Goal: Task Accomplishment & Management: Manage account settings

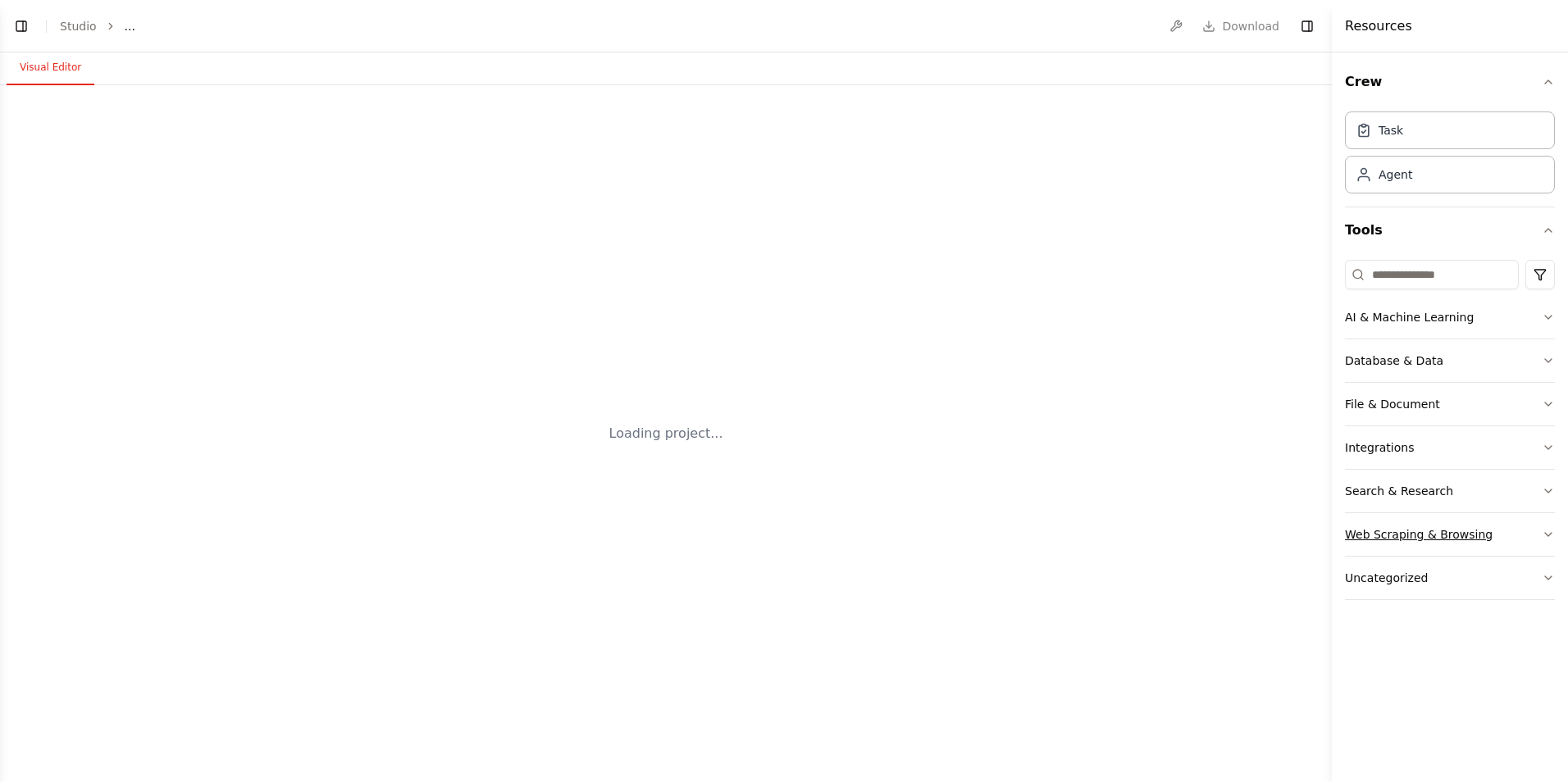
click at [1393, 537] on div "Web Scraping & Browsing" at bounding box center [1418, 535] width 148 height 17
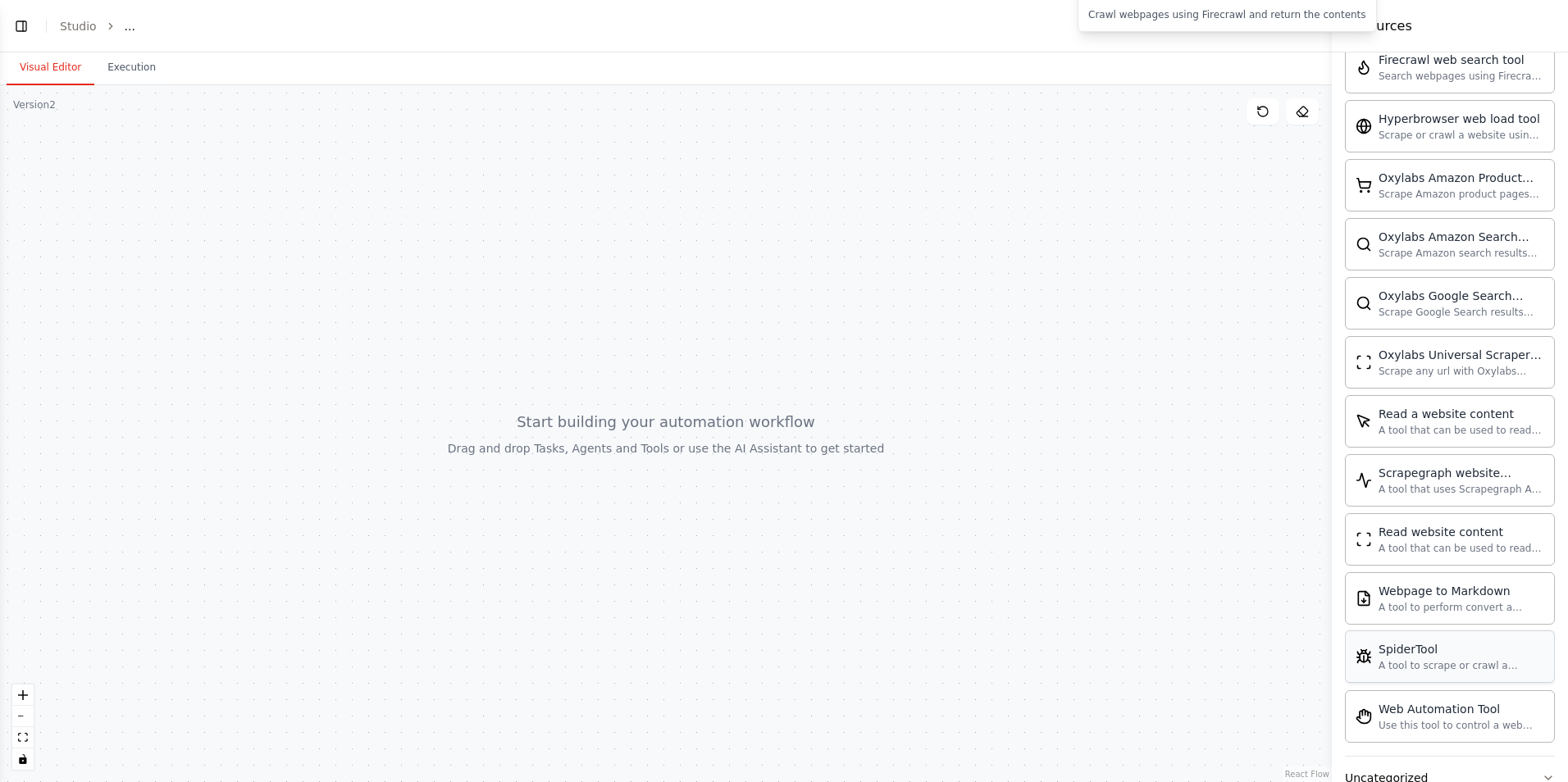
scroll to position [743, 0]
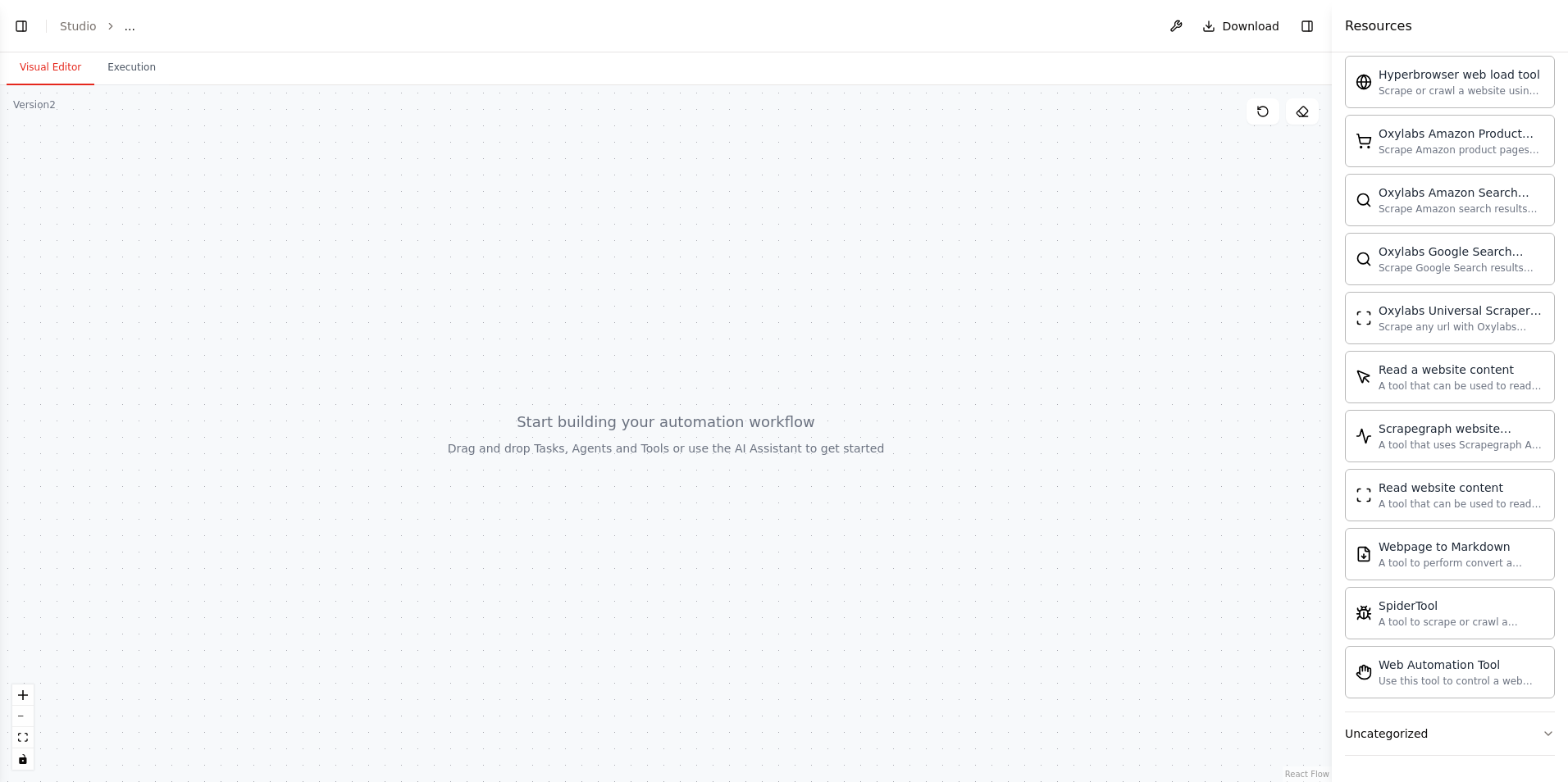
click at [559, 439] on div at bounding box center [665, 433] width 1331 height 697
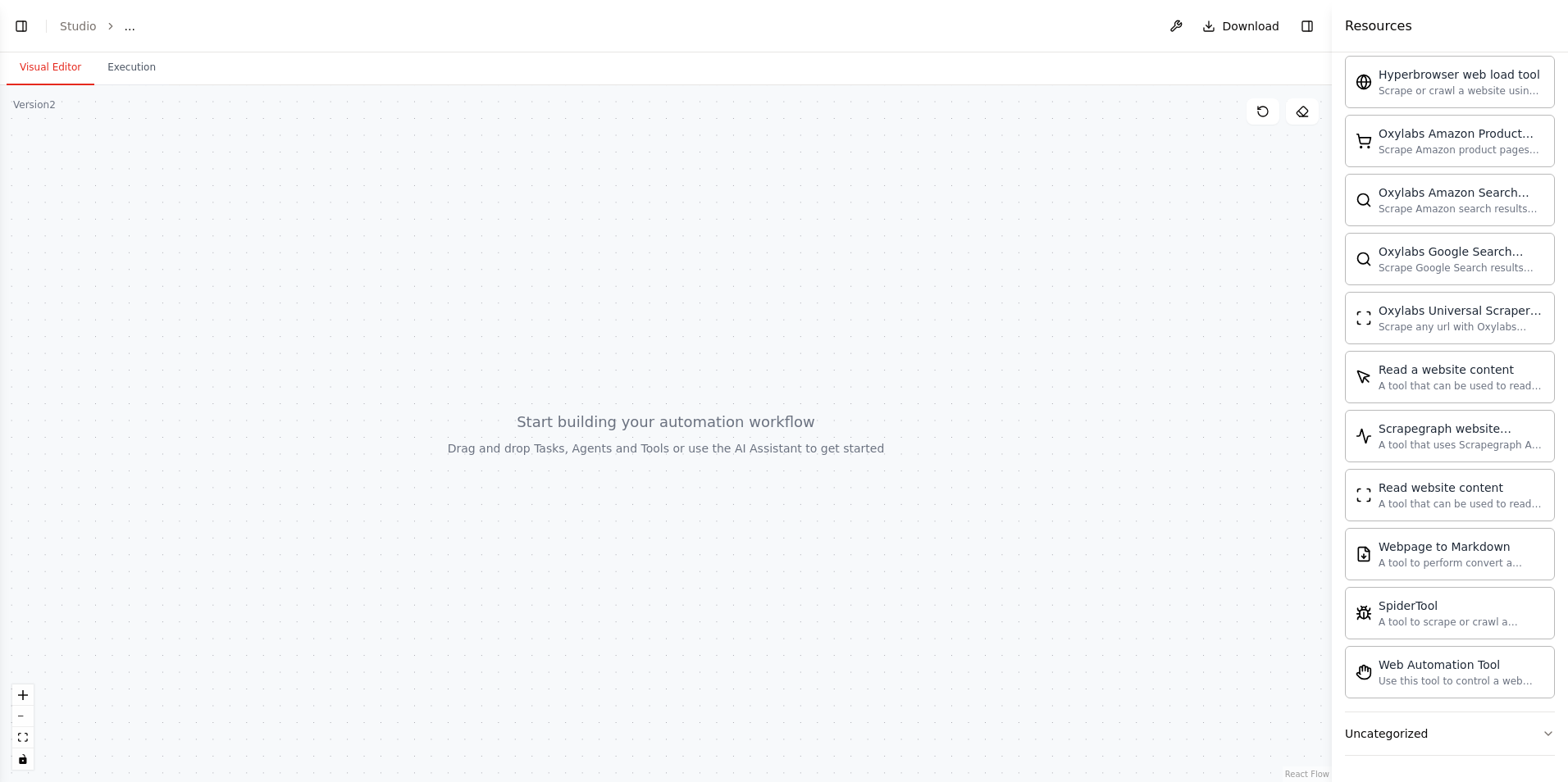
click at [559, 439] on div at bounding box center [665, 433] width 1331 height 697
click at [638, 499] on div at bounding box center [665, 433] width 1331 height 697
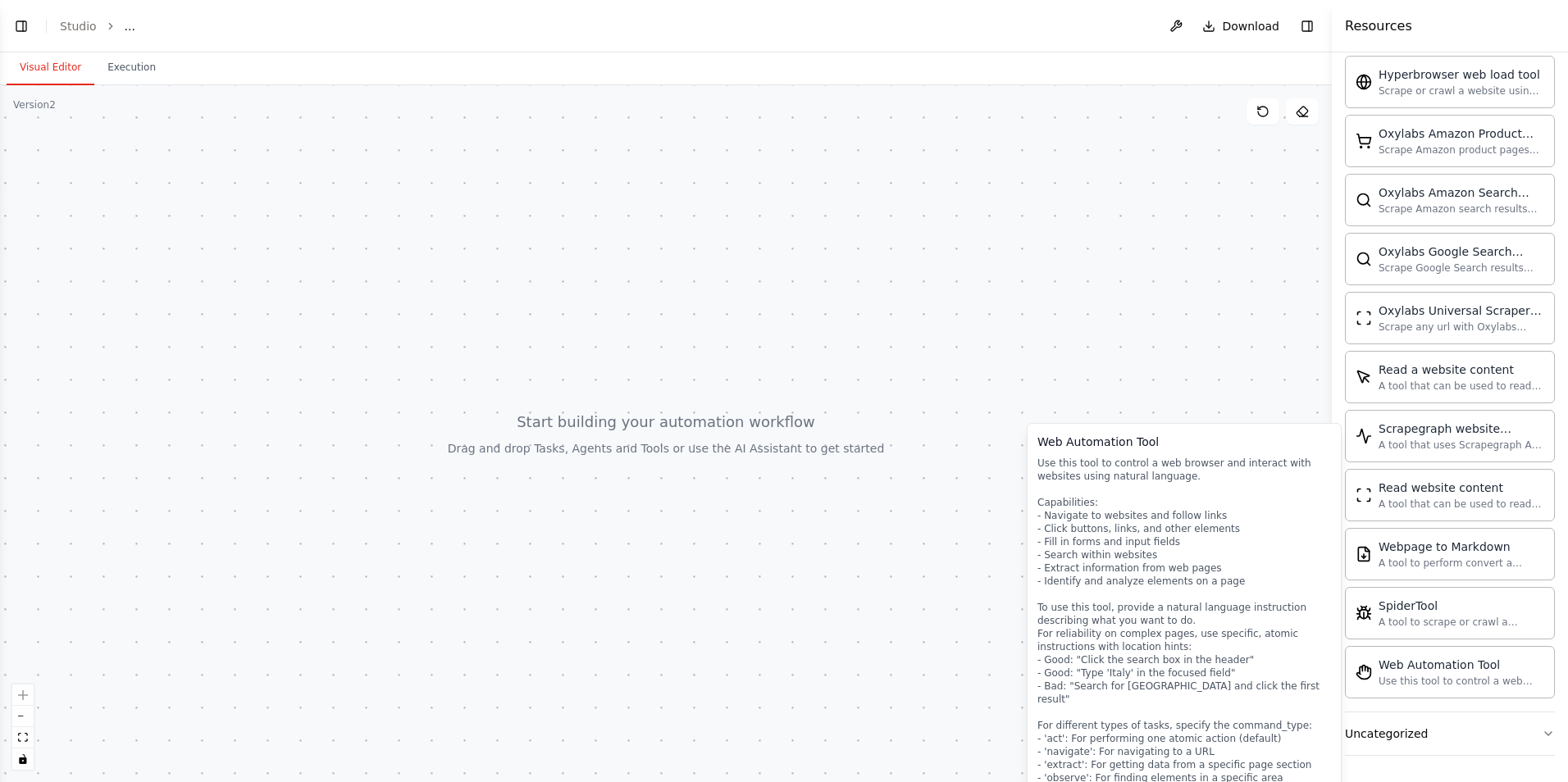
click at [608, 547] on div at bounding box center [665, 433] width 1331 height 697
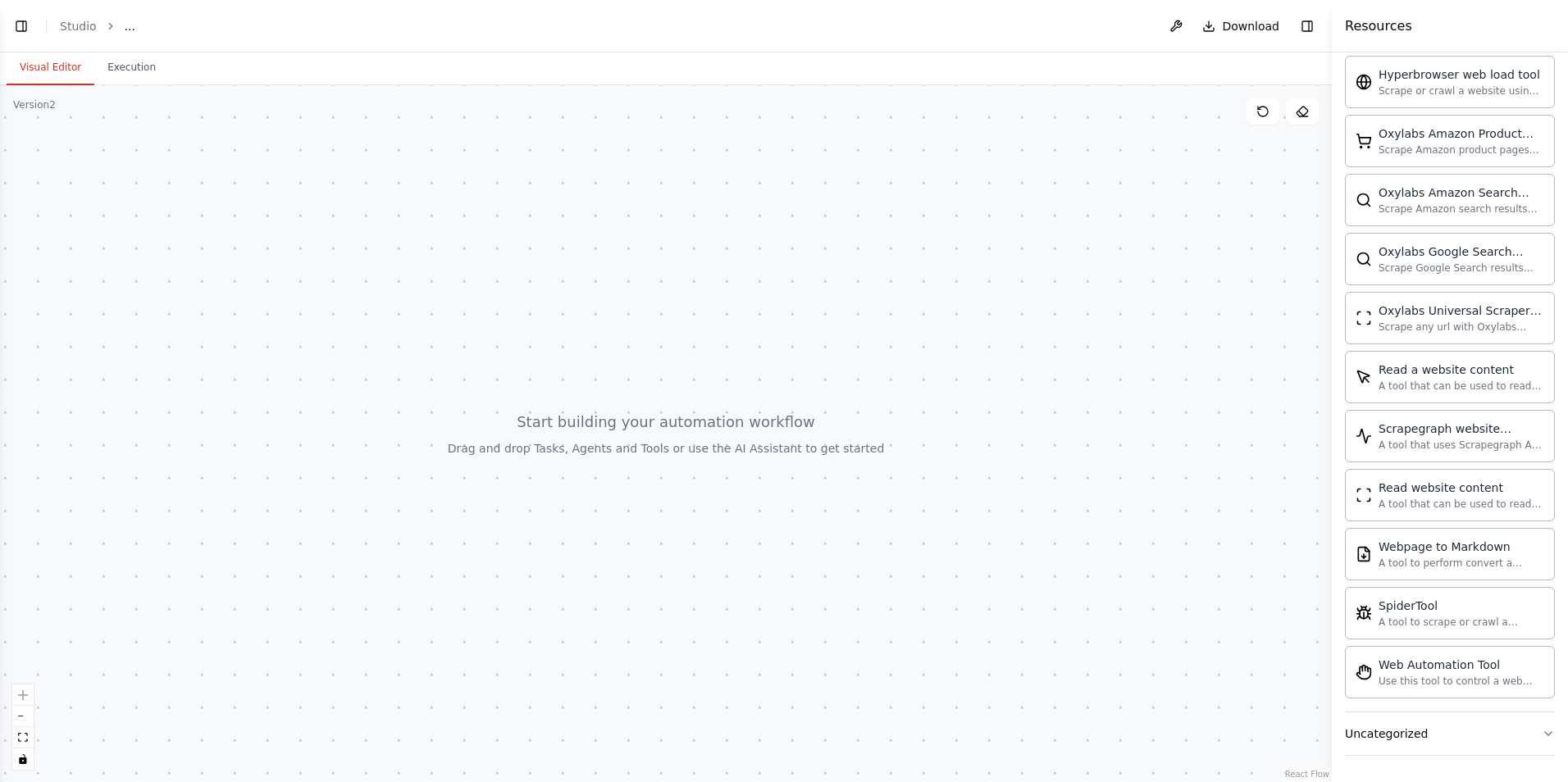
click at [896, 454] on div at bounding box center [665, 433] width 1331 height 697
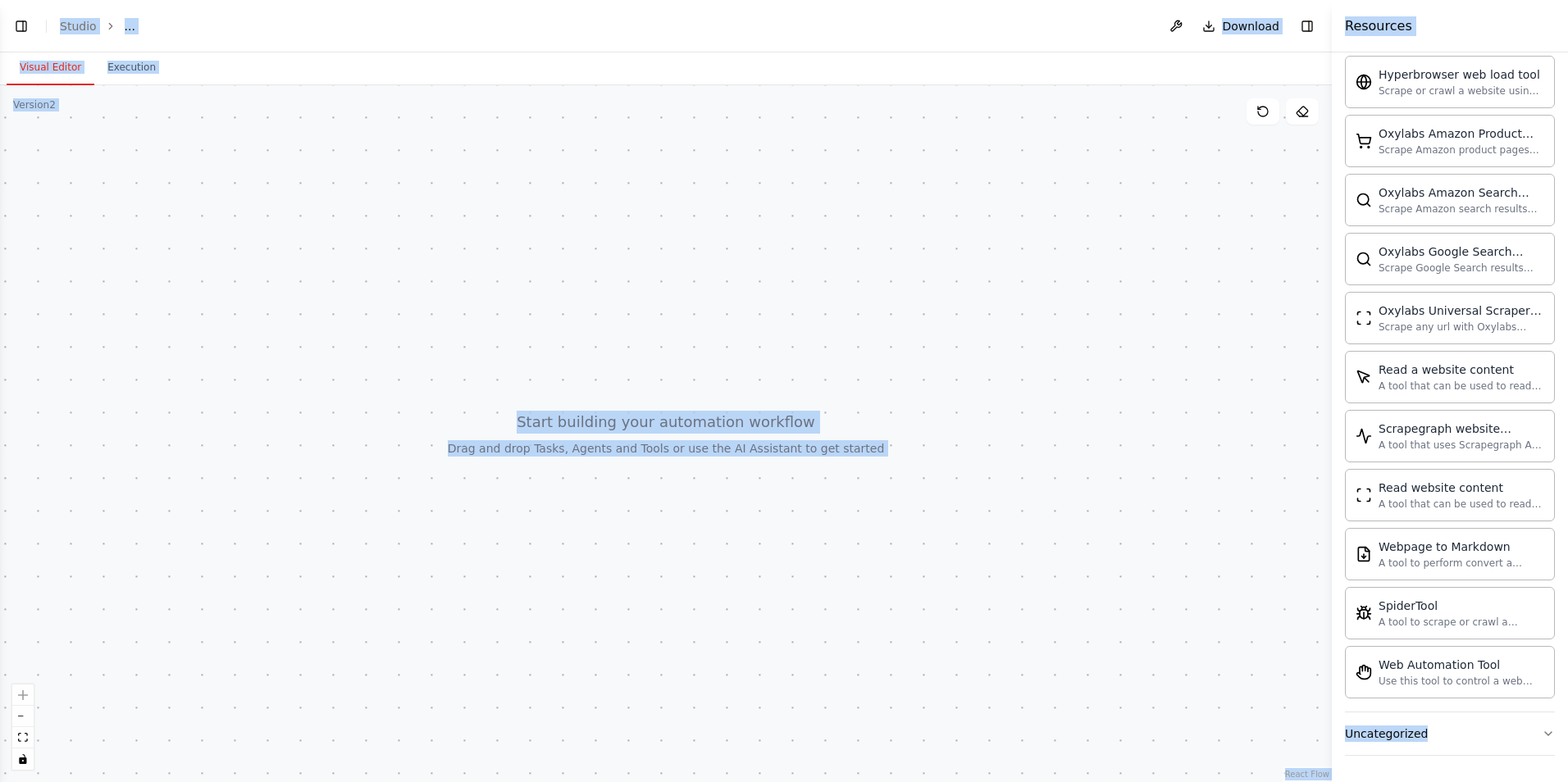
click at [891, 493] on div at bounding box center [665, 433] width 1331 height 697
click at [859, 526] on div at bounding box center [665, 433] width 1331 height 697
click at [1170, 601] on div at bounding box center [665, 433] width 1331 height 697
drag, startPoint x: 906, startPoint y: 391, endPoint x: 733, endPoint y: 510, distance: 210.0
click at [906, 393] on div at bounding box center [665, 433] width 1331 height 697
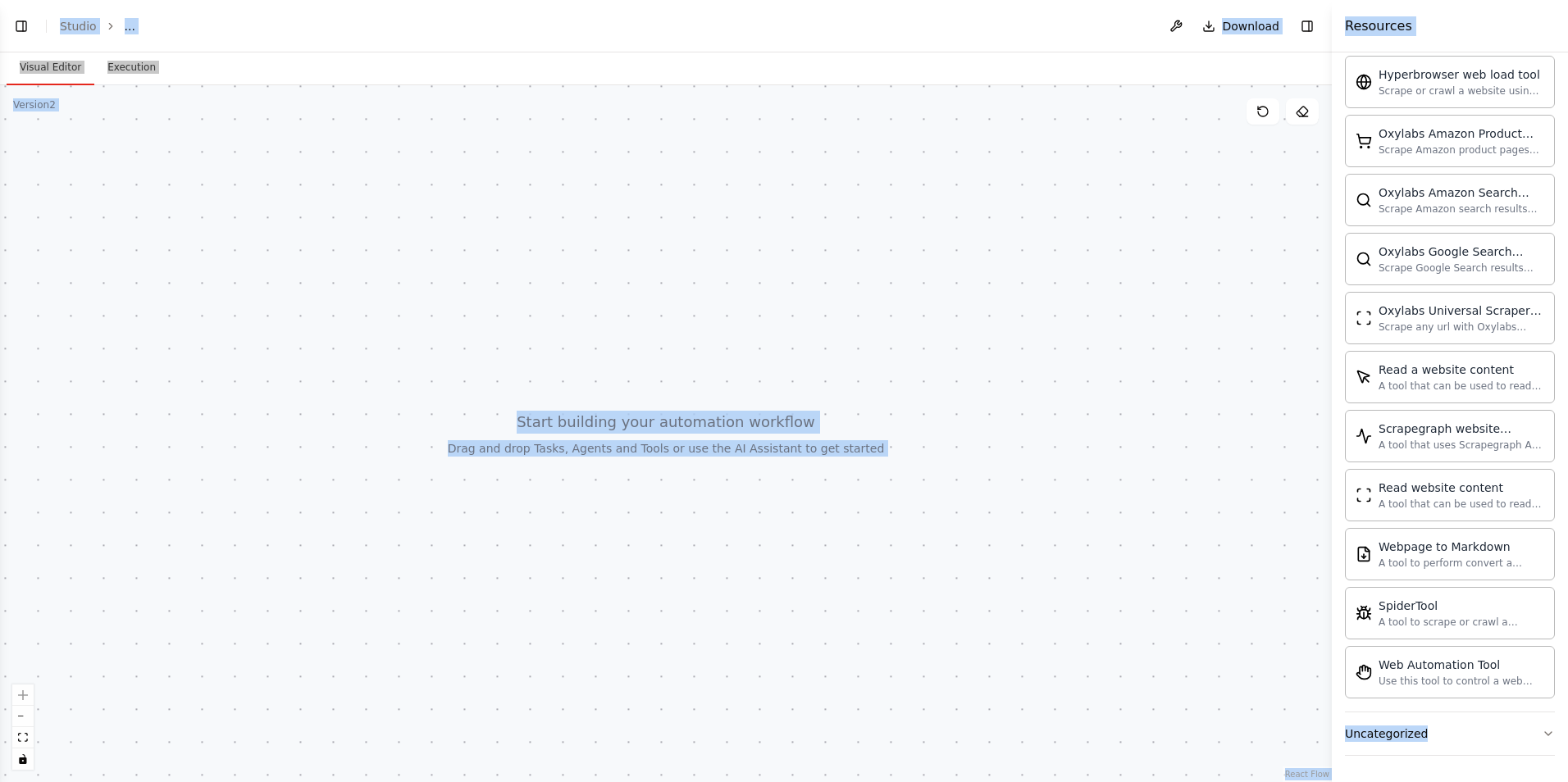
click at [702, 476] on div at bounding box center [665, 433] width 1331 height 697
click at [629, 591] on div at bounding box center [665, 433] width 1331 height 697
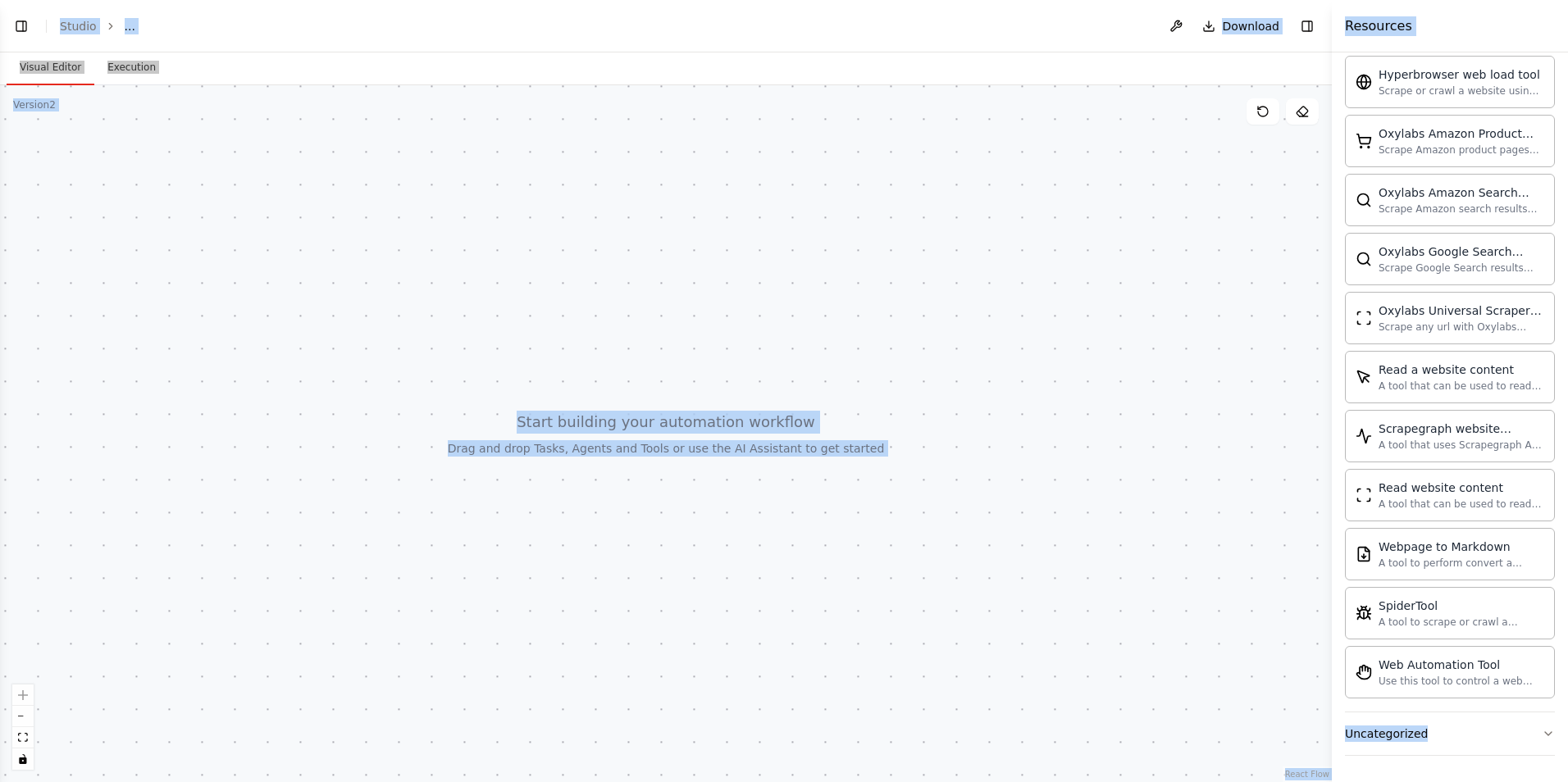
click at [1024, 501] on div at bounding box center [665, 433] width 1331 height 697
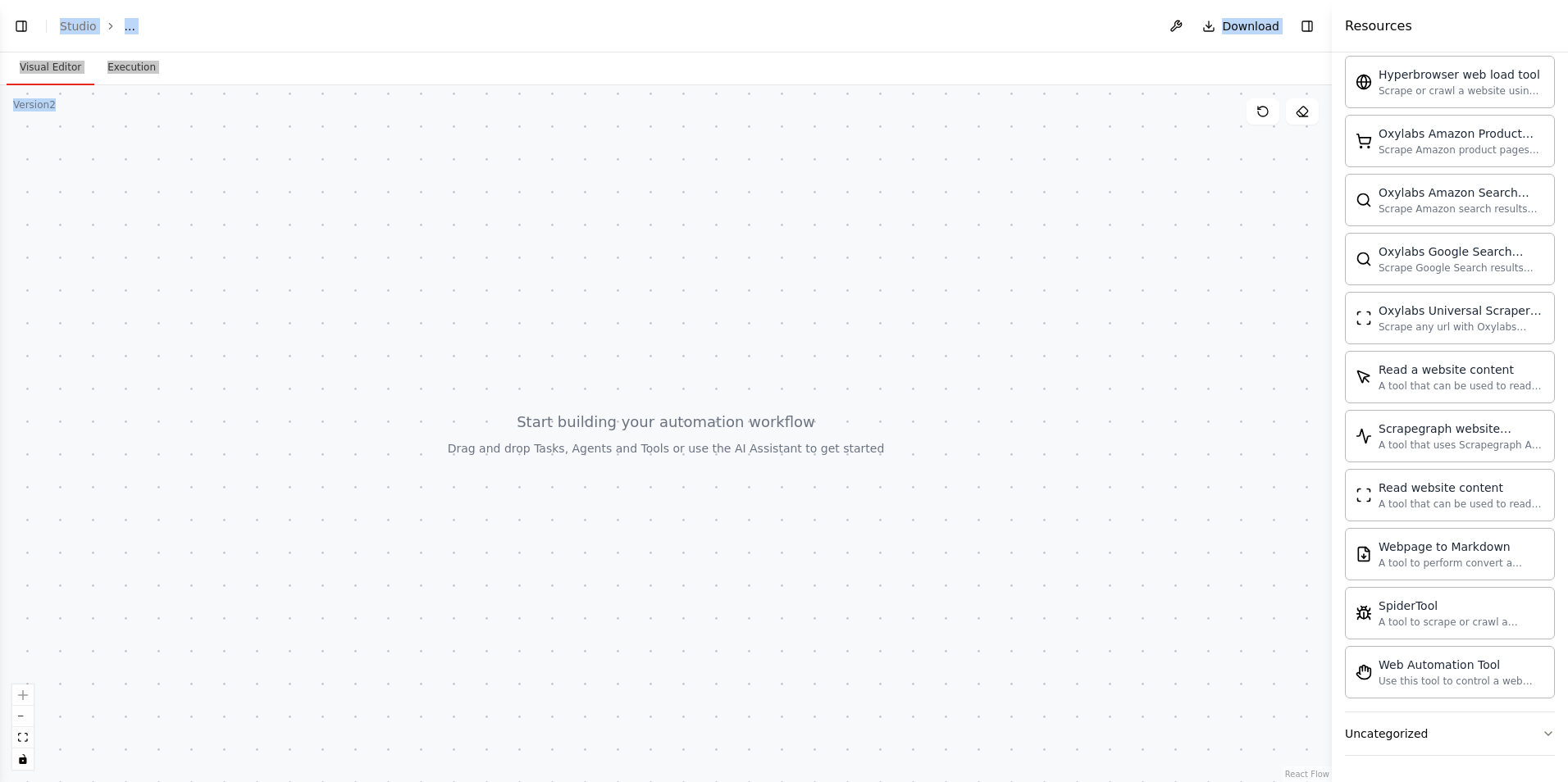
drag, startPoint x: 1024, startPoint y: 500, endPoint x: 325, endPoint y: 377, distance: 709.7
click at [325, 377] on div at bounding box center [665, 433] width 1331 height 697
click at [222, 192] on div at bounding box center [665, 433] width 1331 height 697
drag, startPoint x: 546, startPoint y: 347, endPoint x: -56, endPoint y: -30, distance: 710.3
click at [0, 0] on html "**********" at bounding box center [784, 391] width 1568 height 782
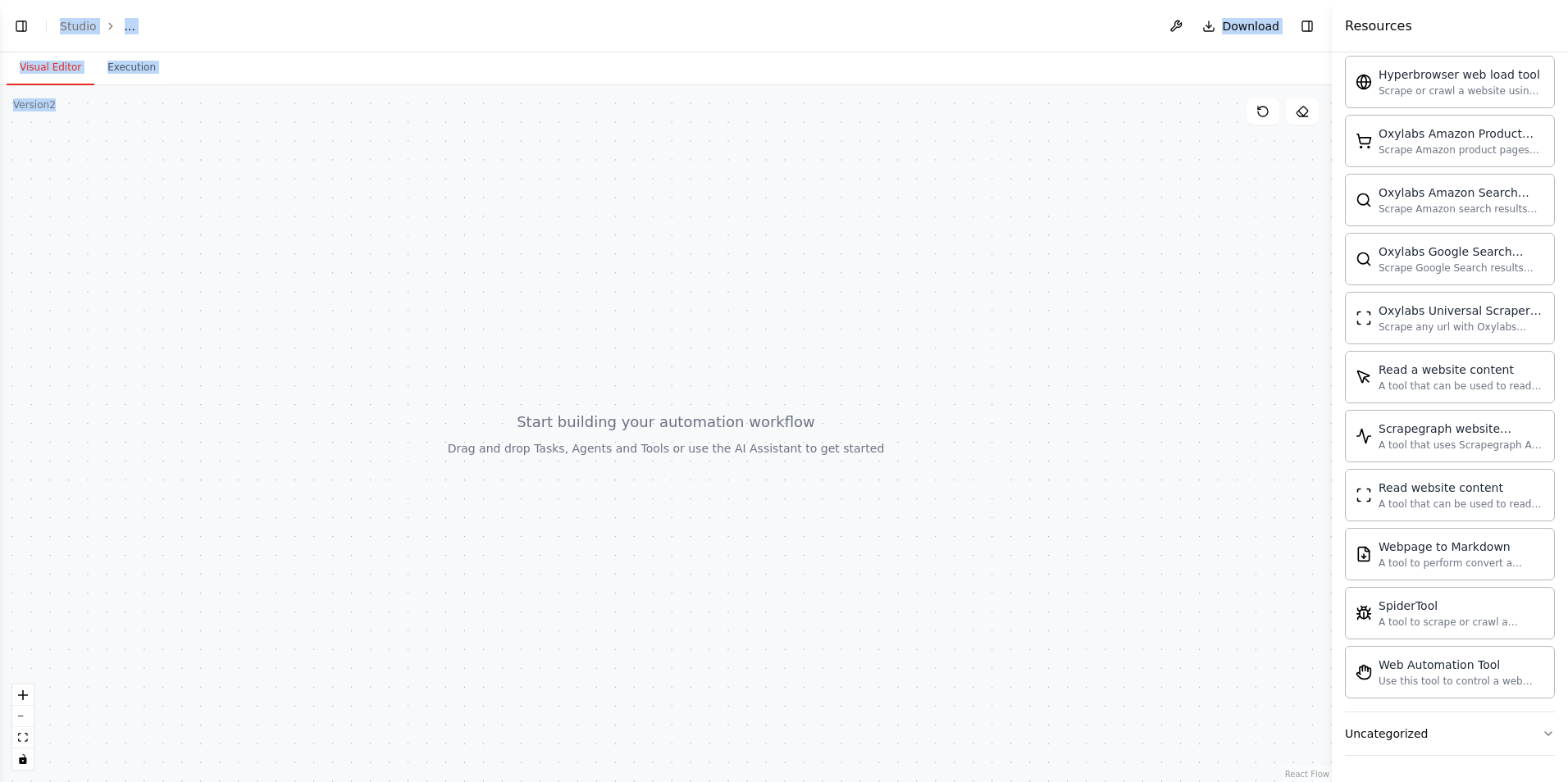
click at [605, 484] on div at bounding box center [665, 433] width 1331 height 697
click at [550, 524] on div at bounding box center [665, 433] width 1331 height 697
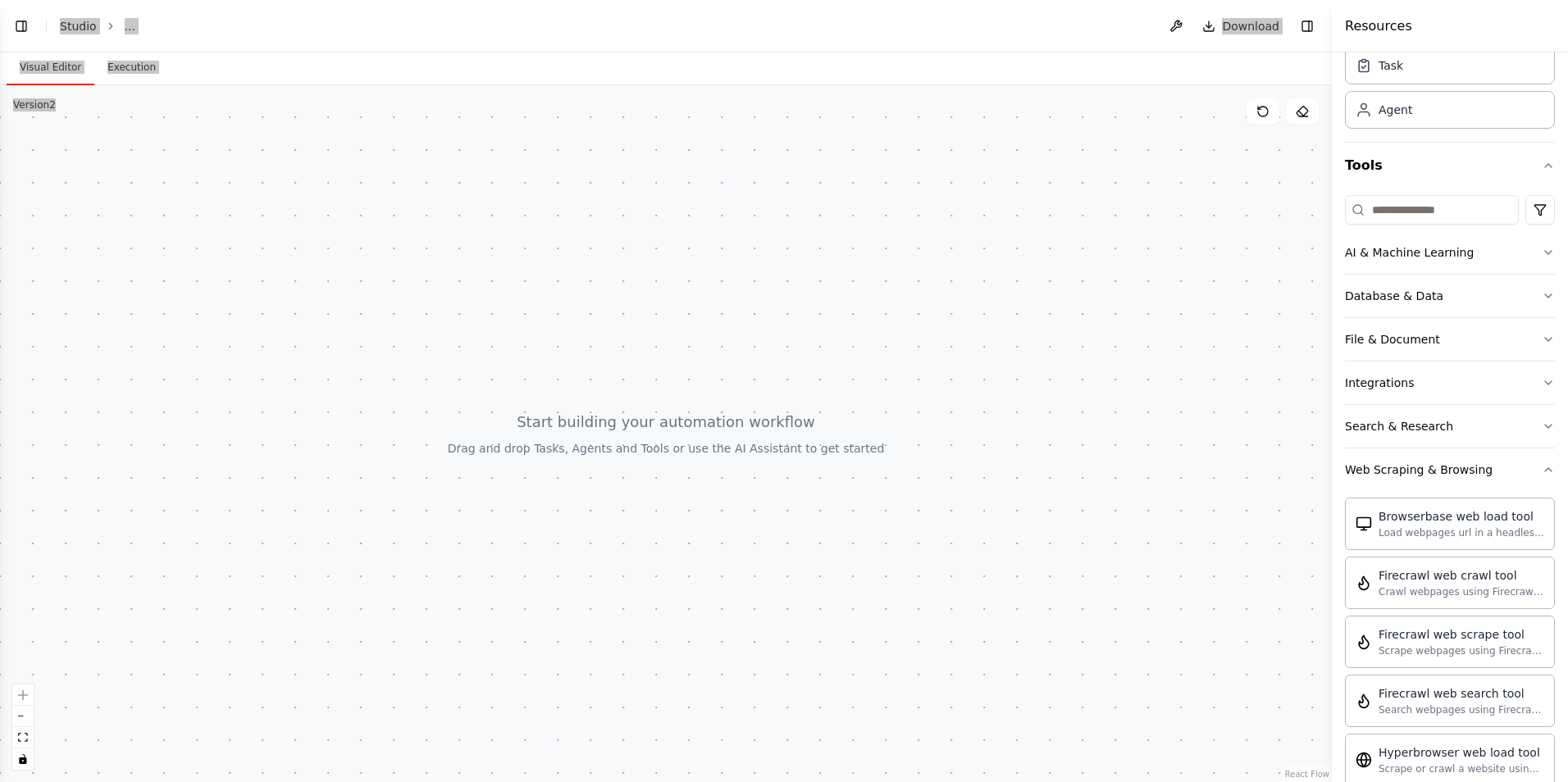
scroll to position [0, 0]
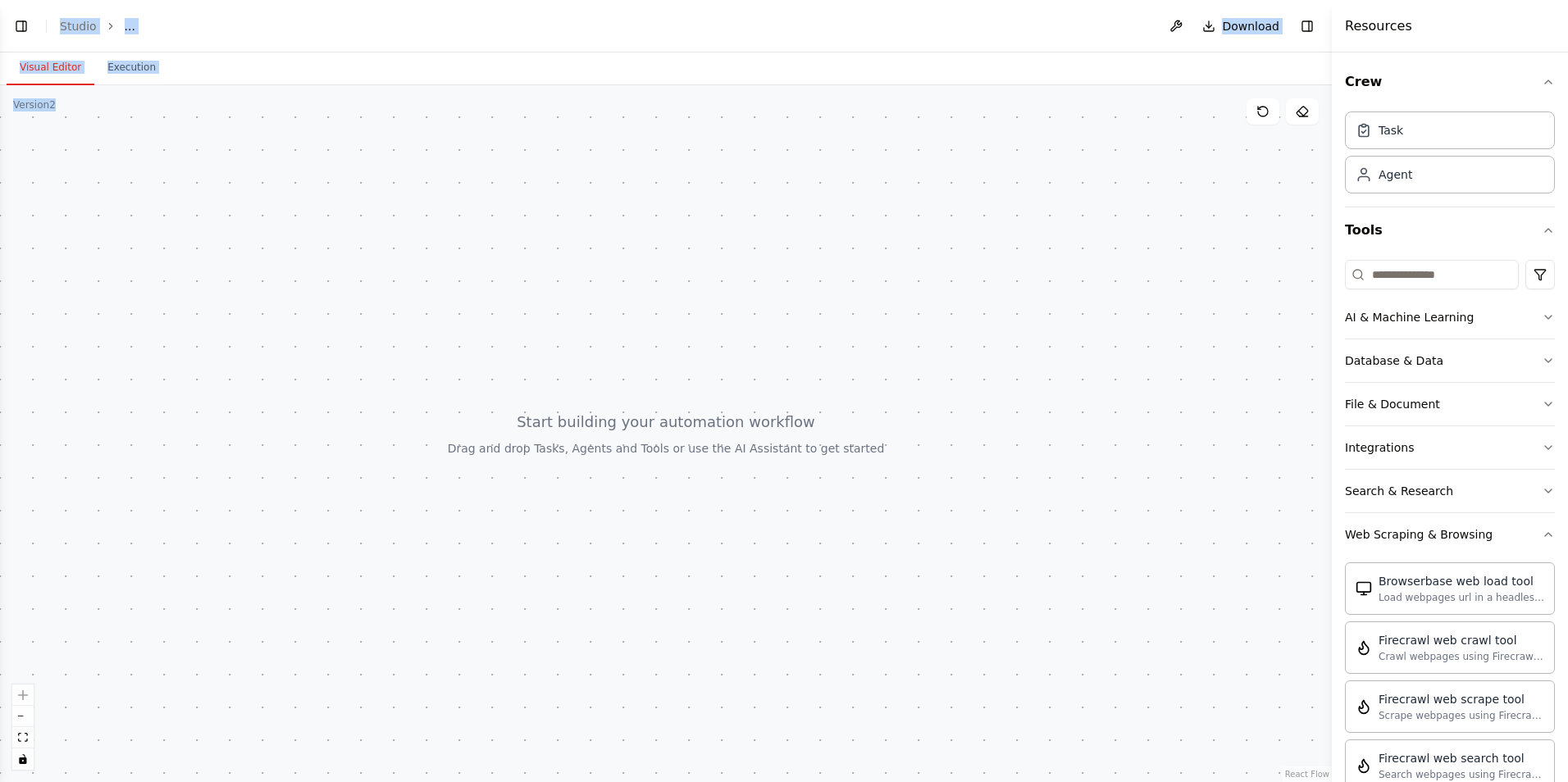
click at [420, 425] on div at bounding box center [665, 433] width 1331 height 697
click at [594, 426] on div at bounding box center [665, 433] width 1331 height 697
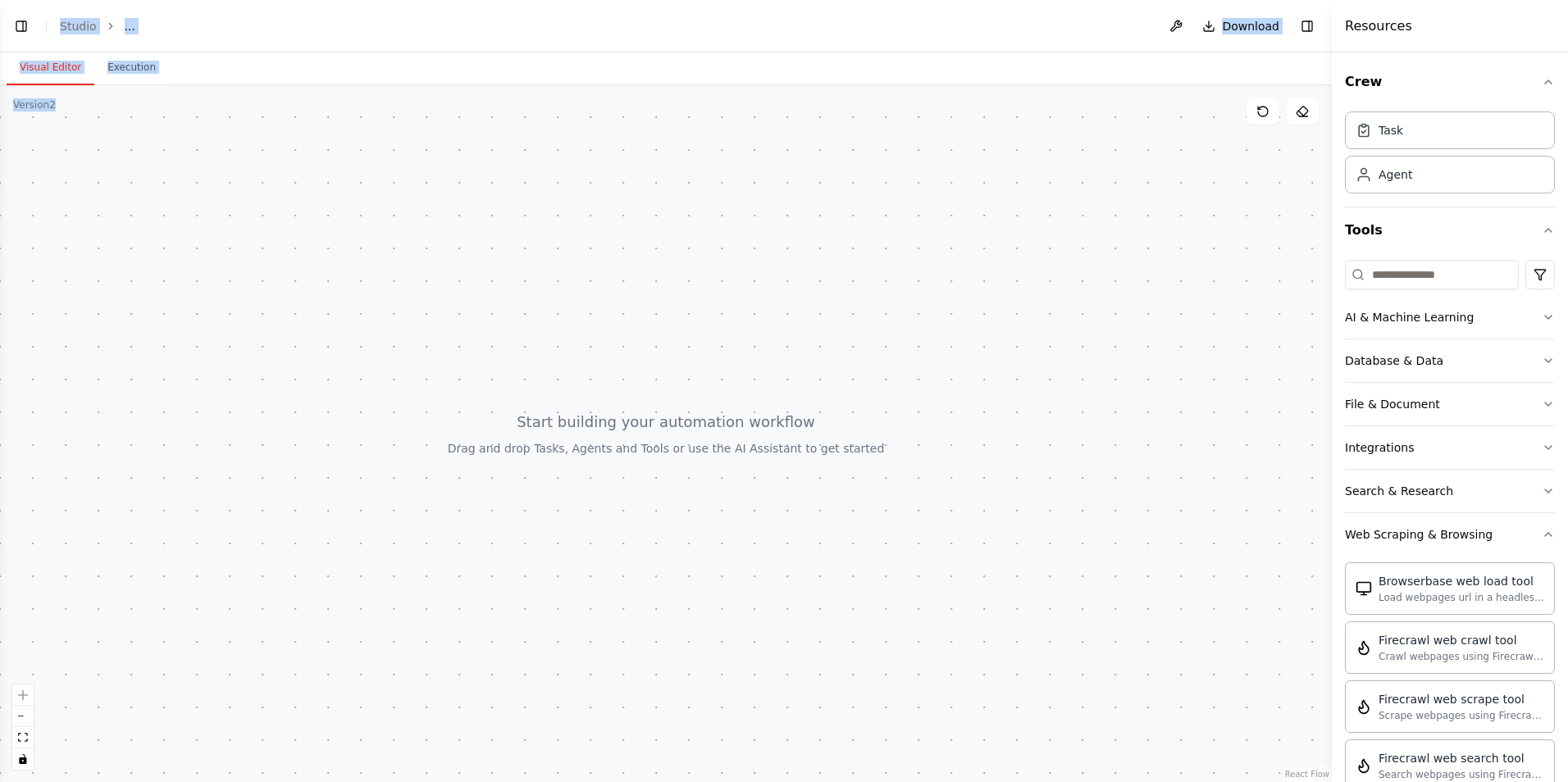
drag, startPoint x: 1431, startPoint y: 155, endPoint x: 401, endPoint y: 341, distance: 1046.7
click at [401, 341] on div "**********" at bounding box center [784, 391] width 1568 height 782
click at [424, 351] on div at bounding box center [665, 433] width 1331 height 697
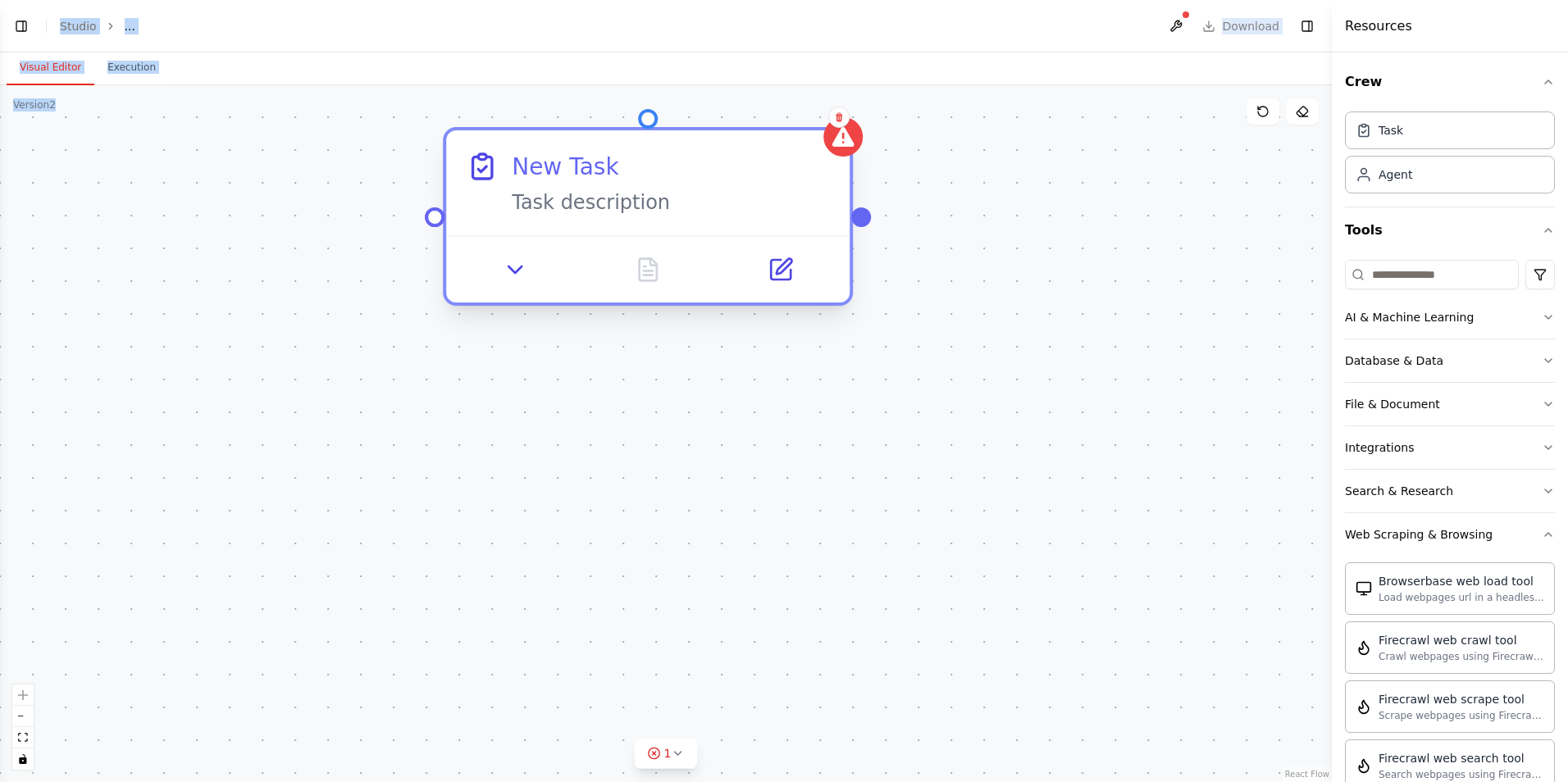
drag, startPoint x: 636, startPoint y: 443, endPoint x: 682, endPoint y: 196, distance: 251.2
click at [682, 196] on div "New Task Task description" at bounding box center [671, 182] width 318 height 65
click at [845, 167] on div "New Task Task description" at bounding box center [647, 182] width 403 height 105
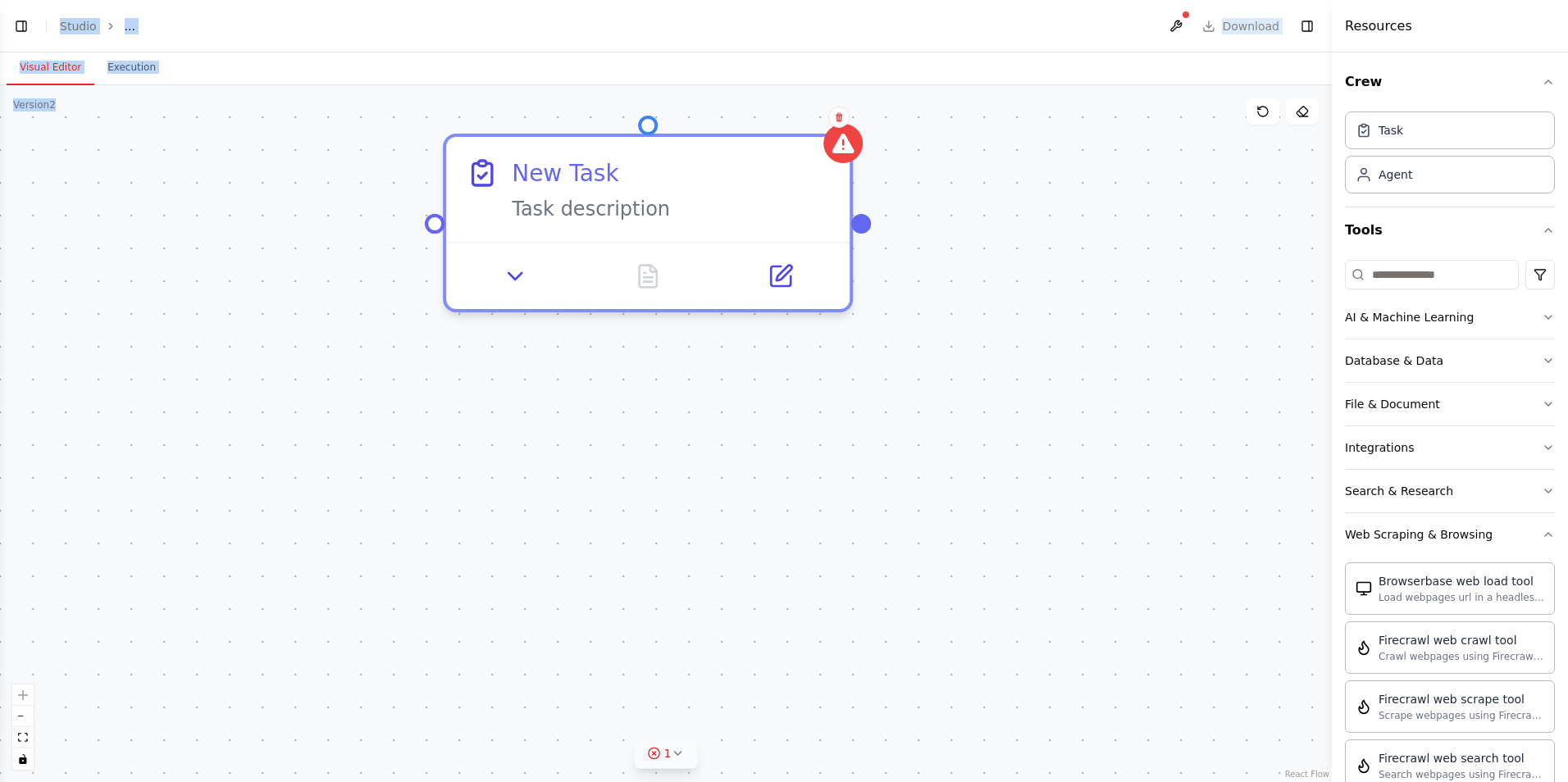
click at [686, 753] on button "1" at bounding box center [665, 754] width 63 height 30
click at [742, 704] on button at bounding box center [754, 711] width 28 height 20
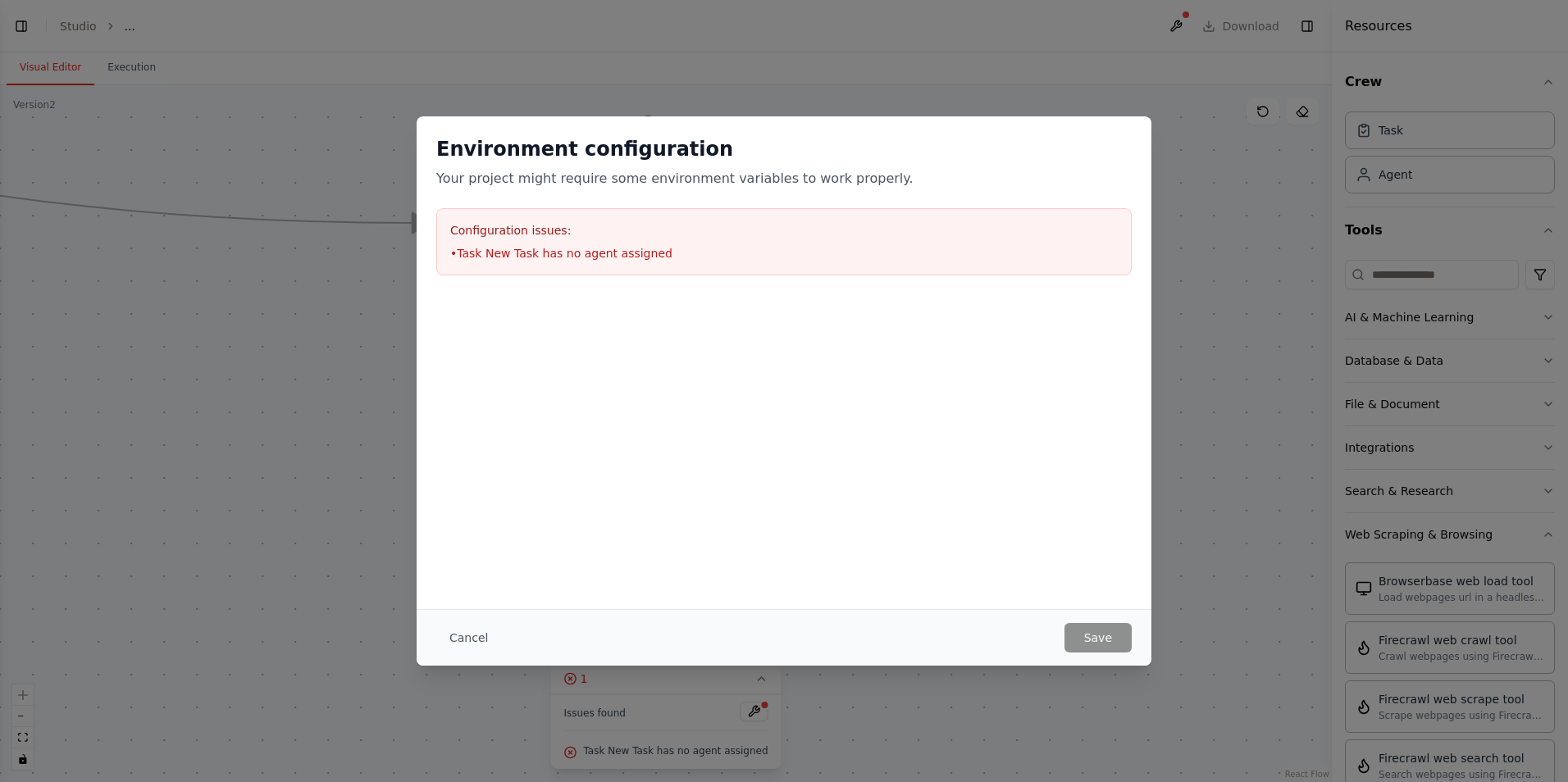
click at [552, 249] on li "• Task New Task has no agent assigned" at bounding box center [783, 253] width 667 height 17
click at [454, 644] on button "Cancel" at bounding box center [468, 638] width 65 height 30
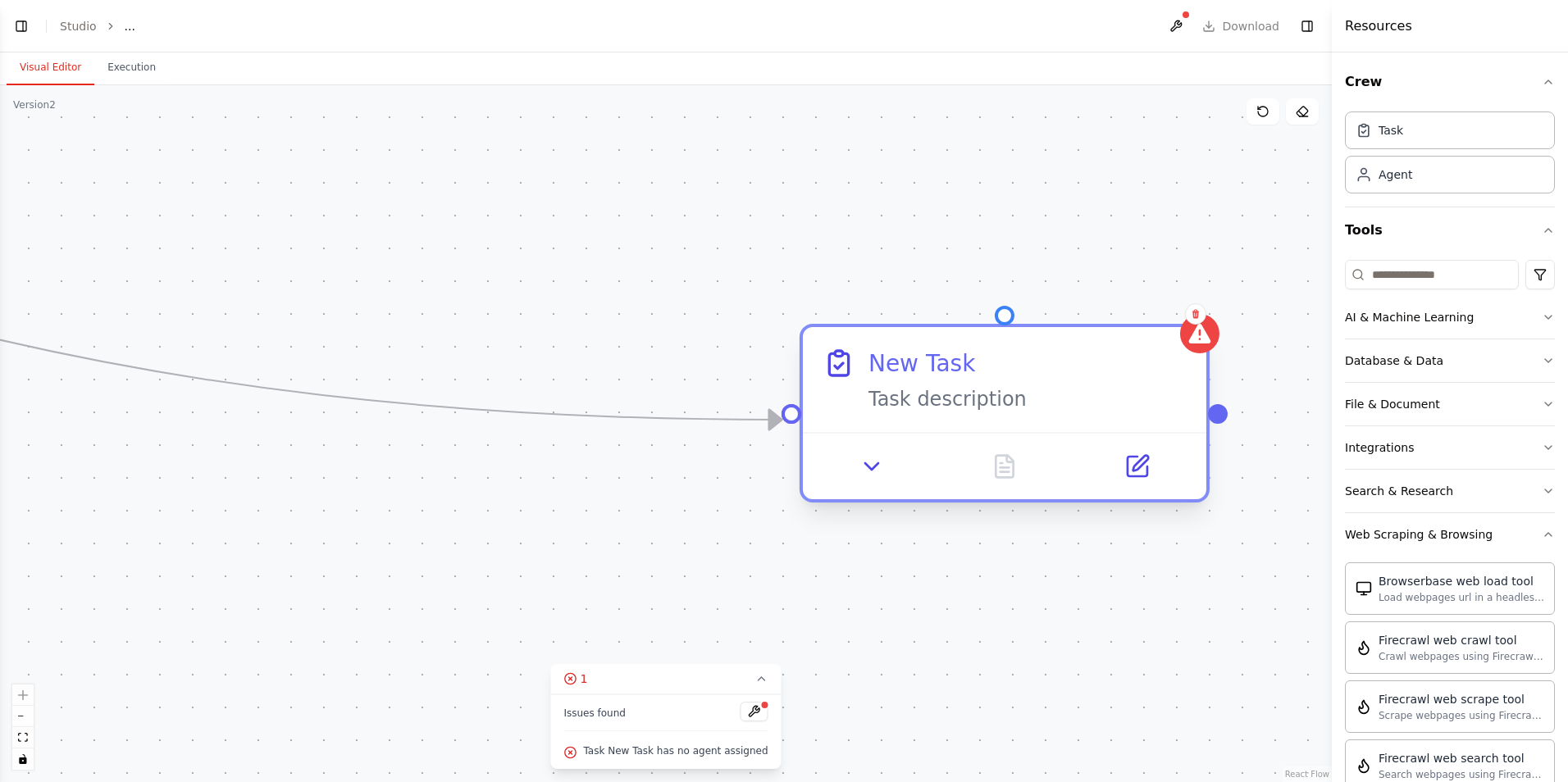
drag, startPoint x: 507, startPoint y: 219, endPoint x: 863, endPoint y: 417, distance: 407.4
click at [863, 417] on div "New Task Task description" at bounding box center [1004, 380] width 403 height 105
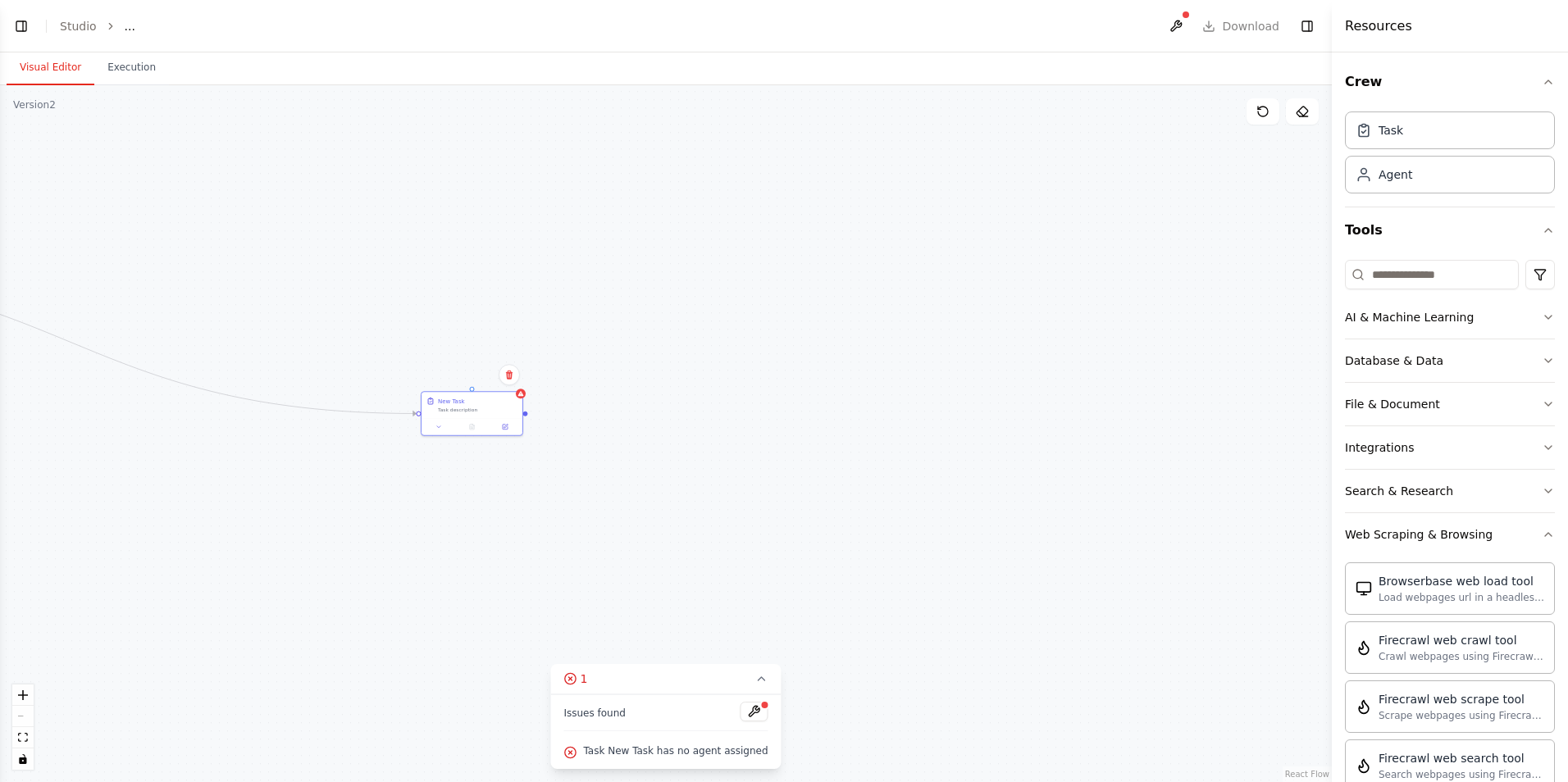
click at [998, 424] on div "Triggers No triggers configured Event Schedule Manage New Task Task description" at bounding box center [665, 433] width 1331 height 697
drag, startPoint x: 481, startPoint y: 416, endPoint x: 1125, endPoint y: 434, distance: 644.3
click at [1125, 434] on div at bounding box center [1120, 442] width 101 height 17
drag, startPoint x: 1170, startPoint y: 462, endPoint x: 375, endPoint y: 332, distance: 805.6
click at [375, 332] on div "Triggers No triggers configured Event Schedule Manage New Task Task description" at bounding box center [665, 433] width 1331 height 697
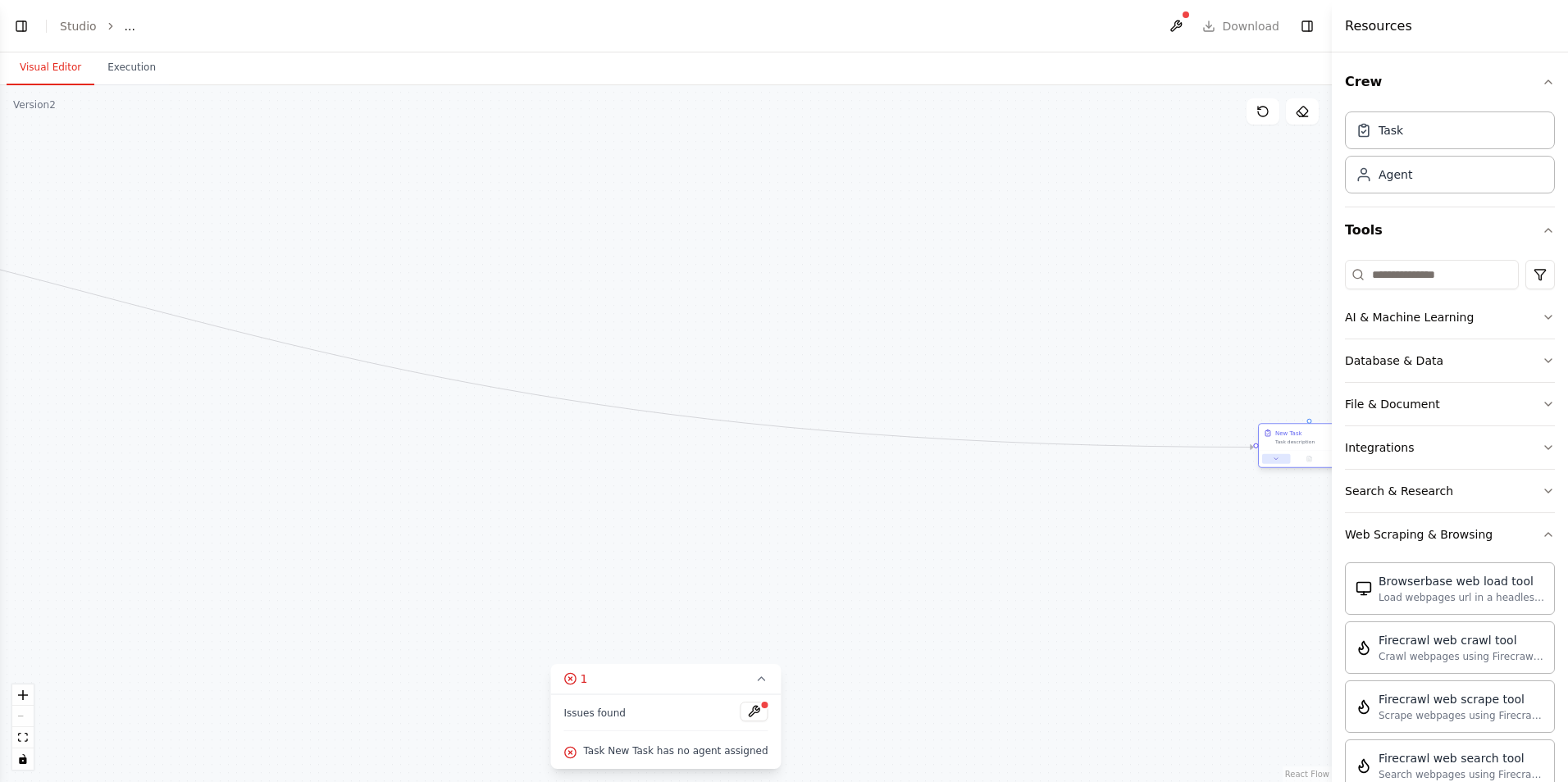
drag, startPoint x: 297, startPoint y: 314, endPoint x: 1278, endPoint y: 461, distance: 992.0
click at [1278, 461] on button at bounding box center [1276, 459] width 28 height 10
click at [499, 414] on div "Triggers No triggers configured Event Schedule Manage New Task Task description" at bounding box center [665, 433] width 1331 height 697
drag, startPoint x: 472, startPoint y: 398, endPoint x: 1252, endPoint y: 527, distance: 790.6
click at [1252, 527] on div "Triggers No triggers configured Event Schedule Manage New Task Task description" at bounding box center [665, 433] width 1331 height 697
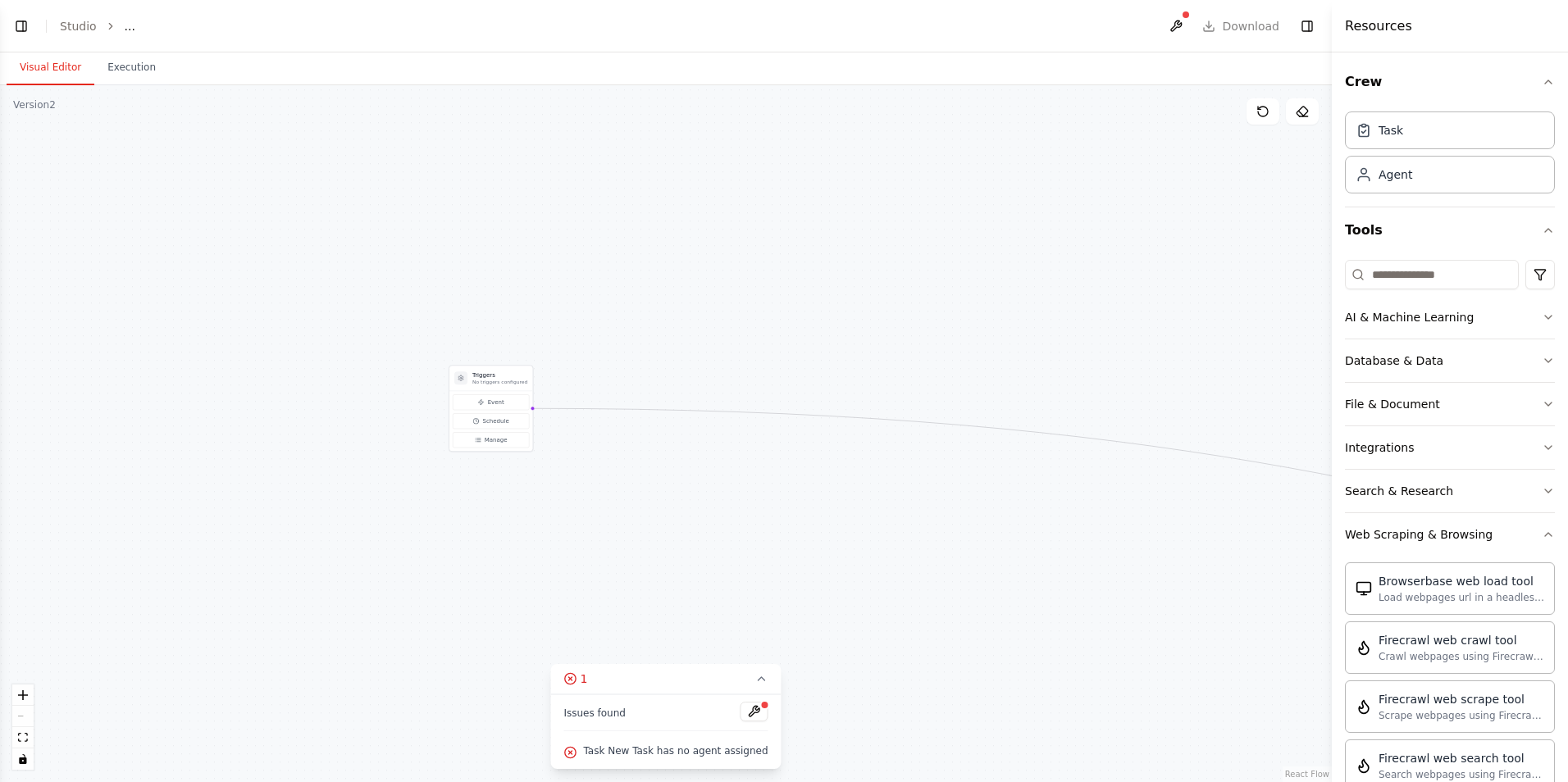
drag, startPoint x: 255, startPoint y: 306, endPoint x: 1057, endPoint y: 440, distance: 813.1
click at [1069, 442] on div "Triggers No triggers configured Event Schedule Manage New Task Task description" at bounding box center [665, 433] width 1331 height 697
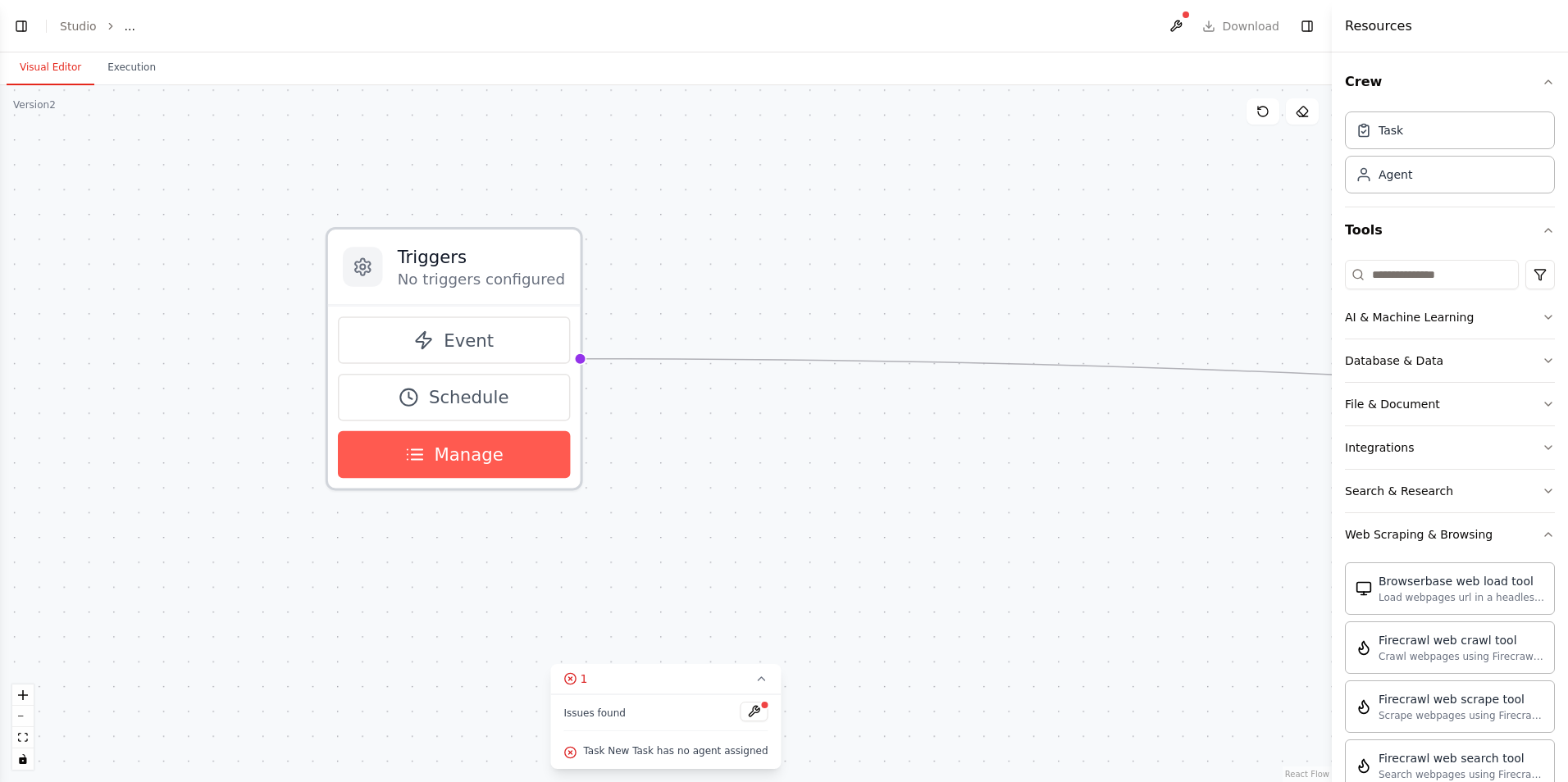
click at [501, 454] on button "Manage" at bounding box center [454, 455] width 232 height 48
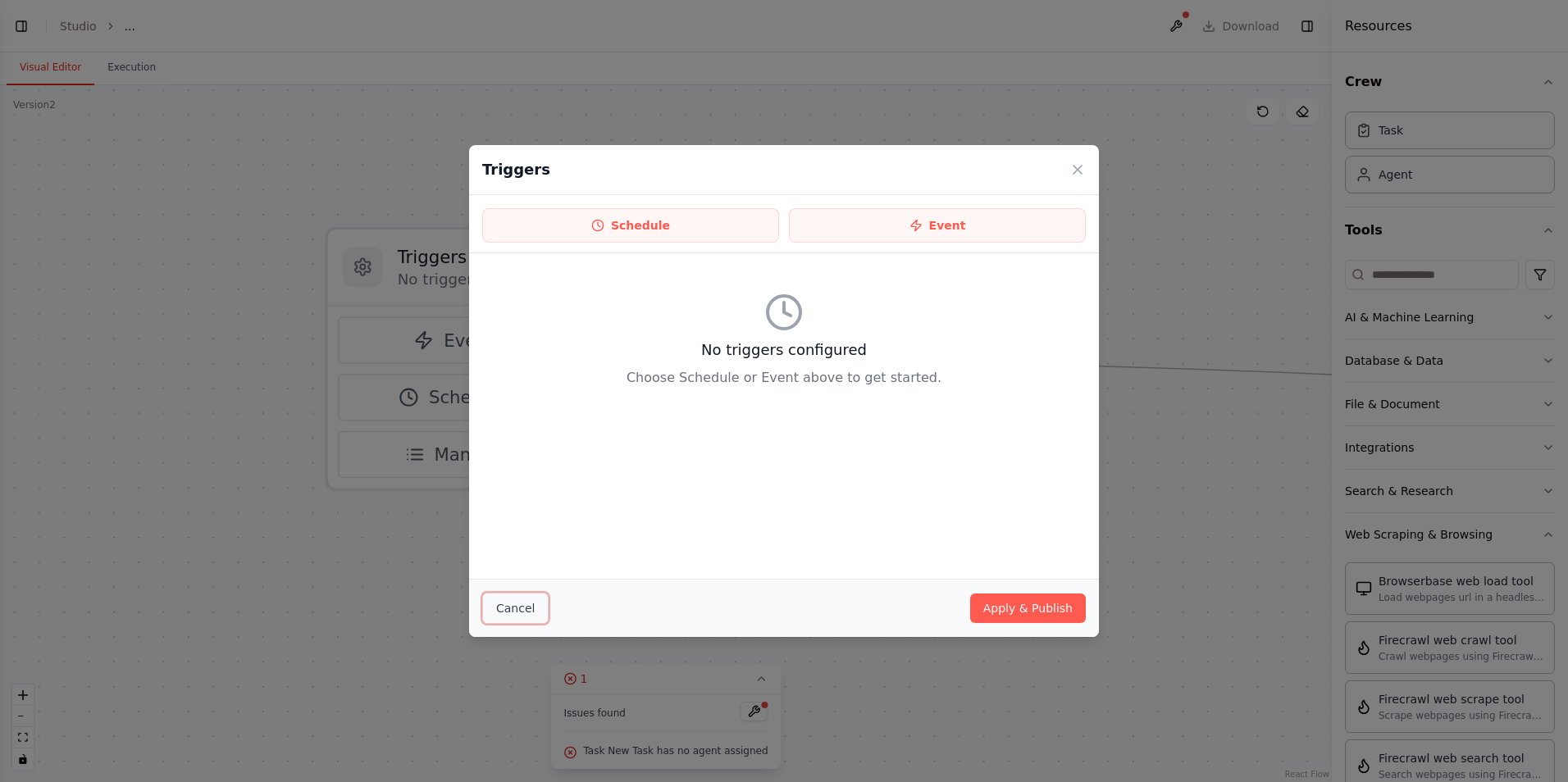
click at [506, 615] on button "Cancel" at bounding box center [515, 608] width 66 height 31
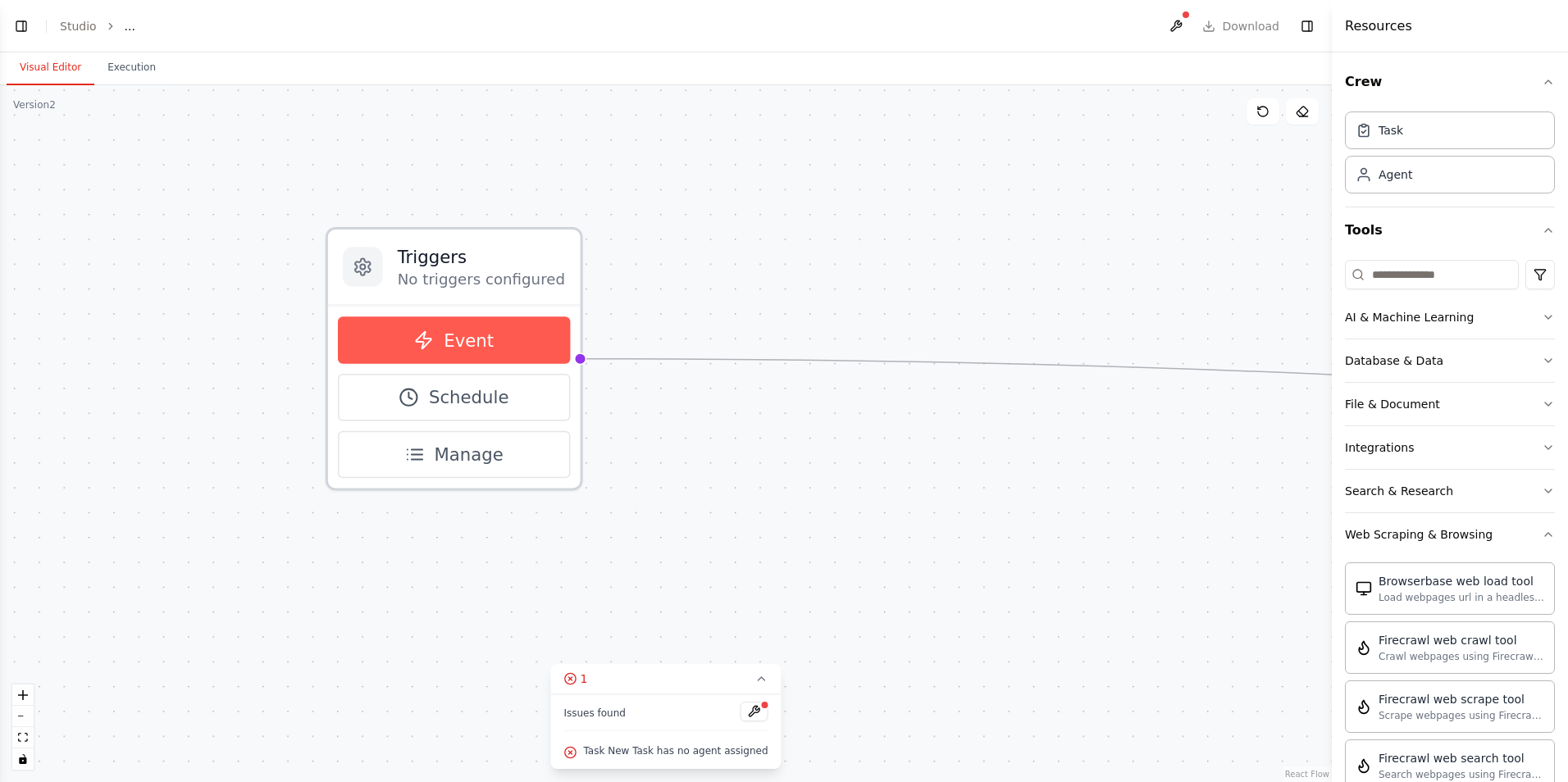
click at [457, 339] on span "Event" at bounding box center [468, 340] width 50 height 24
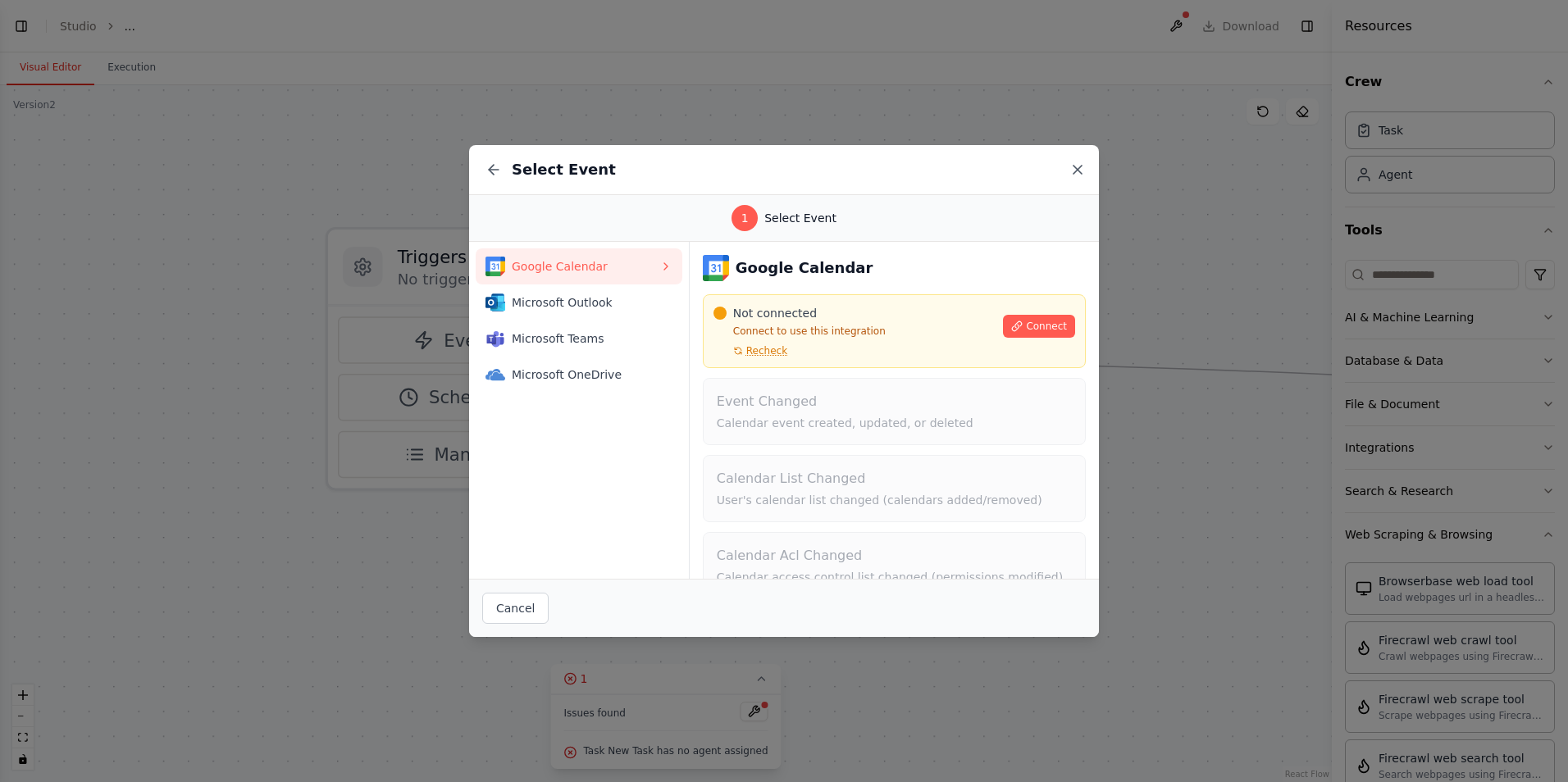
click at [1078, 170] on icon at bounding box center [1077, 169] width 8 height 8
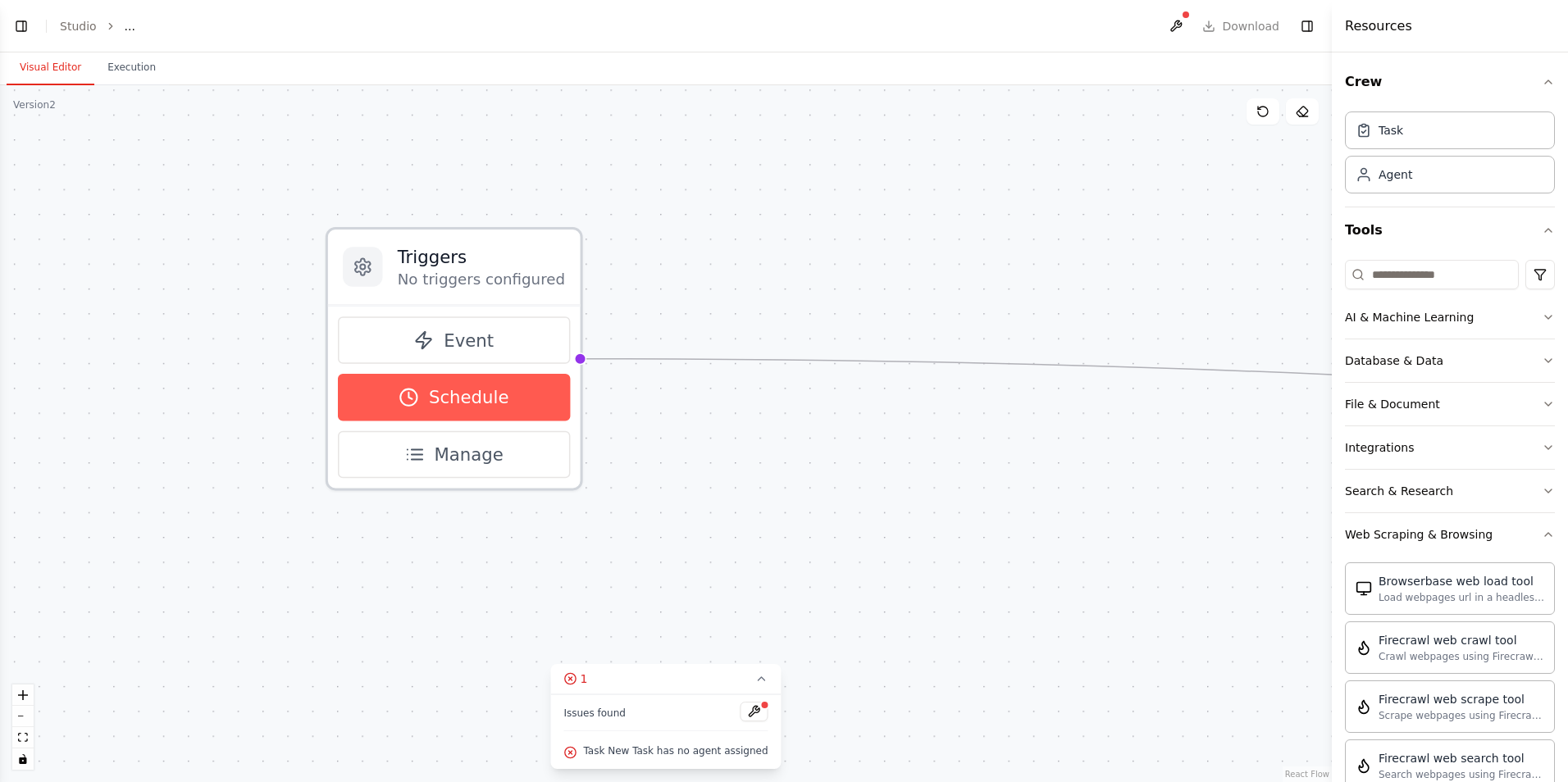
click at [523, 401] on button "Schedule" at bounding box center [454, 398] width 232 height 48
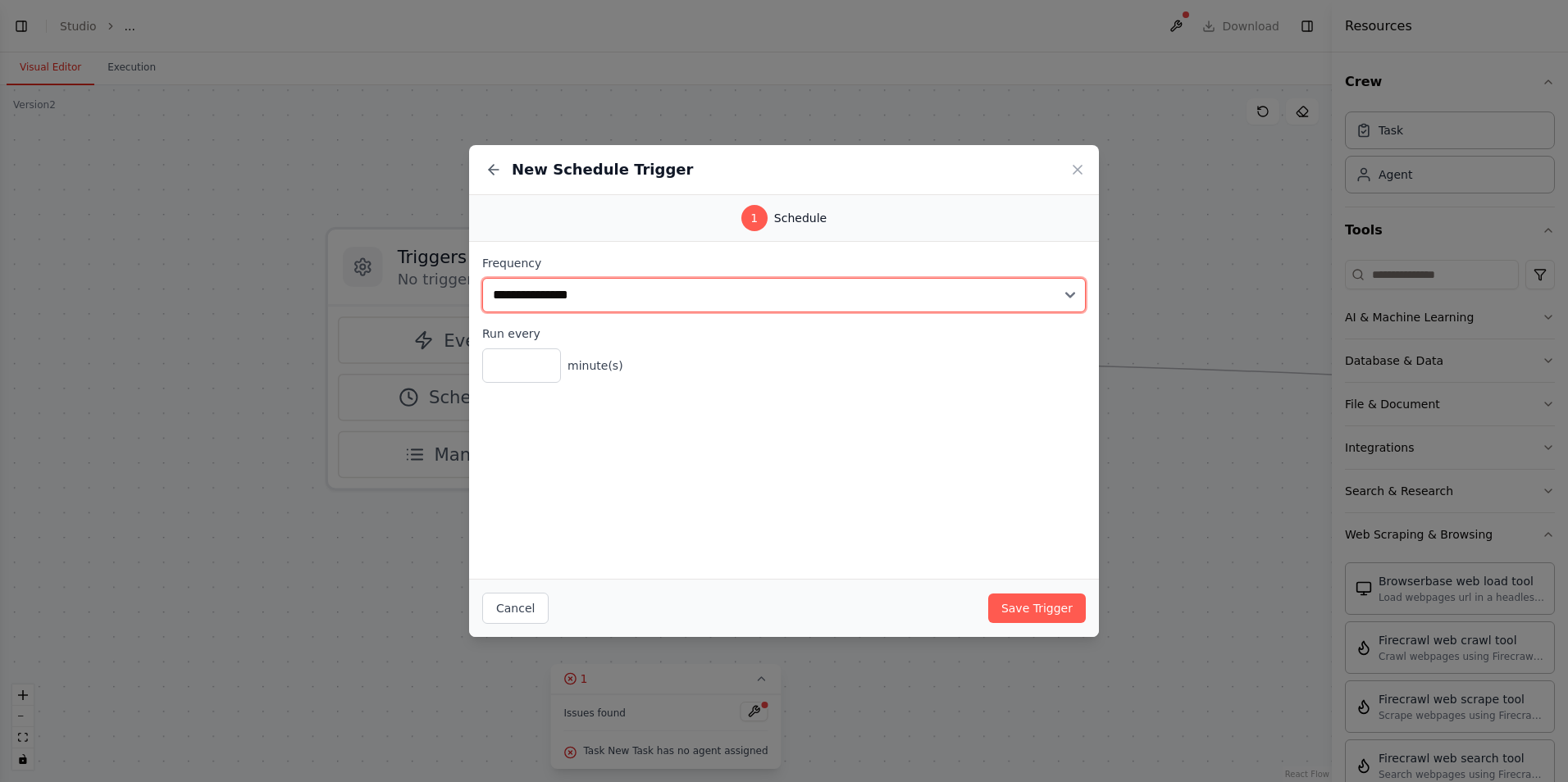
click at [638, 298] on select "**********" at bounding box center [783, 295] width 603 height 35
select select "*****"
click at [482, 278] on select "**********" at bounding box center [783, 295] width 603 height 35
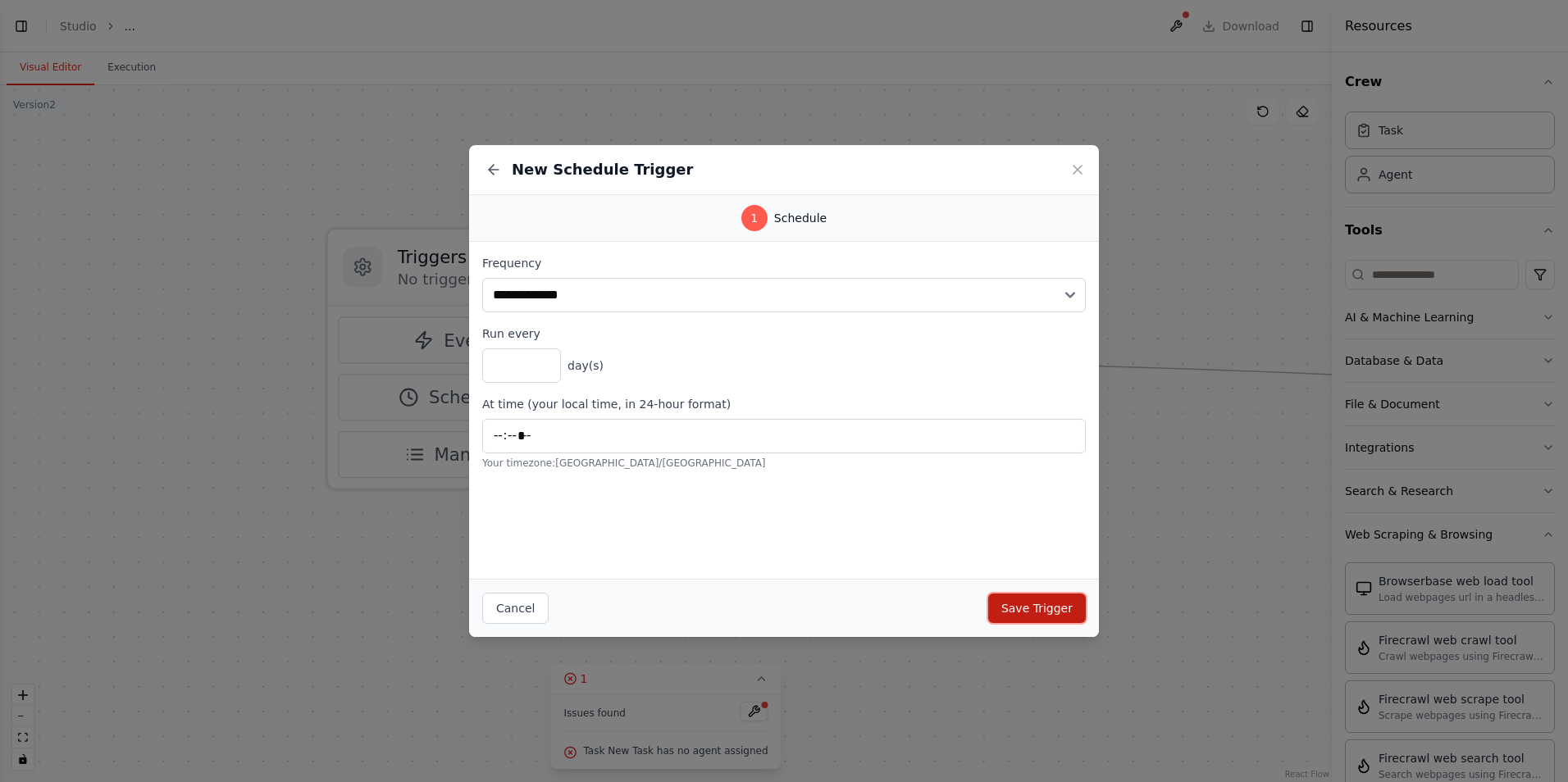
click at [1024, 604] on button "Save Trigger" at bounding box center [1037, 608] width 97 height 30
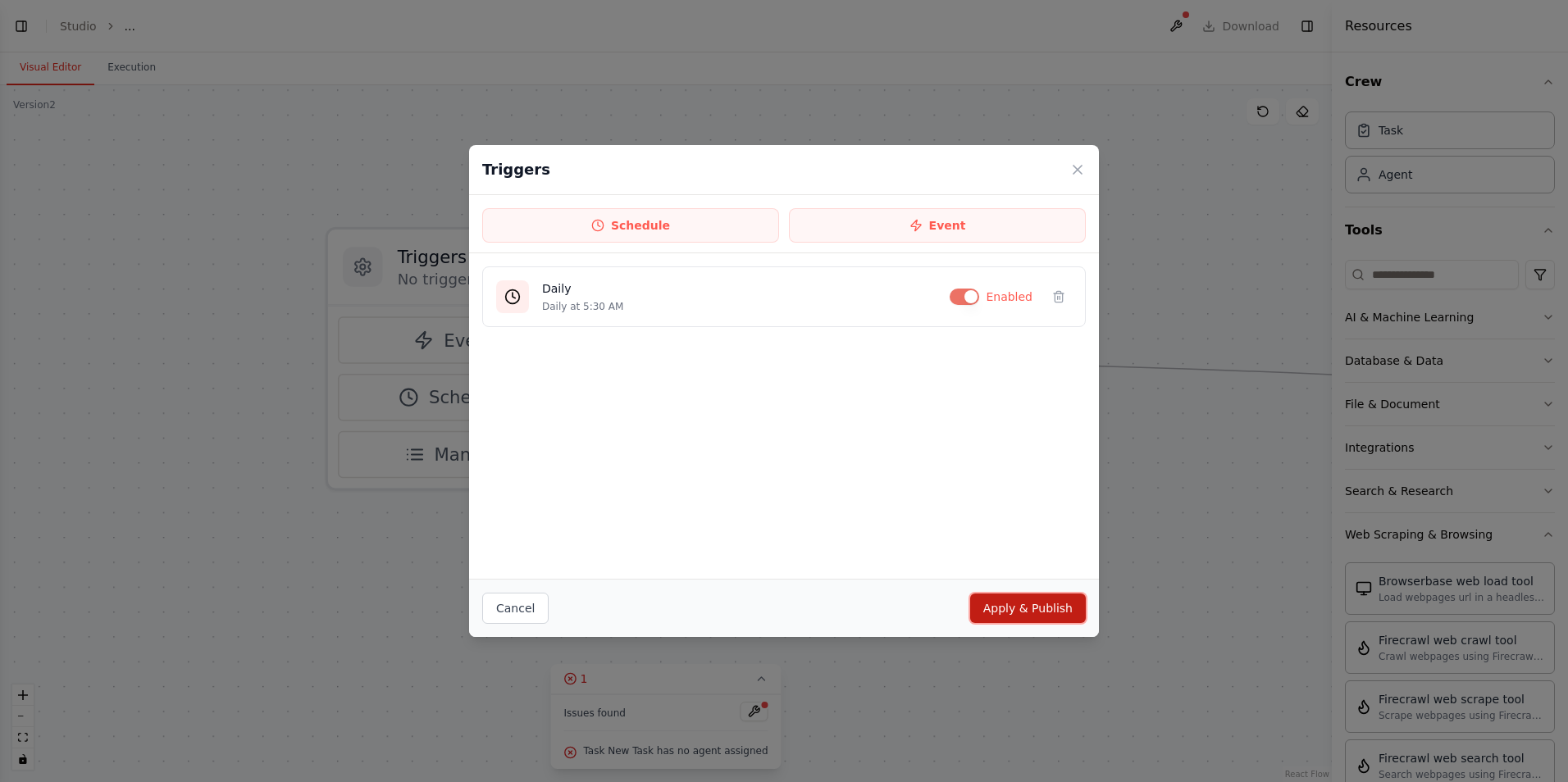
click at [1058, 606] on button "Apply & Publish" at bounding box center [1028, 608] width 116 height 30
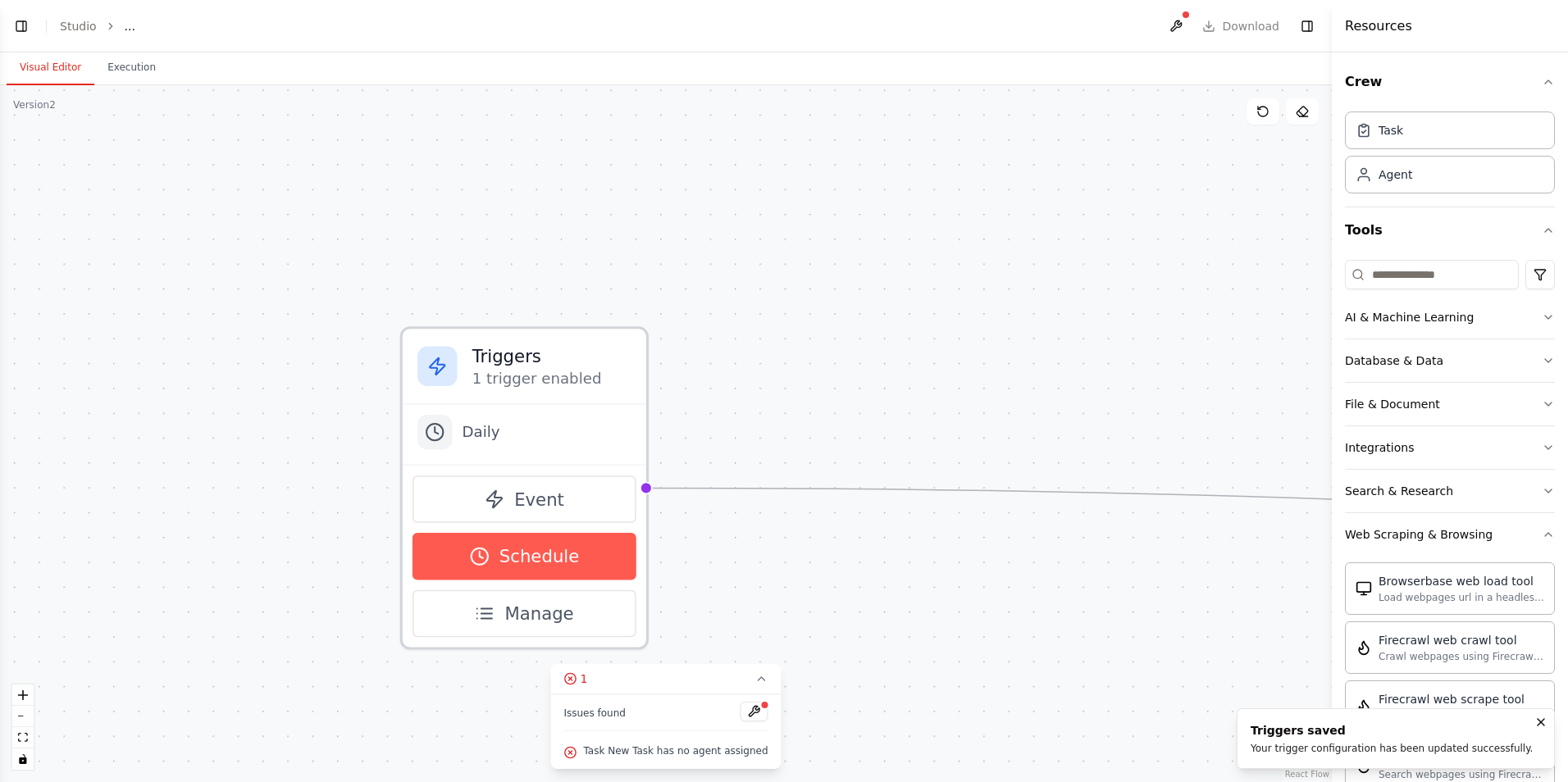
drag, startPoint x: 542, startPoint y: 477, endPoint x: 607, endPoint y: 573, distance: 115.9
click at [607, 573] on button "Schedule" at bounding box center [524, 557] width 224 height 48
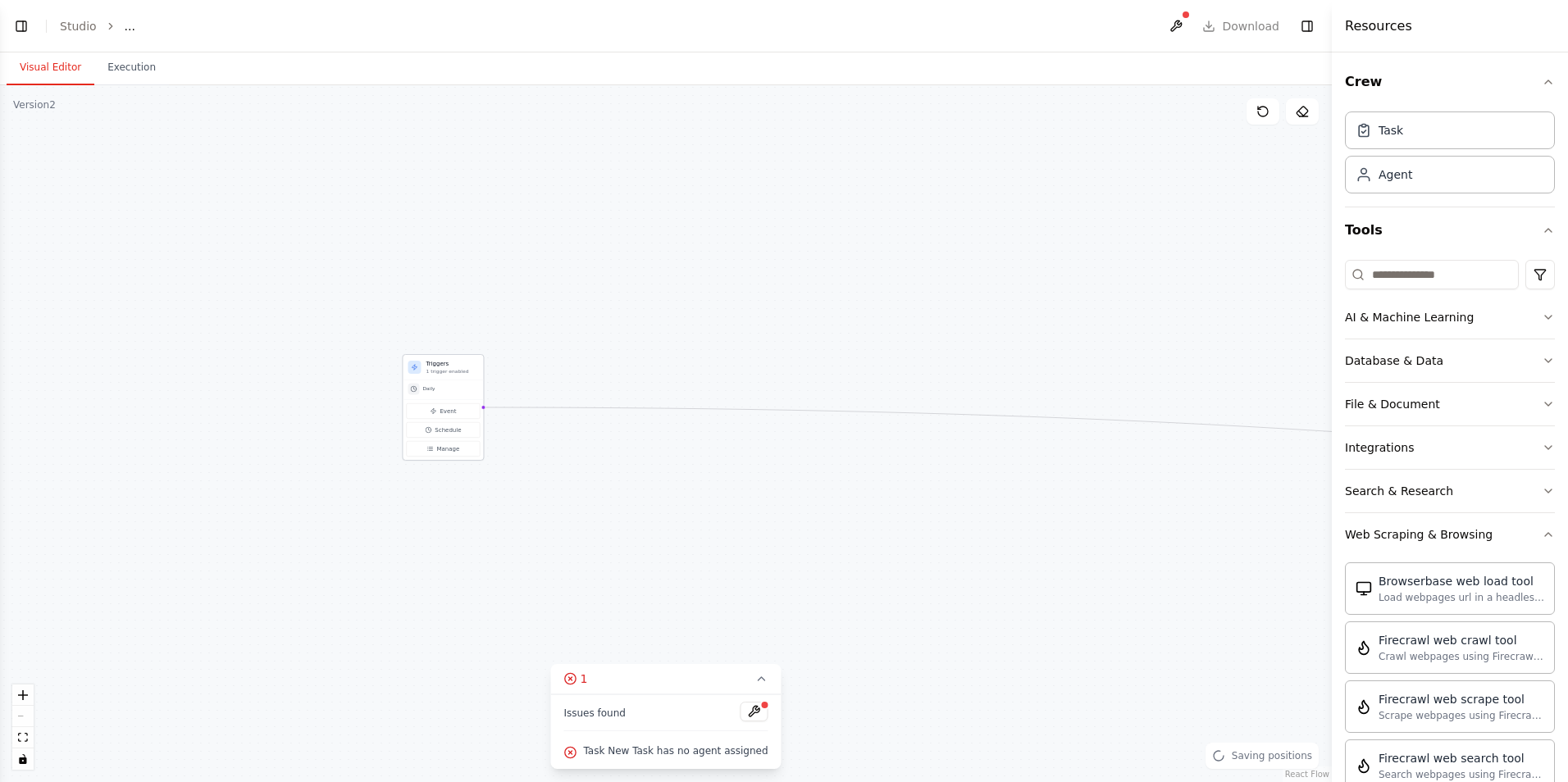
drag, startPoint x: 560, startPoint y: 442, endPoint x: 443, endPoint y: 384, distance: 130.6
click at [443, 384] on div "Daily" at bounding box center [443, 388] width 70 height 11
click at [751, 427] on div "Triggers 1 trigger enabled Daily Event Schedule Manage New Task Task description" at bounding box center [665, 433] width 1331 height 697
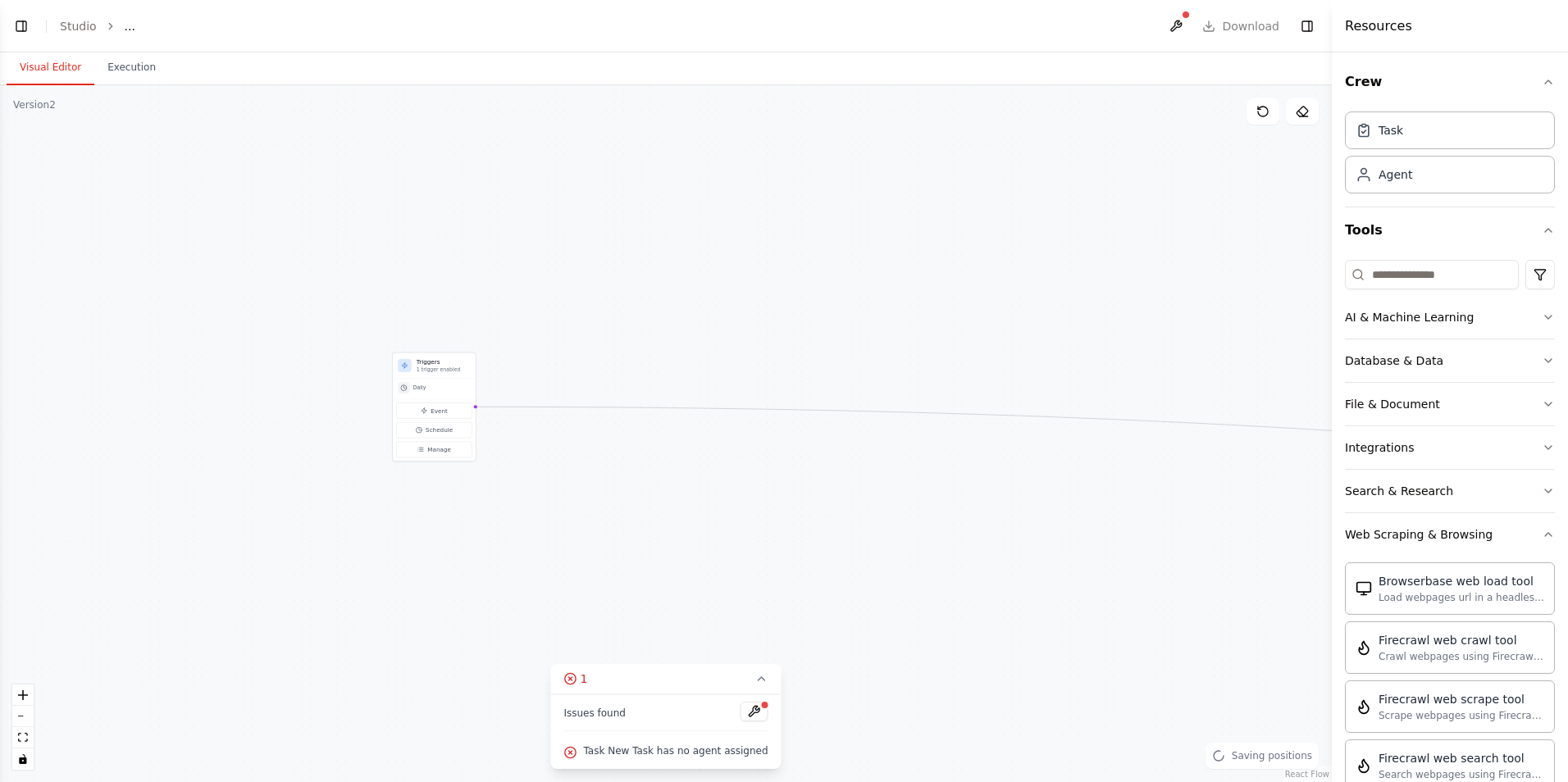
click at [751, 427] on div "Triggers 1 trigger enabled Daily Event Schedule Manage New Task Task description" at bounding box center [665, 433] width 1331 height 697
click at [751, 425] on div "Triggers 1 trigger enabled Daily Event Schedule Manage New Task Task description" at bounding box center [665, 433] width 1331 height 697
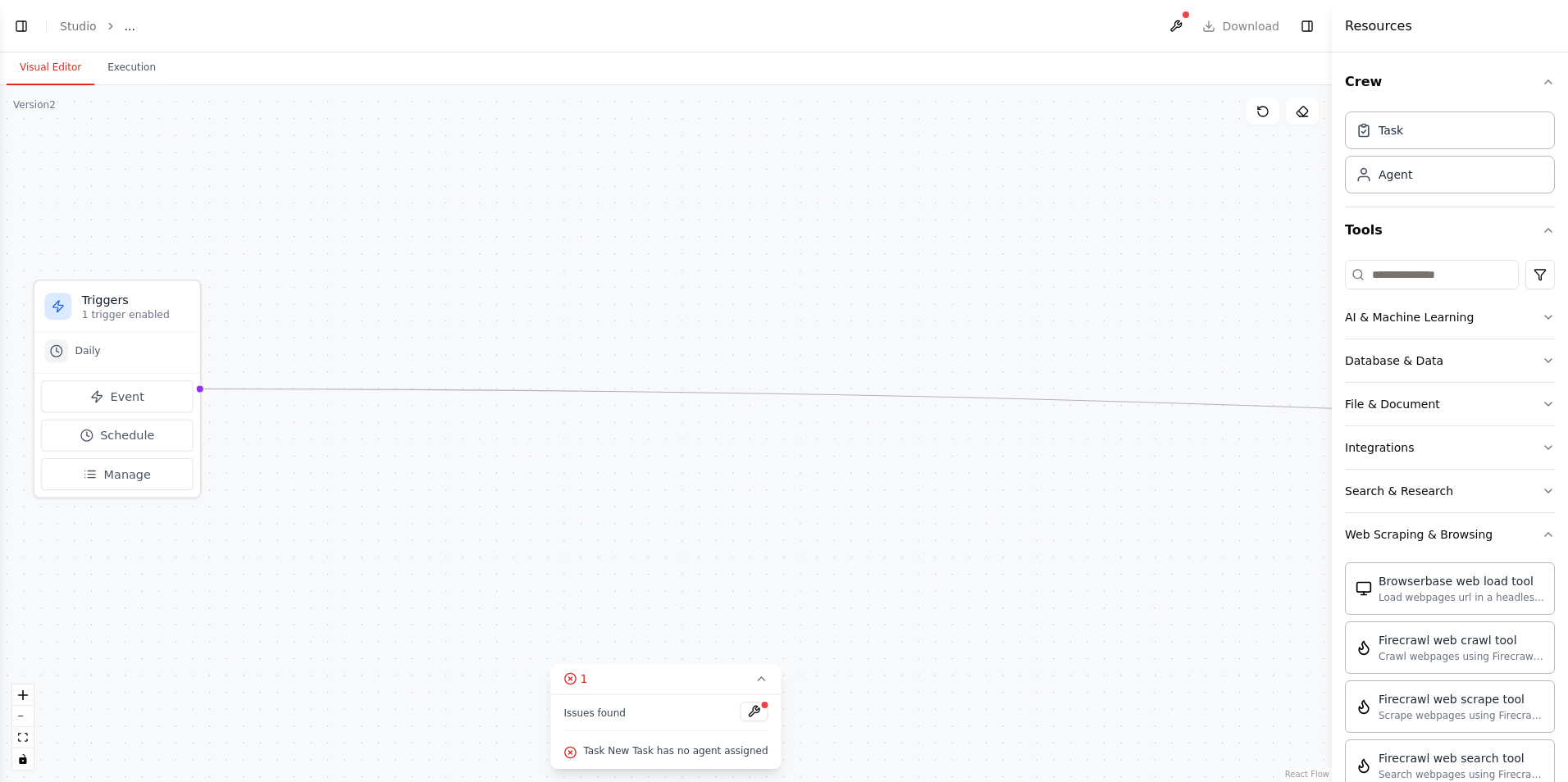
click at [751, 425] on div "Triggers 1 trigger enabled Daily Event Schedule Manage New Task Task description" at bounding box center [665, 433] width 1331 height 697
click at [747, 717] on button at bounding box center [754, 711] width 28 height 20
click at [755, 683] on icon at bounding box center [762, 679] width 13 height 13
drag, startPoint x: 998, startPoint y: 427, endPoint x: -359, endPoint y: 417, distance: 1357.0
click at [0, 417] on html "**********" at bounding box center [784, 391] width 1568 height 782
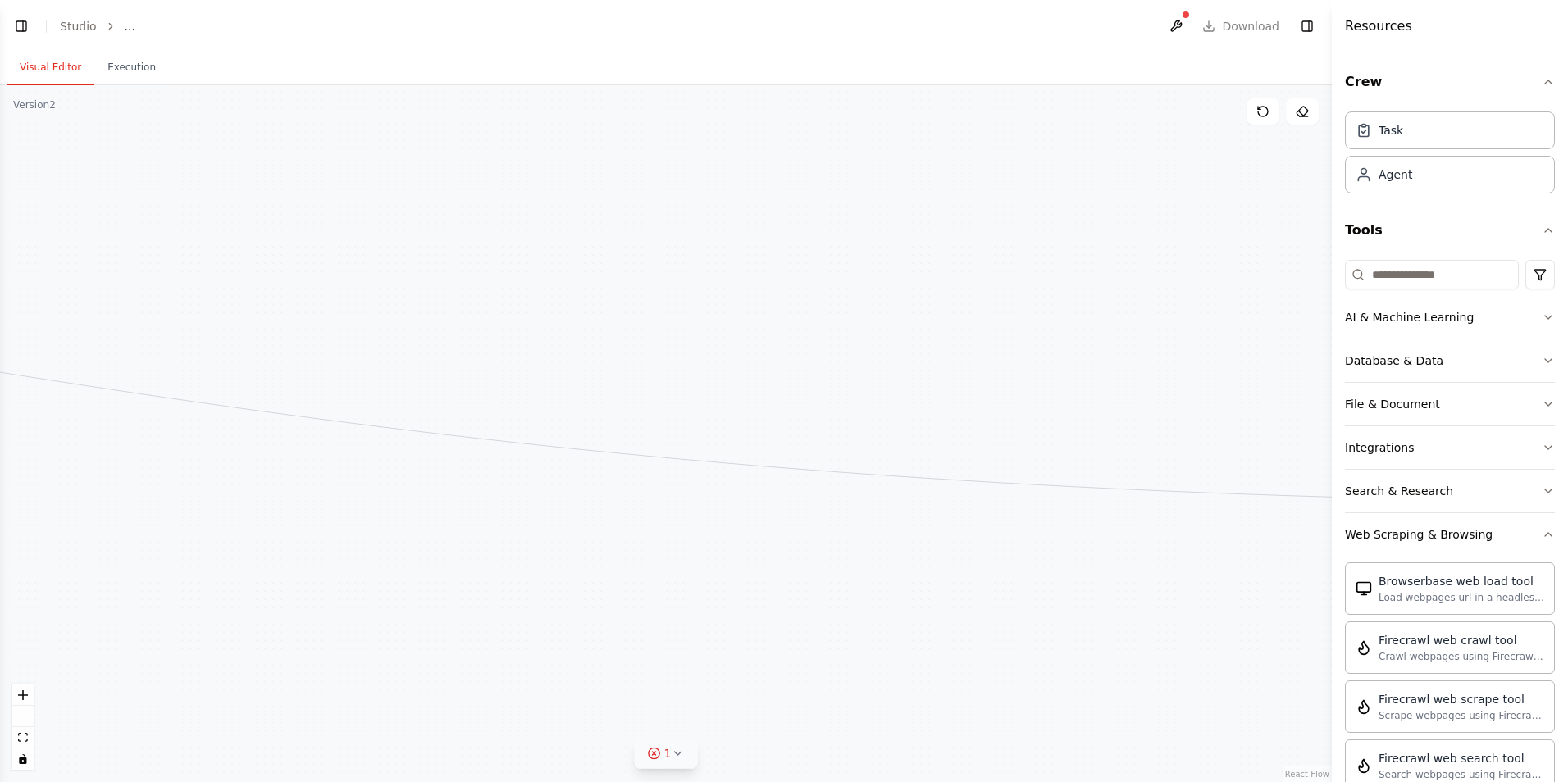
drag, startPoint x: 1144, startPoint y: 573, endPoint x: -140, endPoint y: 359, distance: 1301.7
click at [0, 359] on html "**********" at bounding box center [784, 391] width 1568 height 782
drag, startPoint x: 1274, startPoint y: 504, endPoint x: 290, endPoint y: 454, distance: 985.3
click at [290, 454] on div "Triggers 1 trigger enabled Daily Event Schedule Manage New Task Task description" at bounding box center [665, 433] width 1331 height 697
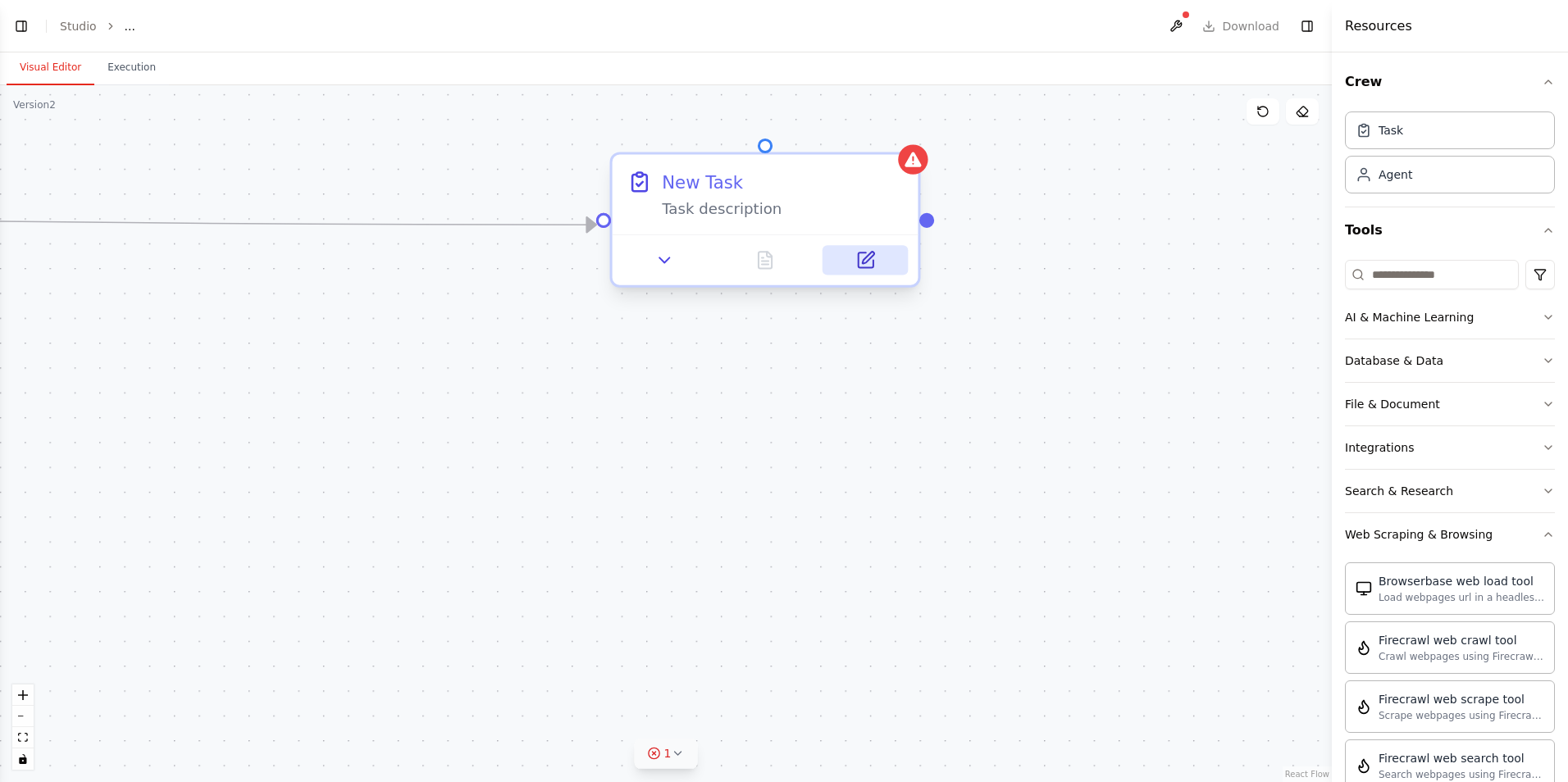
click at [866, 269] on icon at bounding box center [864, 259] width 20 height 20
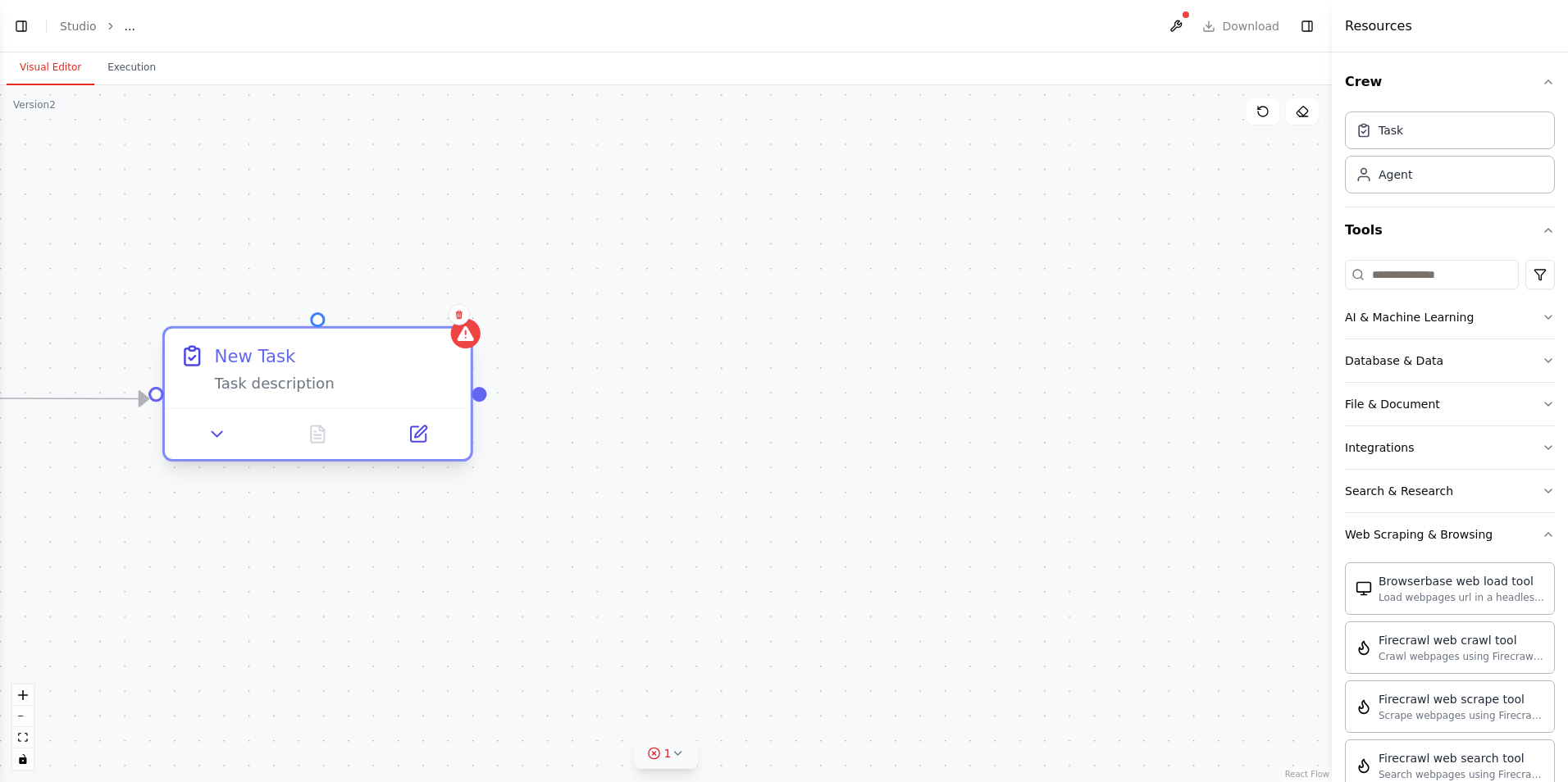
drag, startPoint x: 779, startPoint y: 208, endPoint x: 334, endPoint y: 384, distance: 478.5
click at [334, 384] on div "Task description" at bounding box center [336, 383] width 241 height 20
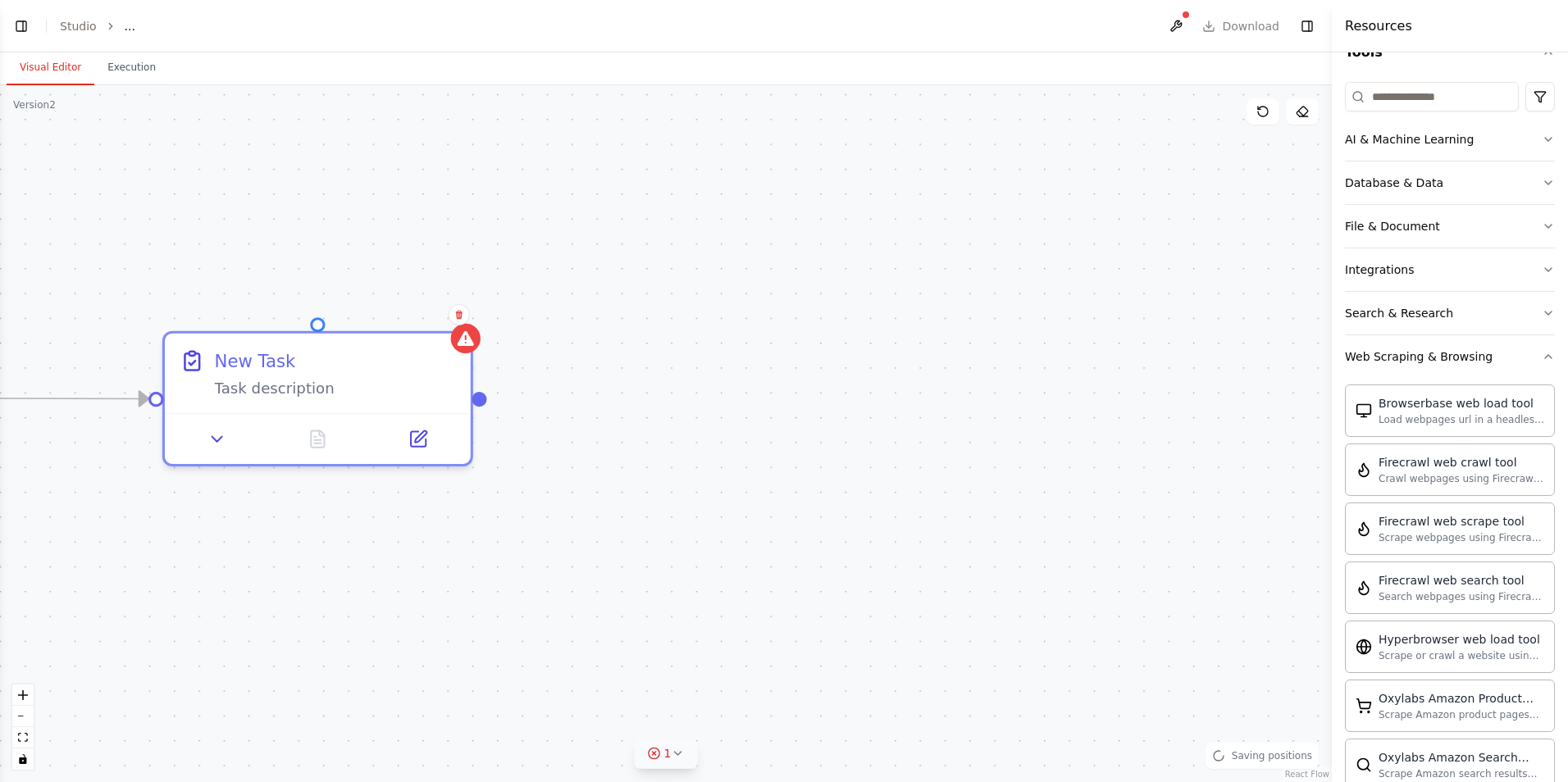
scroll to position [492, 0]
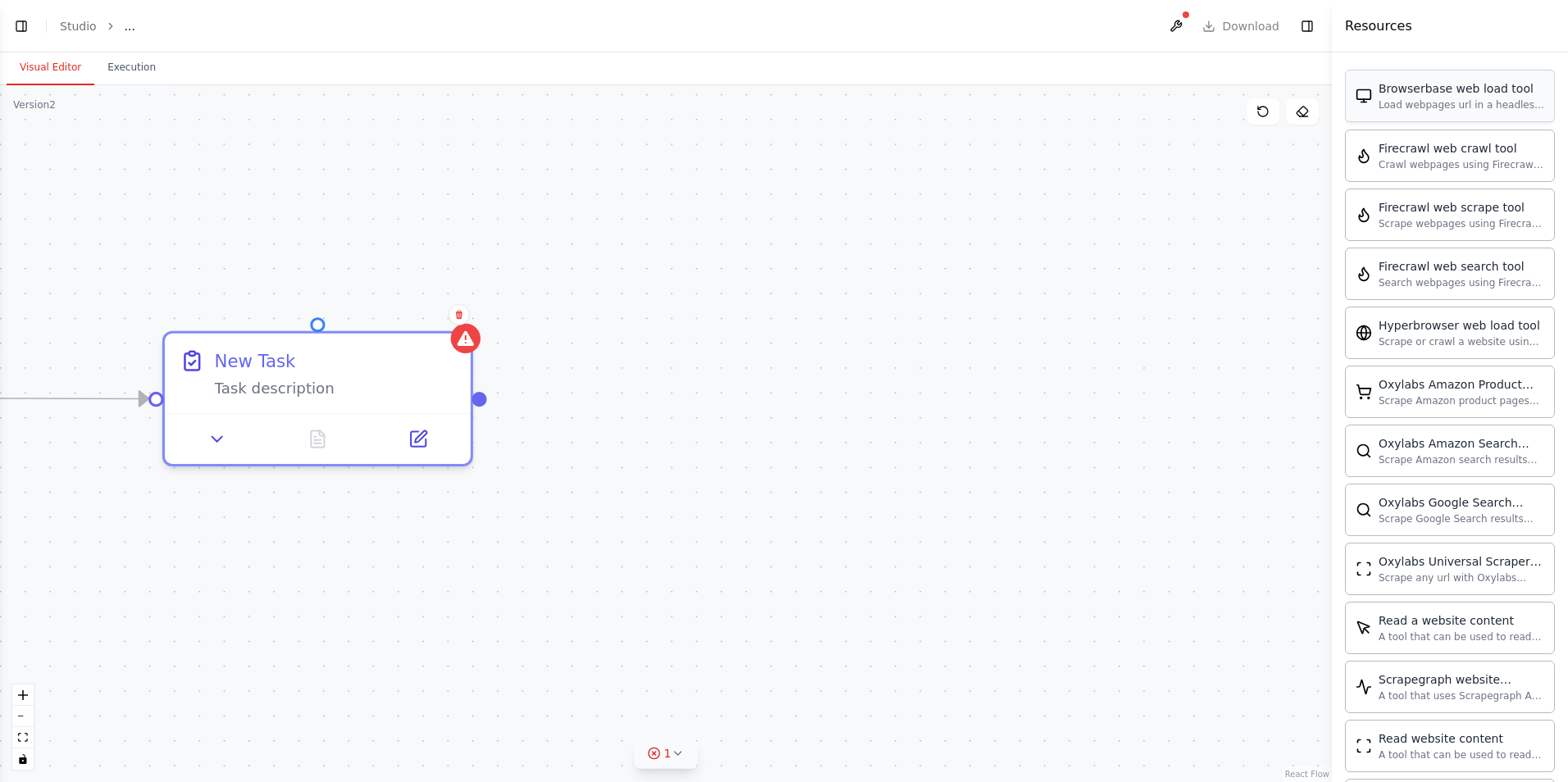
click at [1467, 119] on div "Browserbase web load tool Load webpages url in a headless browser using Browser…" at bounding box center [1449, 95] width 210 height 52
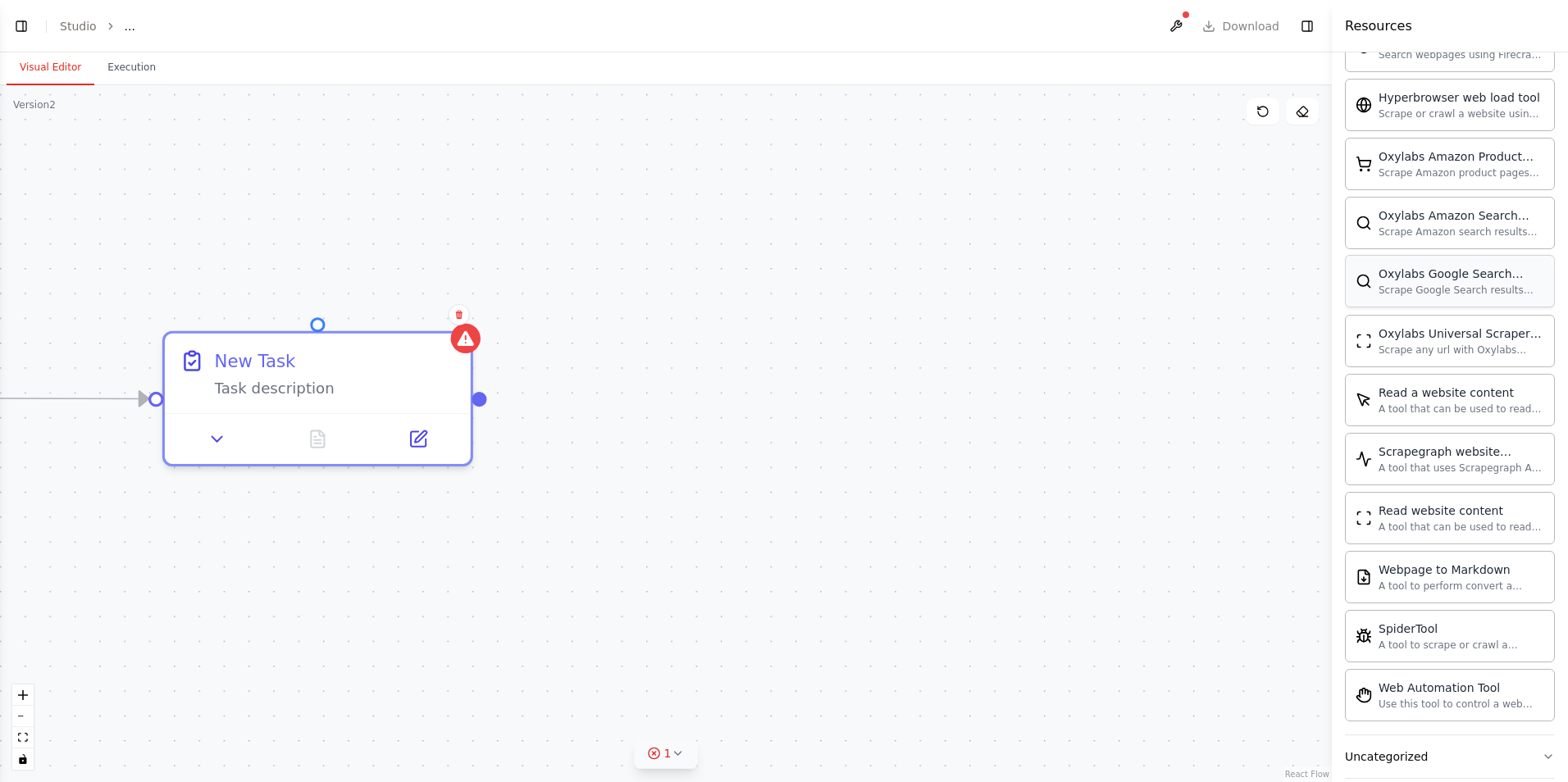
scroll to position [743, 0]
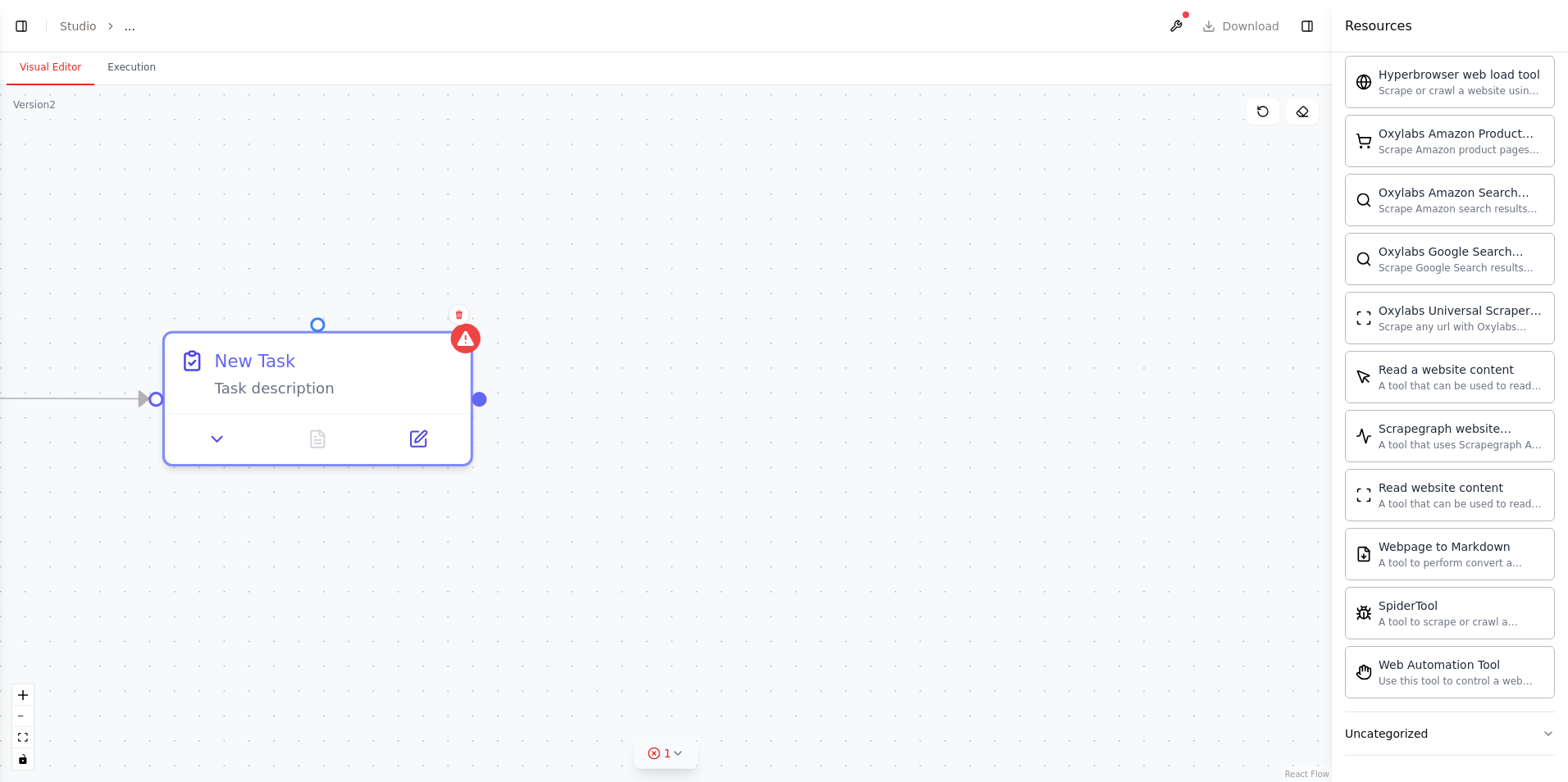
click at [642, 500] on div "Triggers 1 trigger enabled Daily Event Schedule Manage New Task Task description" at bounding box center [665, 433] width 1331 height 697
drag, startPoint x: 484, startPoint y: 417, endPoint x: 492, endPoint y: 413, distance: 8.9
click at [492, 413] on div "Triggers 1 trigger enabled Daily Event Schedule Manage New Task Task description" at bounding box center [665, 433] width 1331 height 697
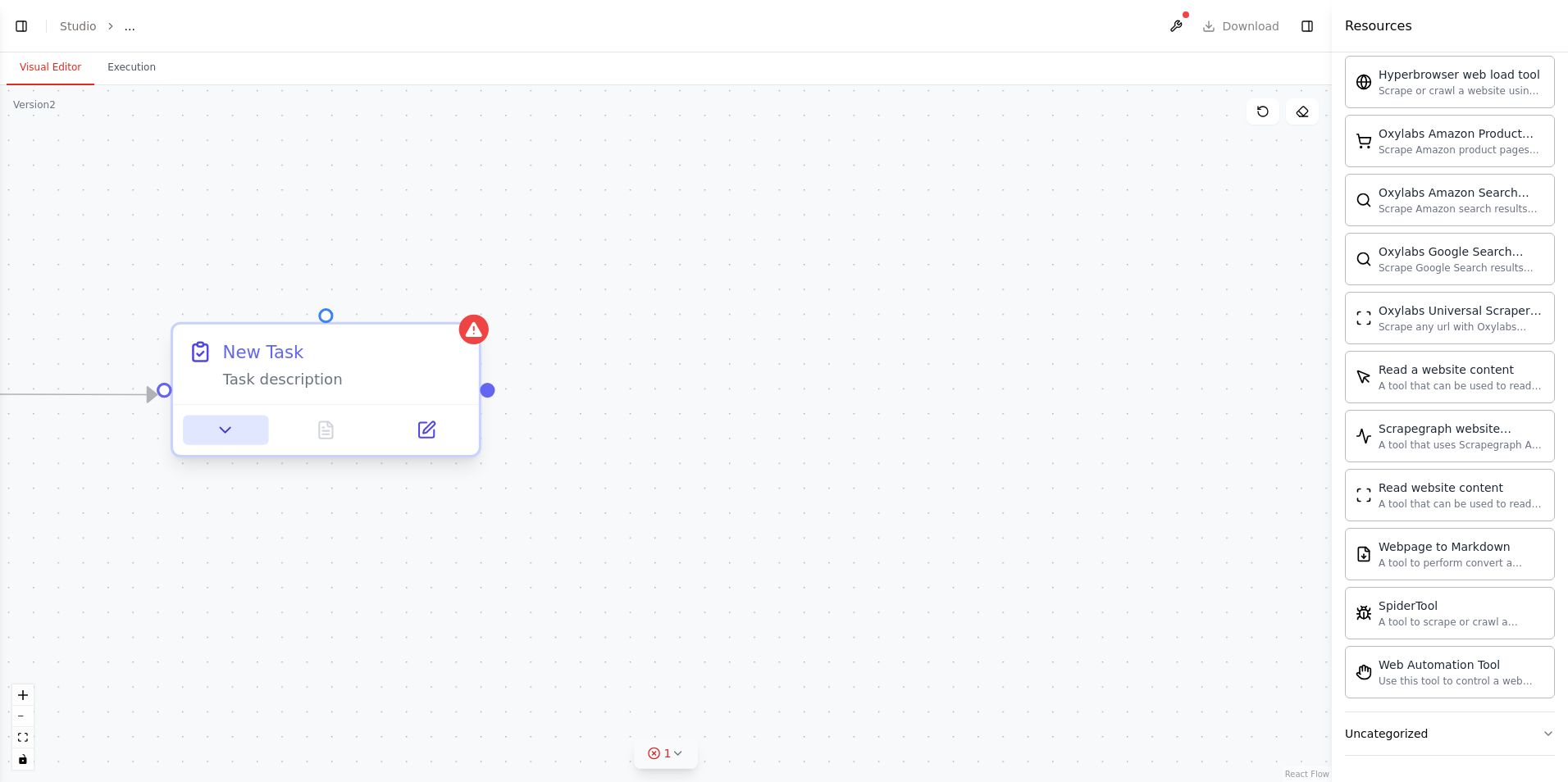
click at [225, 432] on icon at bounding box center [225, 429] width 10 height 5
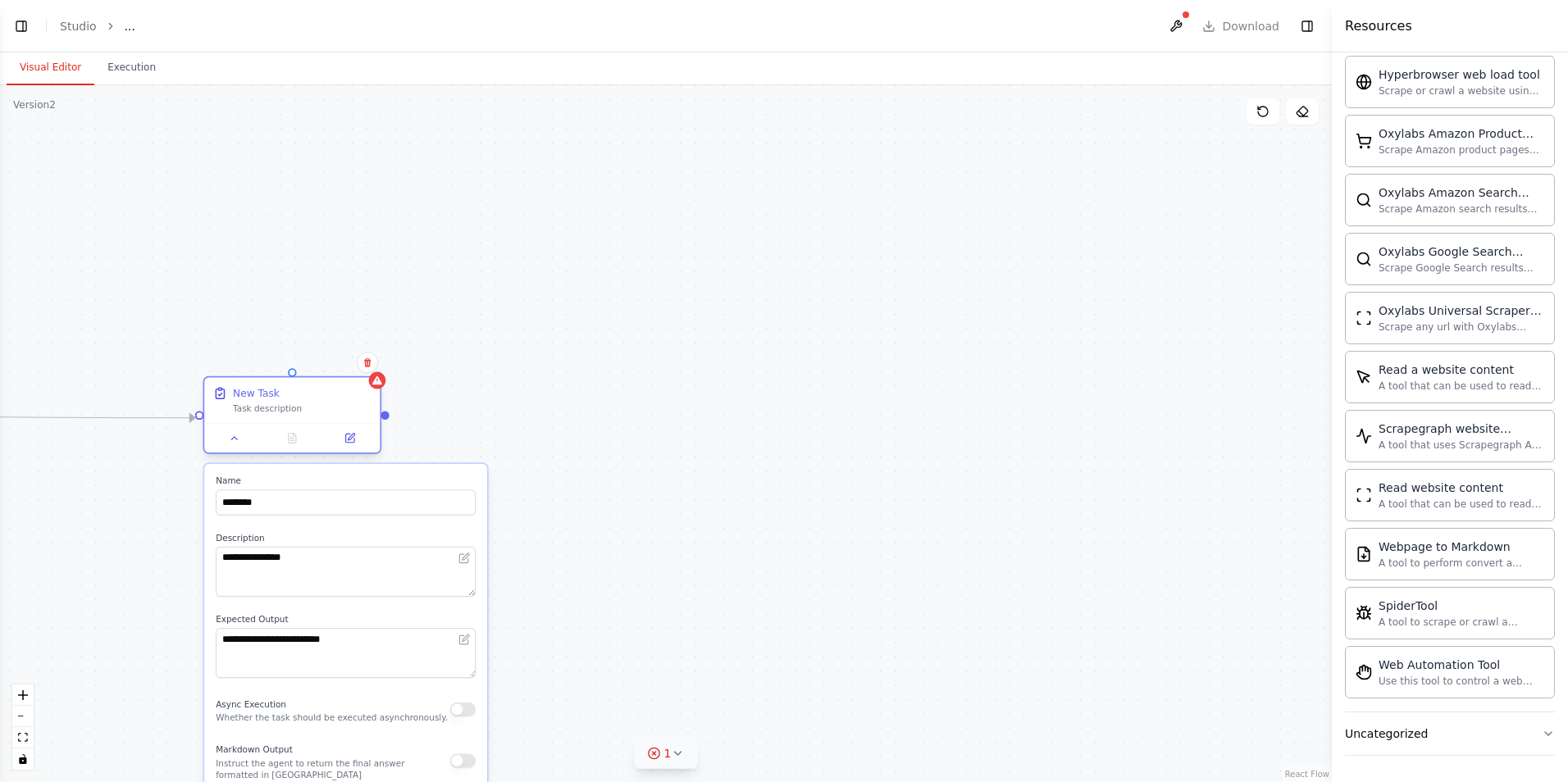
click at [373, 404] on div "New Task Task description" at bounding box center [292, 400] width 176 height 46
click at [757, 617] on div "**********" at bounding box center [665, 433] width 1331 height 697
click at [679, 767] on button "1" at bounding box center [665, 754] width 63 height 30
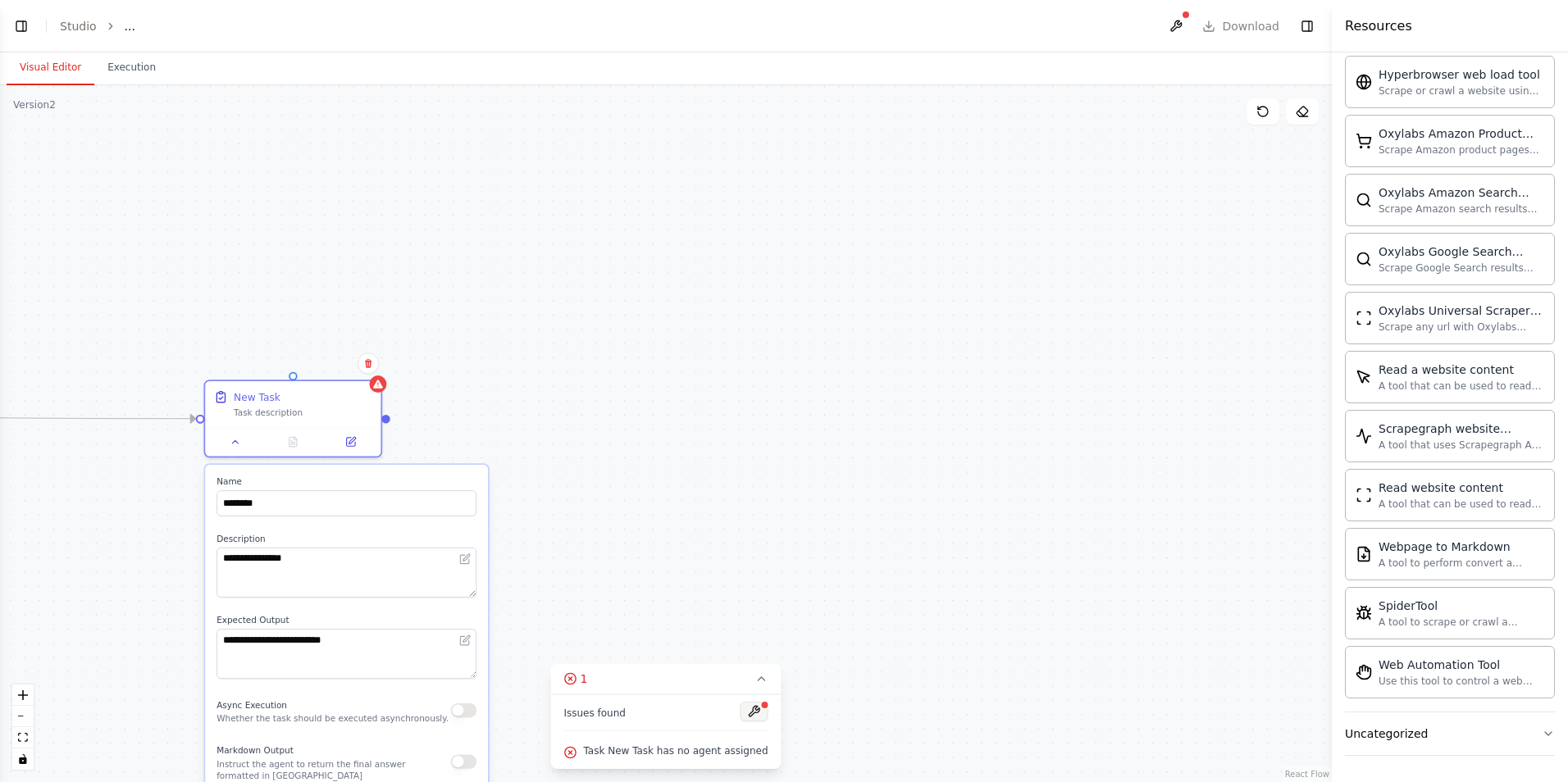
click at [745, 715] on button at bounding box center [754, 711] width 28 height 20
click at [745, 715] on div at bounding box center [754, 713] width 28 height 22
click at [745, 715] on body "**********" at bounding box center [784, 391] width 1568 height 782
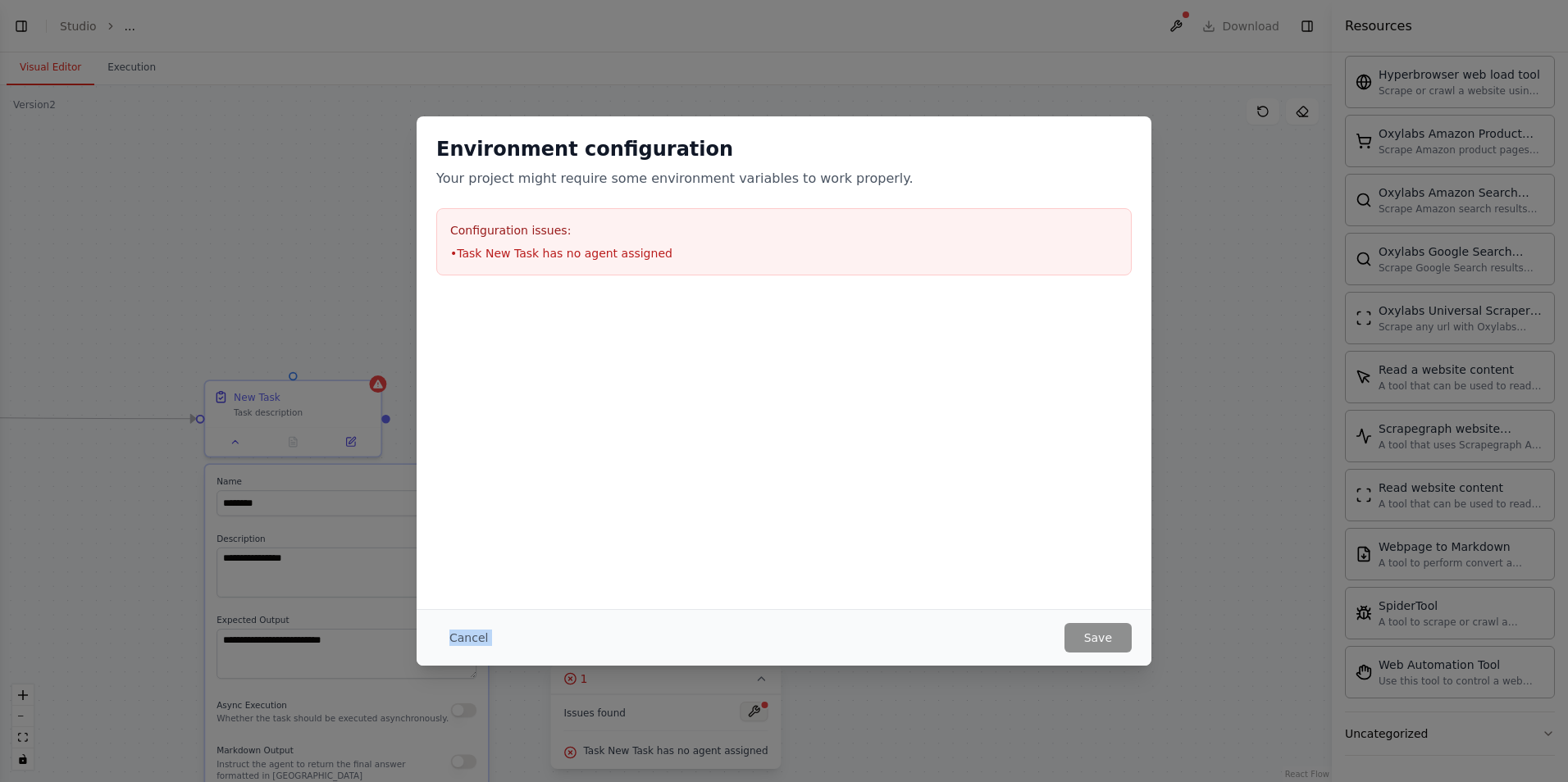
click at [745, 715] on div "Environment configuration Your project might require some environment variables…" at bounding box center [784, 391] width 1568 height 782
click at [618, 252] on li "• Task New Task has no agent assigned" at bounding box center [783, 253] width 667 height 17
click at [749, 341] on div "Environment configuration Your project might require some environment variables…" at bounding box center [783, 362] width 734 height 493
click at [581, 180] on p "Your project might require some environment variables to work properly." at bounding box center [783, 179] width 695 height 20
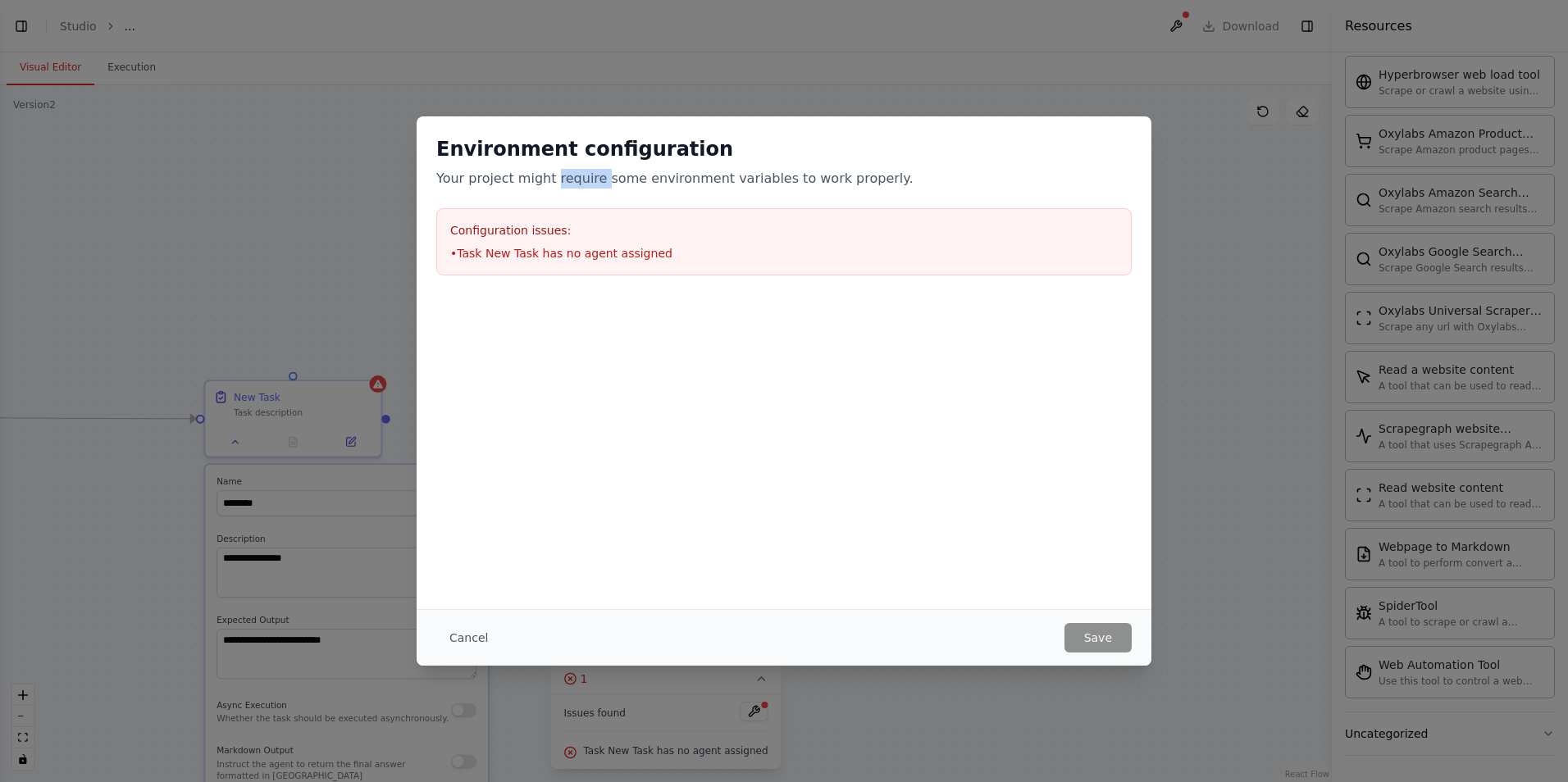
click at [581, 180] on p "Your project might require some environment variables to work properly." at bounding box center [783, 179] width 695 height 20
click at [467, 635] on button "Cancel" at bounding box center [468, 638] width 65 height 30
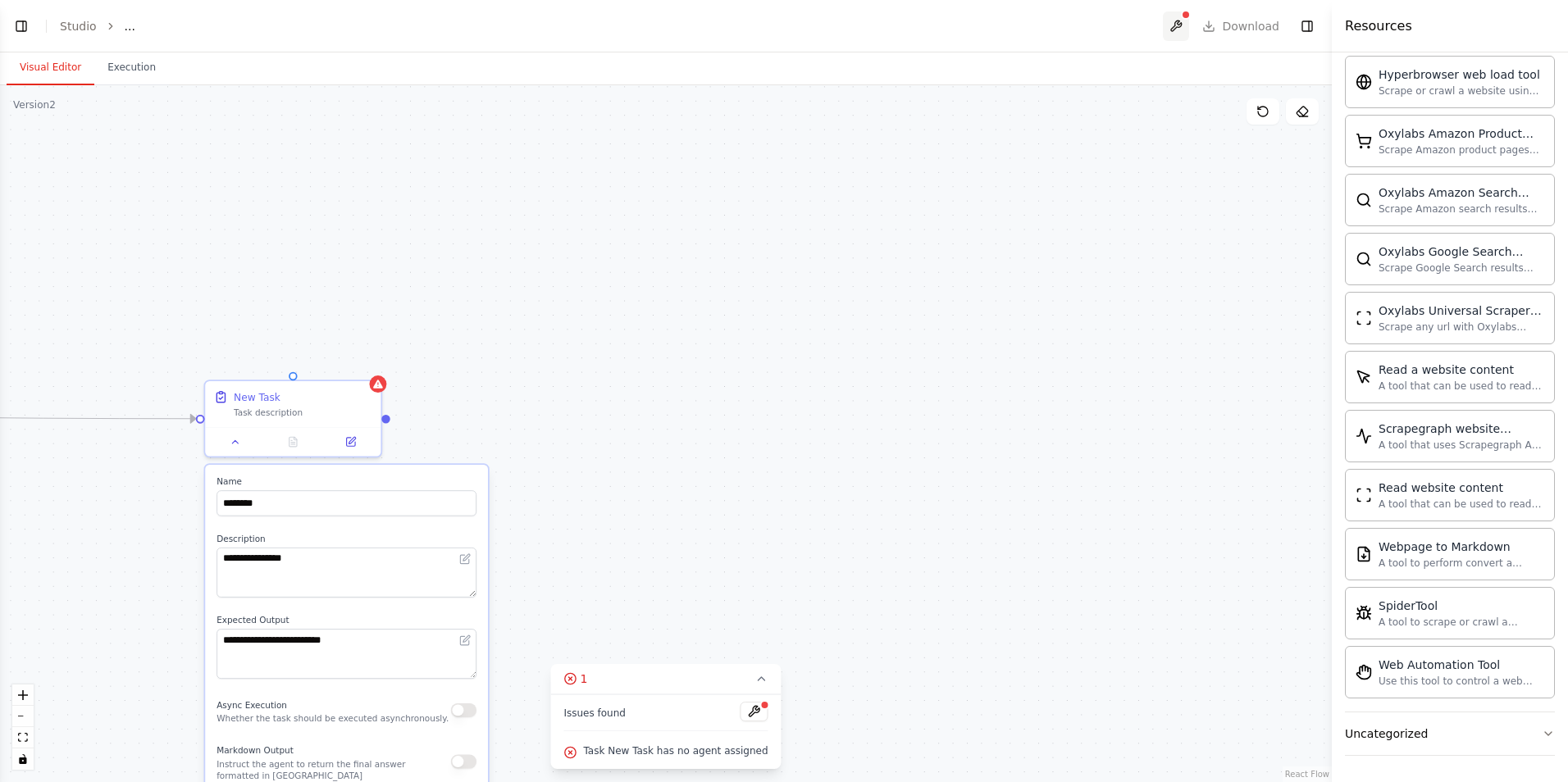
click at [1185, 22] on button at bounding box center [1176, 26] width 26 height 30
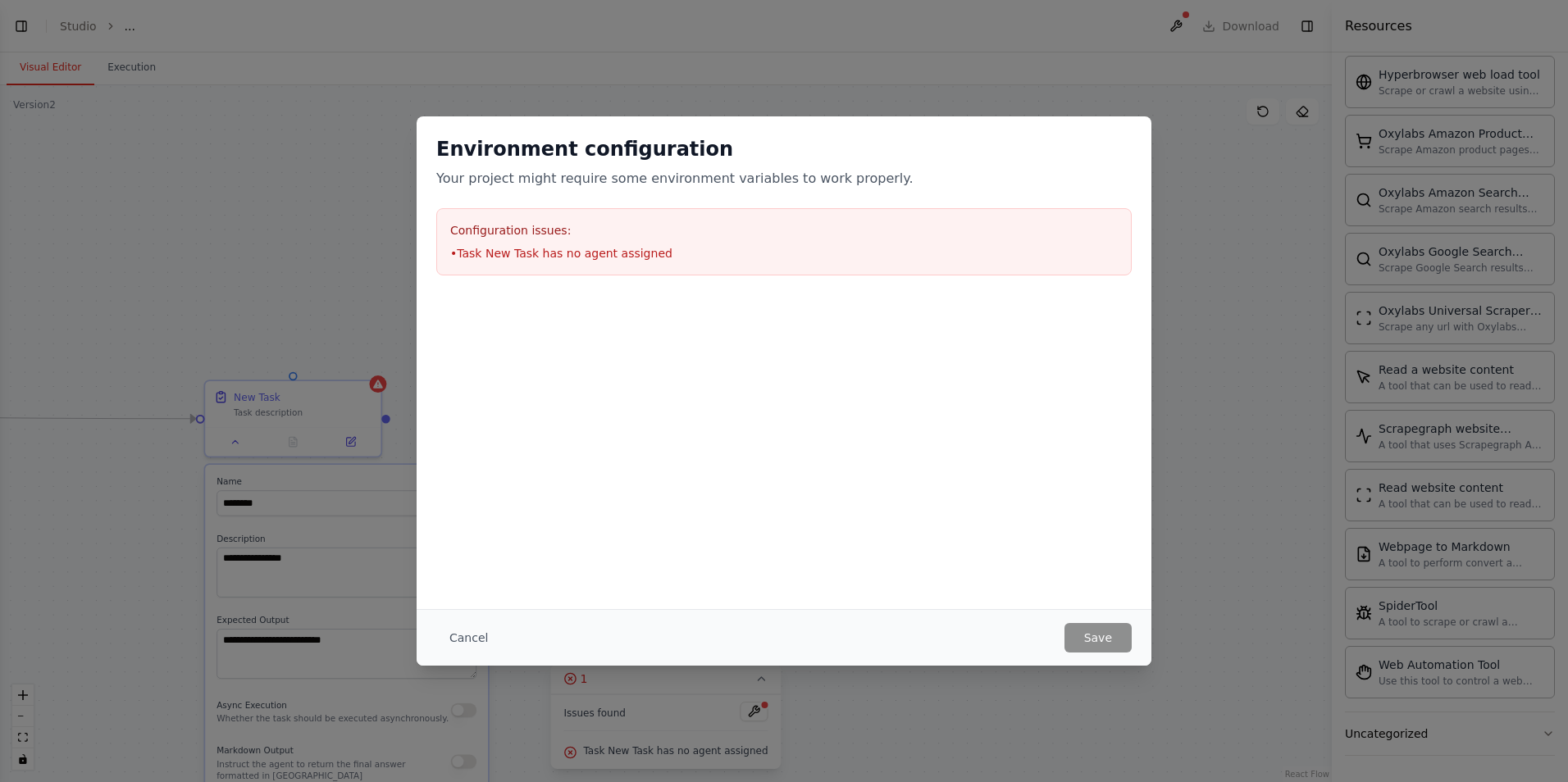
click at [583, 258] on li "• Task New Task has no agent assigned" at bounding box center [783, 253] width 667 height 17
click at [468, 259] on li "• Task New Task has no agent assigned" at bounding box center [783, 253] width 667 height 17
click at [646, 375] on div "Environment configuration Your project might require some environment variables…" at bounding box center [783, 362] width 734 height 493
click at [457, 642] on button "Cancel" at bounding box center [468, 638] width 65 height 30
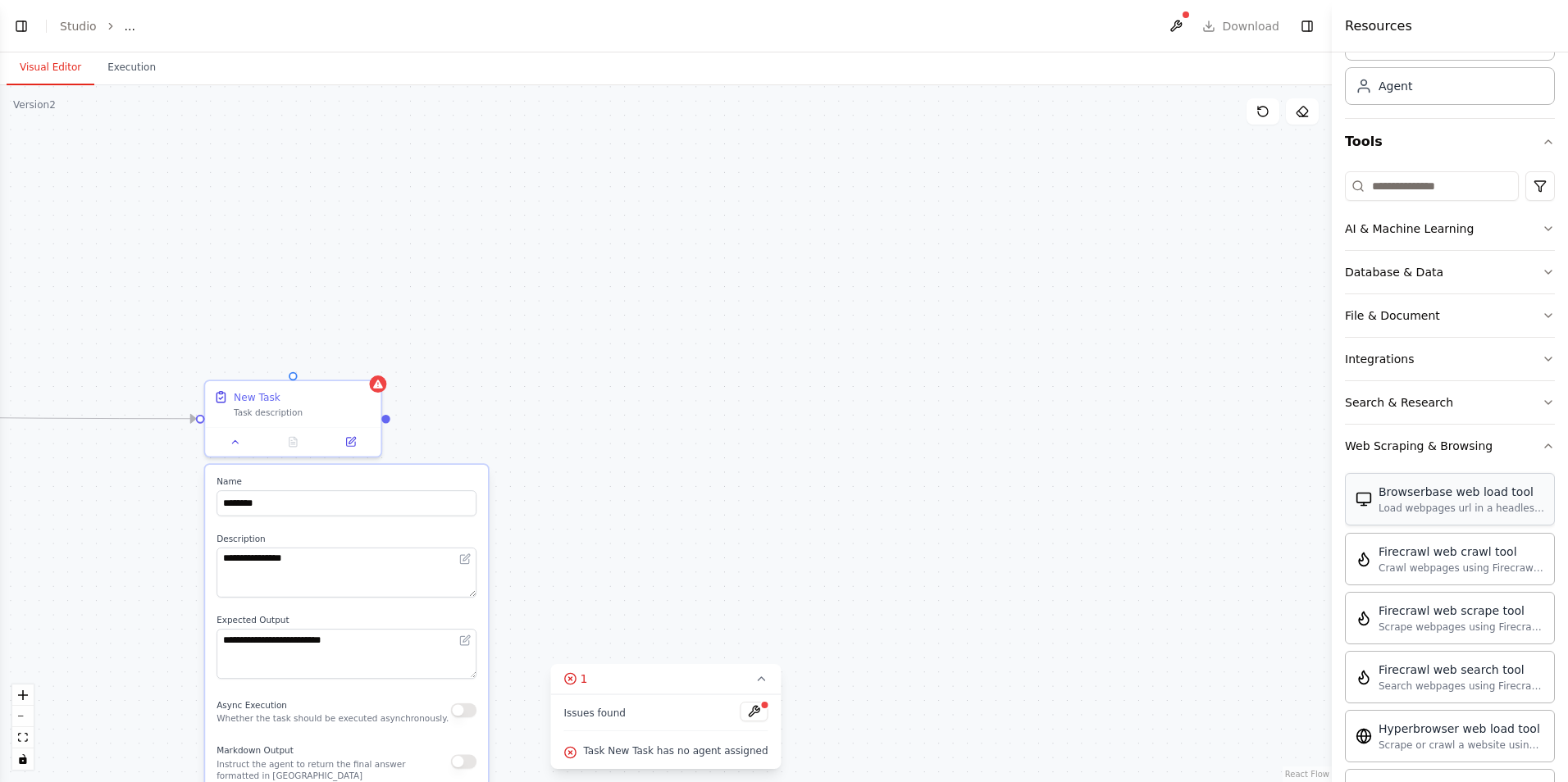
scroll to position [0, 0]
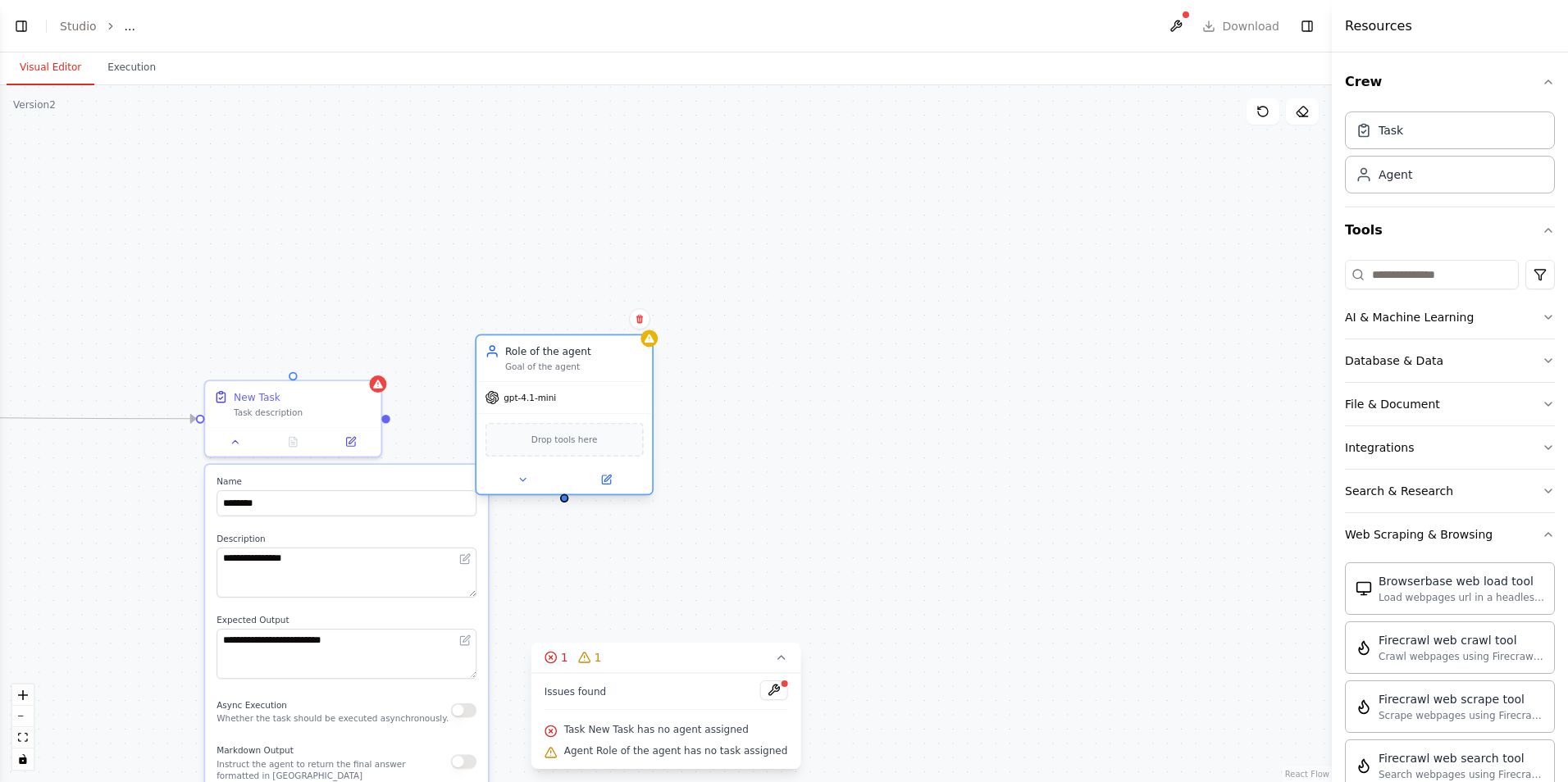
drag, startPoint x: 663, startPoint y: 481, endPoint x: 552, endPoint y: 389, distance: 144.2
click at [552, 389] on div "gpt-4.1-mini" at bounding box center [564, 397] width 176 height 31
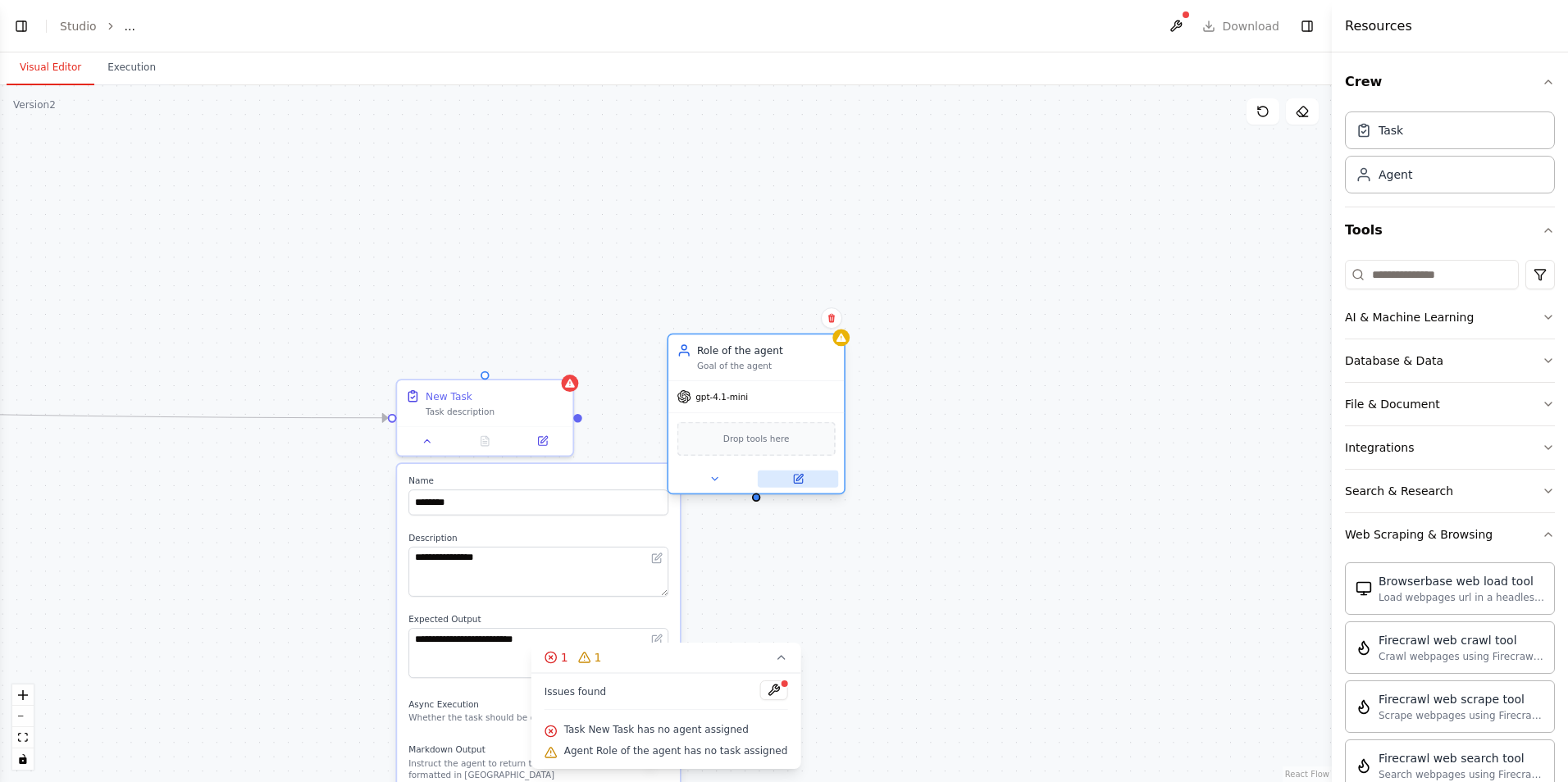
drag, startPoint x: 394, startPoint y: 434, endPoint x: 757, endPoint y: 485, distance: 366.6
click at [585, 433] on div "**********" at bounding box center [665, 433] width 1331 height 697
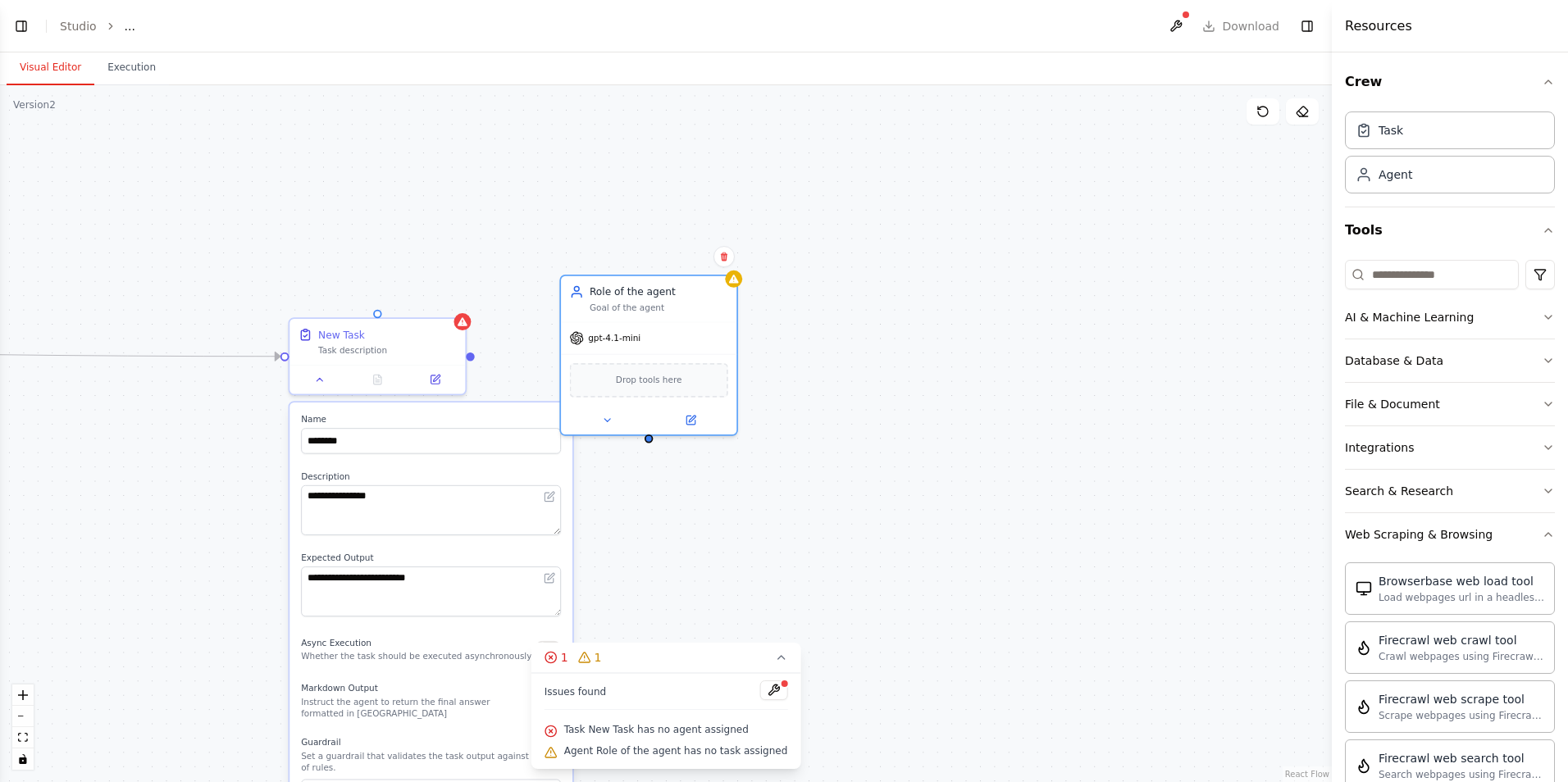
drag, startPoint x: 758, startPoint y: 529, endPoint x: 644, endPoint y: 629, distance: 151.6
click at [649, 468] on div "**********" at bounding box center [665, 433] width 1331 height 697
click at [766, 541] on div "**********" at bounding box center [665, 433] width 1331 height 697
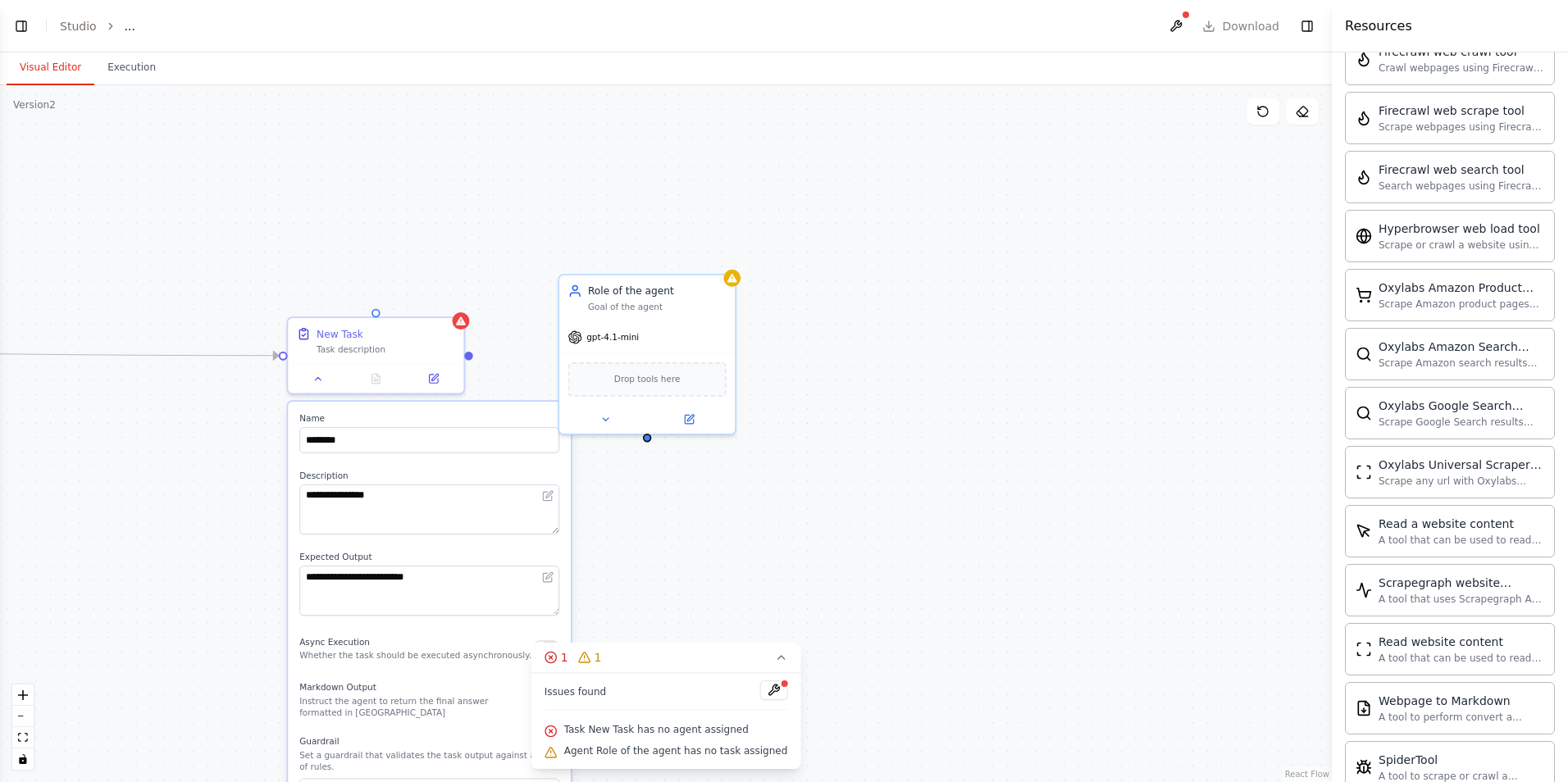
scroll to position [743, 0]
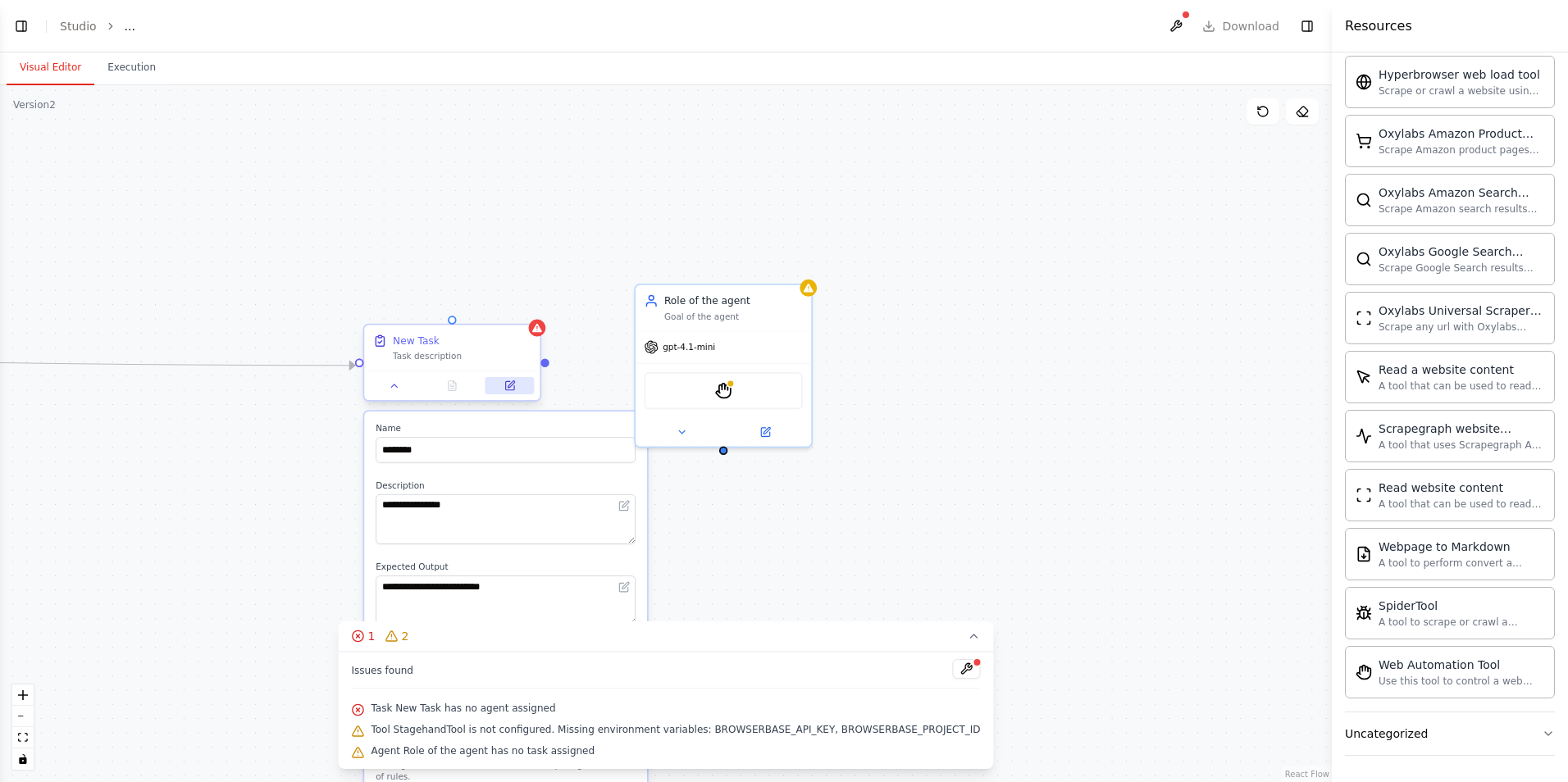
drag, startPoint x: 473, startPoint y: 375, endPoint x: 522, endPoint y: 388, distance: 50.7
click at [547, 385] on div "**********" at bounding box center [665, 433] width 1331 height 697
click at [521, 710] on span "Task New Task has no agent assigned" at bounding box center [462, 708] width 184 height 13
click at [912, 529] on div "**********" at bounding box center [665, 433] width 1331 height 697
click at [939, 644] on button "1 2" at bounding box center [665, 636] width 655 height 30
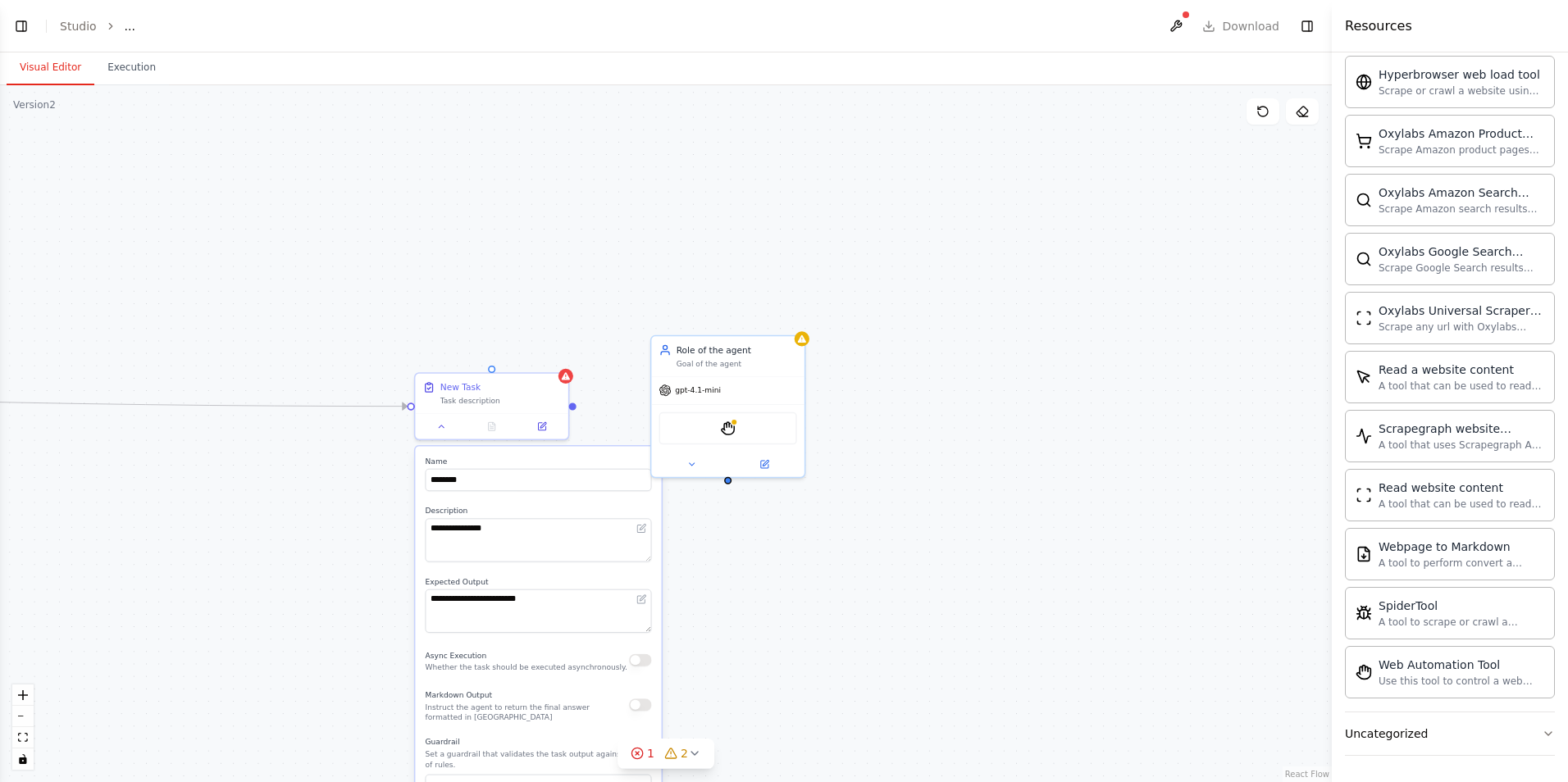
click at [646, 689] on div "Markdown Output Instruct the agent to return the final answer formatted in Mark…" at bounding box center [539, 704] width 226 height 35
click at [646, 683] on div "**********" at bounding box center [537, 688] width 246 height 481
click at [1186, 23] on button at bounding box center [1176, 26] width 26 height 30
click at [1186, 23] on div at bounding box center [1176, 26] width 26 height 30
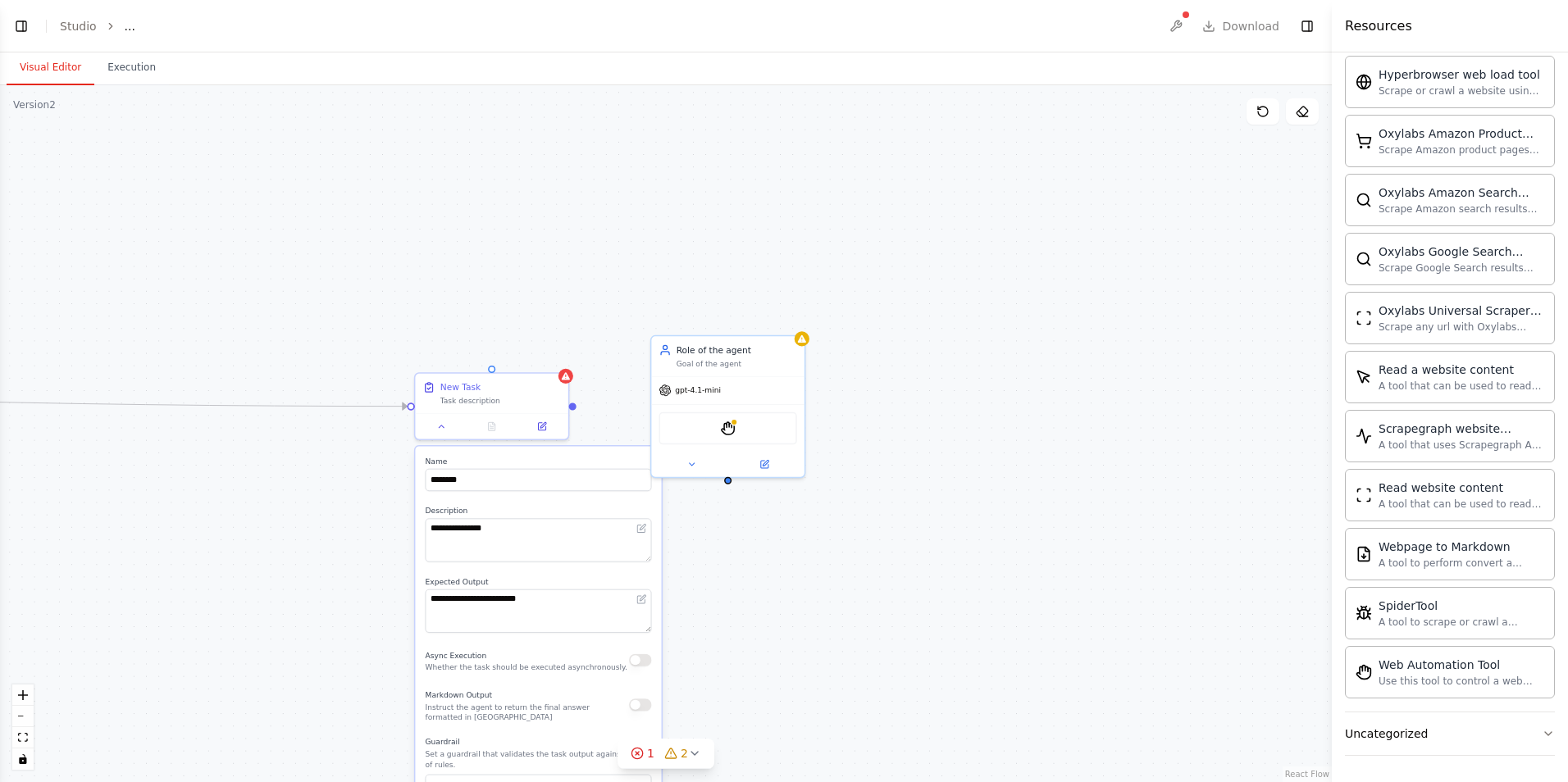
click at [1186, 23] on div at bounding box center [1176, 26] width 26 height 30
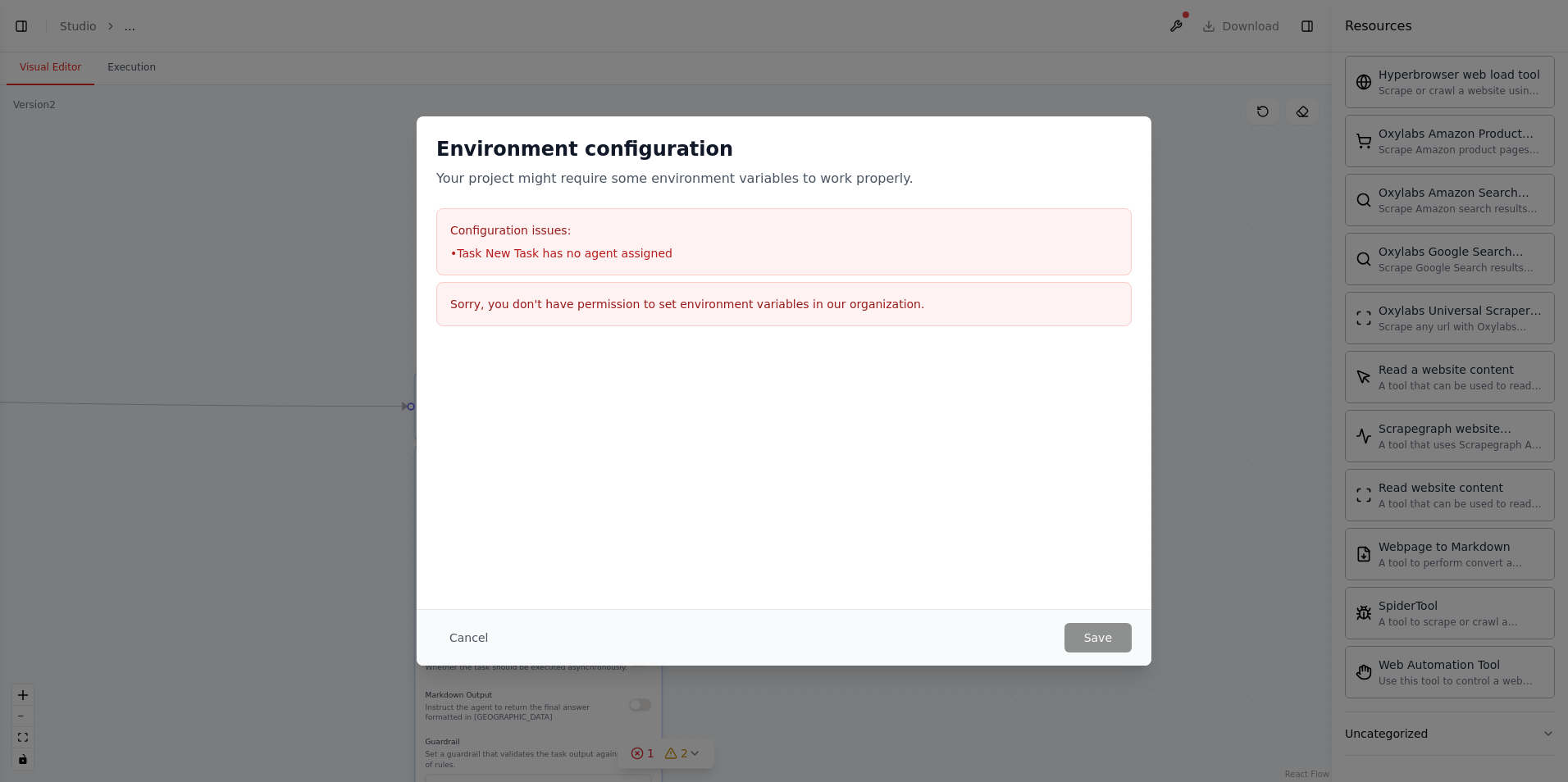
click at [657, 307] on h3 "Sorry, you don't have permission to set environment variables in our organizati…" at bounding box center [783, 304] width 667 height 17
click at [753, 247] on li "• Task New Task has no agent assigned" at bounding box center [783, 253] width 667 height 17
click at [465, 644] on button "Cancel" at bounding box center [468, 638] width 65 height 30
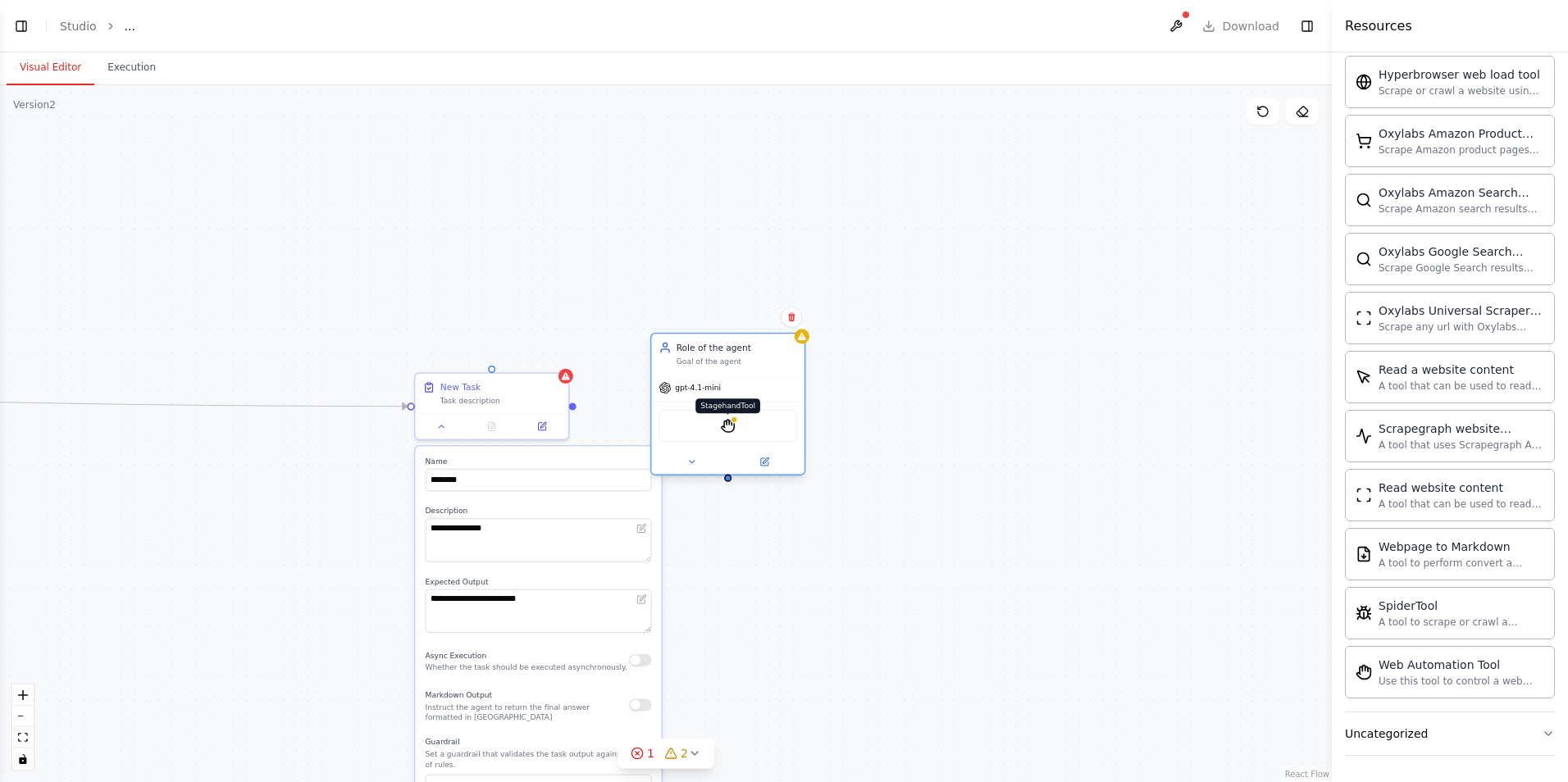
click at [731, 427] on img at bounding box center [728, 426] width 15 height 15
click at [732, 427] on img at bounding box center [728, 426] width 15 height 15
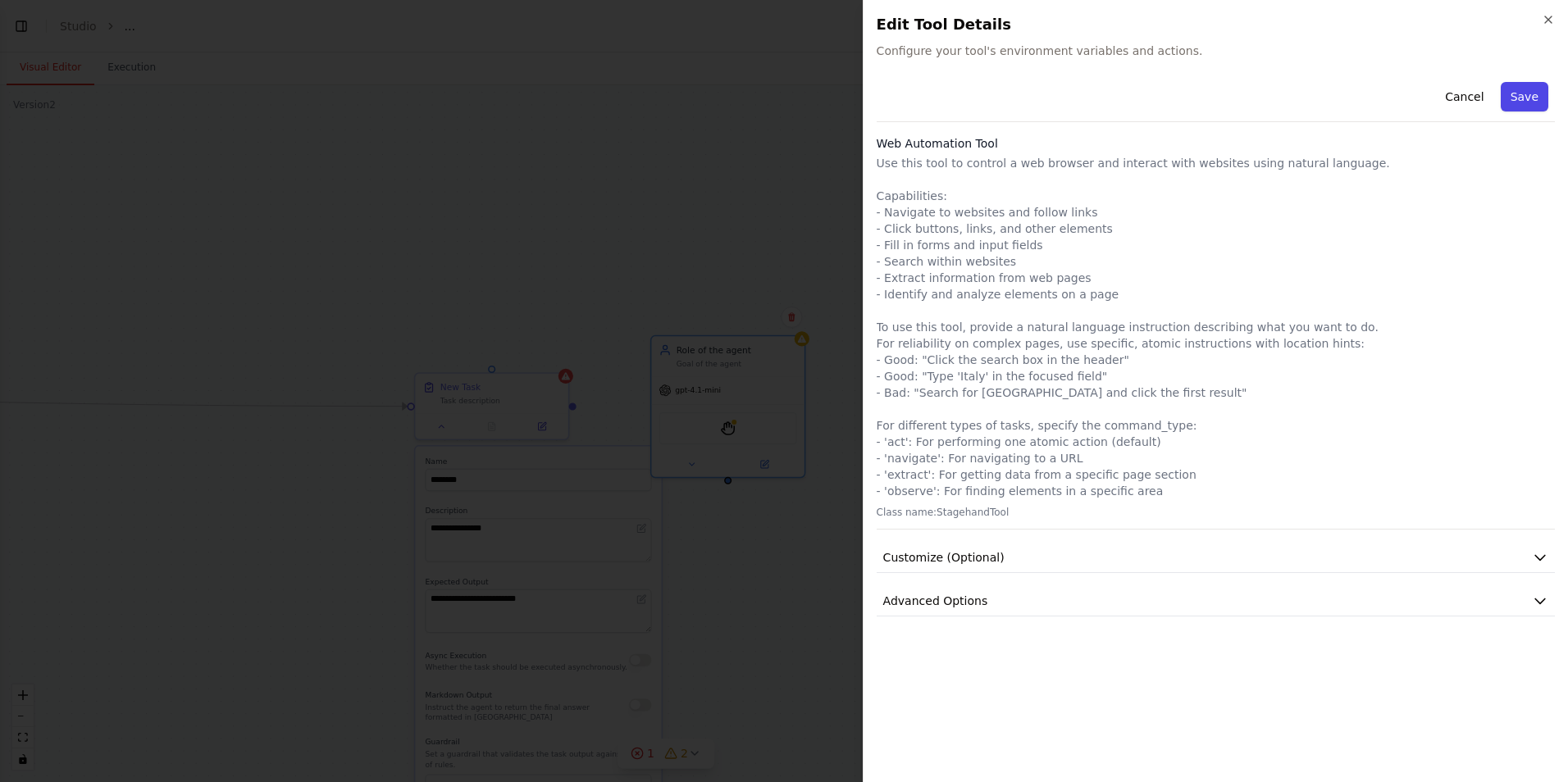
click at [1540, 101] on button "Save" at bounding box center [1524, 97] width 48 height 30
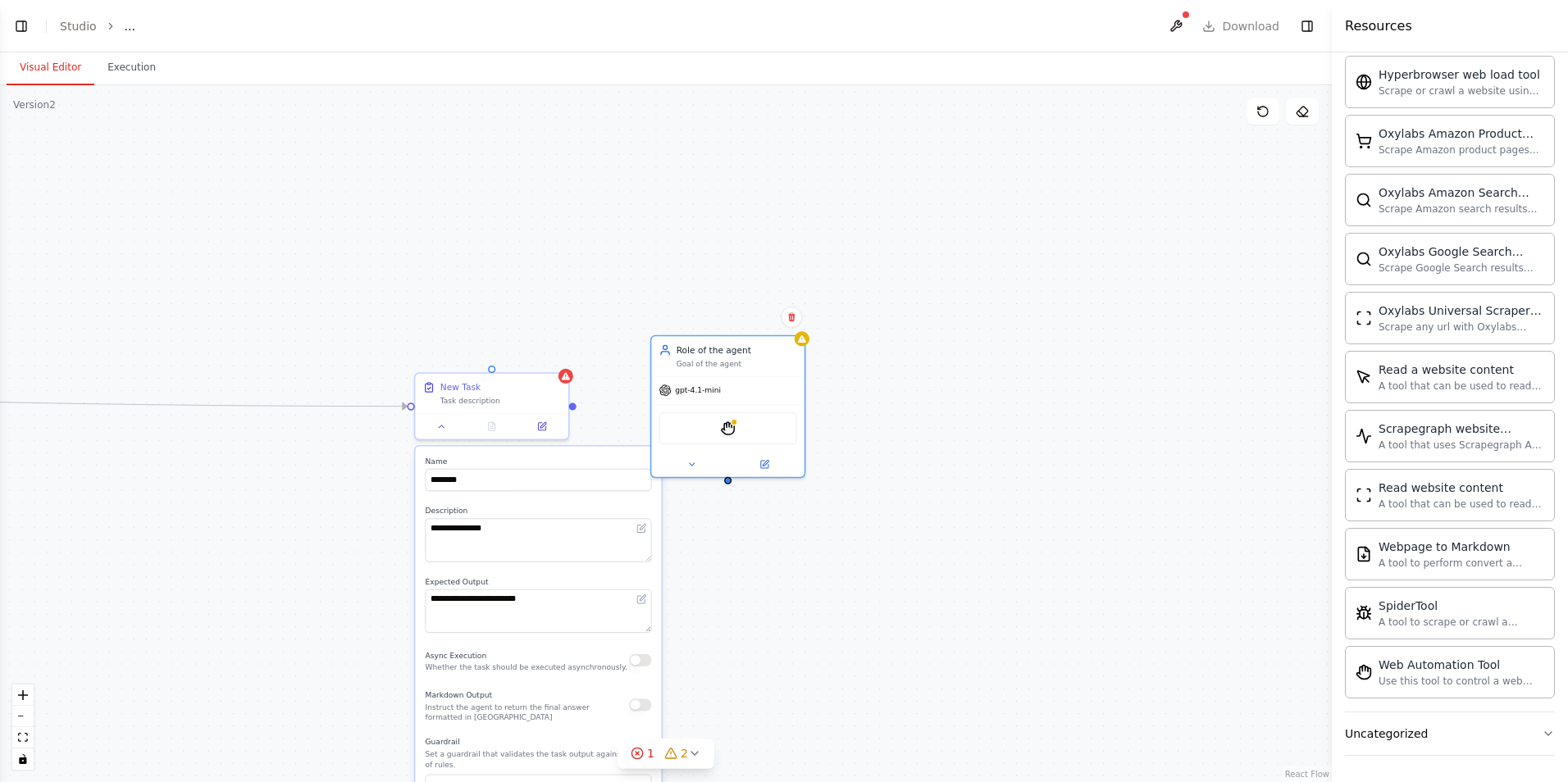
click at [1009, 566] on div "**********" at bounding box center [665, 433] width 1331 height 697
drag, startPoint x: 373, startPoint y: 407, endPoint x: 550, endPoint y: 427, distance: 178.1
drag, startPoint x: 387, startPoint y: 405, endPoint x: 193, endPoint y: 398, distance: 194.1
click at [193, 398] on div "**********" at bounding box center [665, 433] width 1331 height 697
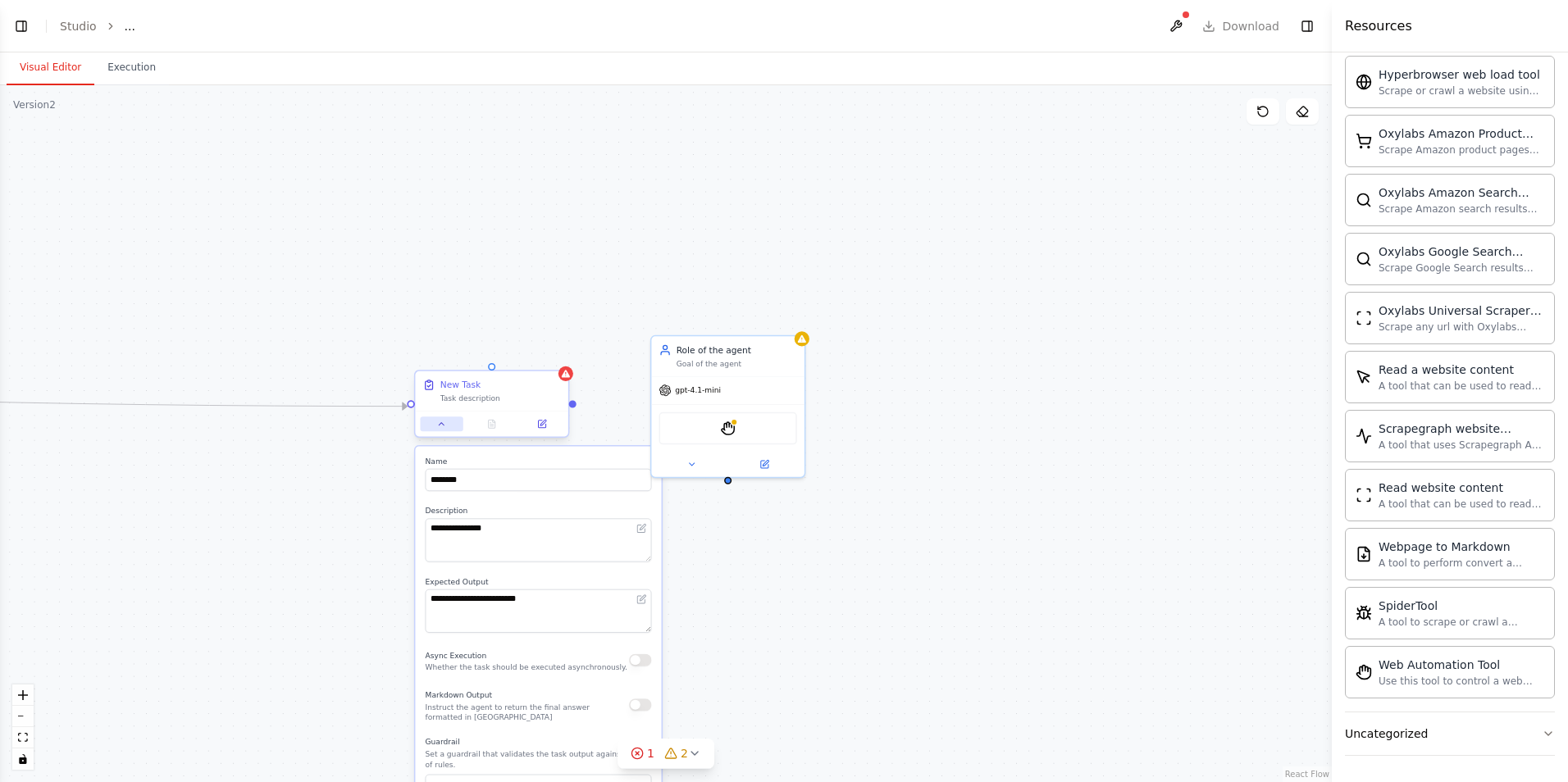
click at [425, 423] on button at bounding box center [442, 424] width 43 height 15
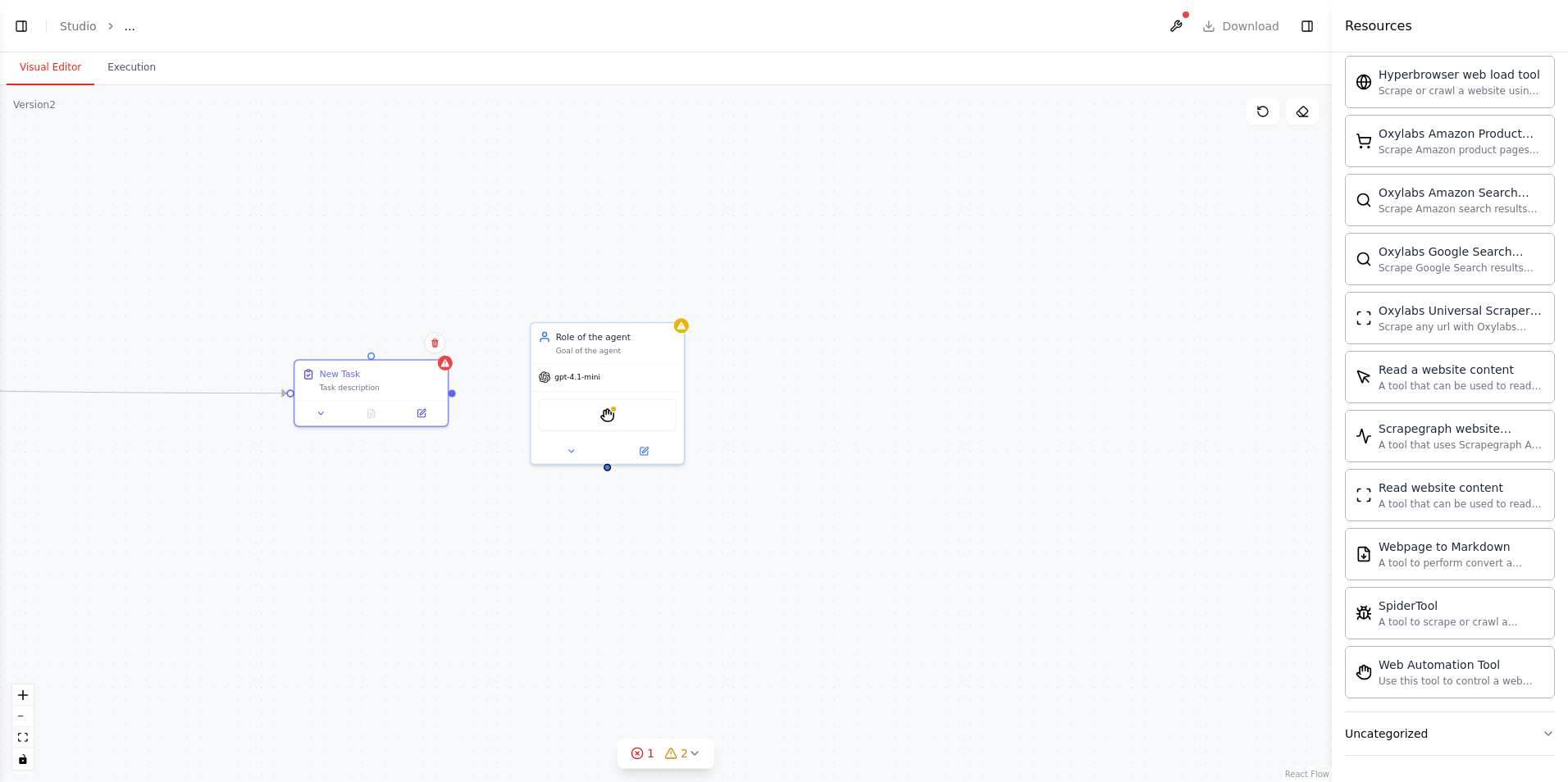
drag, startPoint x: 587, startPoint y: 420, endPoint x: 608, endPoint y: 543, distance: 124.8
click at [466, 408] on div "Triggers 1 trigger enabled Daily Event Schedule Manage New Task Task descriptio…" at bounding box center [665, 433] width 1331 height 697
click at [642, 756] on circle at bounding box center [636, 752] width 10 height 10
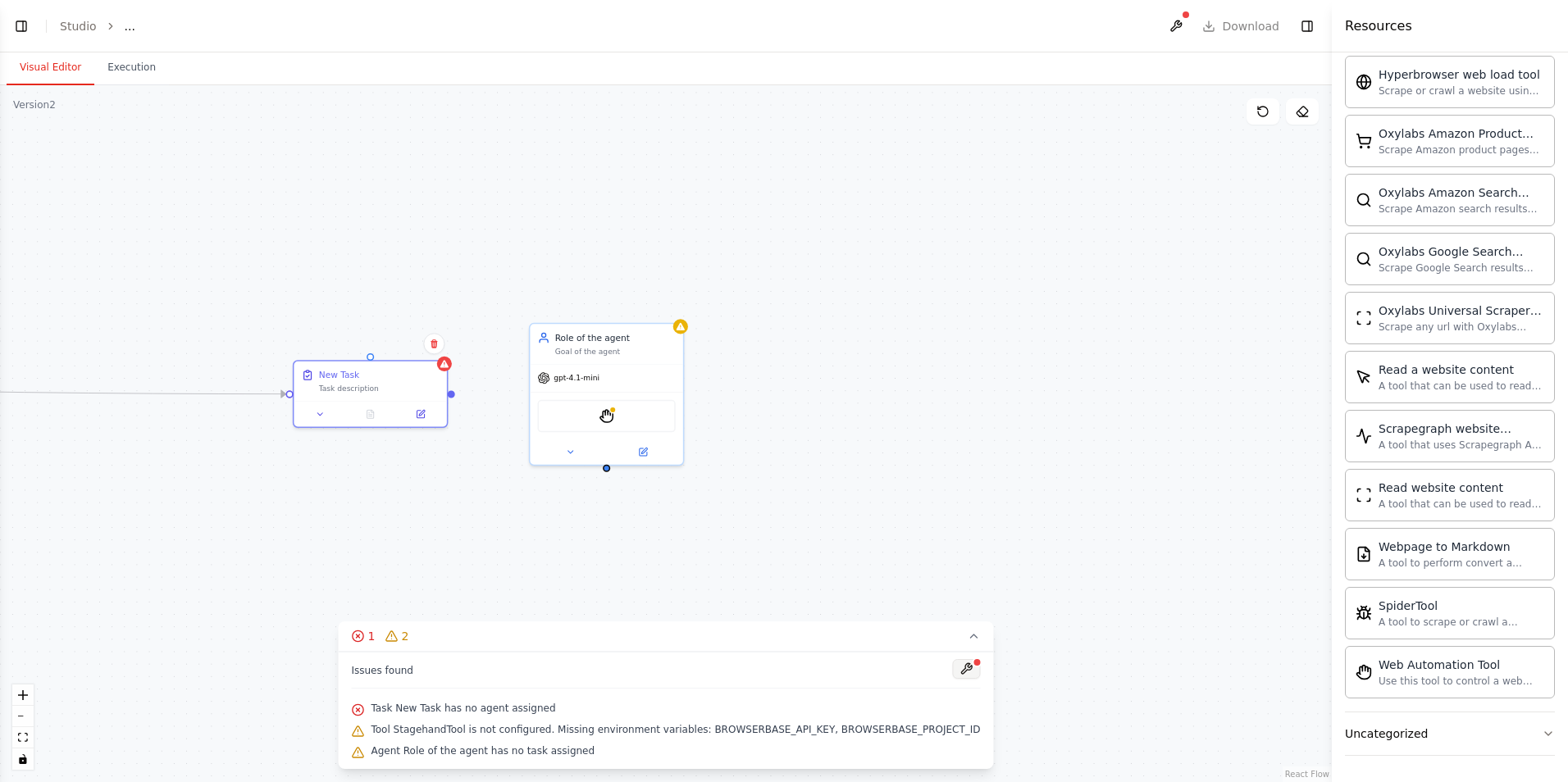
click at [952, 669] on button at bounding box center [966, 669] width 28 height 20
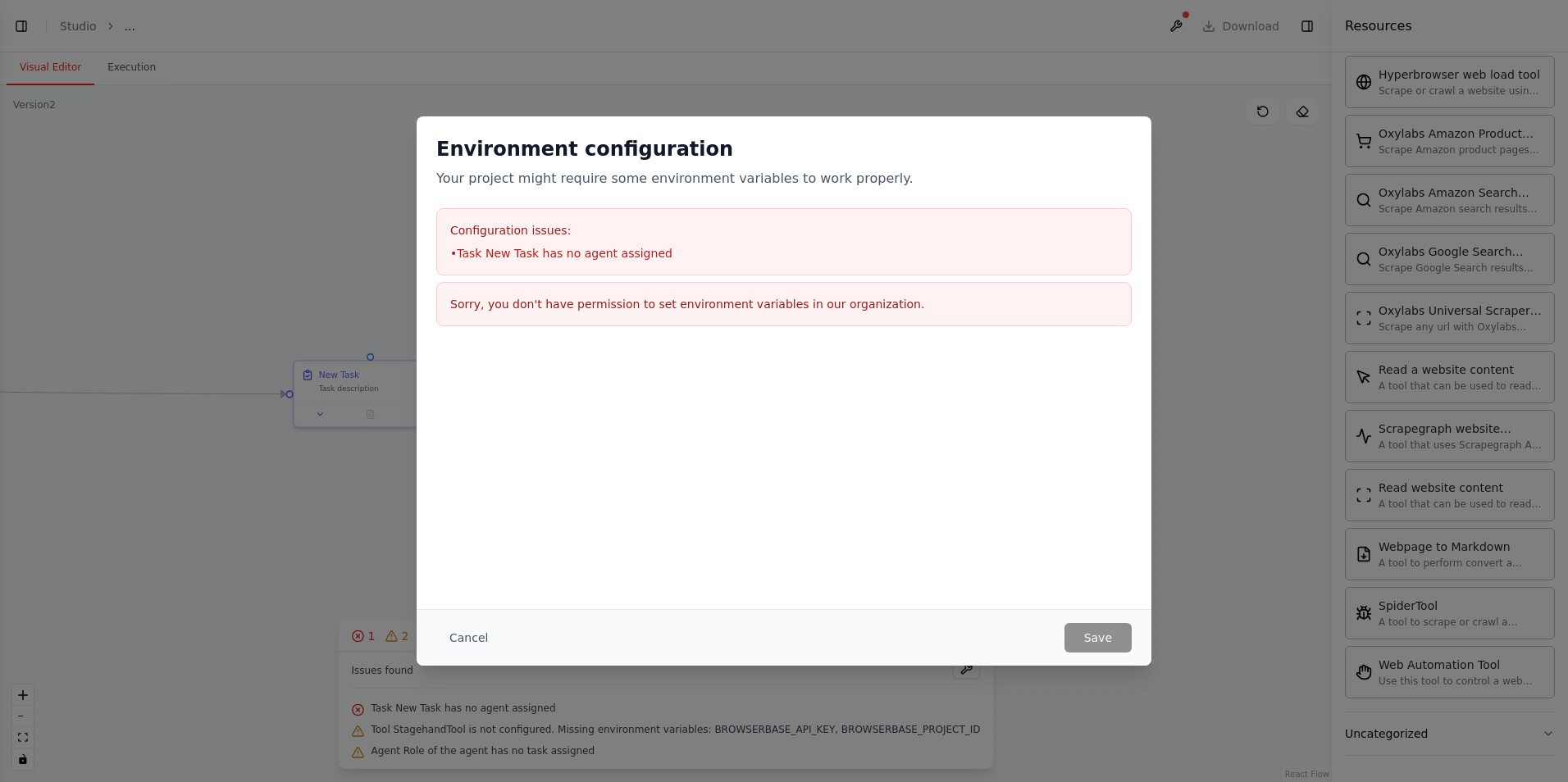
click at [547, 233] on h3 "Configuration issues:" at bounding box center [783, 230] width 667 height 17
drag, startPoint x: 547, startPoint y: 233, endPoint x: 647, endPoint y: 392, distance: 187.8
click at [647, 392] on div "Environment configuration Your project might require some environment variables…" at bounding box center [783, 362] width 734 height 493
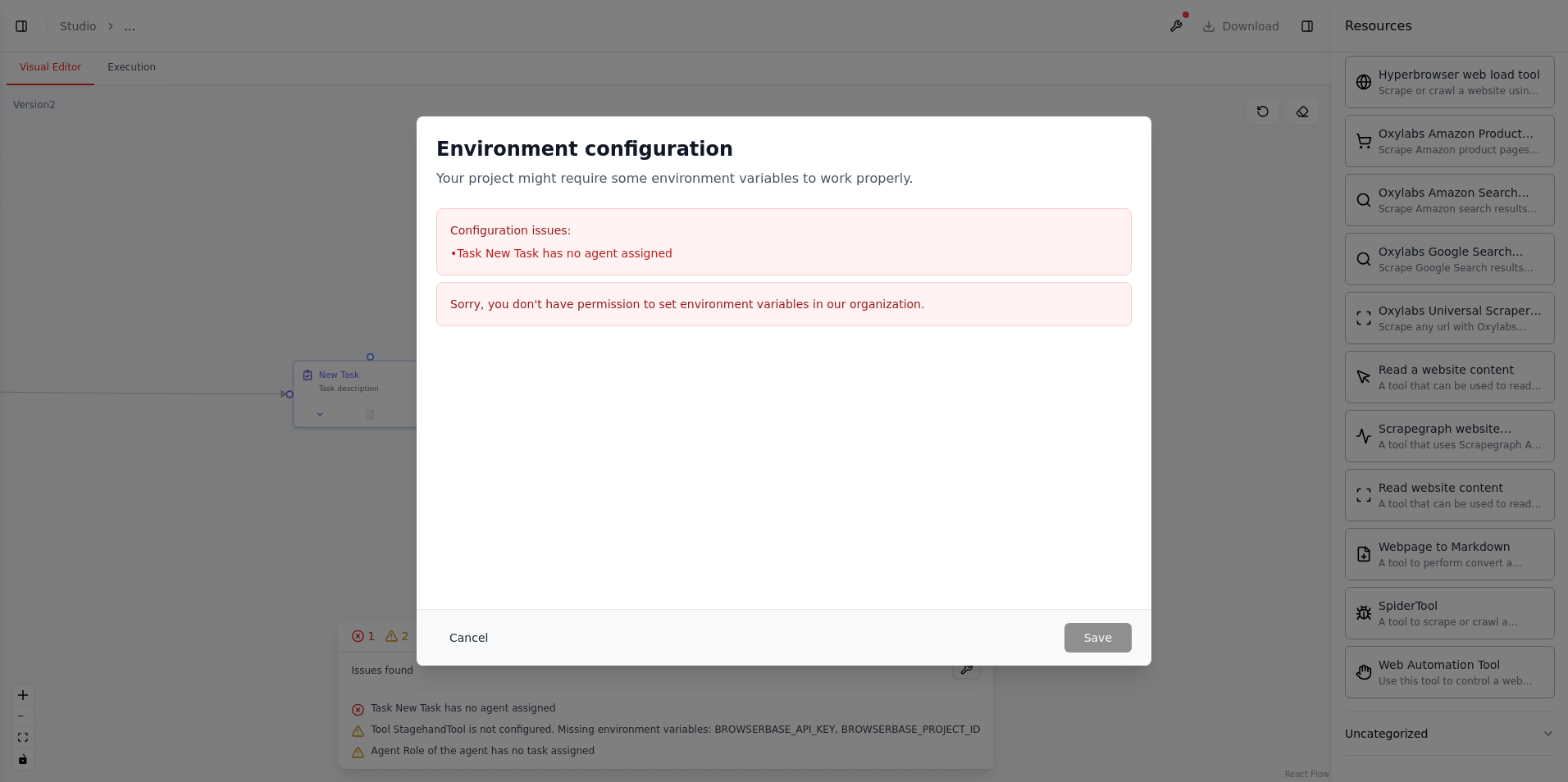
click at [465, 632] on button "Cancel" at bounding box center [468, 638] width 65 height 30
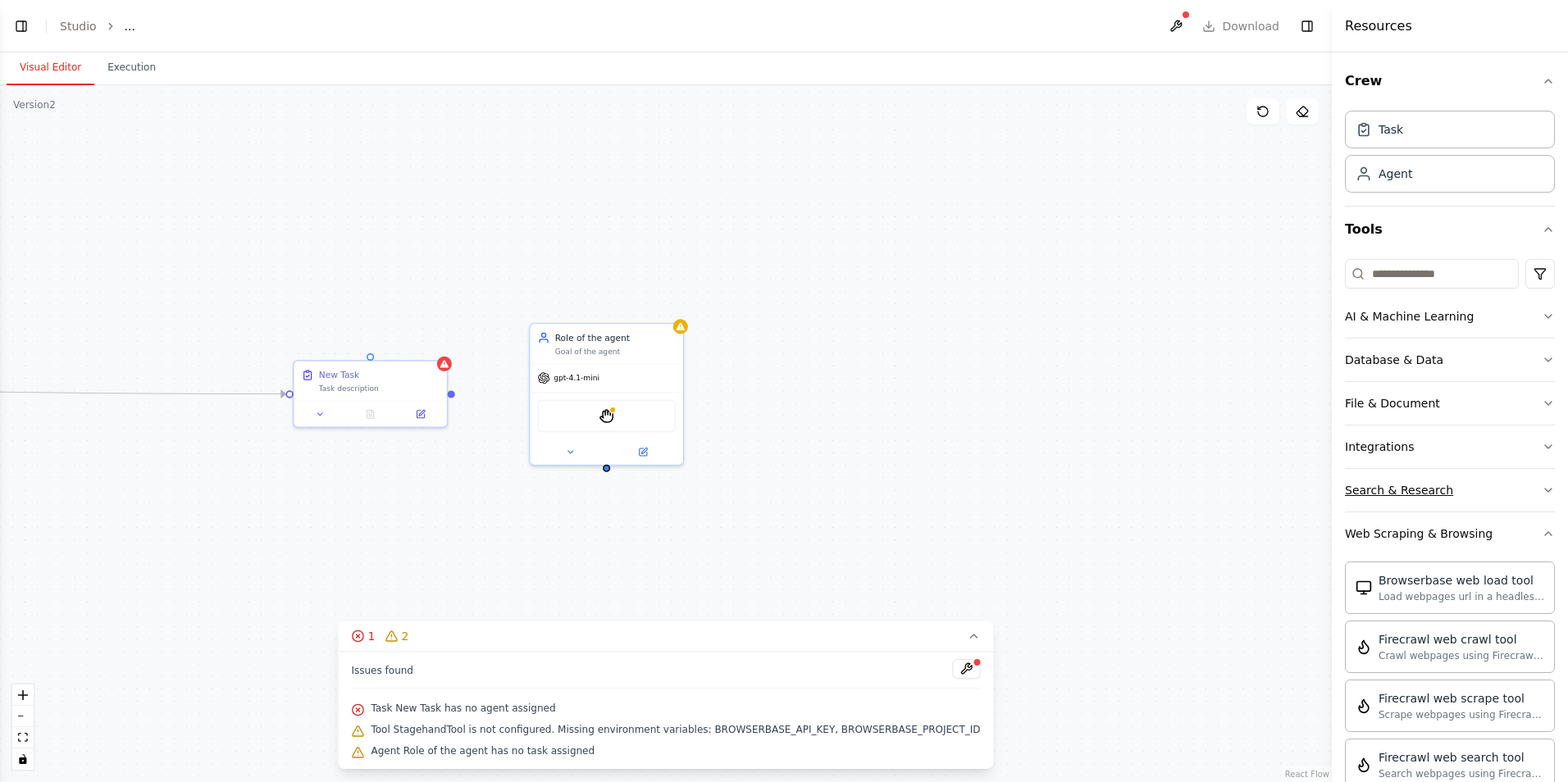
scroll to position [0, 0]
click at [1462, 318] on div "AI & Machine Learning" at bounding box center [1409, 317] width 129 height 17
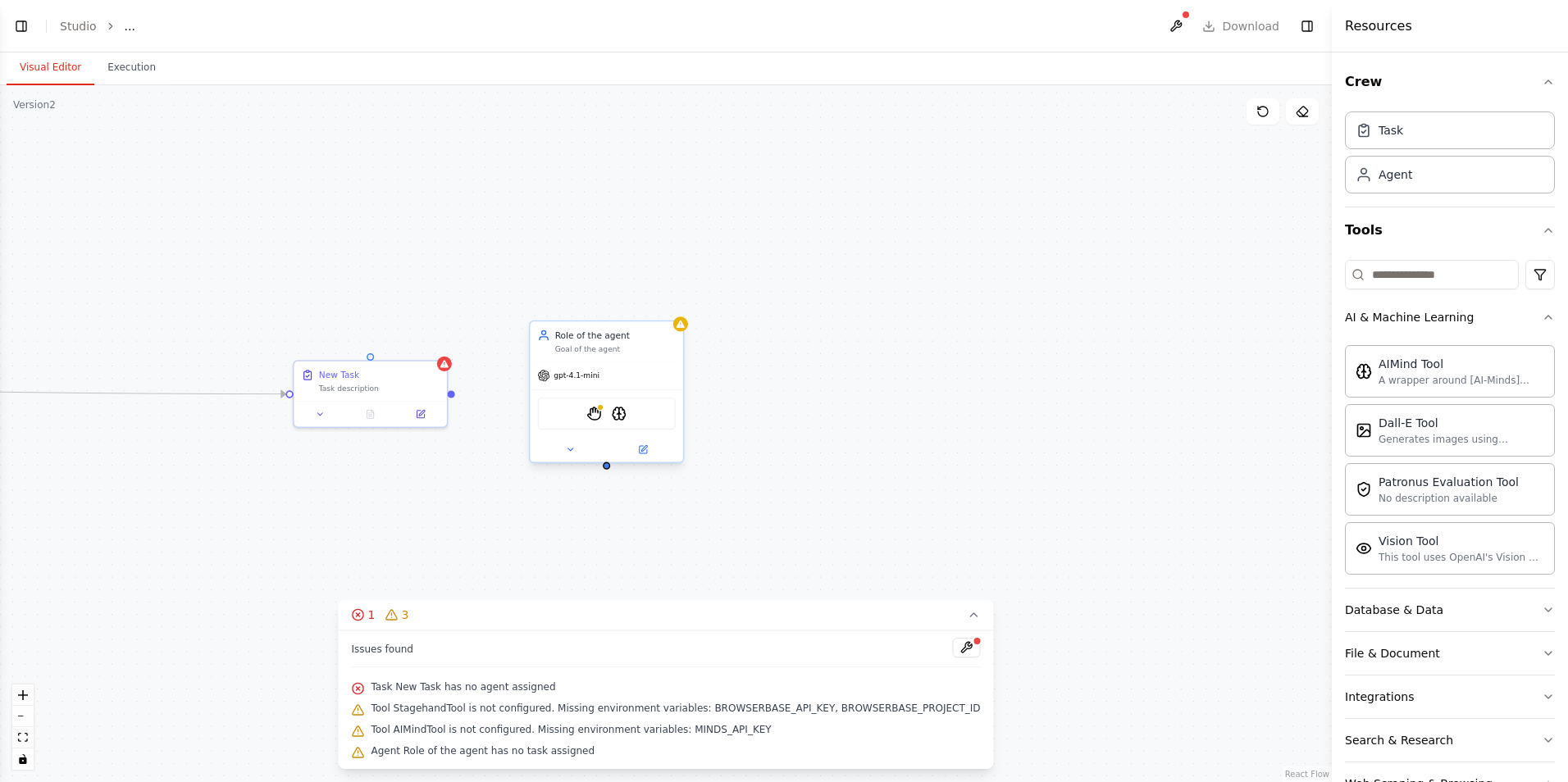
click at [593, 423] on div "StagehandTool AIMindTool" at bounding box center [606, 413] width 138 height 32
click at [646, 461] on div at bounding box center [605, 449] width 152 height 24
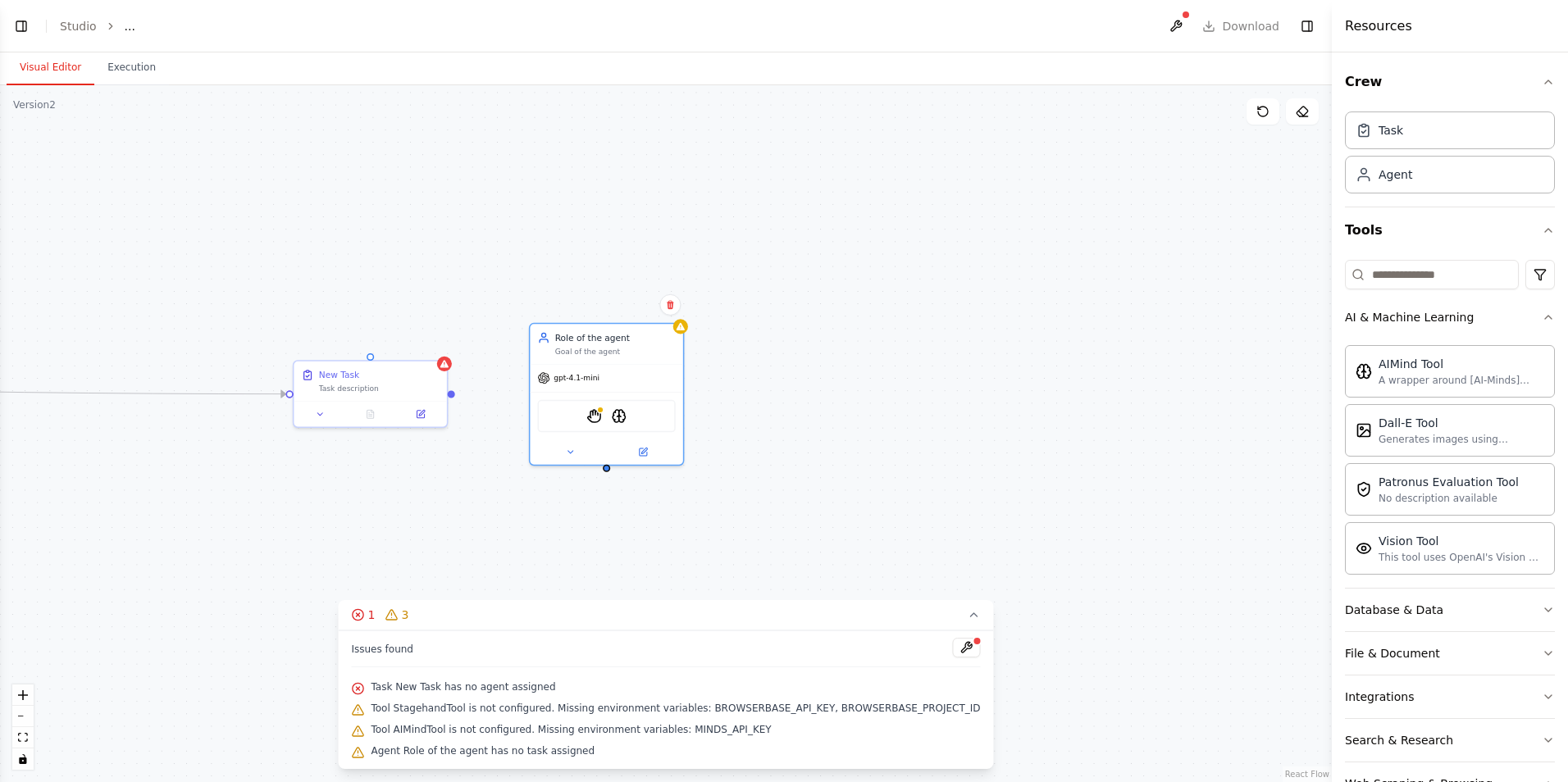
click at [556, 465] on div "Role of the agent Goal of the agent gpt-4.1-mini StagehandTool AIMindTool" at bounding box center [606, 394] width 155 height 142
click at [567, 471] on div "Triggers 1 trigger enabled Daily Event Schedule Manage New Task Task descriptio…" at bounding box center [665, 433] width 1331 height 697
click at [566, 492] on div "Triggers 1 trigger enabled Daily Event Schedule Manage New Task Task descriptio…" at bounding box center [665, 433] width 1331 height 697
click at [568, 476] on div "Triggers 1 trigger enabled Daily Event Schedule Manage New Task Task descriptio…" at bounding box center [665, 433] width 1331 height 697
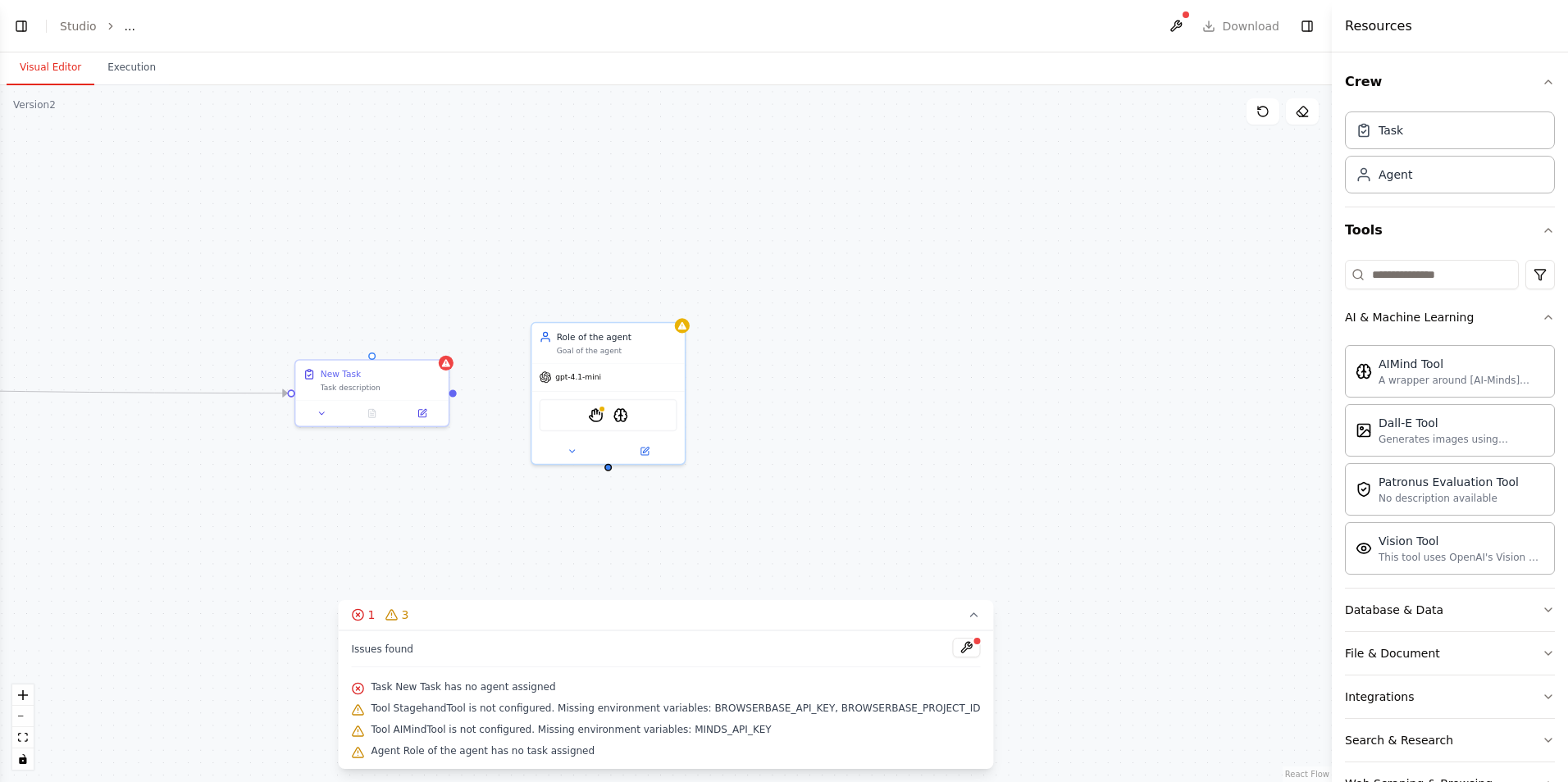
click at [568, 476] on div "Triggers 1 trigger enabled Daily Event Schedule Manage New Task Task descriptio…" at bounding box center [665, 433] width 1331 height 697
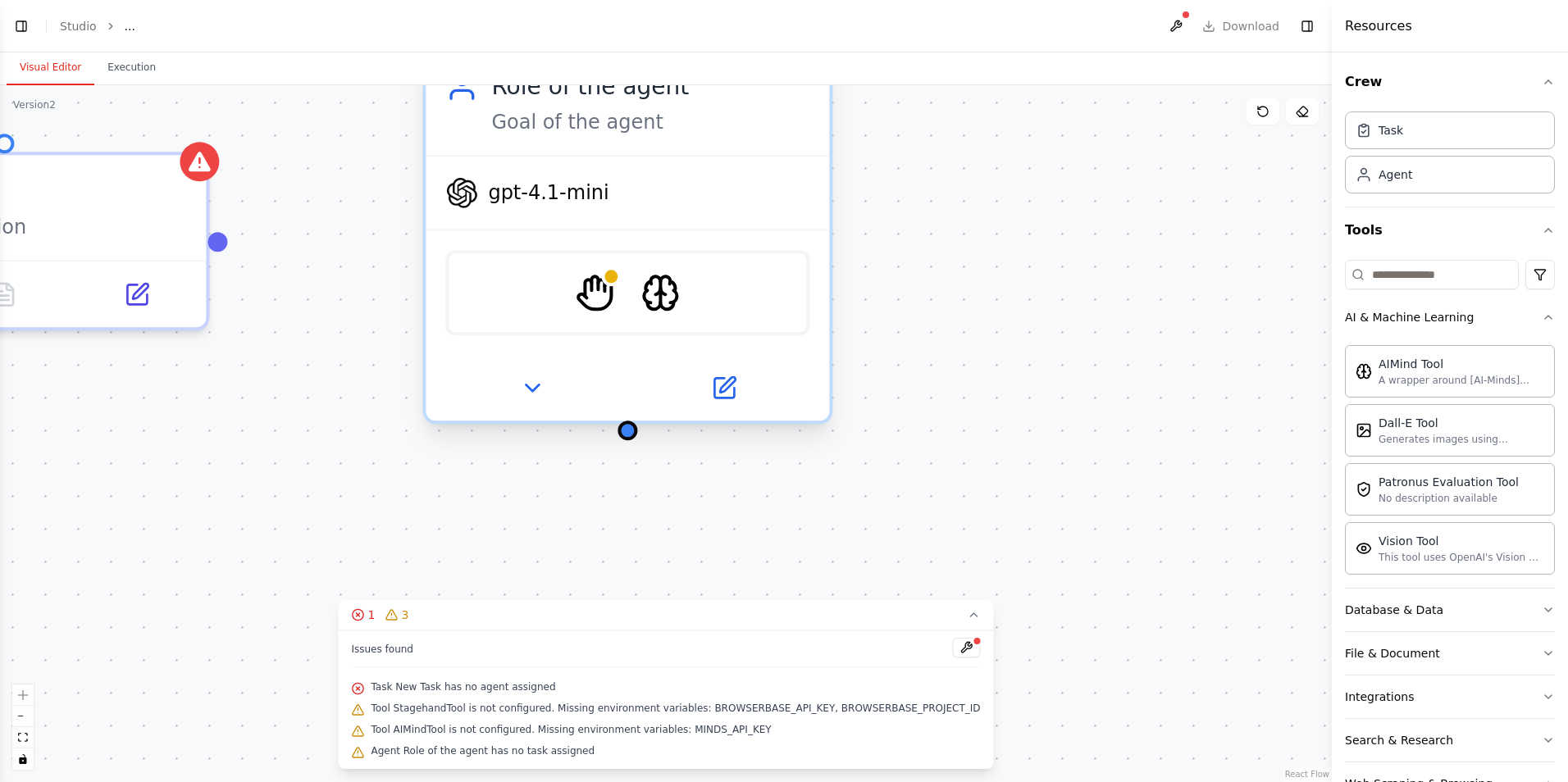
click at [527, 413] on div at bounding box center [627, 387] width 403 height 65
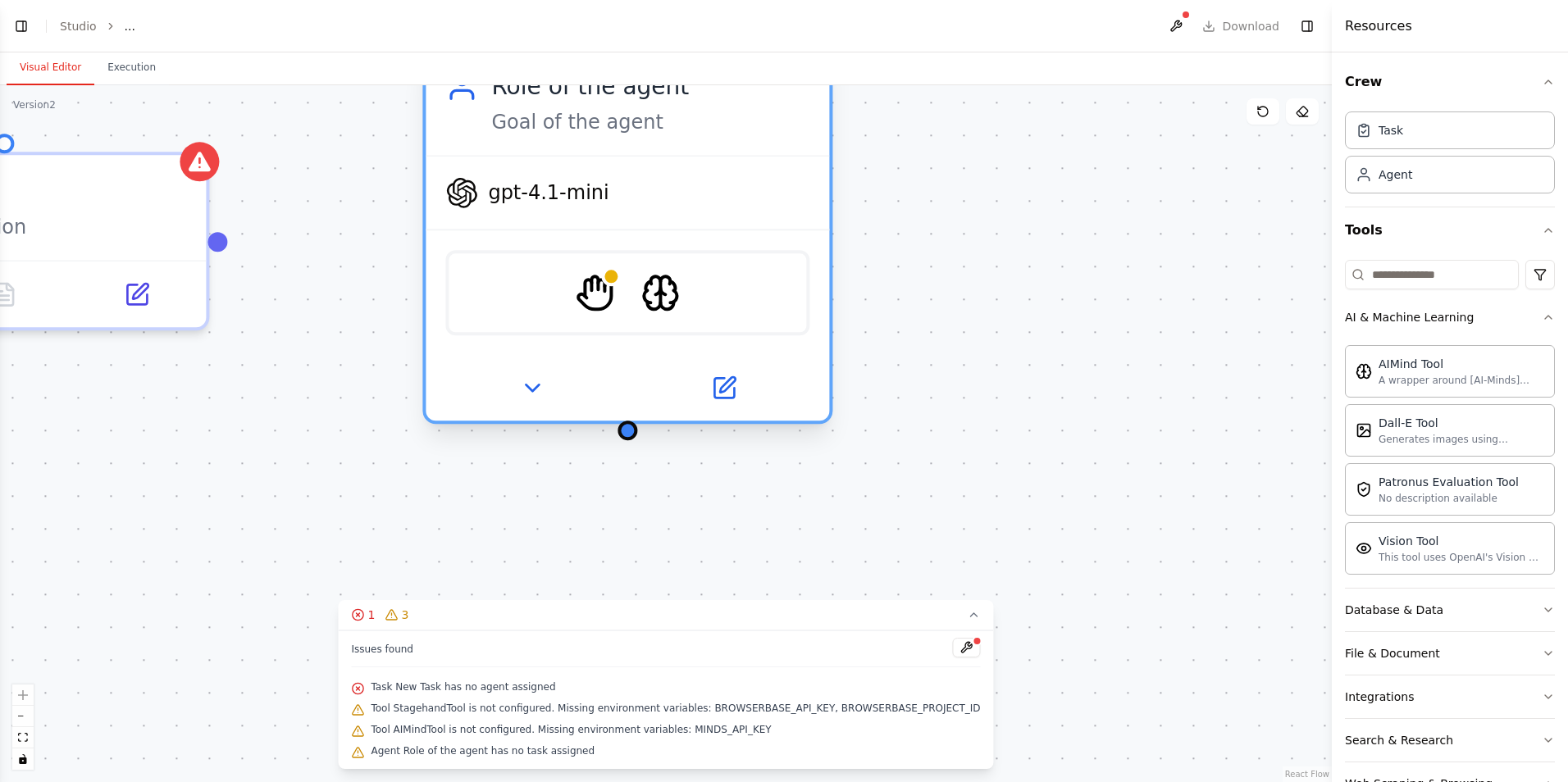
click at [527, 413] on div at bounding box center [627, 387] width 403 height 65
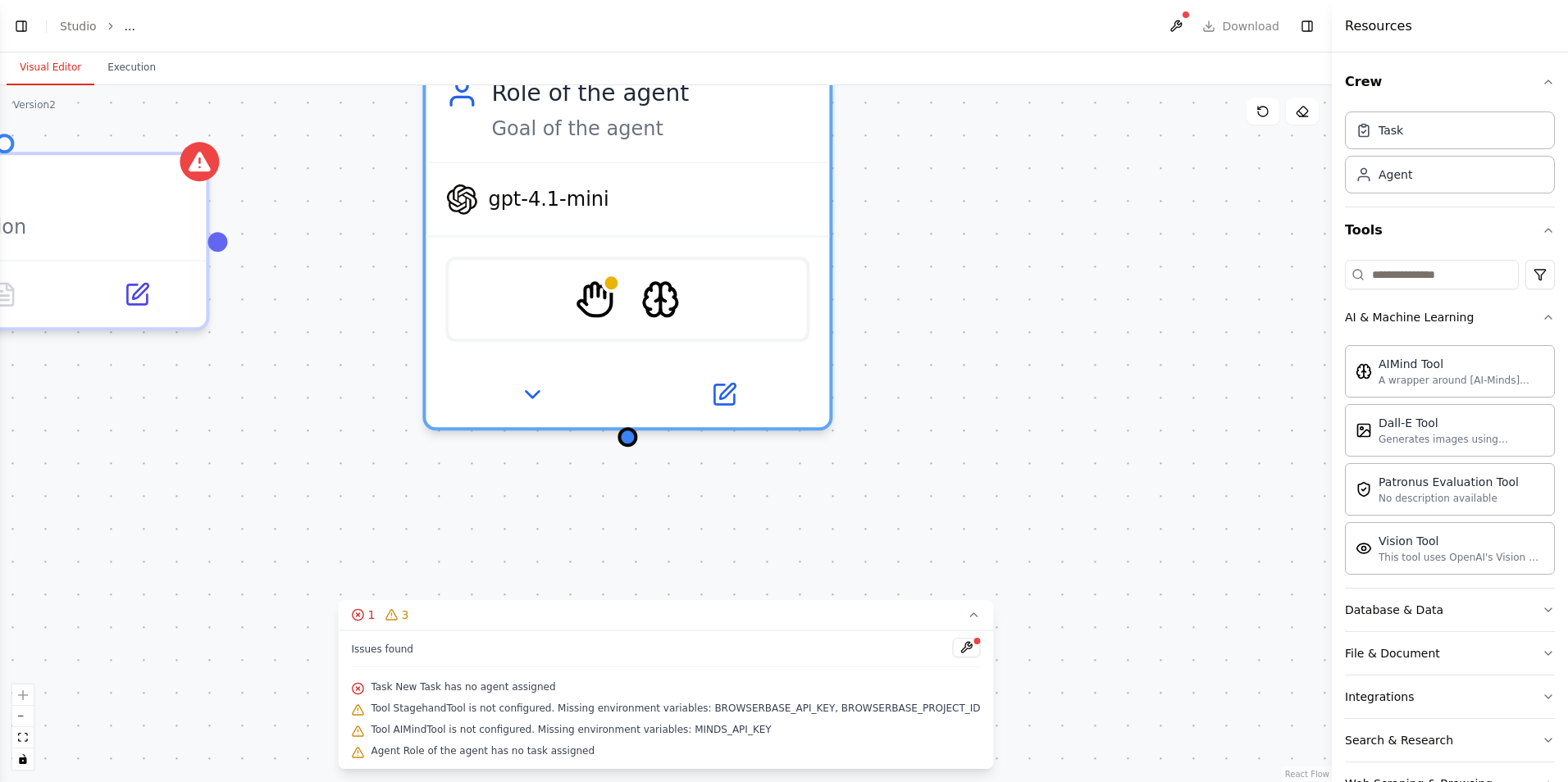
click at [638, 467] on div "Triggers 1 trigger enabled Daily Event Schedule Manage New Task Task descriptio…" at bounding box center [665, 433] width 1331 height 697
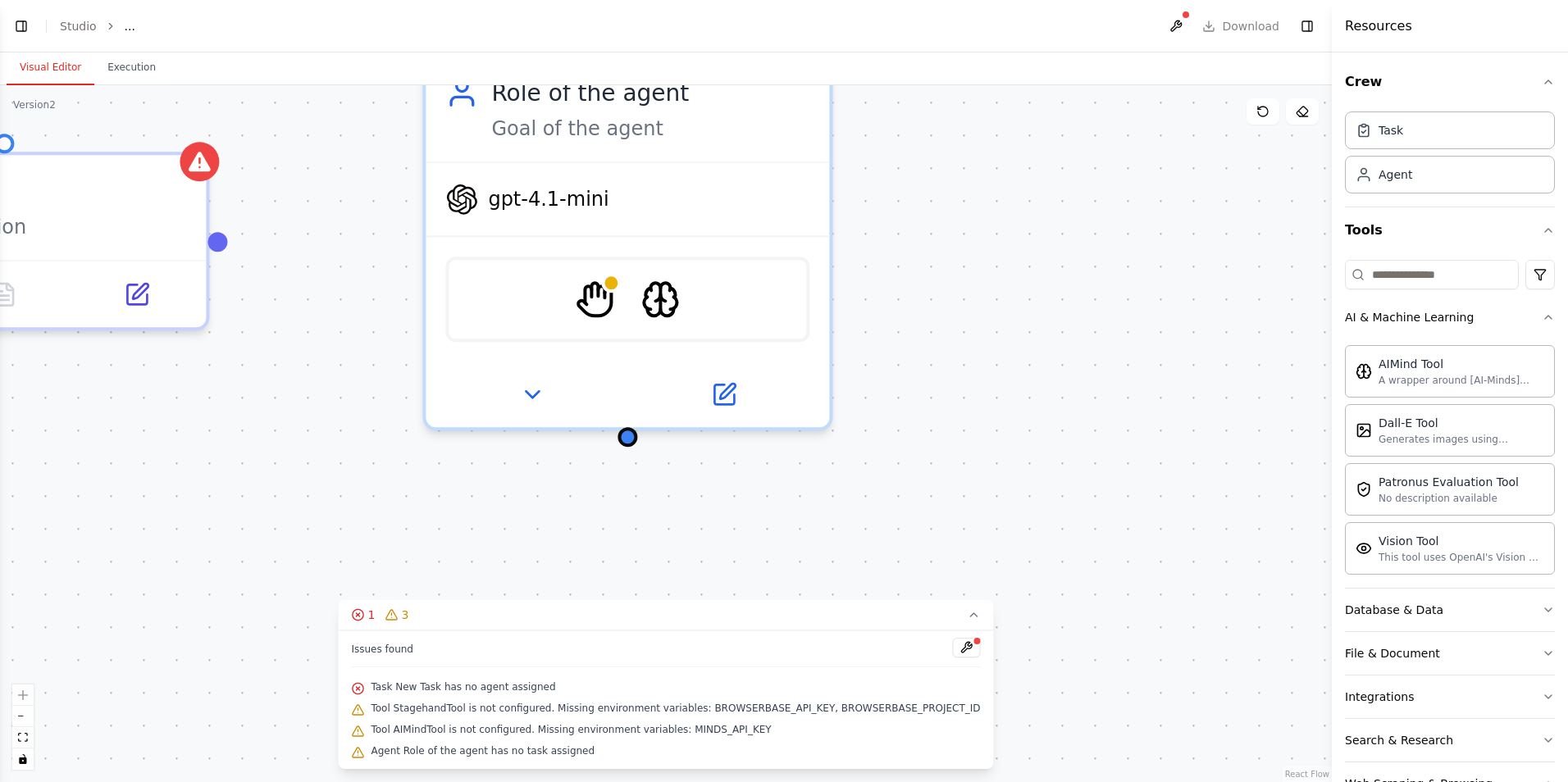
click at [638, 467] on div "Triggers 1 trigger enabled Daily Event Schedule Manage New Task Task descriptio…" at bounding box center [665, 433] width 1331 height 697
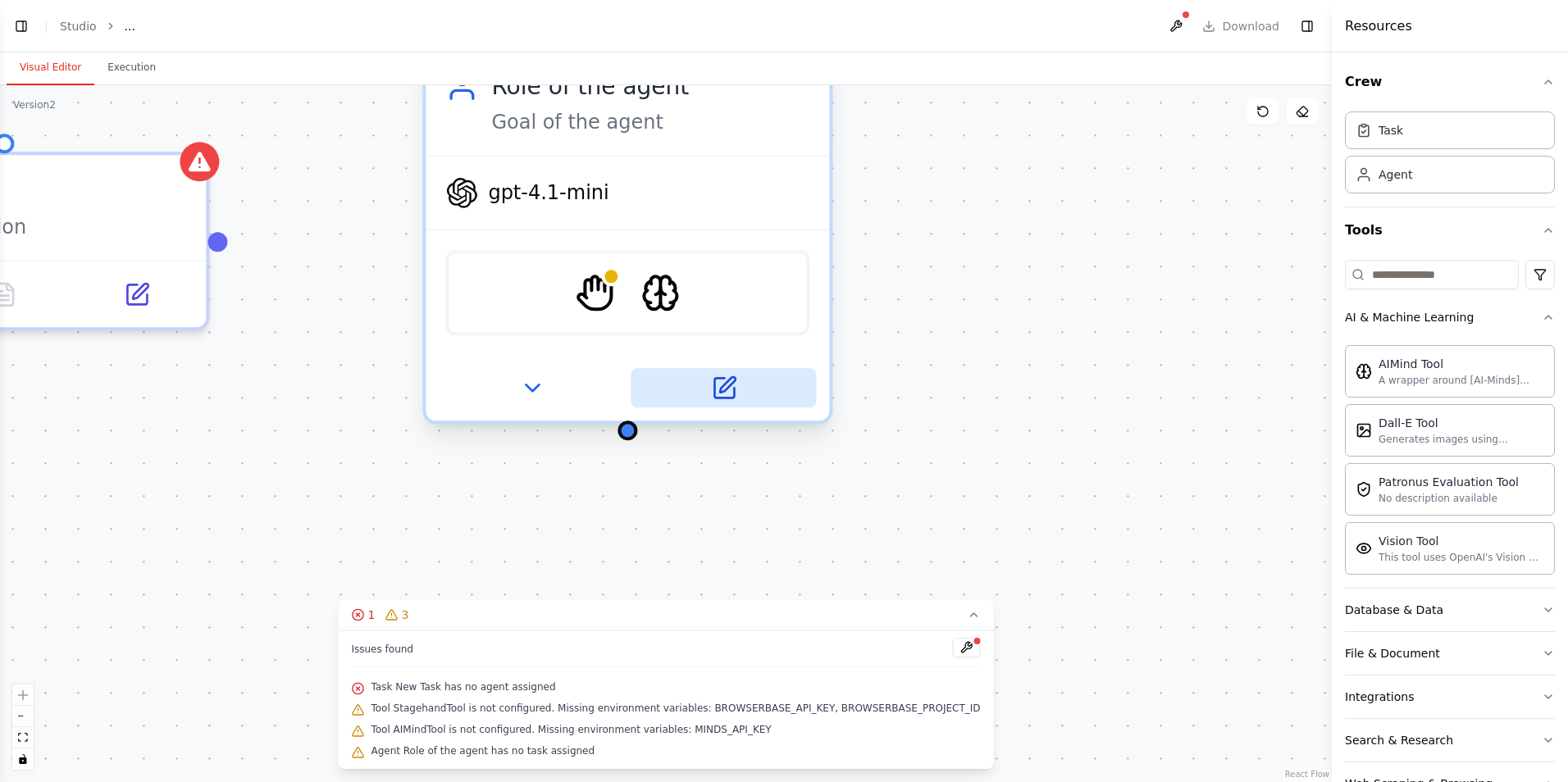
click at [659, 386] on button at bounding box center [723, 387] width 185 height 39
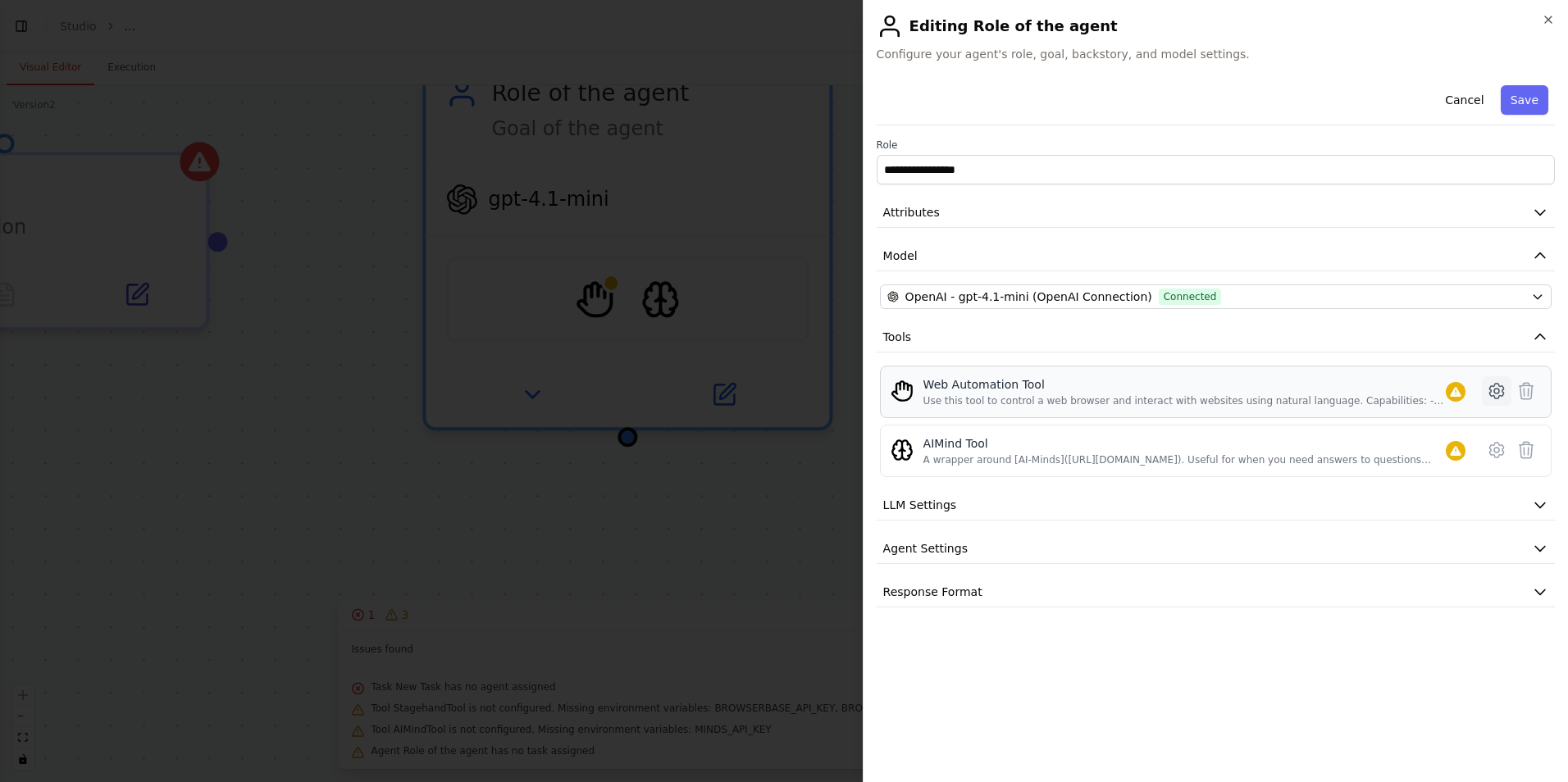
click at [1494, 394] on icon at bounding box center [1496, 391] width 20 height 20
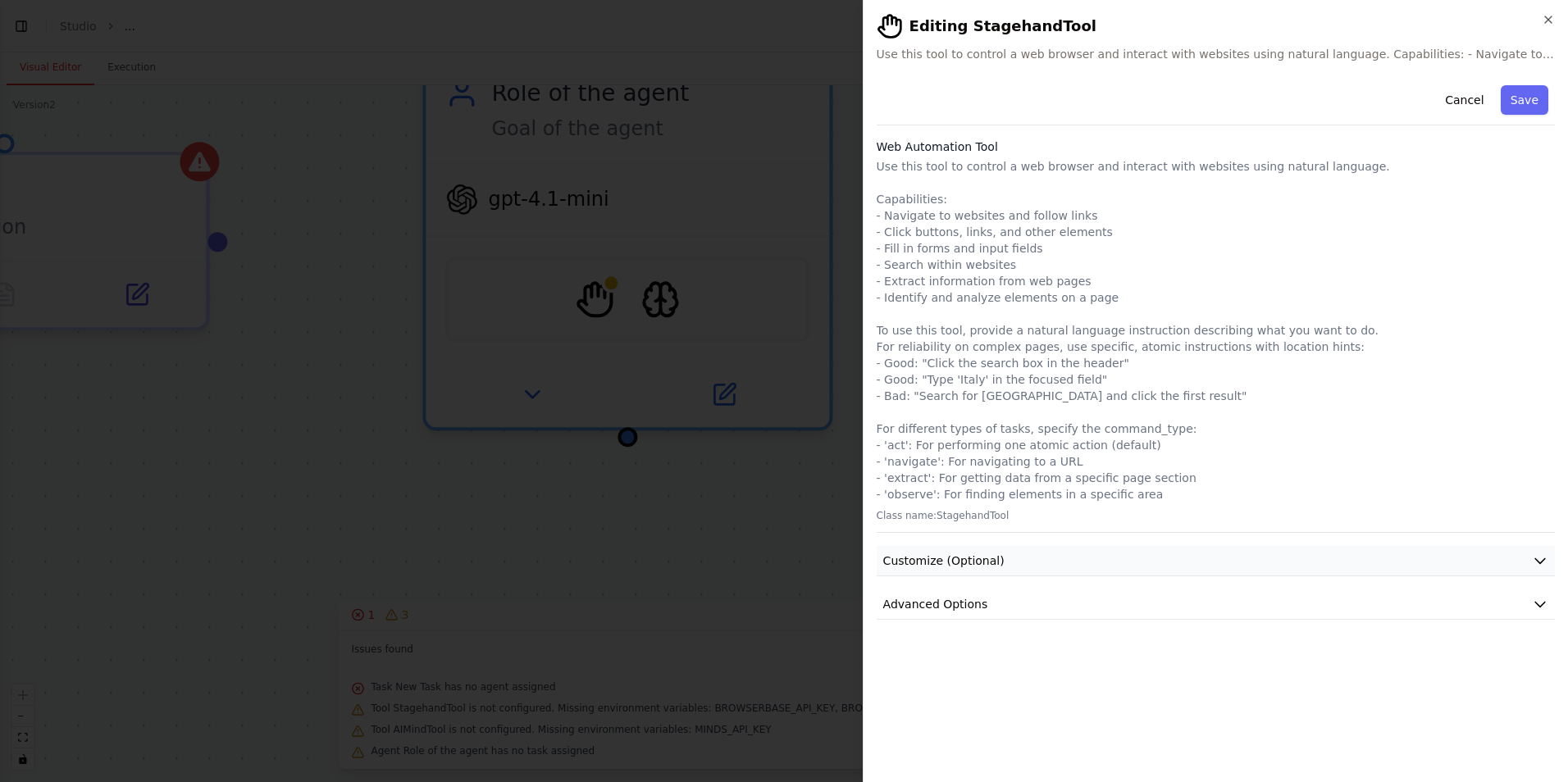
click at [1110, 552] on button "Customize (Optional)" at bounding box center [1215, 561] width 678 height 30
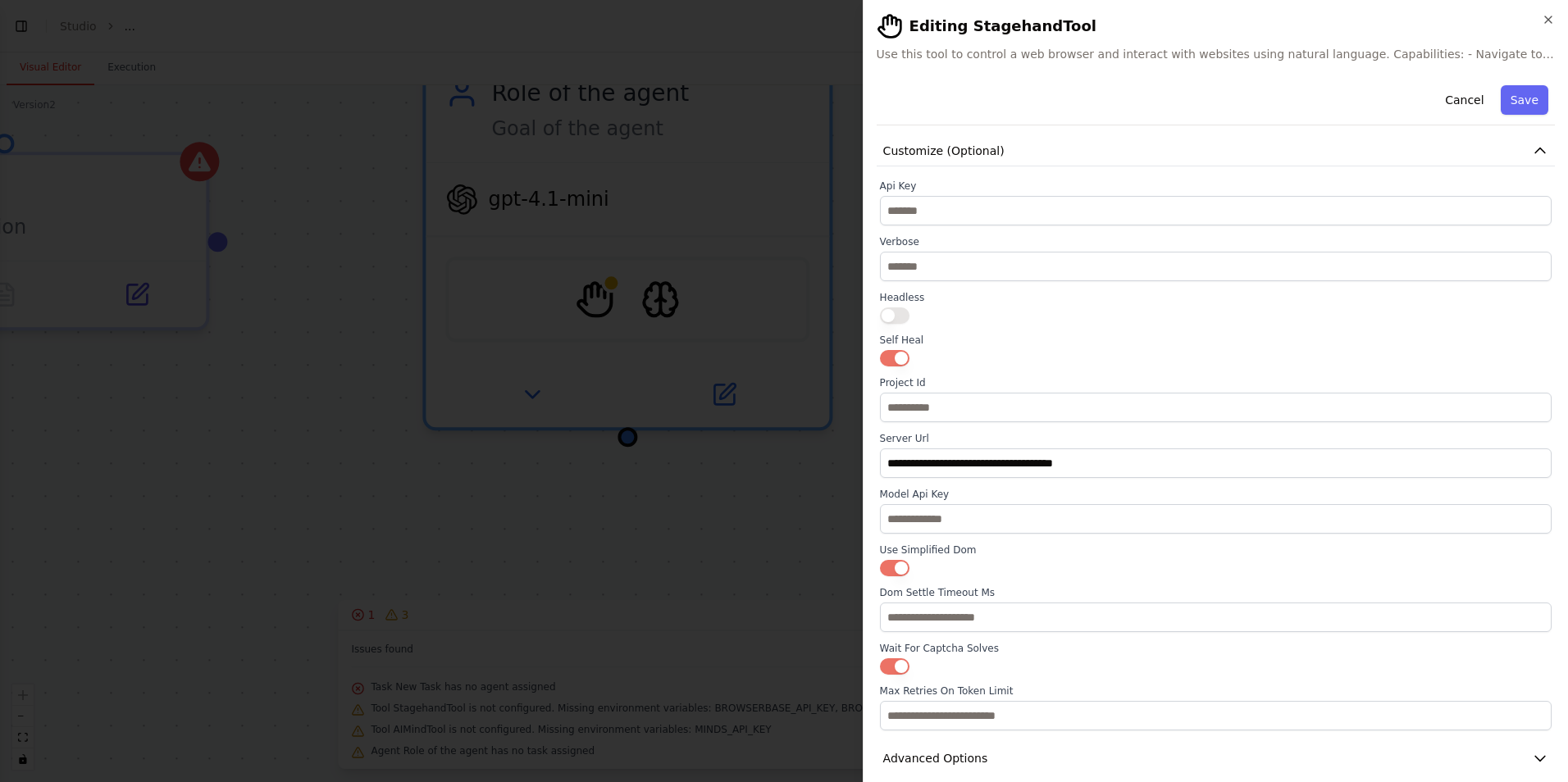
scroll to position [427, 0]
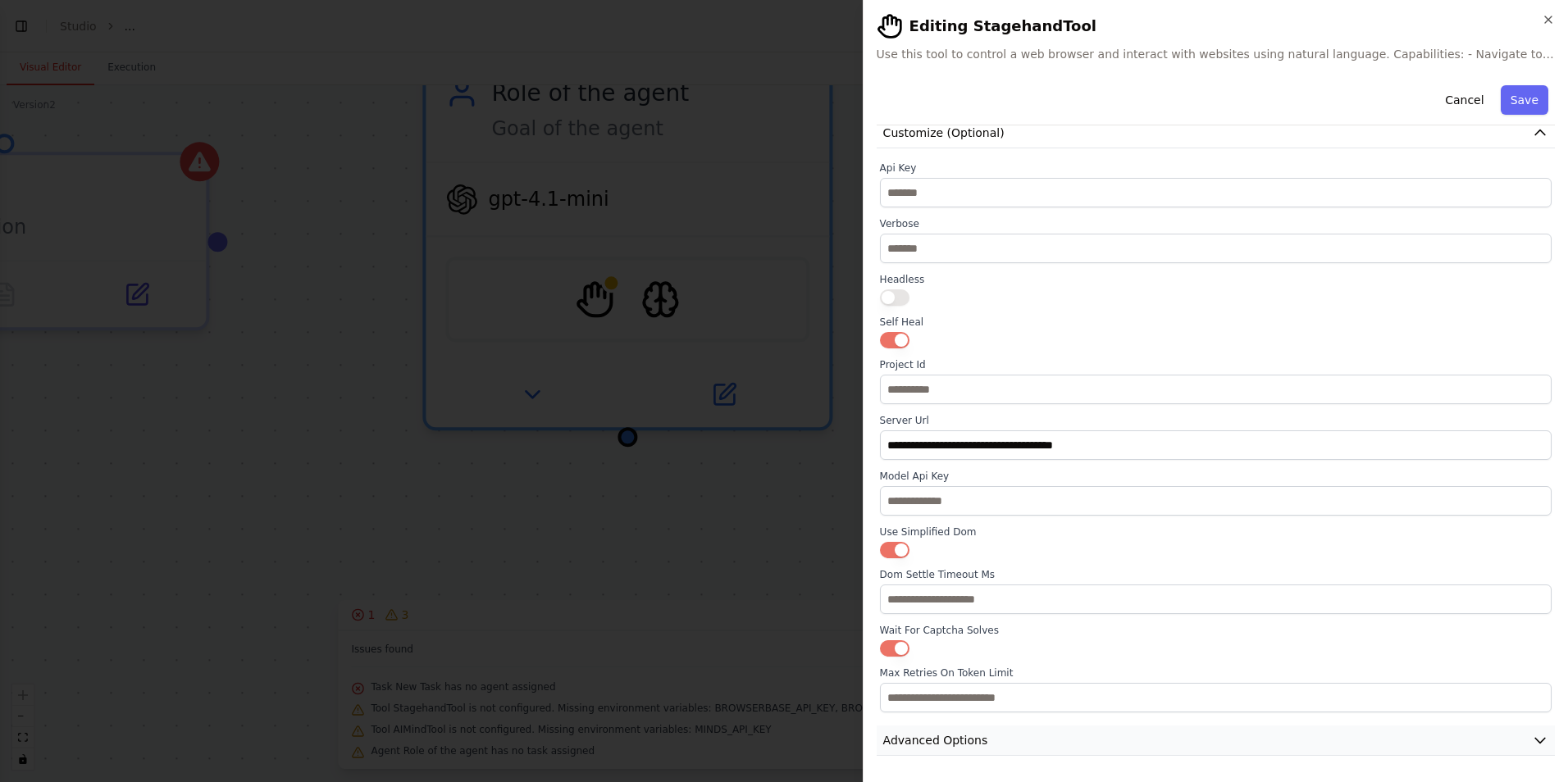
click at [1129, 738] on button "Advanced Options" at bounding box center [1215, 741] width 678 height 30
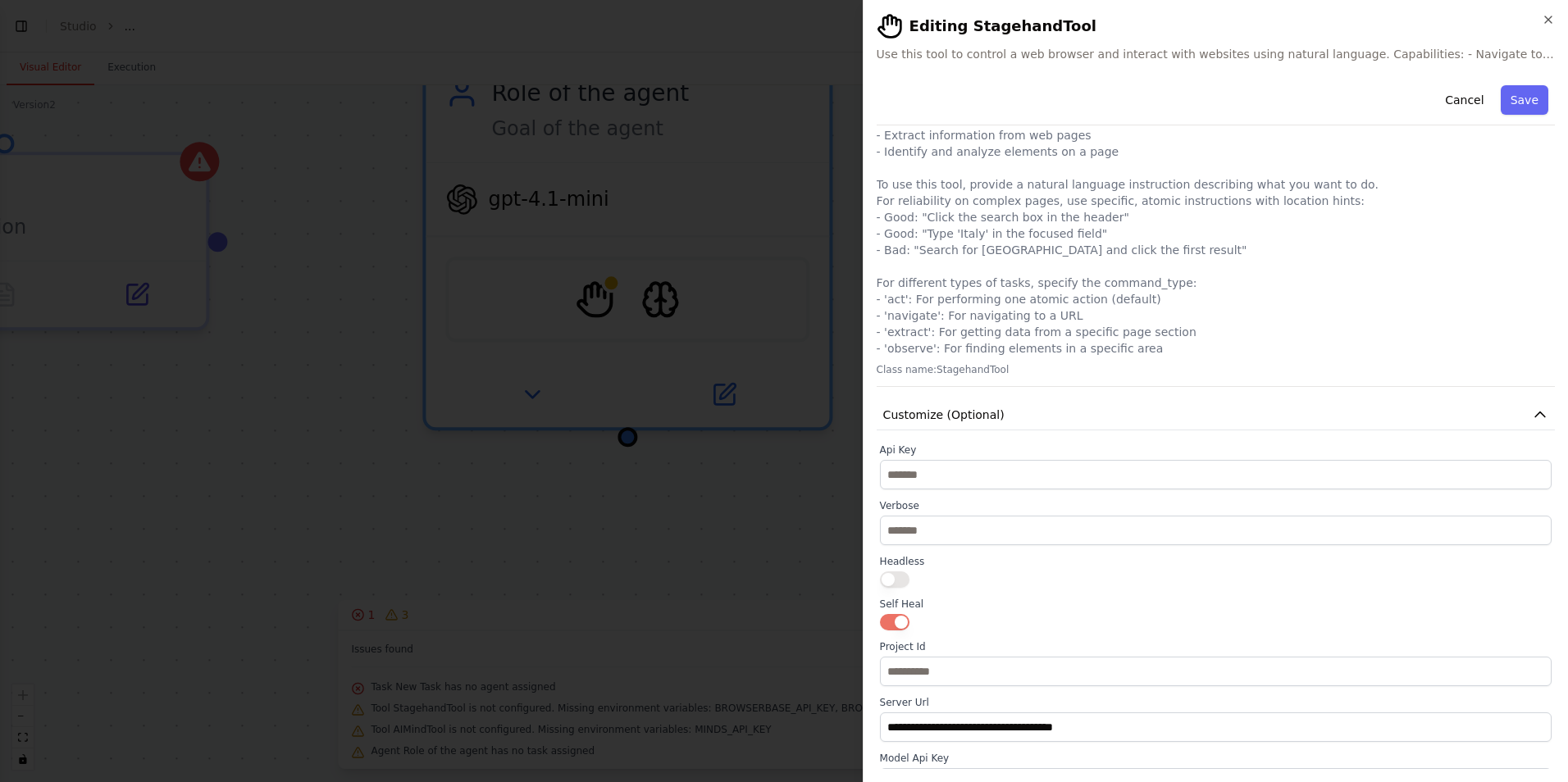
scroll to position [0, 0]
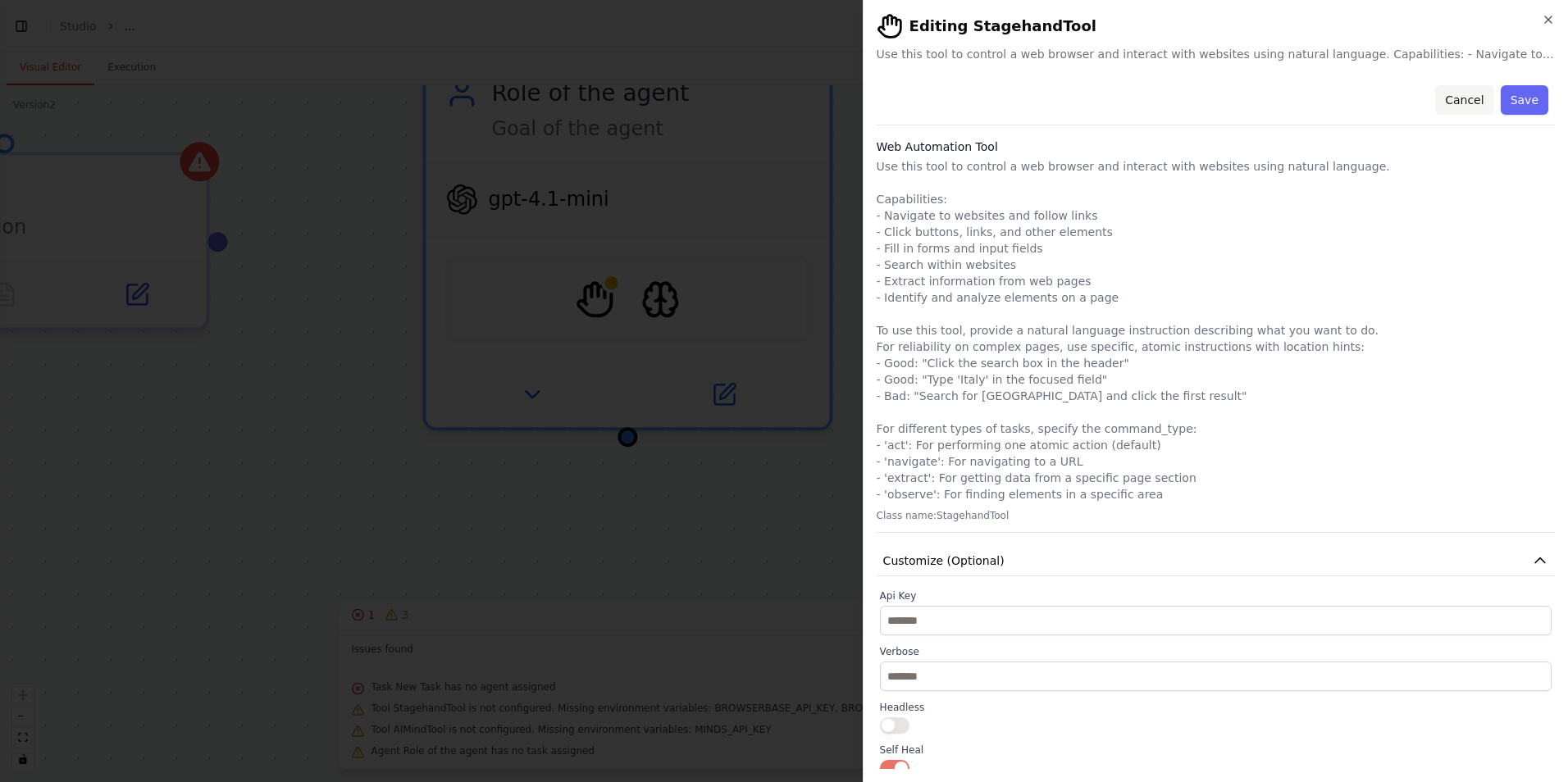
click at [1471, 98] on button "Cancel" at bounding box center [1464, 100] width 58 height 30
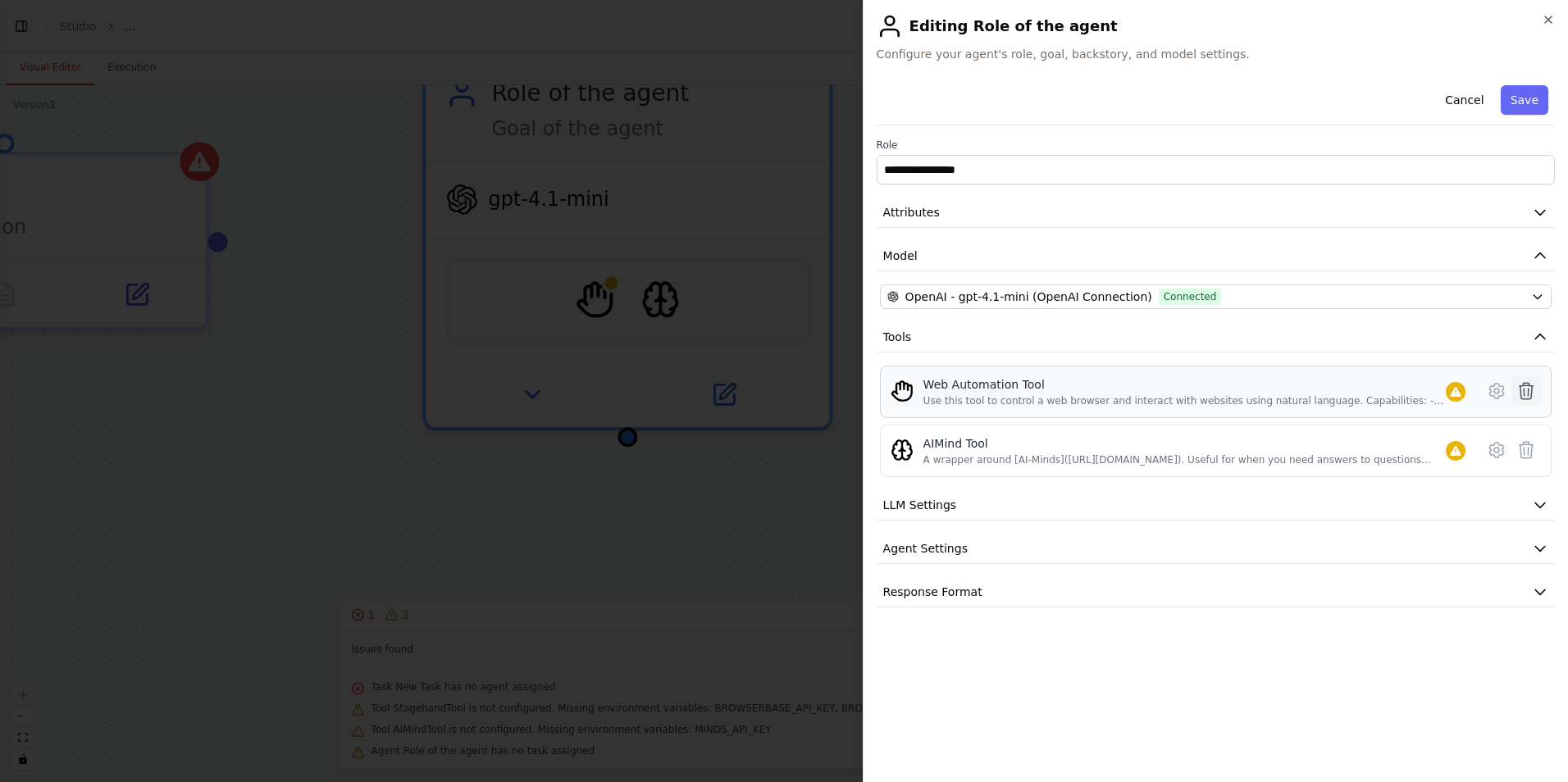
click at [1534, 385] on icon at bounding box center [1525, 391] width 20 height 20
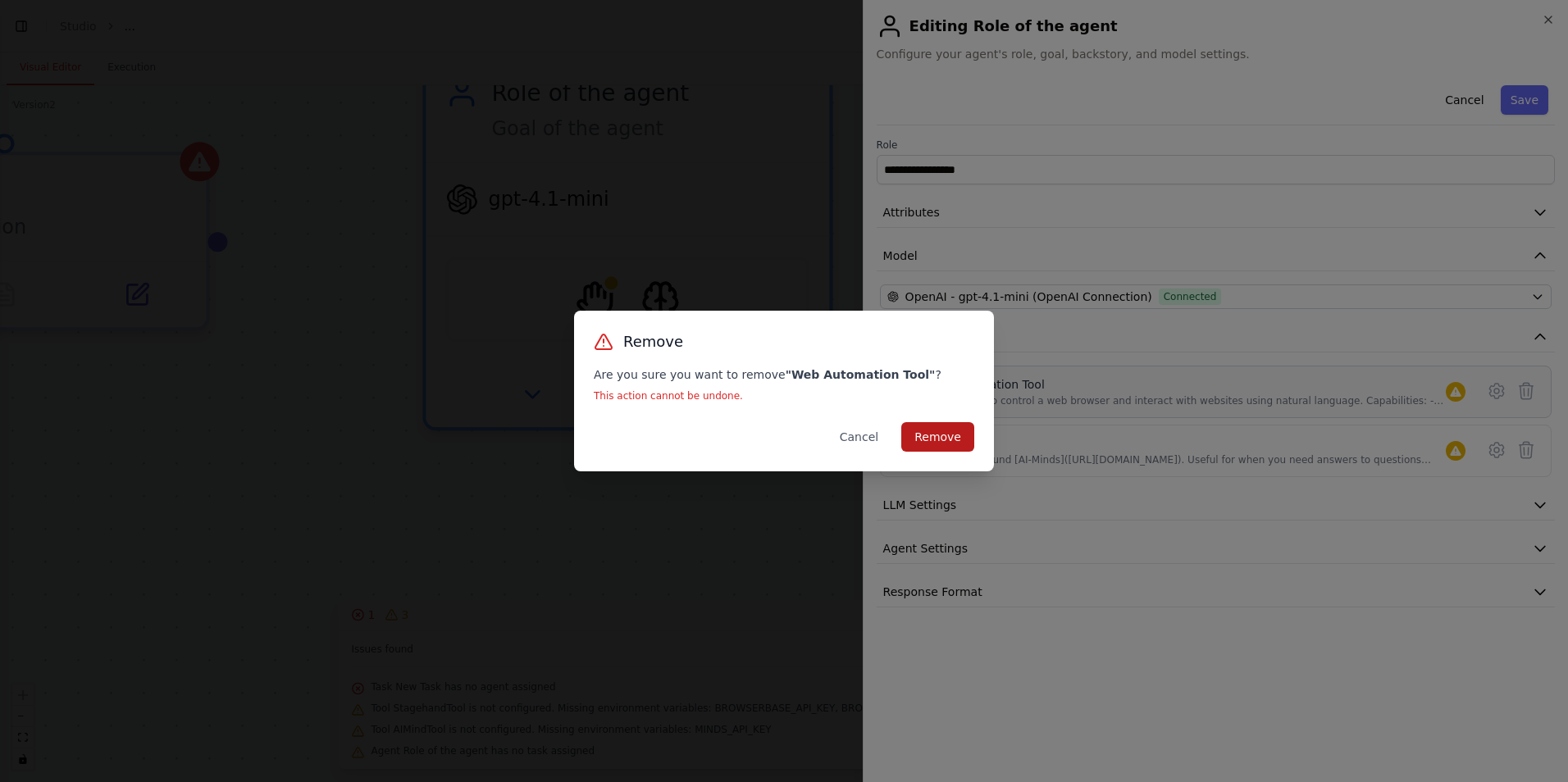
click at [948, 436] on button "Remove" at bounding box center [937, 437] width 73 height 30
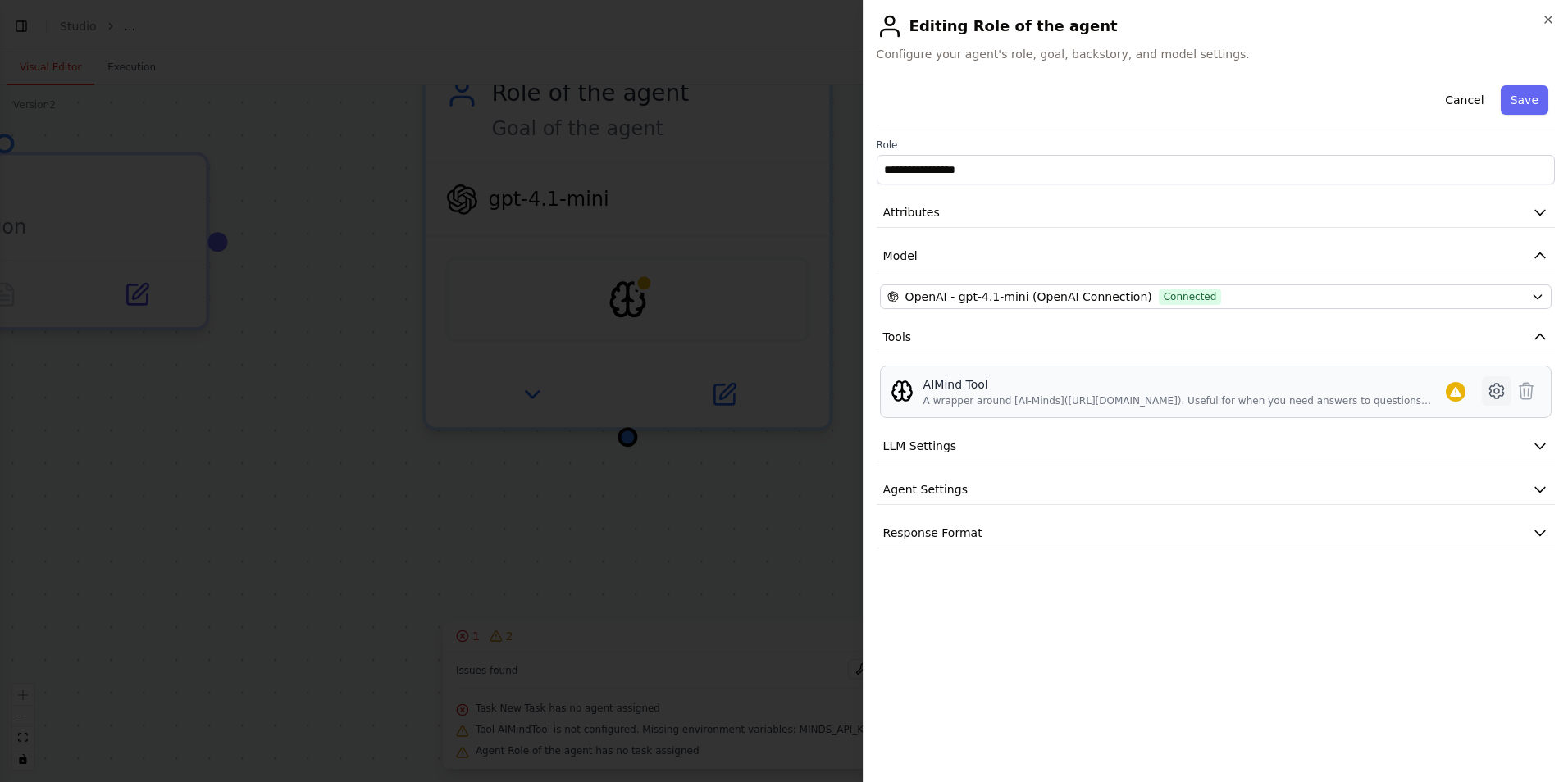
click at [1505, 388] on icon at bounding box center [1496, 391] width 20 height 20
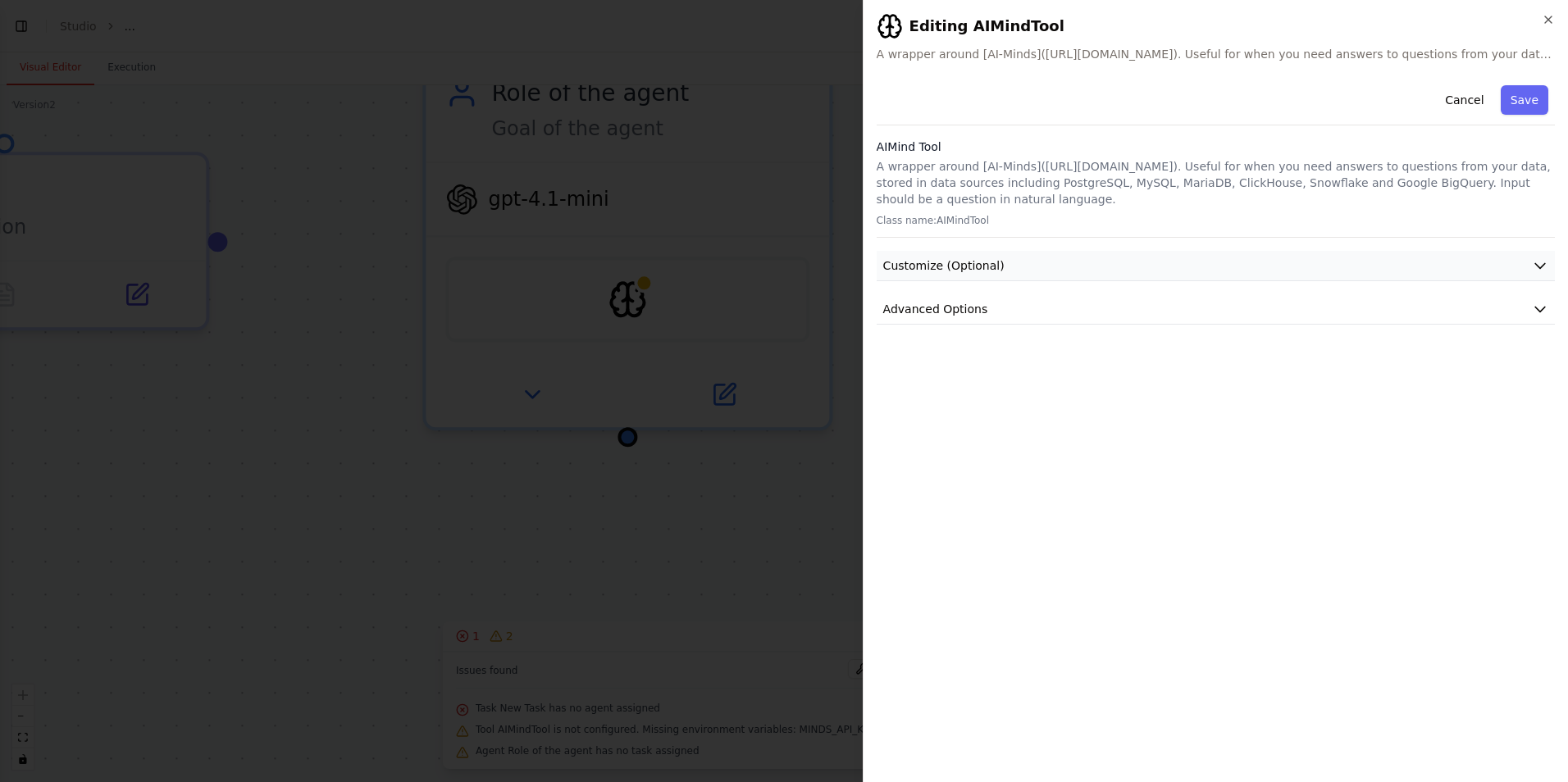
click at [1047, 264] on button "Customize (Optional)" at bounding box center [1215, 266] width 678 height 30
click at [995, 425] on button "Advanced Options" at bounding box center [1215, 424] width 678 height 30
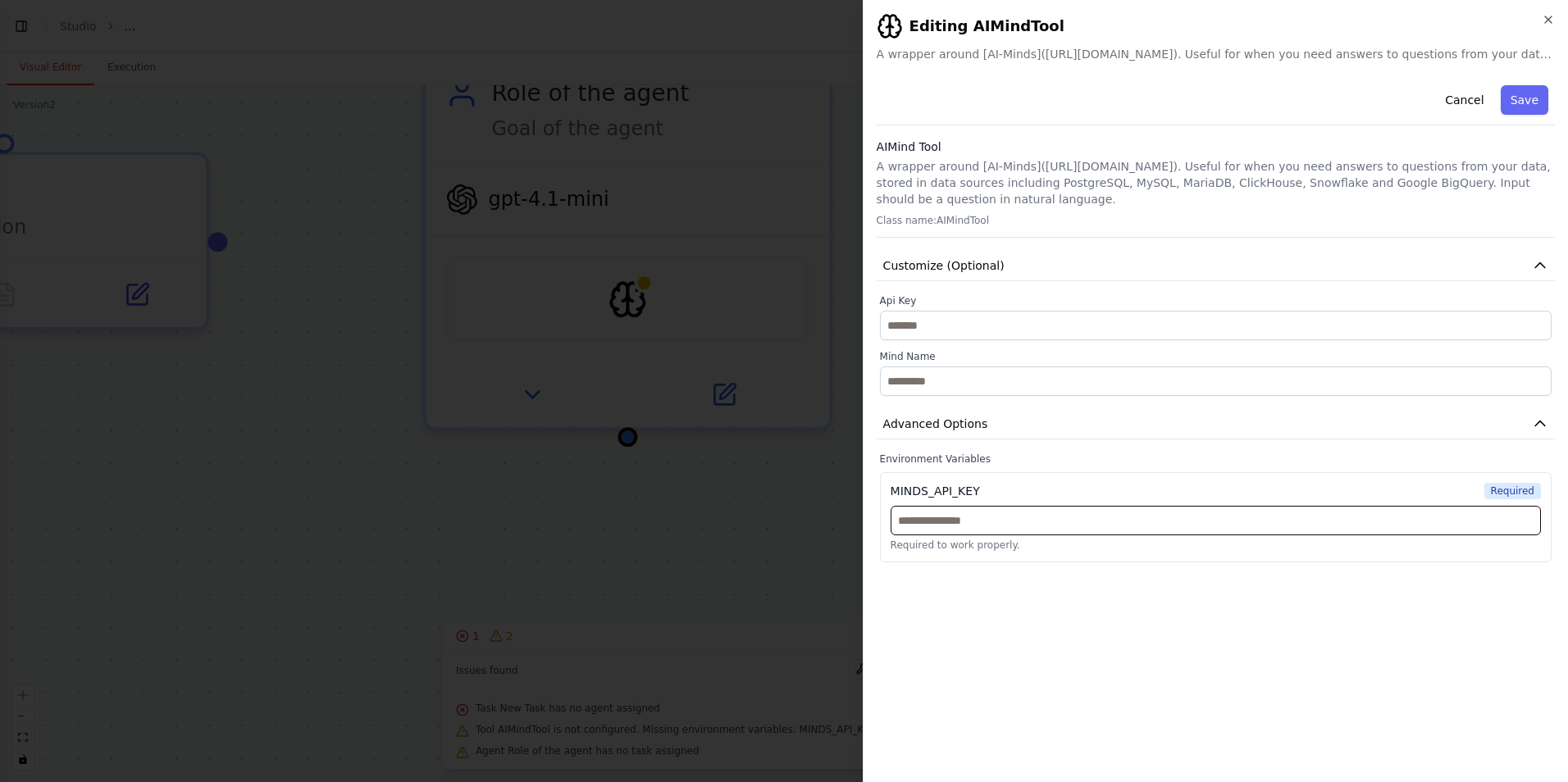
click at [973, 521] on input "text" at bounding box center [1215, 521] width 650 height 30
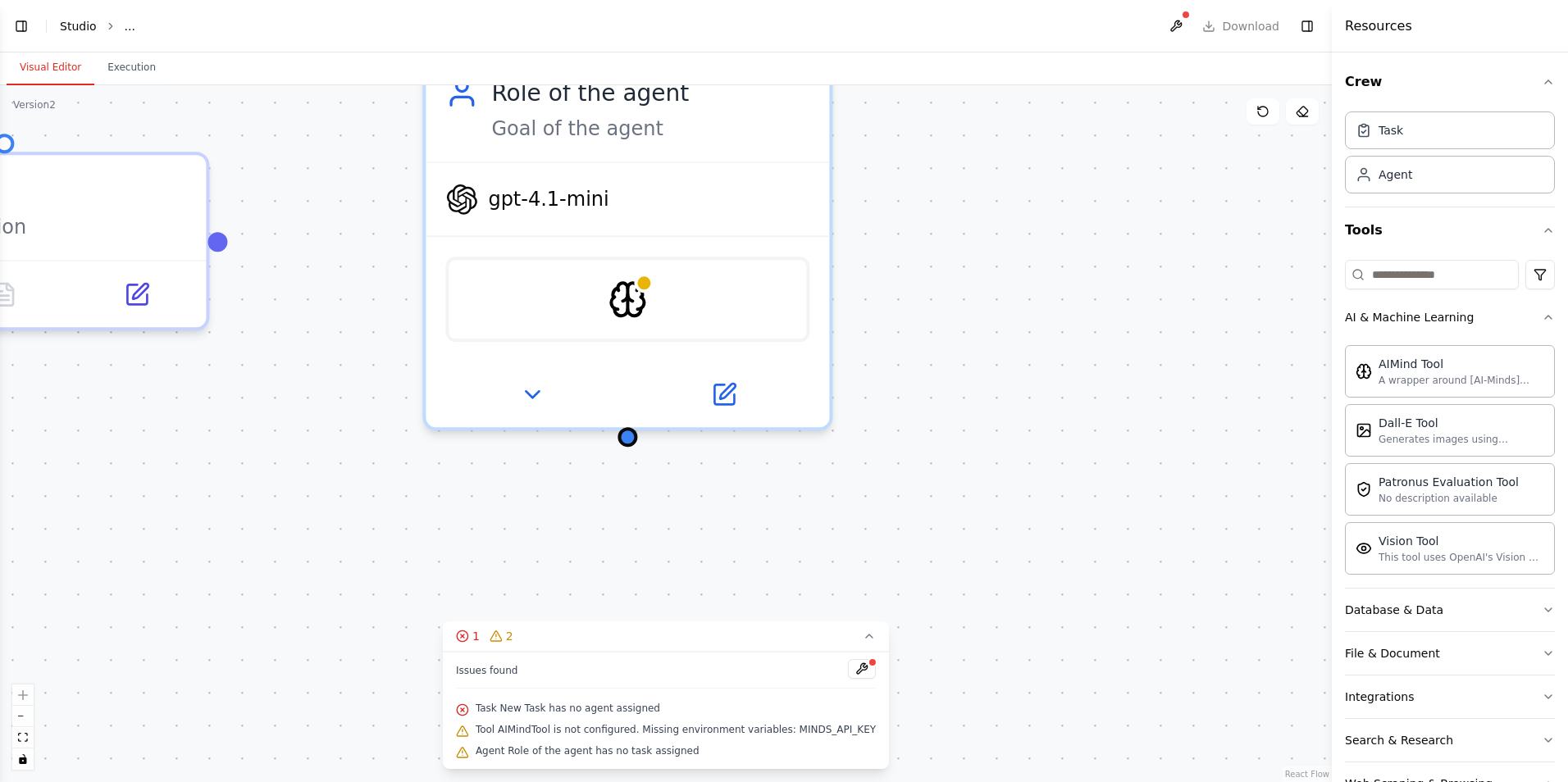
click at [81, 23] on link "Studio" at bounding box center [78, 26] width 36 height 13
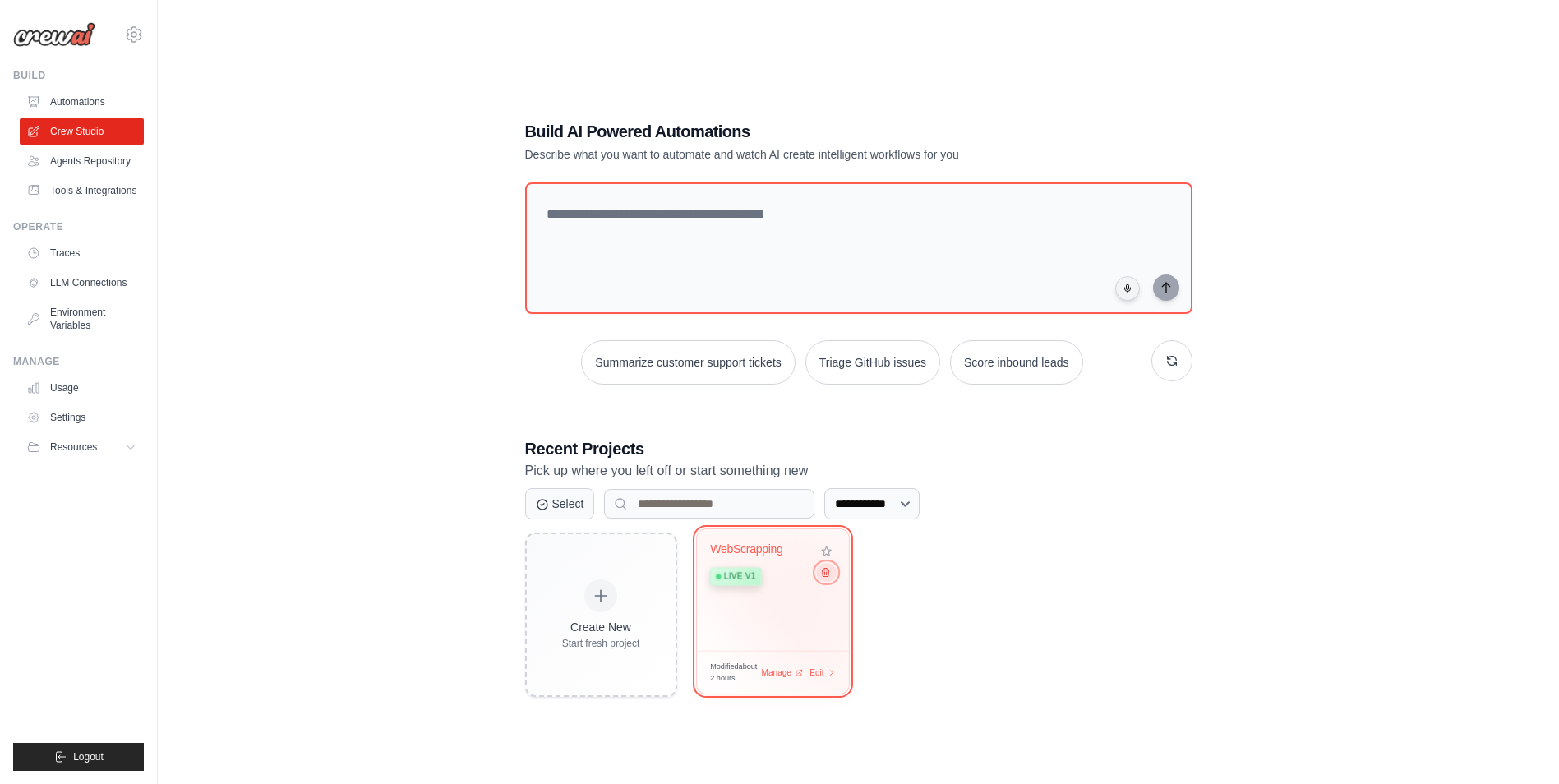
click at [821, 575] on icon at bounding box center [825, 572] width 10 height 10
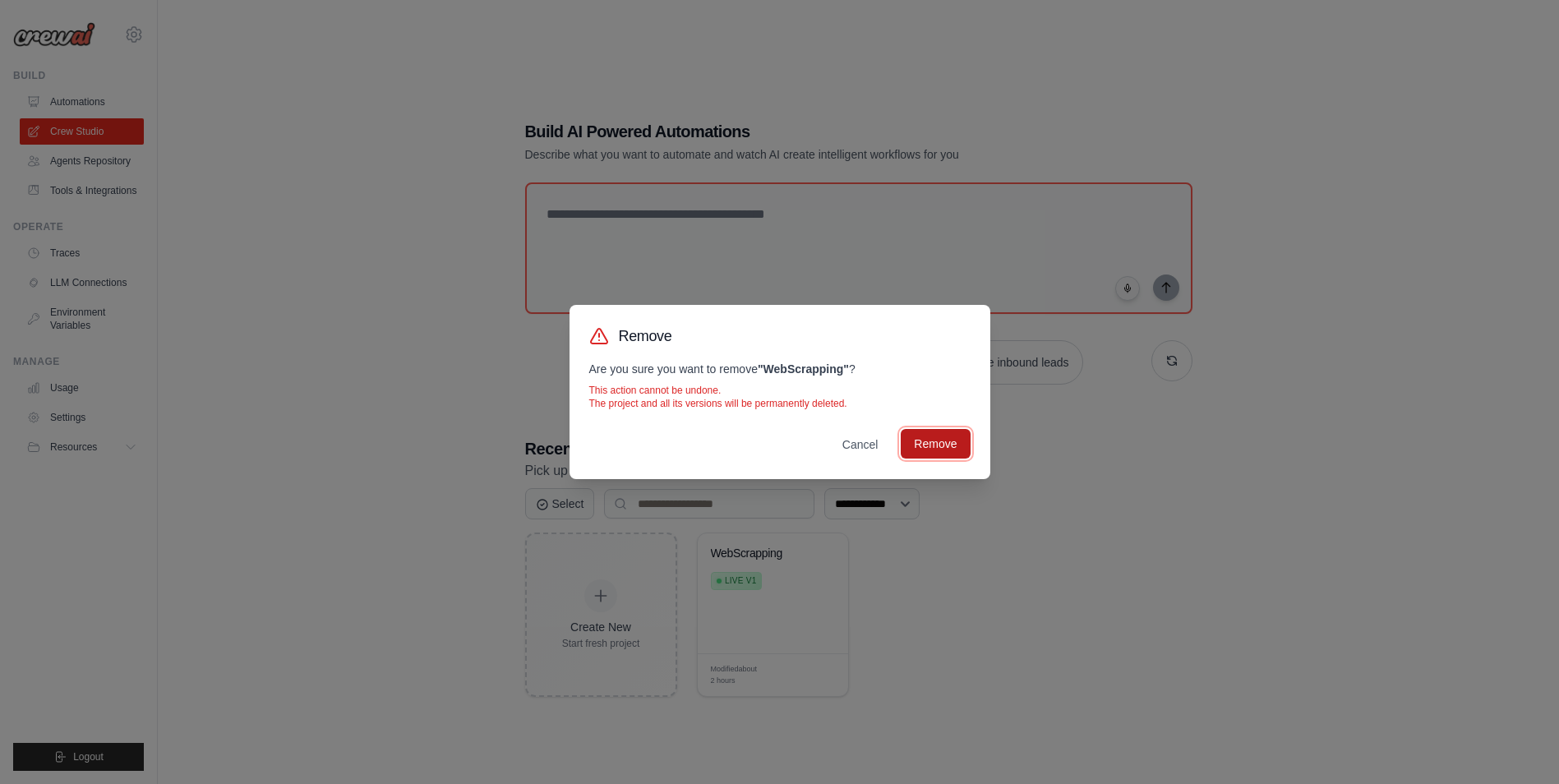
click at [920, 448] on button "Remove" at bounding box center [936, 444] width 69 height 30
click at [963, 506] on div "Remove Are you sure you want to remove " WebScrapping " ? This action cannot be…" at bounding box center [780, 392] width 1559 height 784
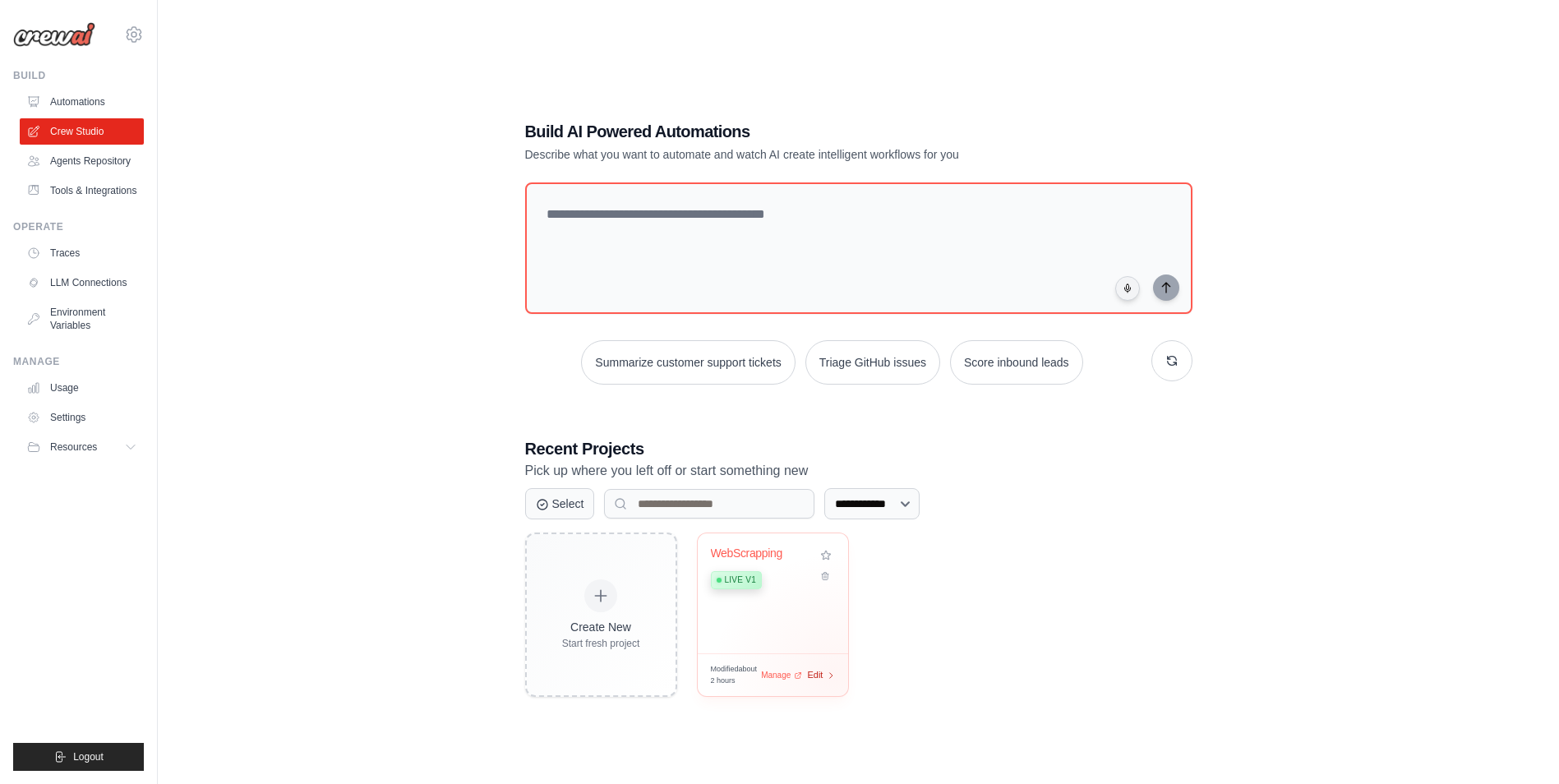
click at [835, 675] on div "Edit" at bounding box center [822, 674] width 28 height 14
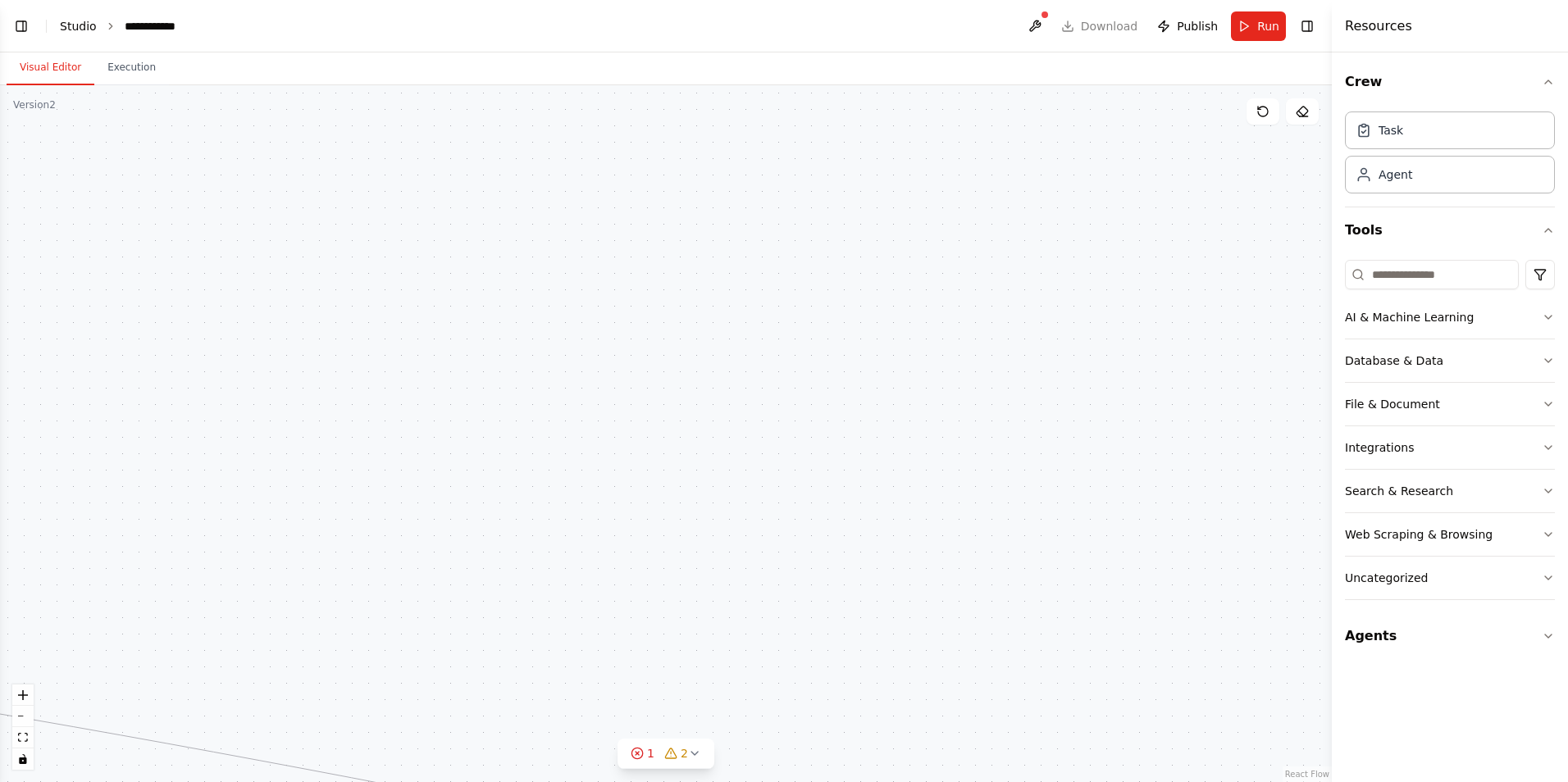
click at [83, 22] on link "Studio" at bounding box center [78, 26] width 36 height 13
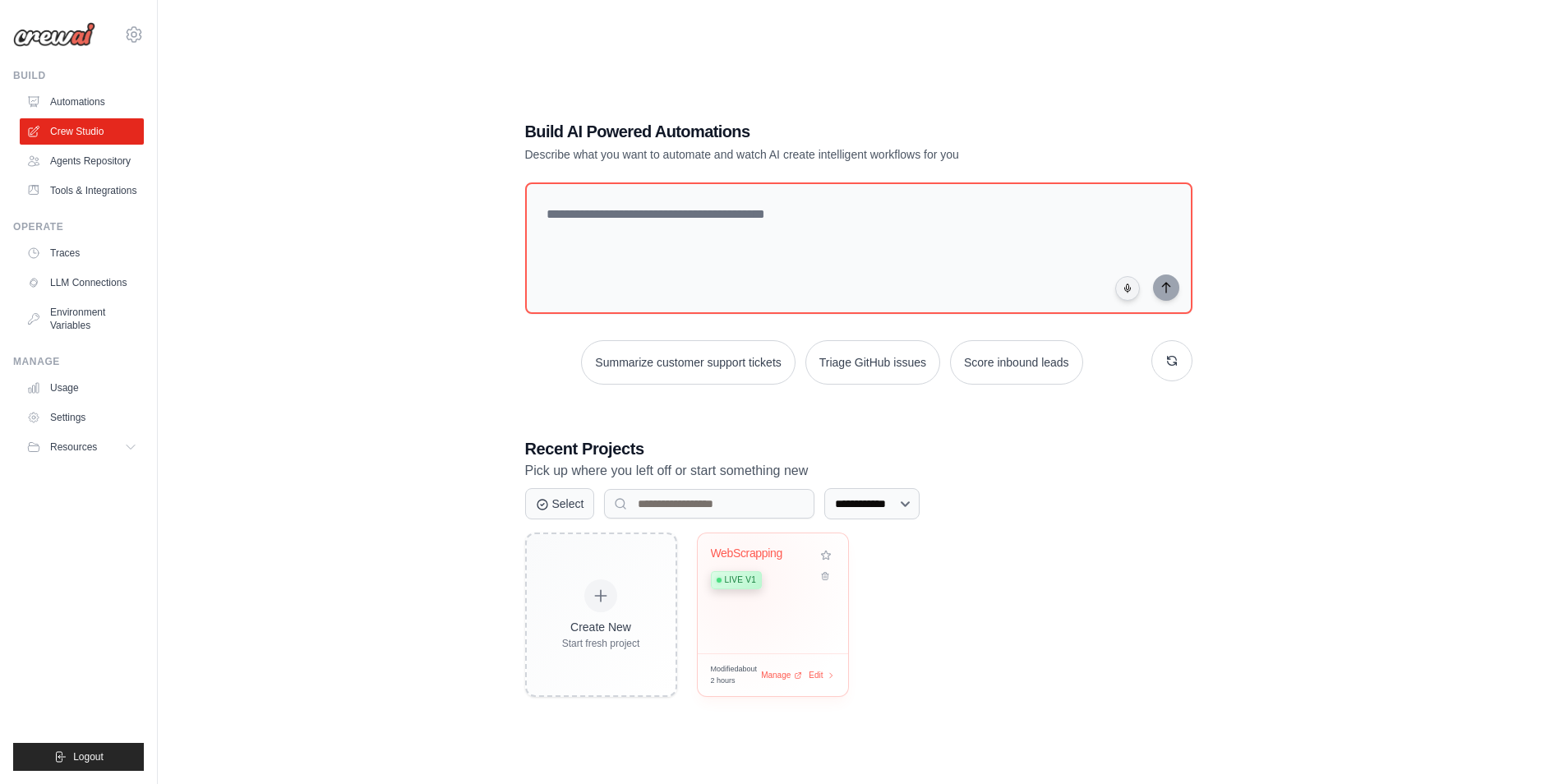
click at [741, 582] on span "Live v1" at bounding box center [740, 580] width 31 height 13
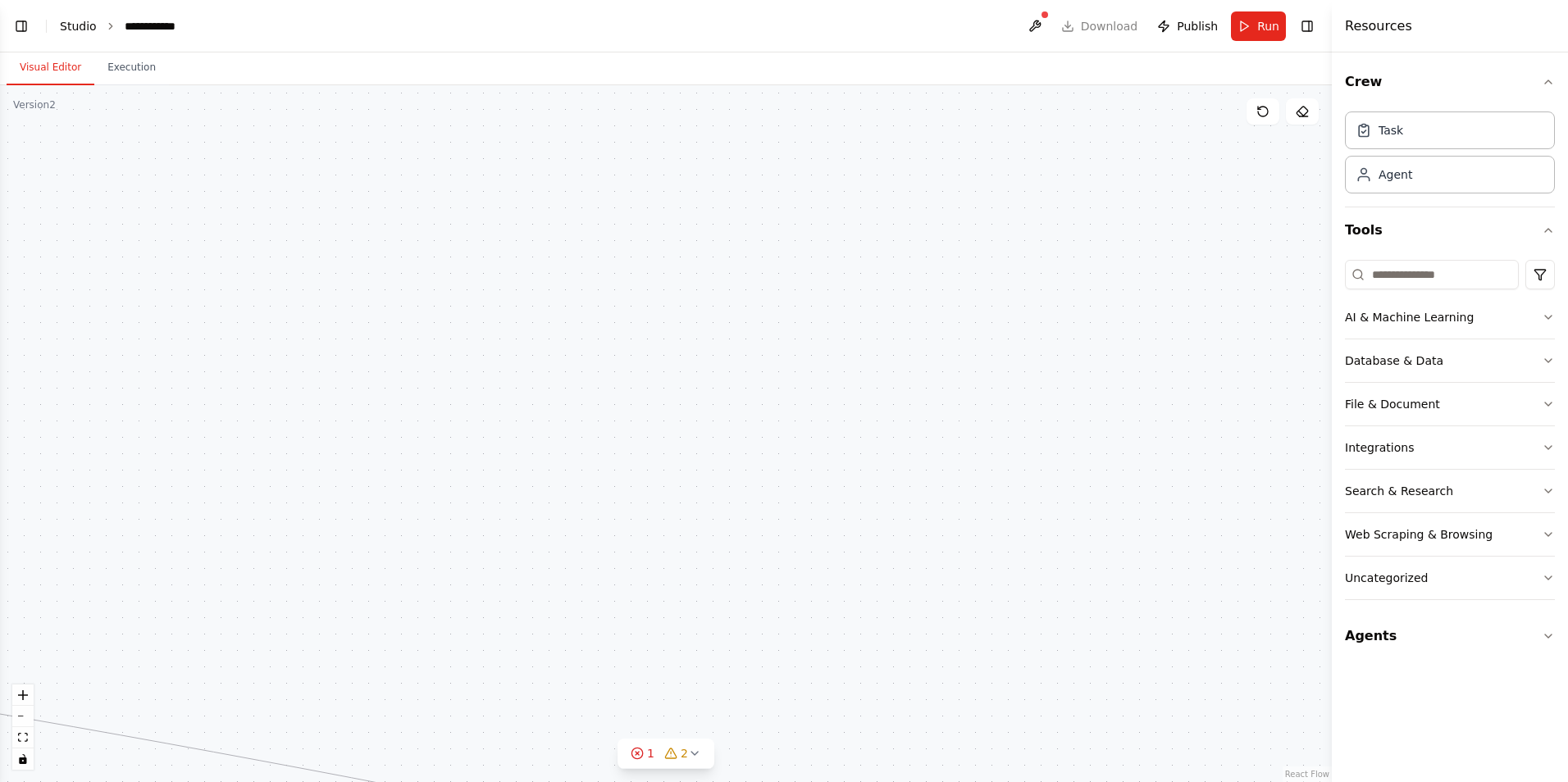
click at [73, 23] on link "Studio" at bounding box center [78, 26] width 36 height 13
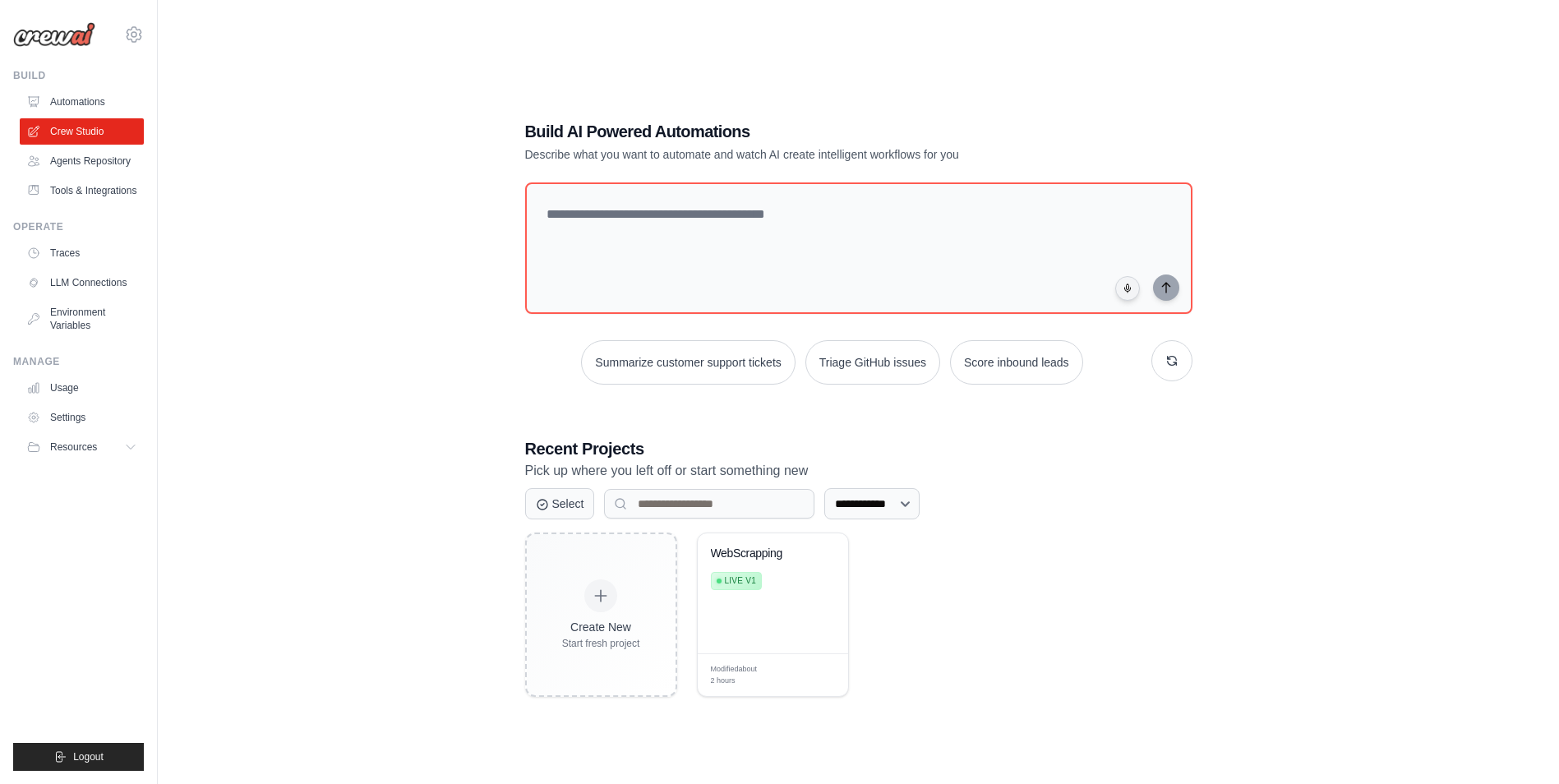
drag, startPoint x: 751, startPoint y: 571, endPoint x: 972, endPoint y: 643, distance: 232.4
click at [972, 643] on div "Create New Start fresh project WebScrapping Live v1 Modified about 2 hours Mana…" at bounding box center [859, 614] width 668 height 164
click at [540, 506] on icon at bounding box center [542, 504] width 13 height 13
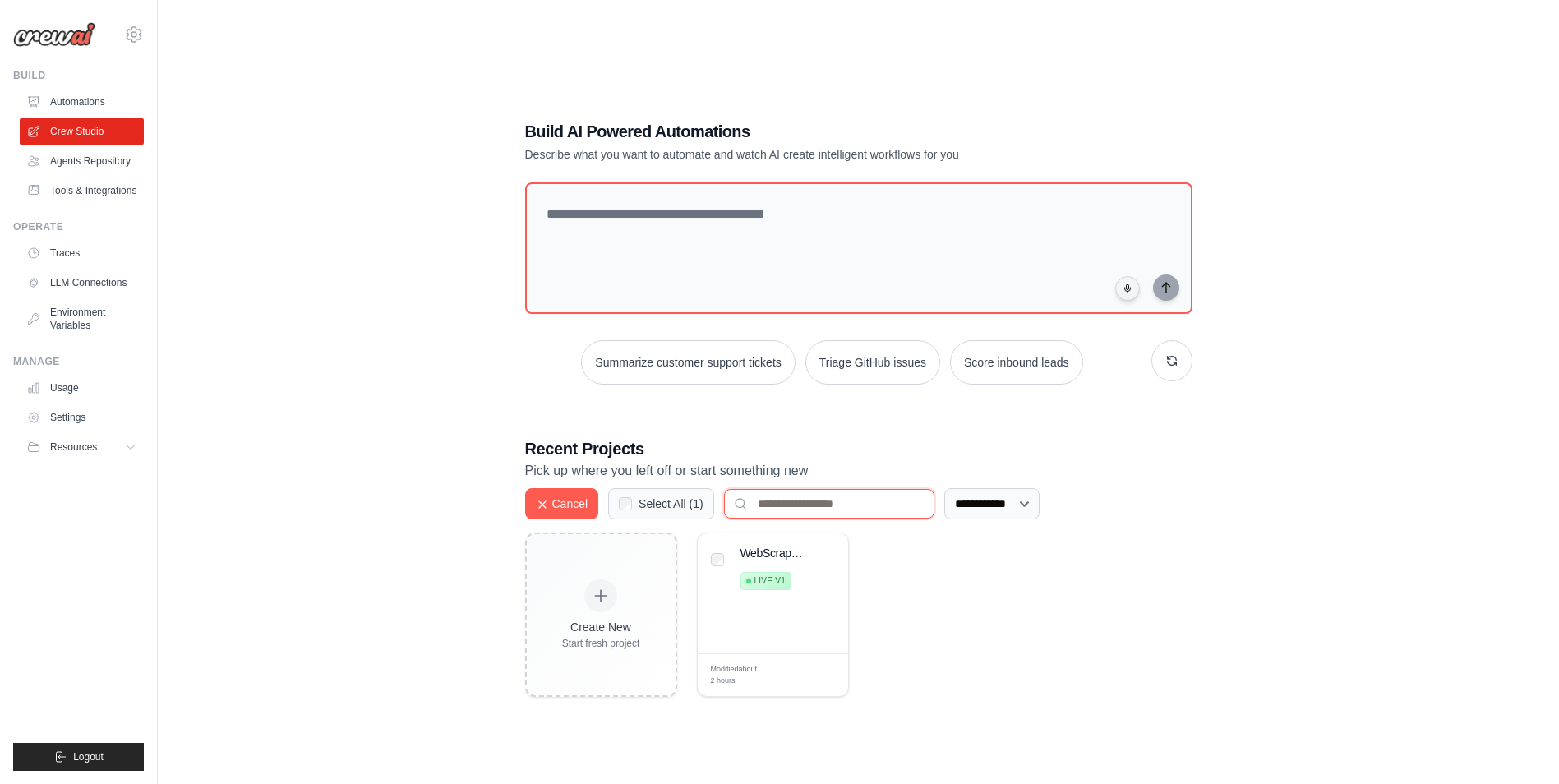
click at [885, 503] on input at bounding box center [829, 504] width 210 height 30
click at [1001, 508] on select "**********" at bounding box center [992, 504] width 96 height 31
select select "********"
click at [945, 489] on select "**********" at bounding box center [992, 504] width 96 height 31
click at [984, 640] on div "Create New Start fresh project WebScrapping Live v1 Modified about 2 hours Mana…" at bounding box center [859, 614] width 668 height 164
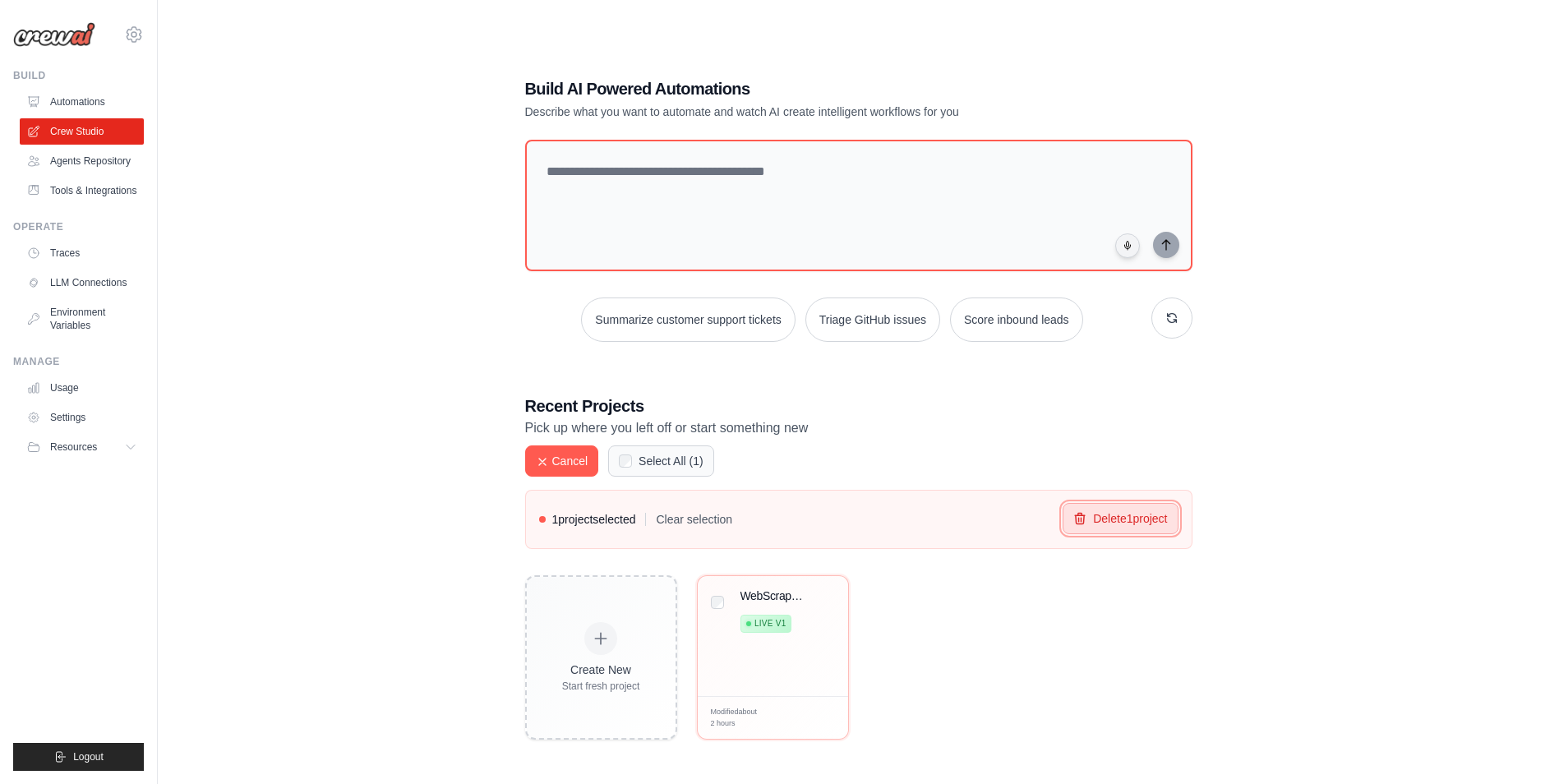
click at [1134, 517] on button "Delete 1 project" at bounding box center [1120, 518] width 115 height 31
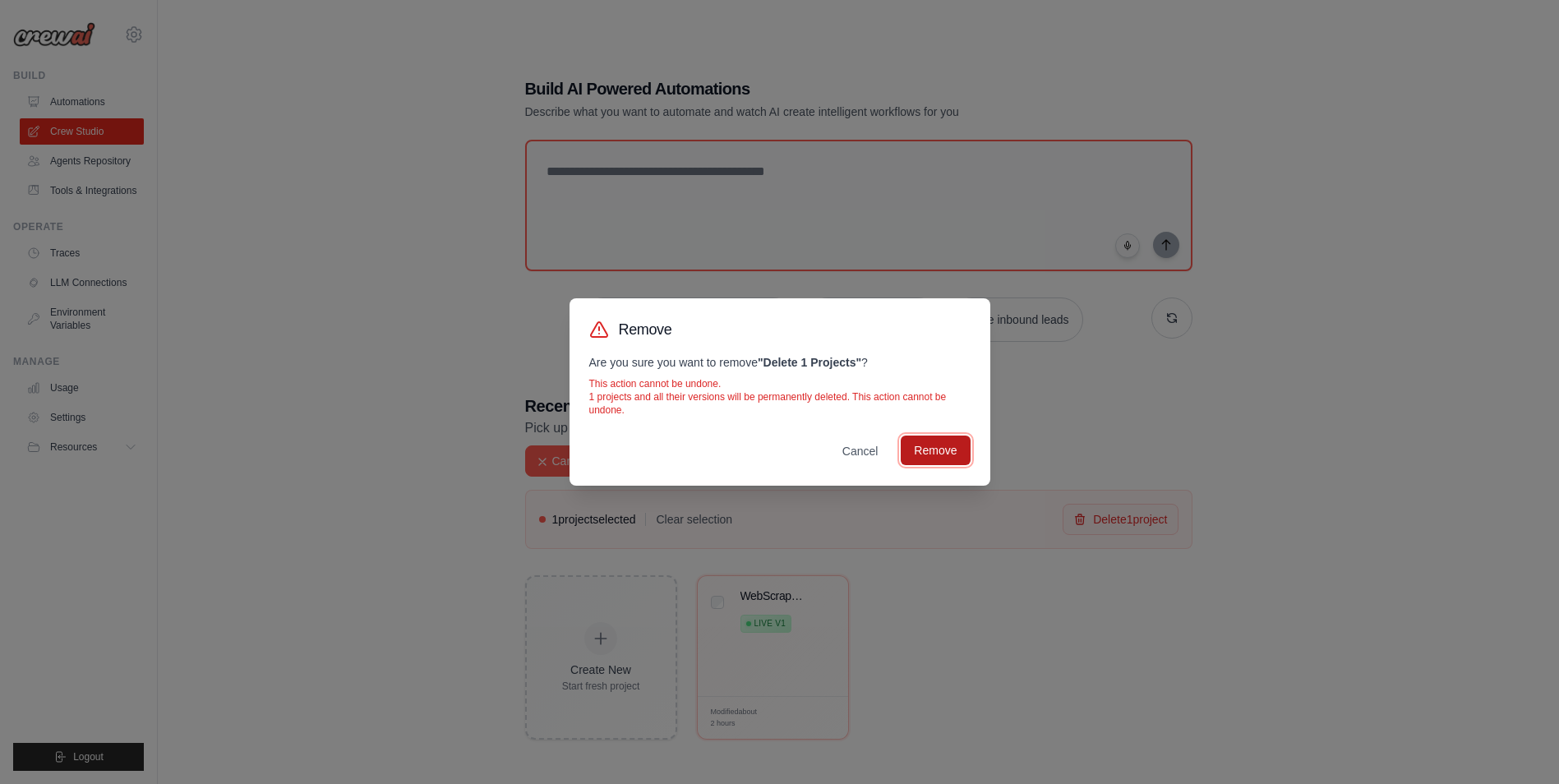
click at [948, 456] on button "Remove" at bounding box center [936, 450] width 69 height 30
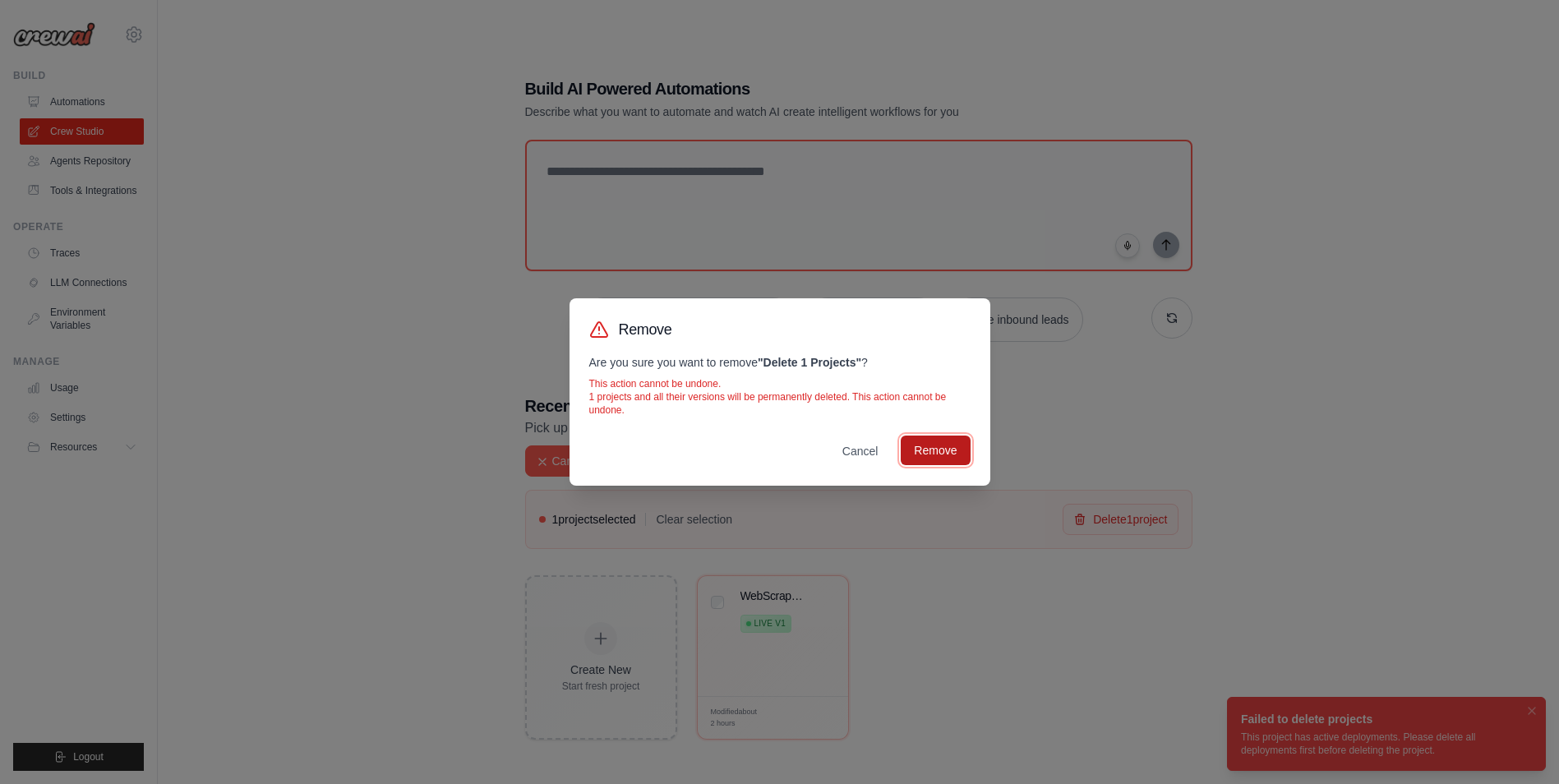
click at [948, 456] on button "Remove" at bounding box center [936, 450] width 69 height 30
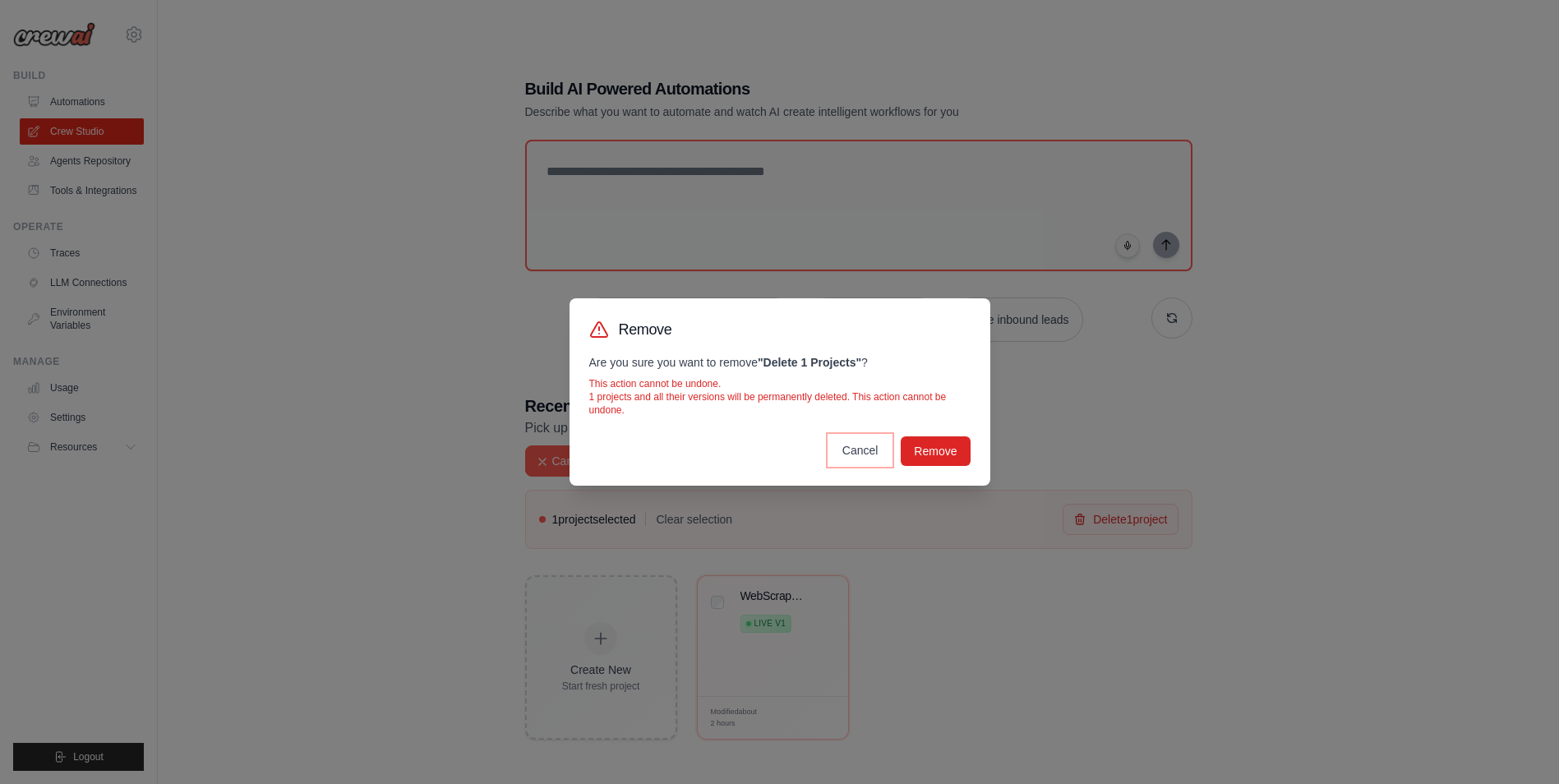
click at [845, 456] on button "Cancel" at bounding box center [860, 450] width 63 height 30
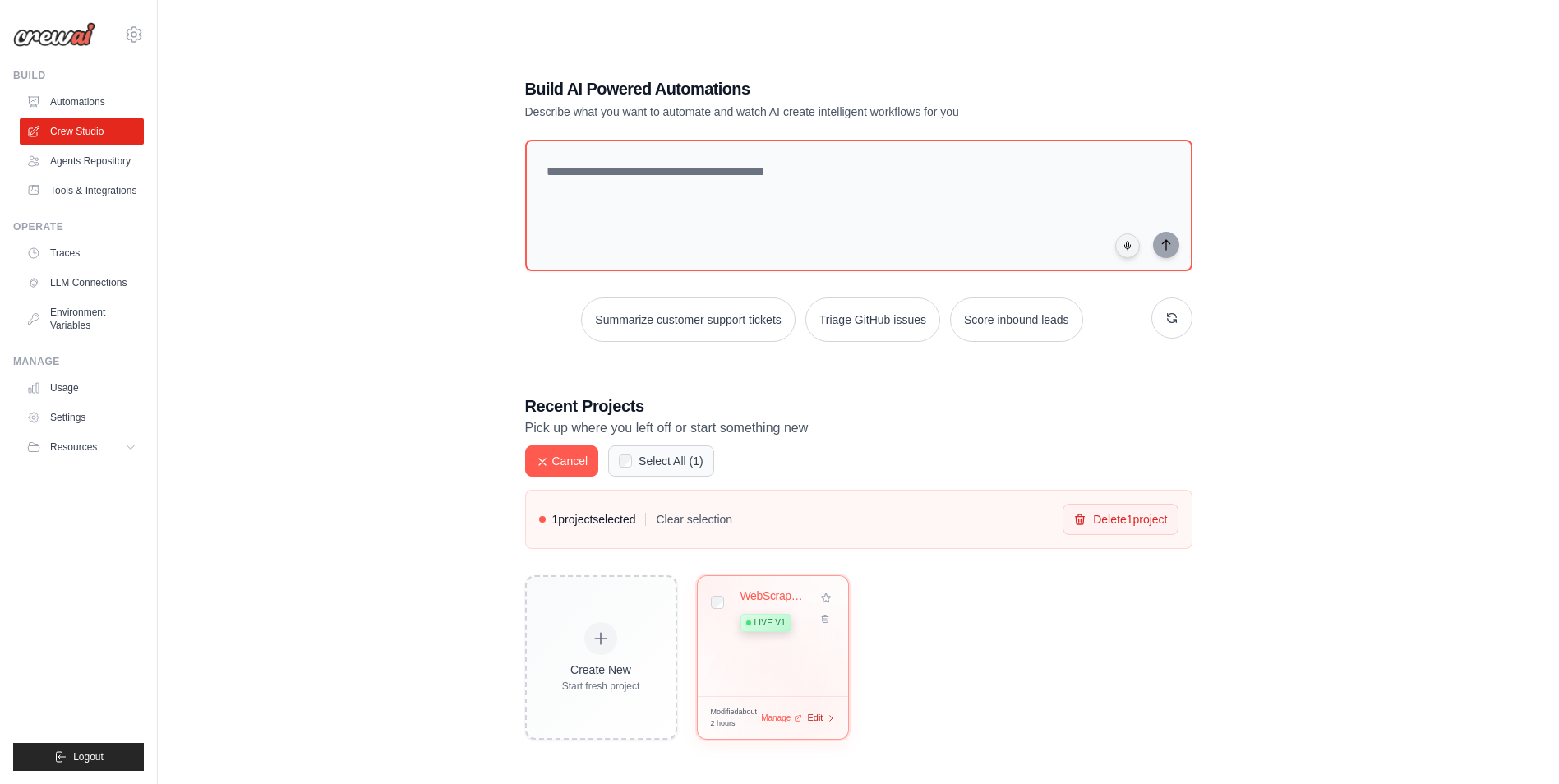
click at [816, 716] on span "Edit" at bounding box center [815, 717] width 16 height 14
select select "********"
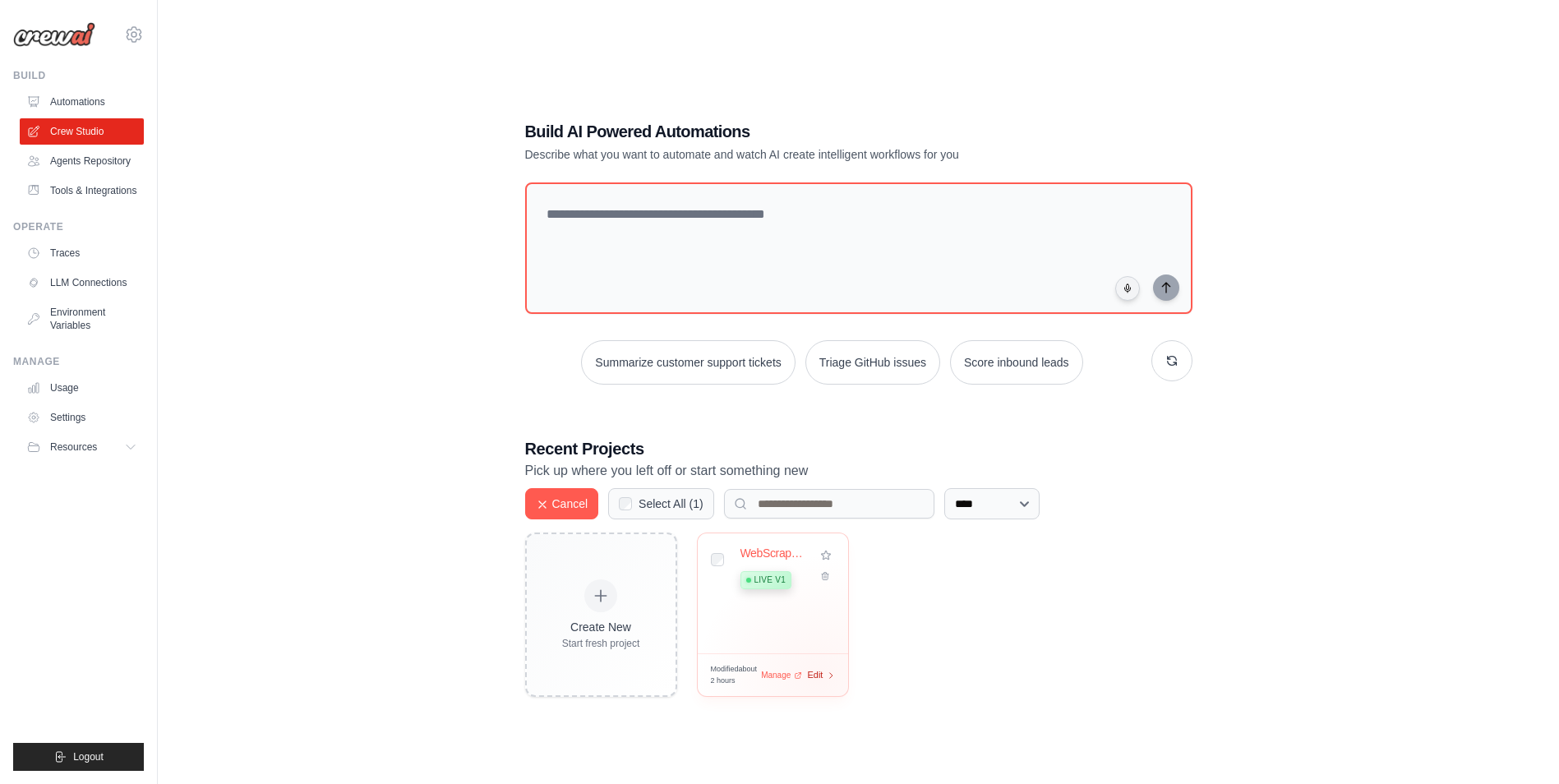
click at [819, 677] on span "Edit" at bounding box center [815, 674] width 16 height 14
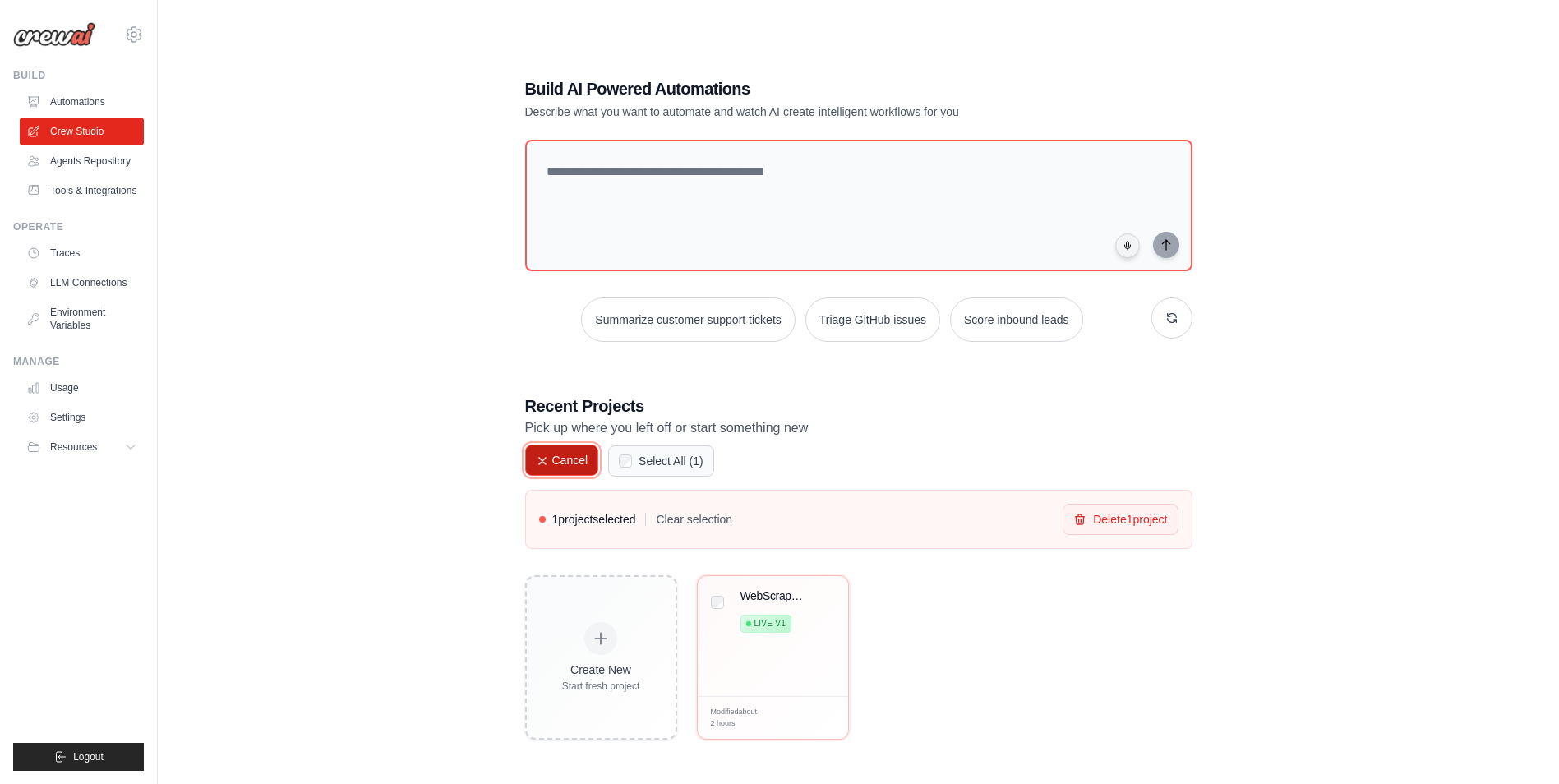
click at [579, 461] on button "Cancel" at bounding box center [562, 460] width 74 height 31
select select "********"
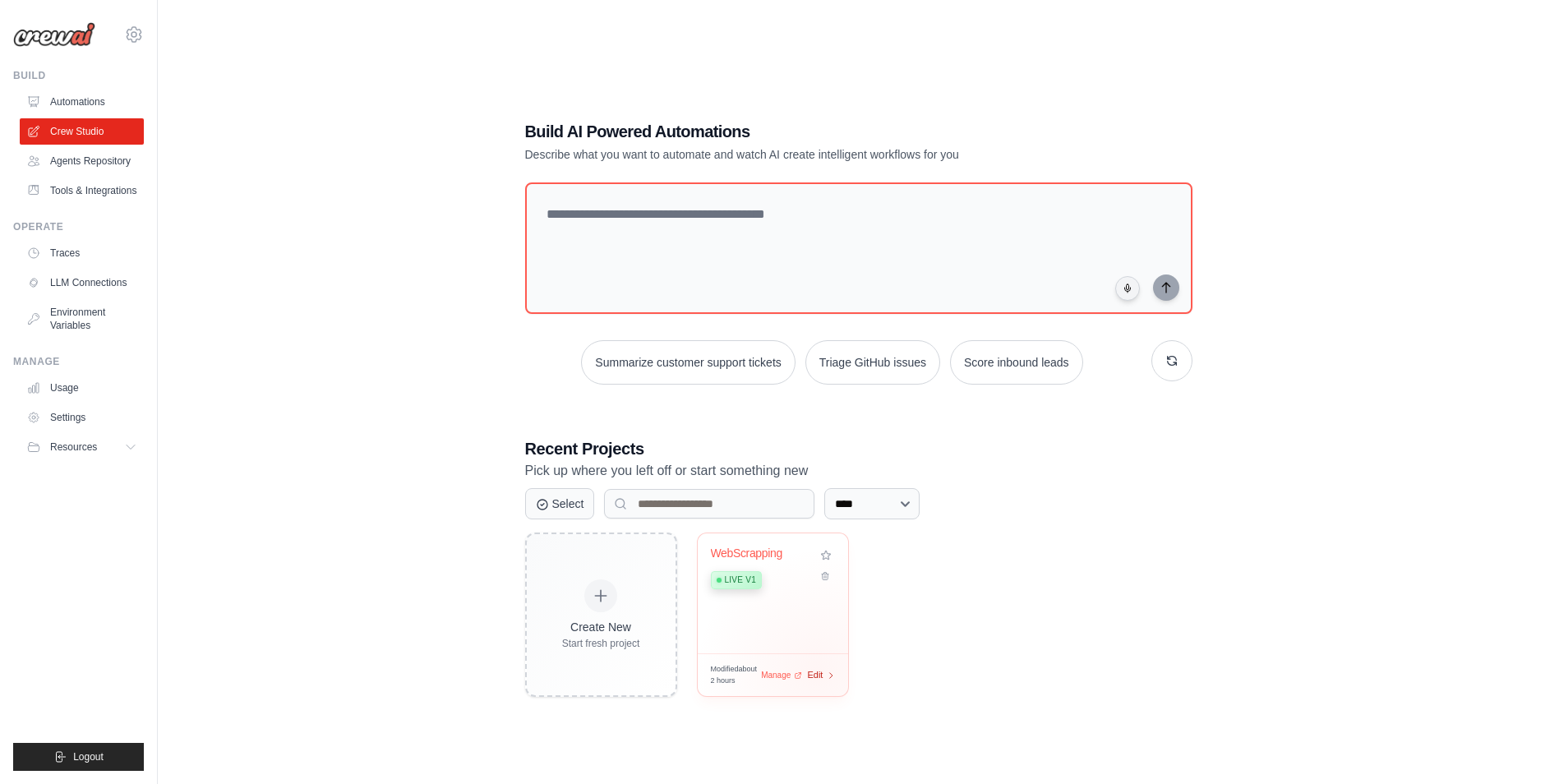
click at [818, 671] on span "Edit" at bounding box center [815, 674] width 16 height 14
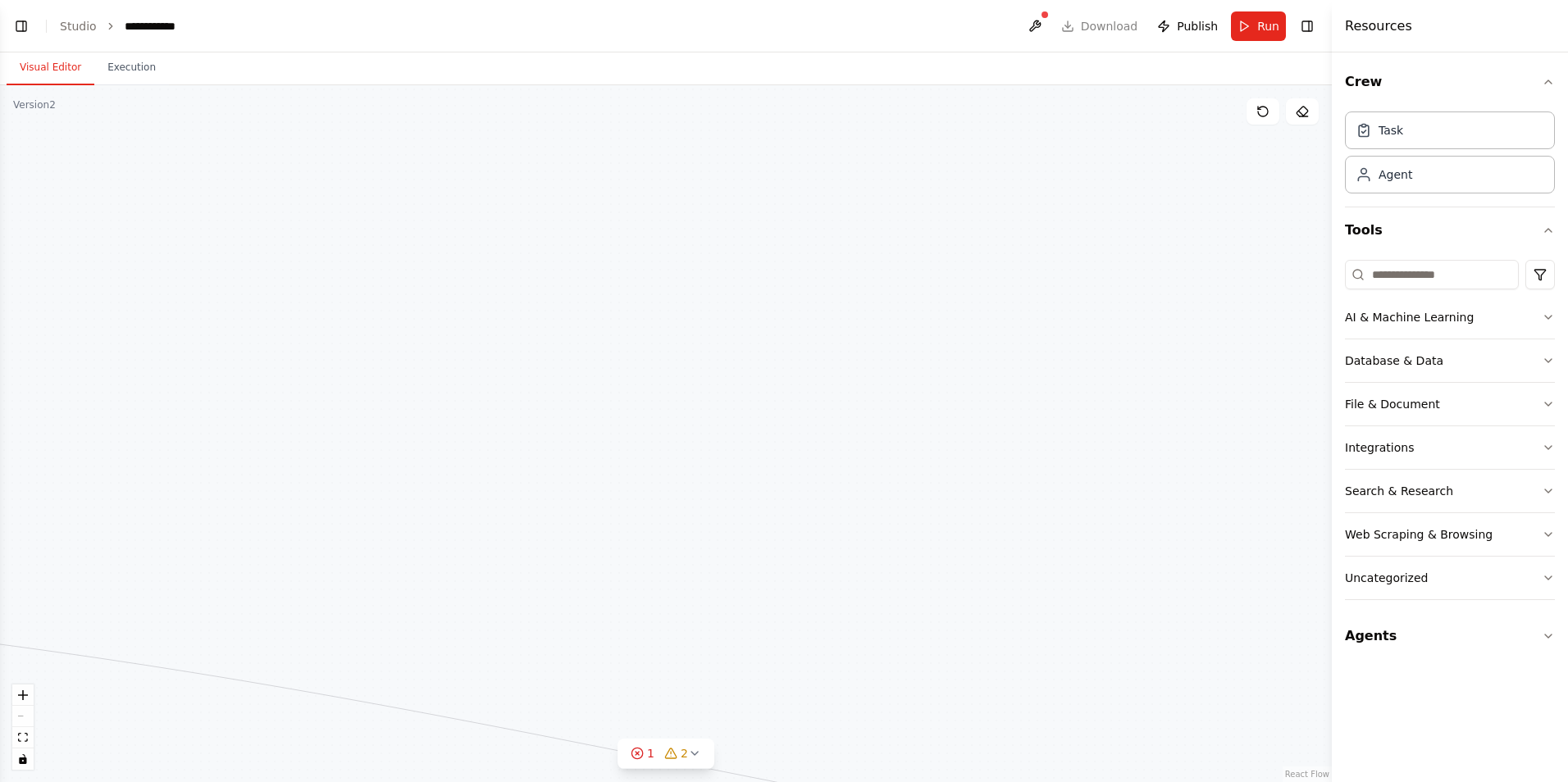
click at [440, 732] on div "Triggers 1 trigger enabled Daily Event Schedule Manage New Task Task descriptio…" at bounding box center [665, 433] width 1331 height 697
drag, startPoint x: 431, startPoint y: 720, endPoint x: -286, endPoint y: 401, distance: 784.8
click at [0, 401] on html "**********" at bounding box center [784, 391] width 1568 height 782
drag, startPoint x: 1246, startPoint y: 630, endPoint x: -118, endPoint y: 547, distance: 1366.5
click at [0, 547] on html "**********" at bounding box center [784, 391] width 1568 height 782
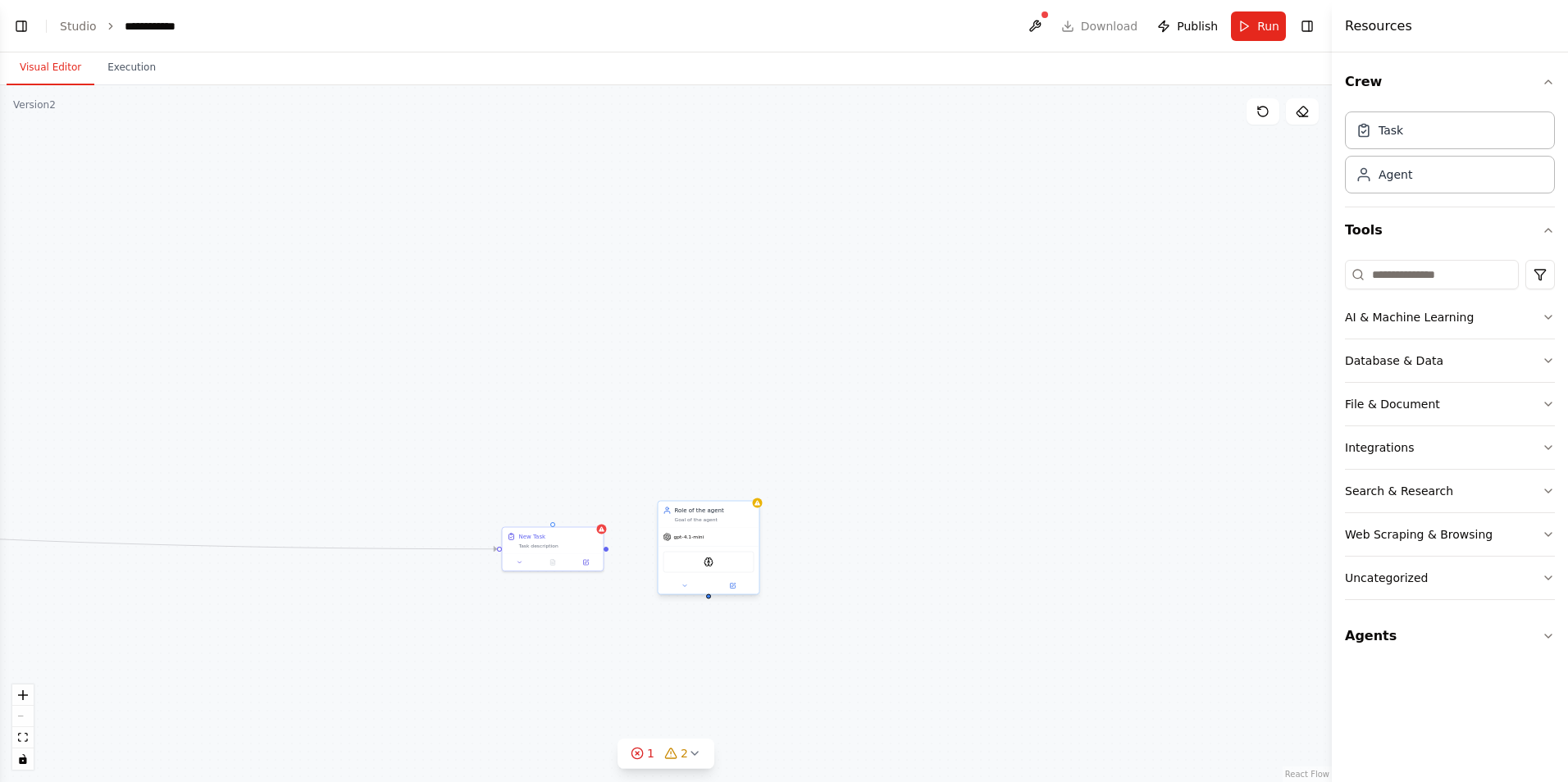
click at [746, 568] on div "AIMindTool" at bounding box center [708, 562] width 91 height 22
click at [753, 505] on div at bounding box center [758, 503] width 10 height 10
click at [749, 482] on icon at bounding box center [746, 485] width 10 height 10
click at [695, 479] on button "Confirm" at bounding box center [699, 484] width 58 height 20
click at [551, 573] on div "Triggers 1 trigger enabled Daily Event Schedule Manage New Task Task description" at bounding box center [665, 433] width 1331 height 697
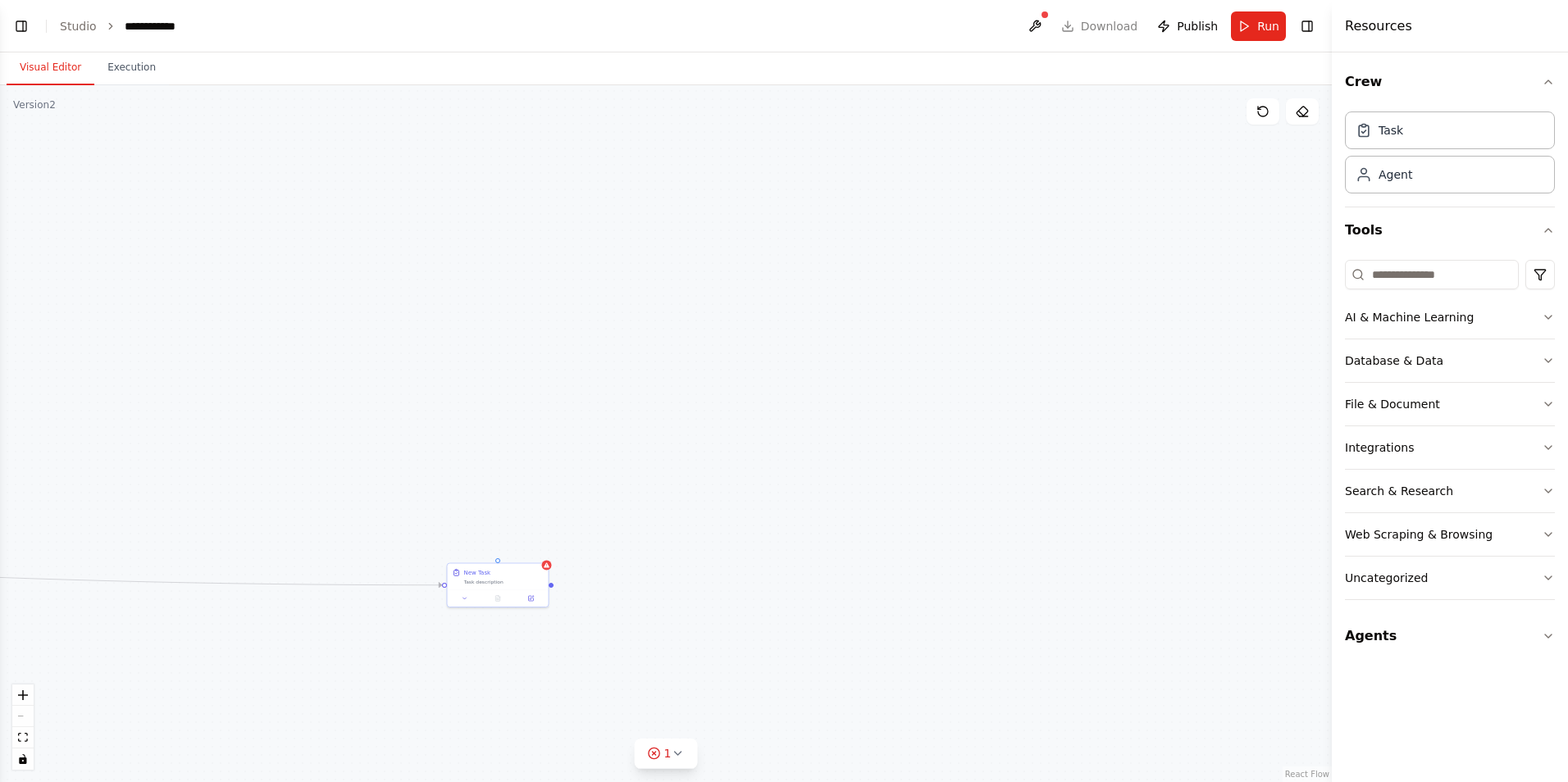
drag, startPoint x: 579, startPoint y: 564, endPoint x: 500, endPoint y: 608, distance: 90.4
click at [500, 608] on div "Triggers 1 trigger enabled Daily Event Schedule Manage New Task Task description" at bounding box center [665, 433] width 1331 height 697
click at [540, 596] on button at bounding box center [530, 597] width 28 height 10
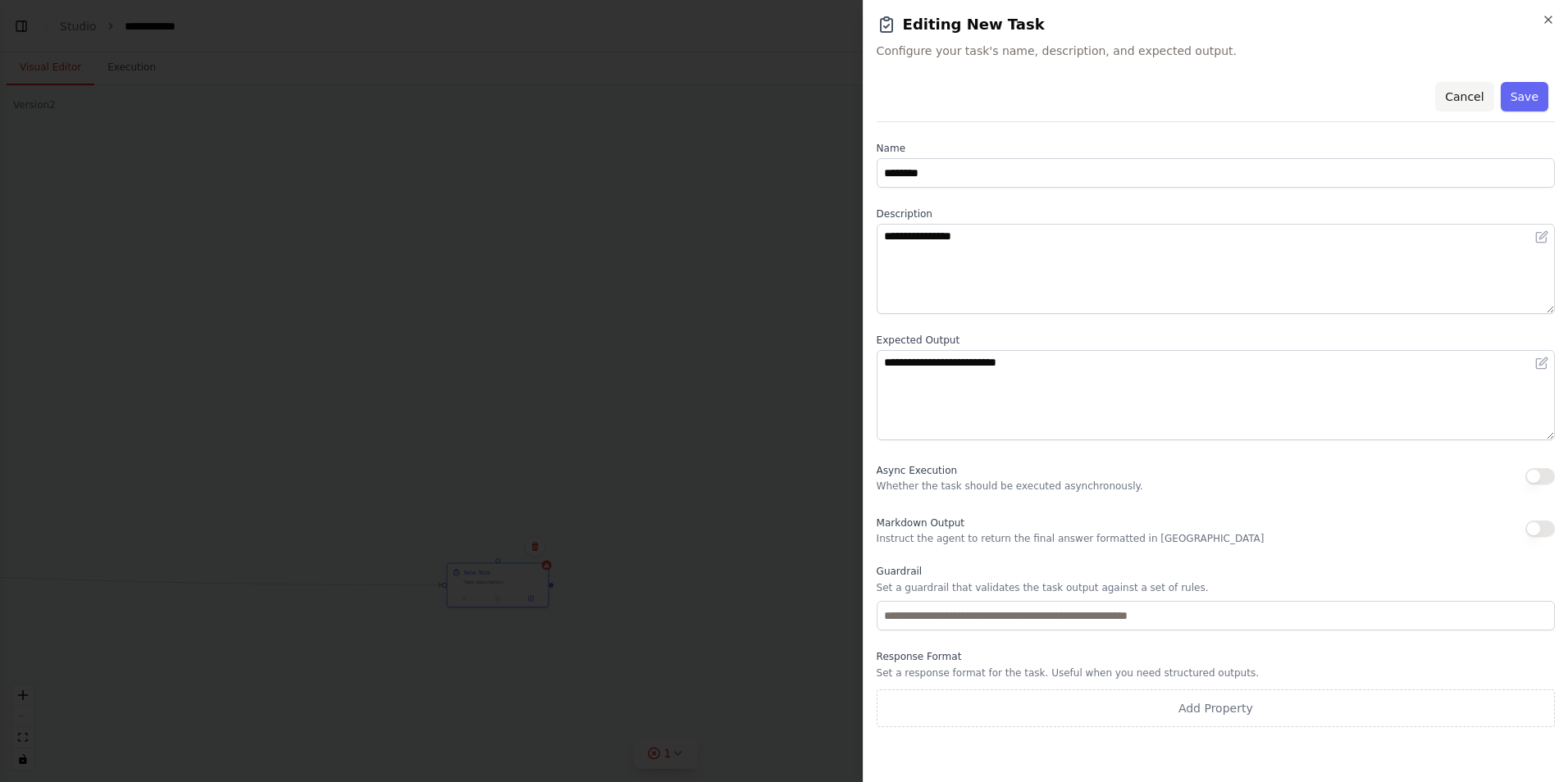
click at [1467, 97] on button "Cancel" at bounding box center [1464, 97] width 58 height 30
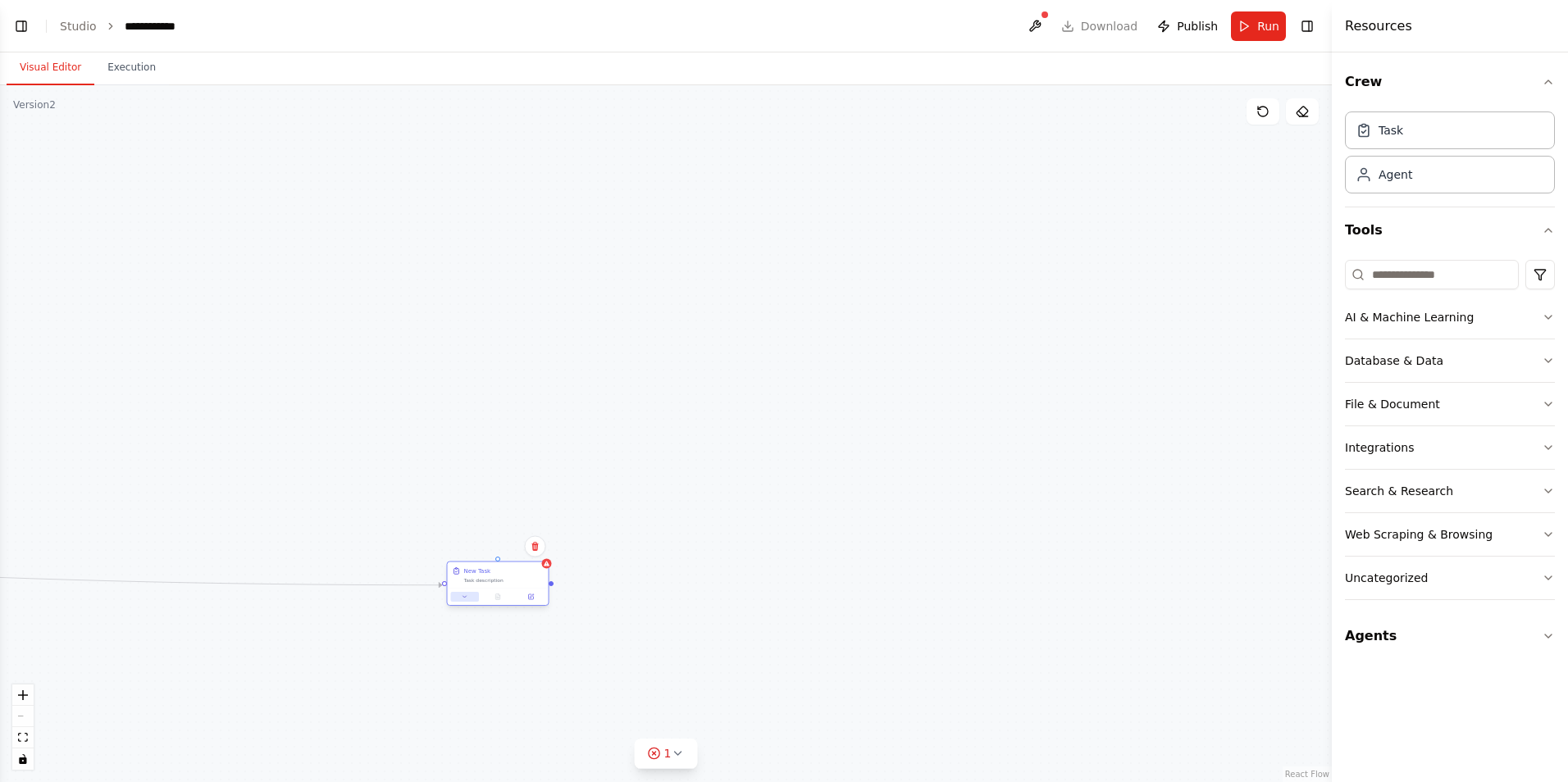
click at [464, 602] on div at bounding box center [498, 597] width 101 height 17
click at [465, 595] on icon at bounding box center [464, 596] width 7 height 7
click at [533, 550] on icon at bounding box center [534, 546] width 7 height 9
click at [474, 543] on button "Confirm" at bounding box center [489, 546] width 58 height 20
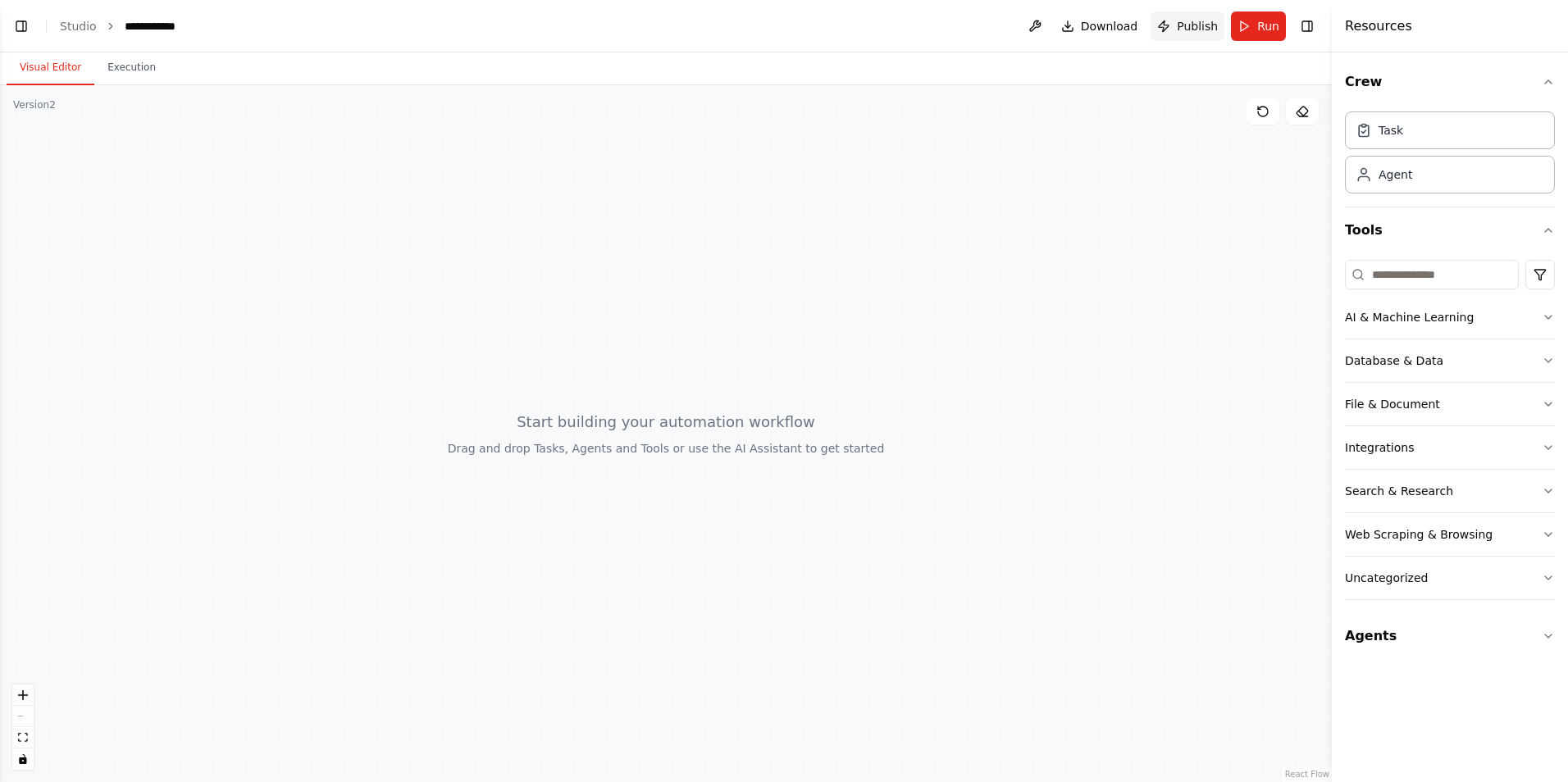
click at [1208, 24] on span "Publish" at bounding box center [1198, 26] width 41 height 17
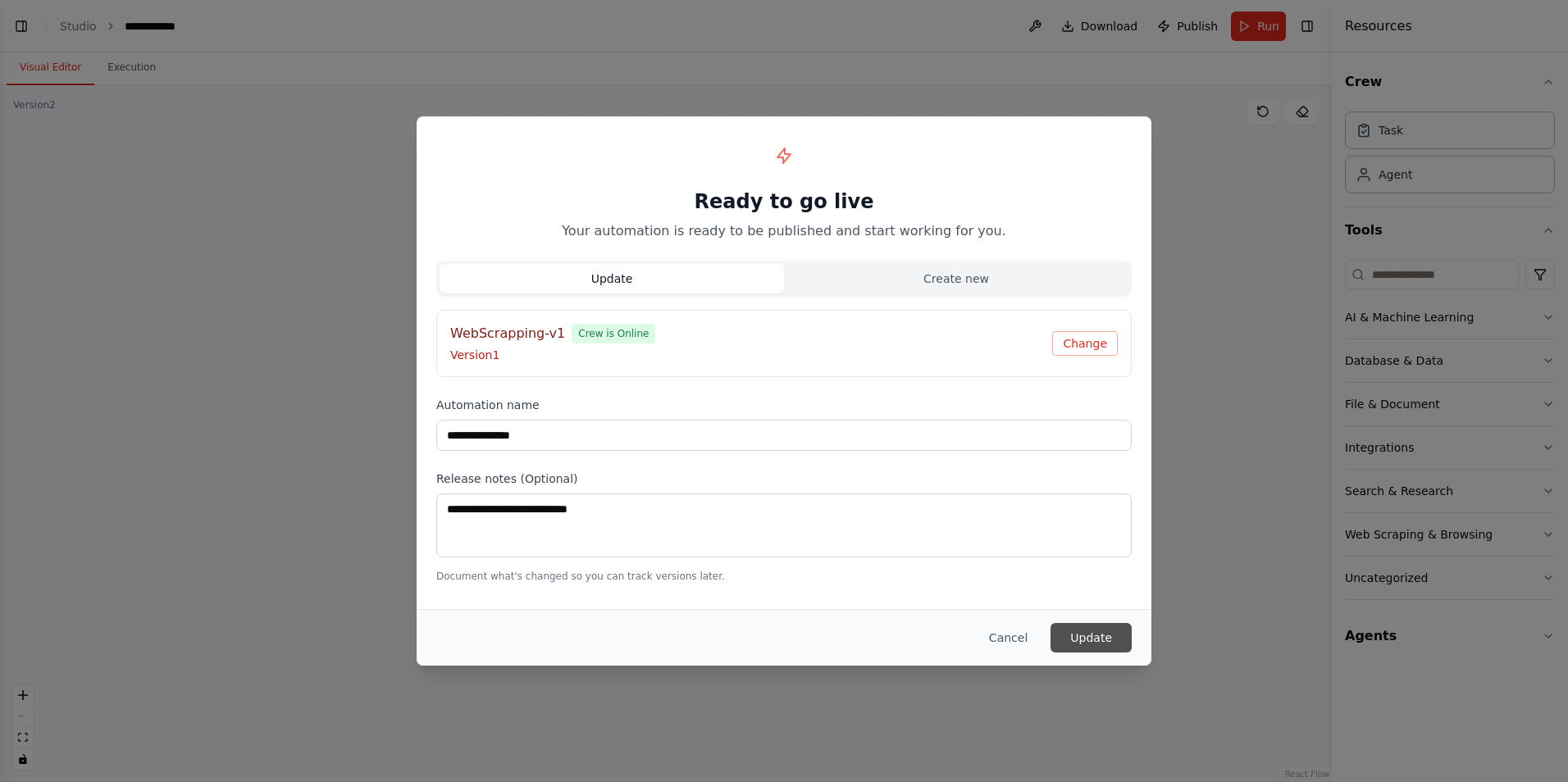
click at [1109, 633] on button "Update" at bounding box center [1091, 638] width 81 height 30
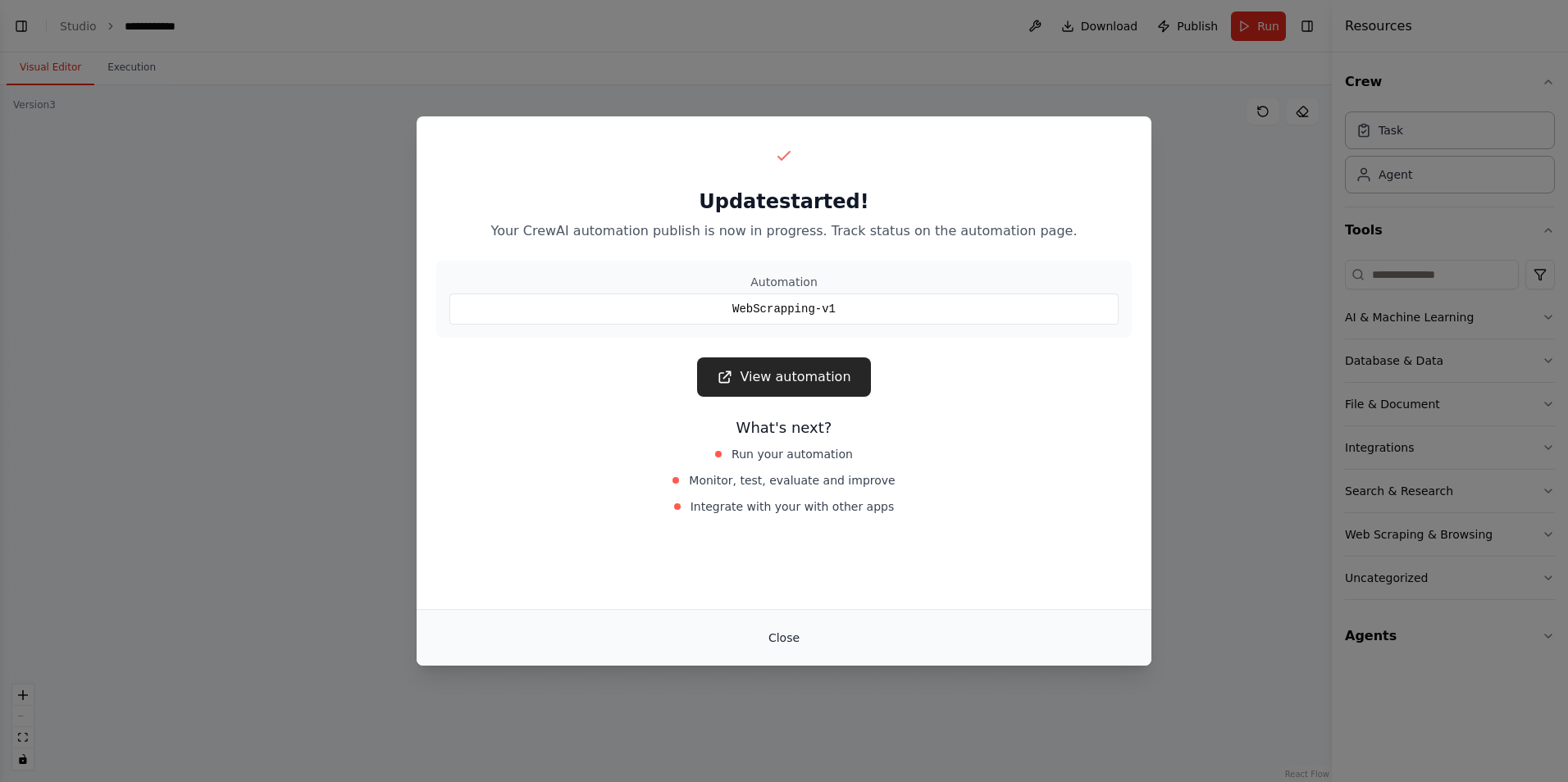
click at [797, 634] on button "Close" at bounding box center [783, 638] width 57 height 30
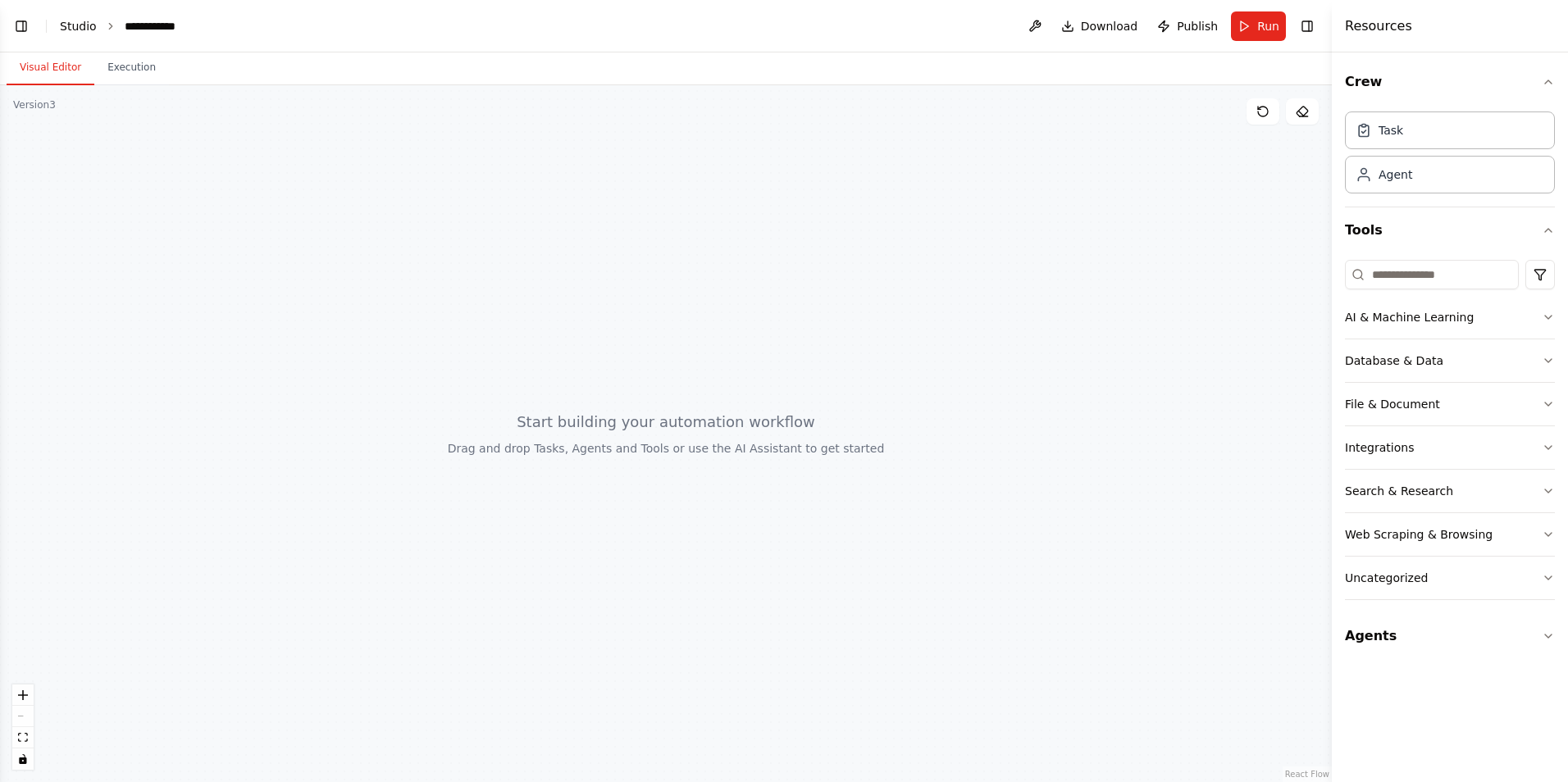
click at [78, 23] on link "Studio" at bounding box center [78, 26] width 36 height 13
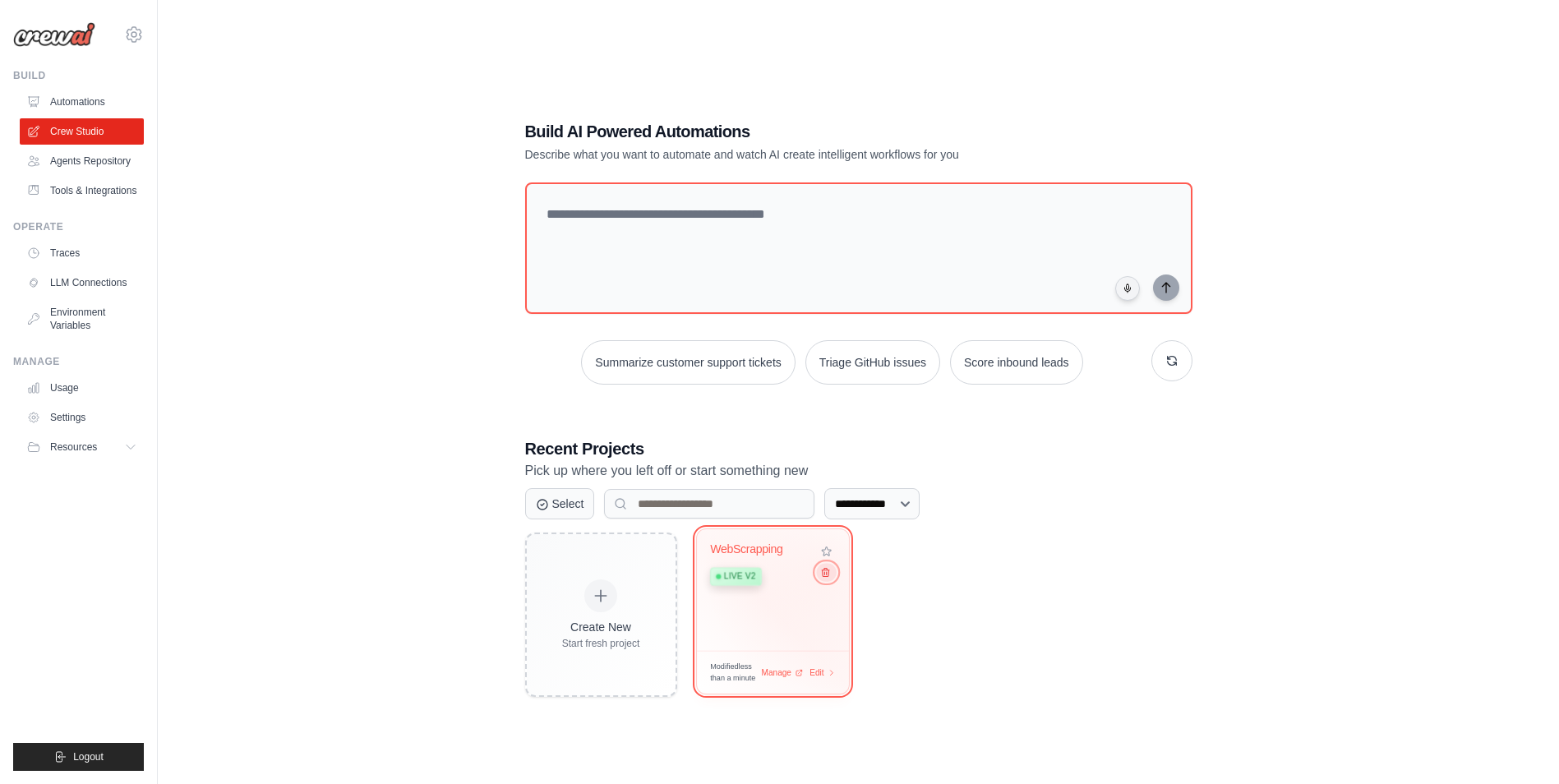
click at [826, 572] on icon at bounding box center [825, 572] width 10 height 10
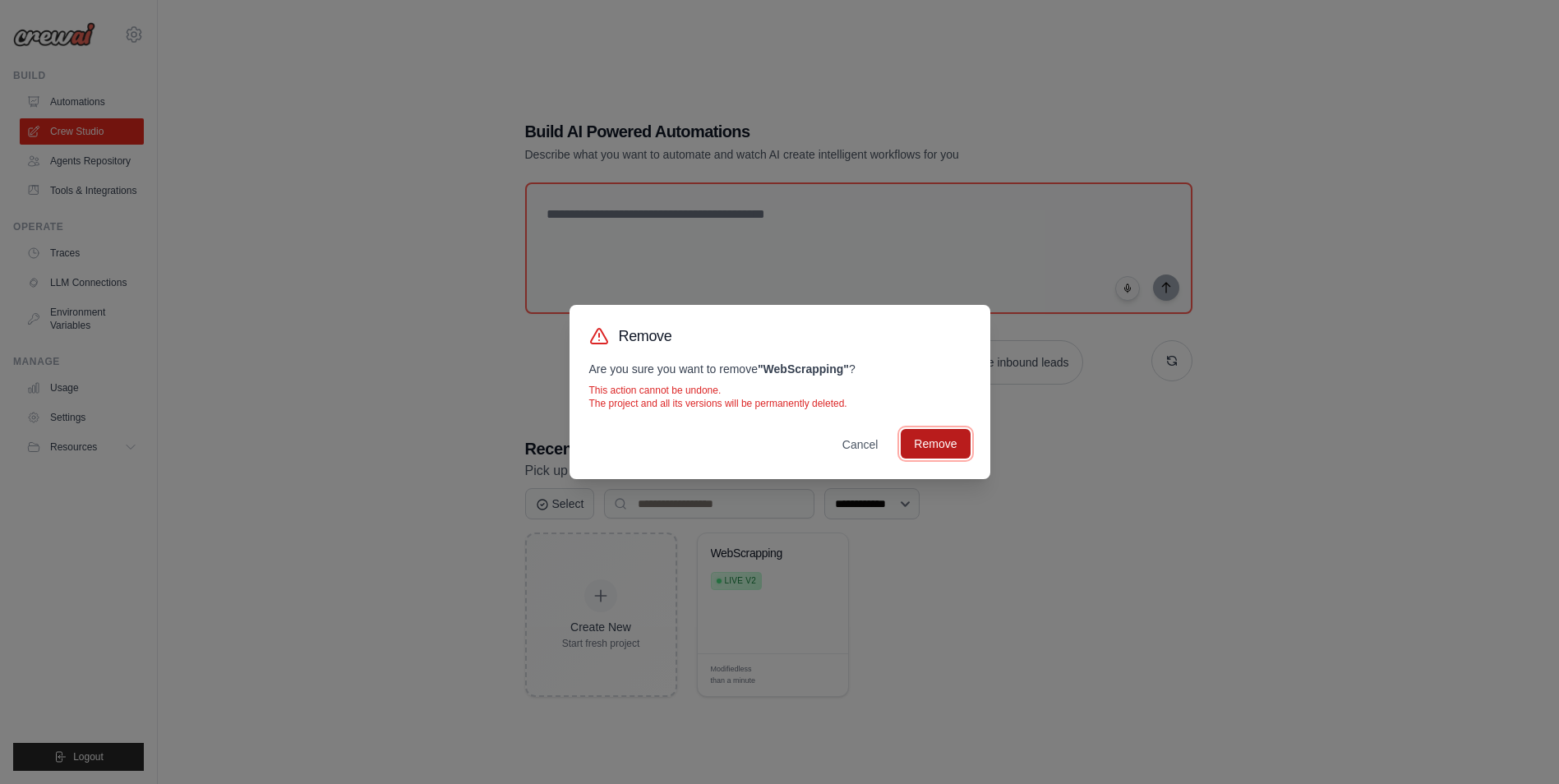
click at [934, 436] on button "Remove" at bounding box center [936, 444] width 69 height 30
click at [853, 446] on button "Cancel" at bounding box center [860, 444] width 63 height 30
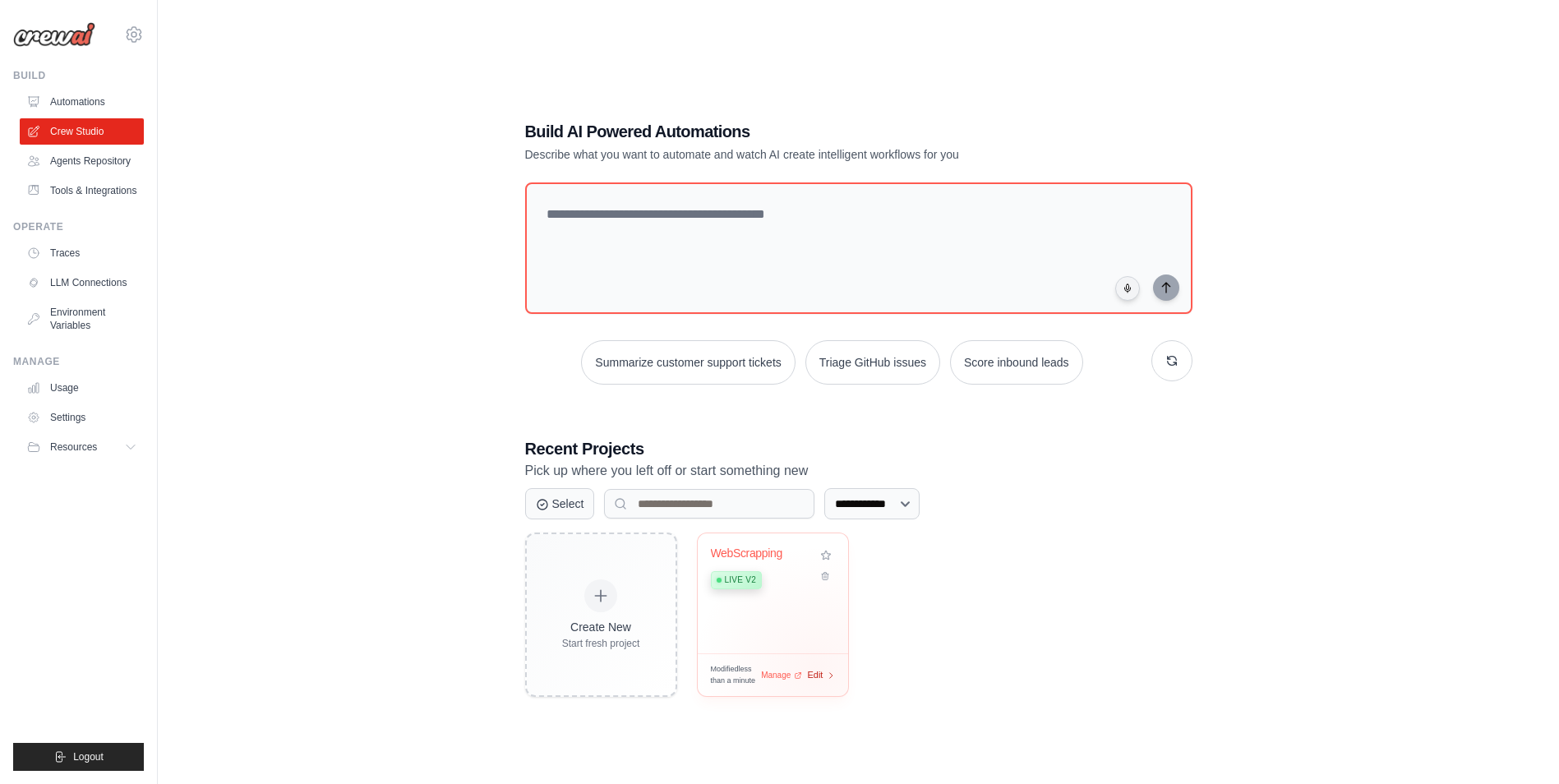
click at [815, 669] on span "Edit" at bounding box center [815, 674] width 16 height 14
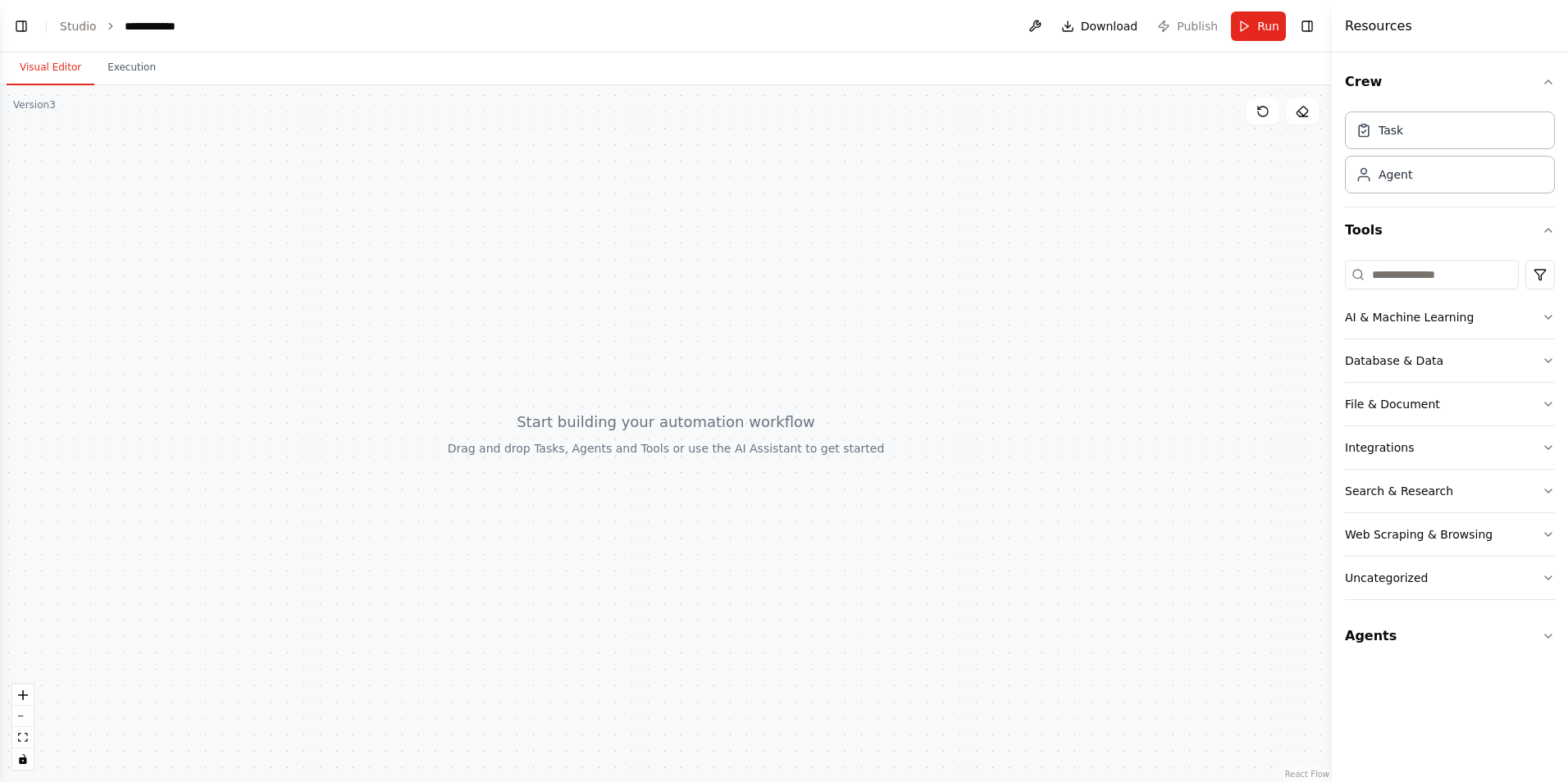
drag, startPoint x: 520, startPoint y: 441, endPoint x: 1177, endPoint y: 443, distance: 657.0
click at [1177, 443] on div at bounding box center [665, 433] width 1331 height 697
drag, startPoint x: 677, startPoint y: 634, endPoint x: 813, endPoint y: 393, distance: 276.7
click at [813, 393] on div at bounding box center [665, 433] width 1331 height 697
drag, startPoint x: 890, startPoint y: 446, endPoint x: 617, endPoint y: 439, distance: 273.1
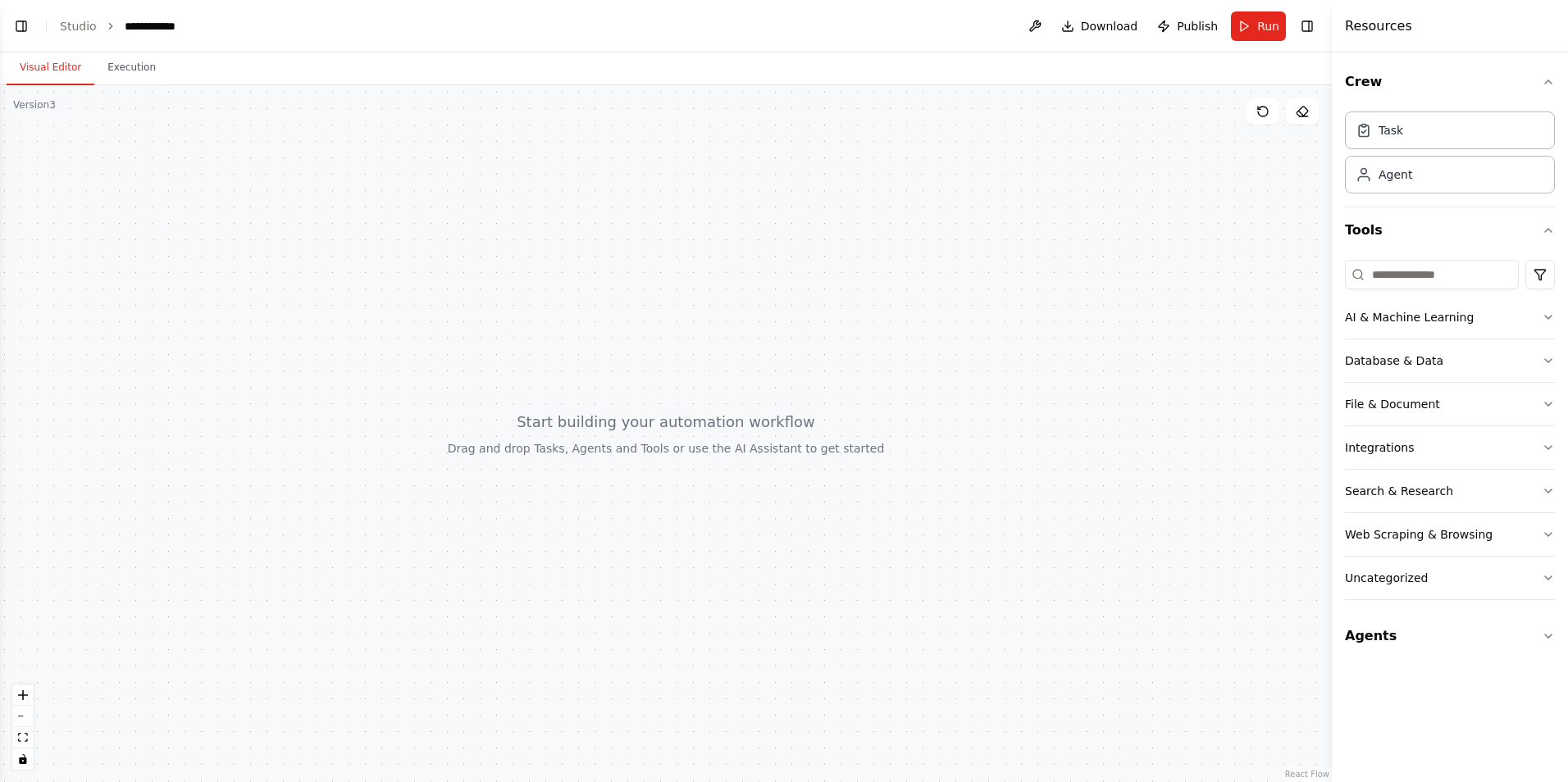
click at [617, 439] on div at bounding box center [665, 433] width 1331 height 697
click at [1319, 128] on div at bounding box center [665, 433] width 1331 height 697
click at [1311, 129] on div at bounding box center [665, 433] width 1331 height 697
drag, startPoint x: 1311, startPoint y: 129, endPoint x: 1218, endPoint y: 300, distance: 194.7
click at [1218, 300] on div at bounding box center [665, 433] width 1331 height 697
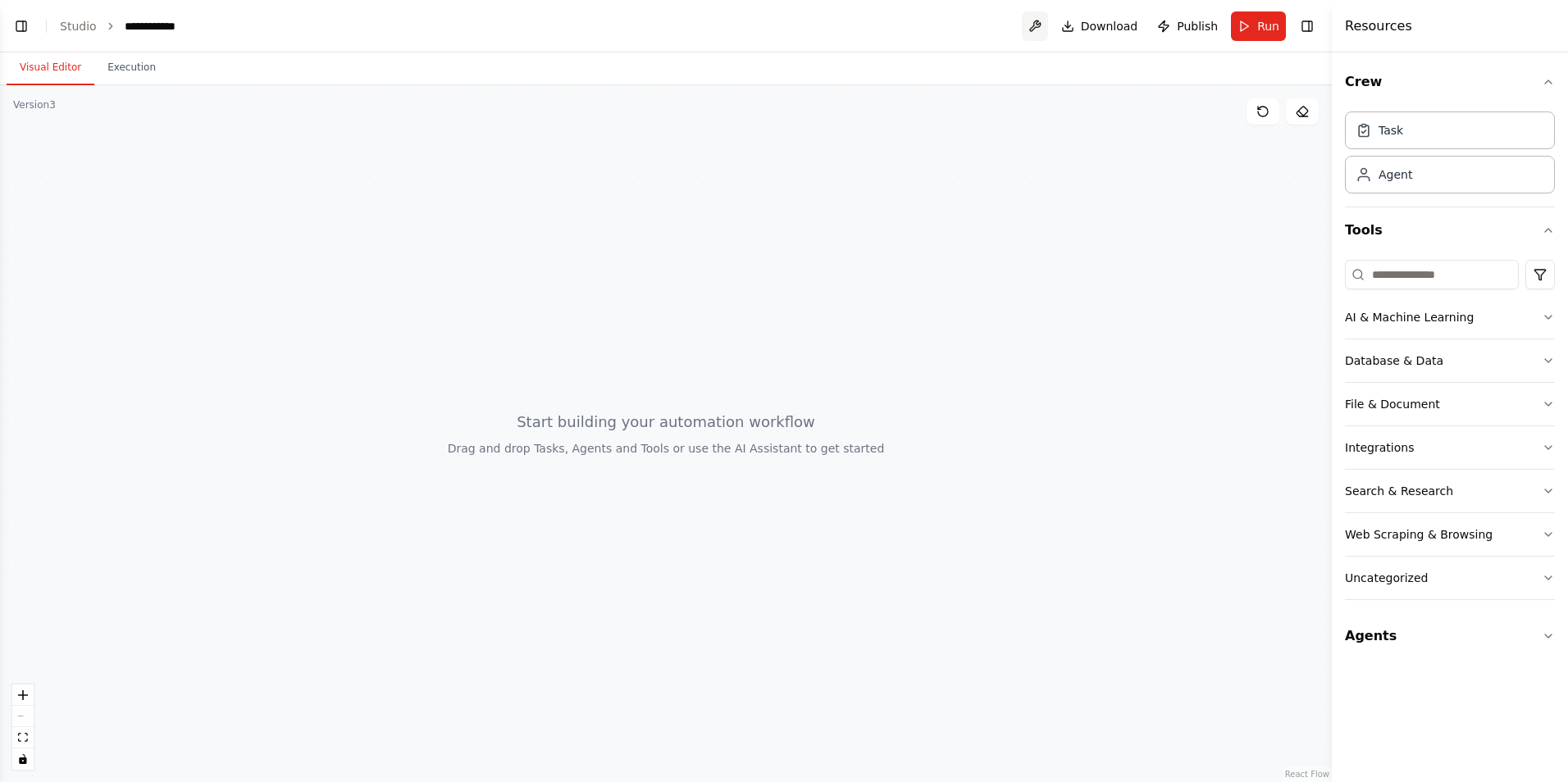
click at [1041, 23] on button at bounding box center [1035, 26] width 26 height 30
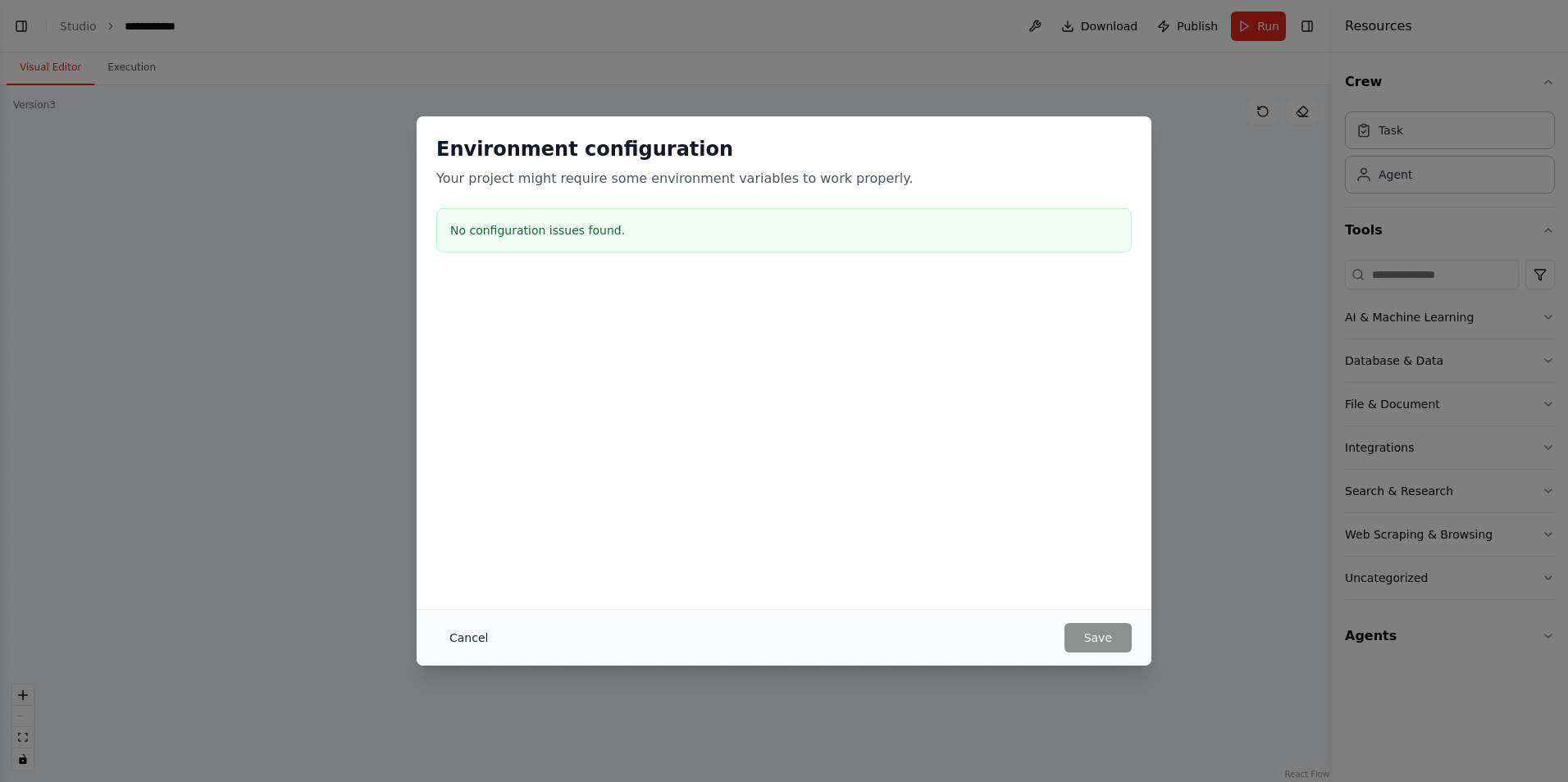
click at [452, 640] on button "Cancel" at bounding box center [468, 638] width 65 height 30
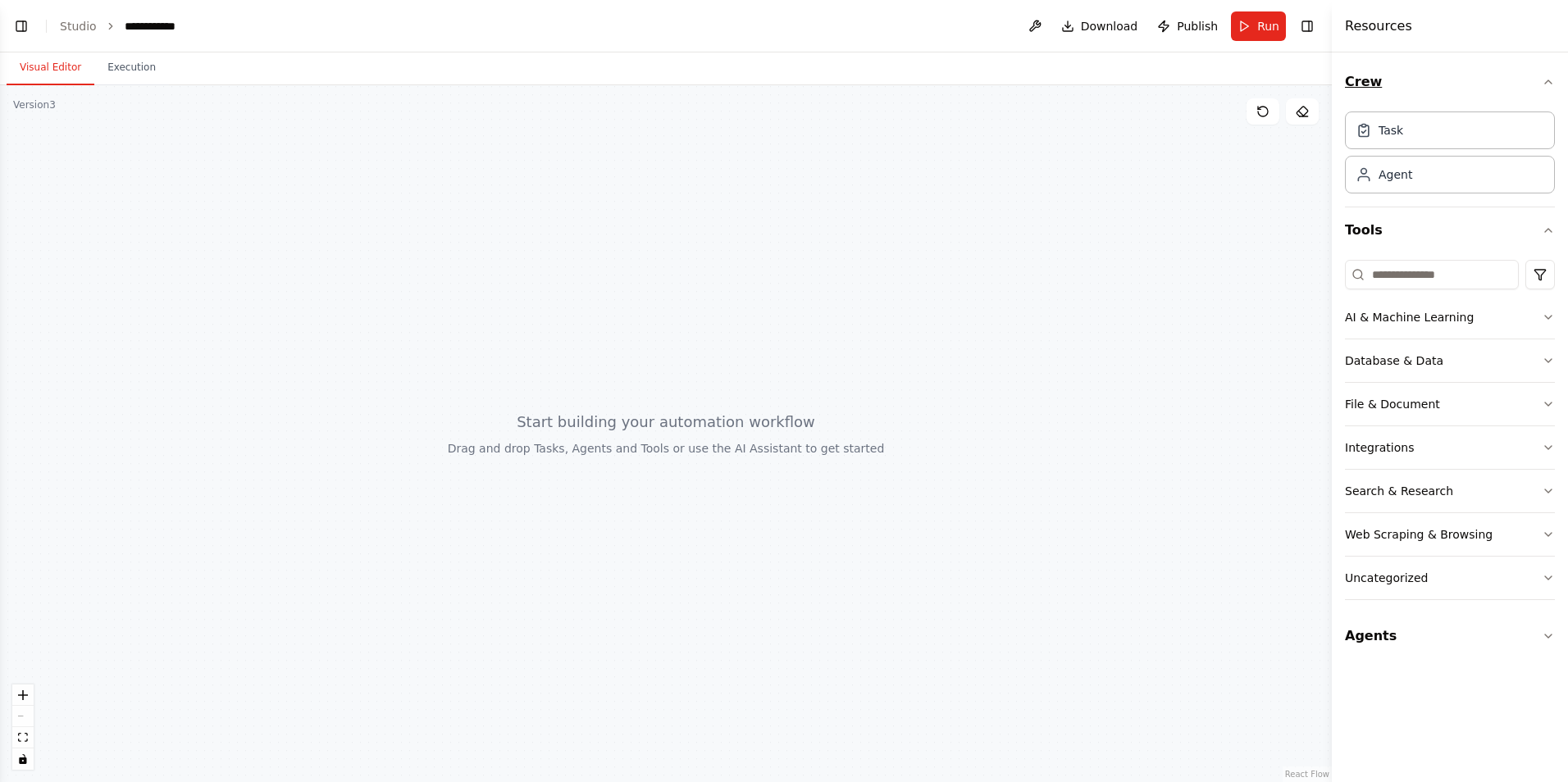
click at [1365, 83] on button "Crew" at bounding box center [1449, 81] width 210 height 46
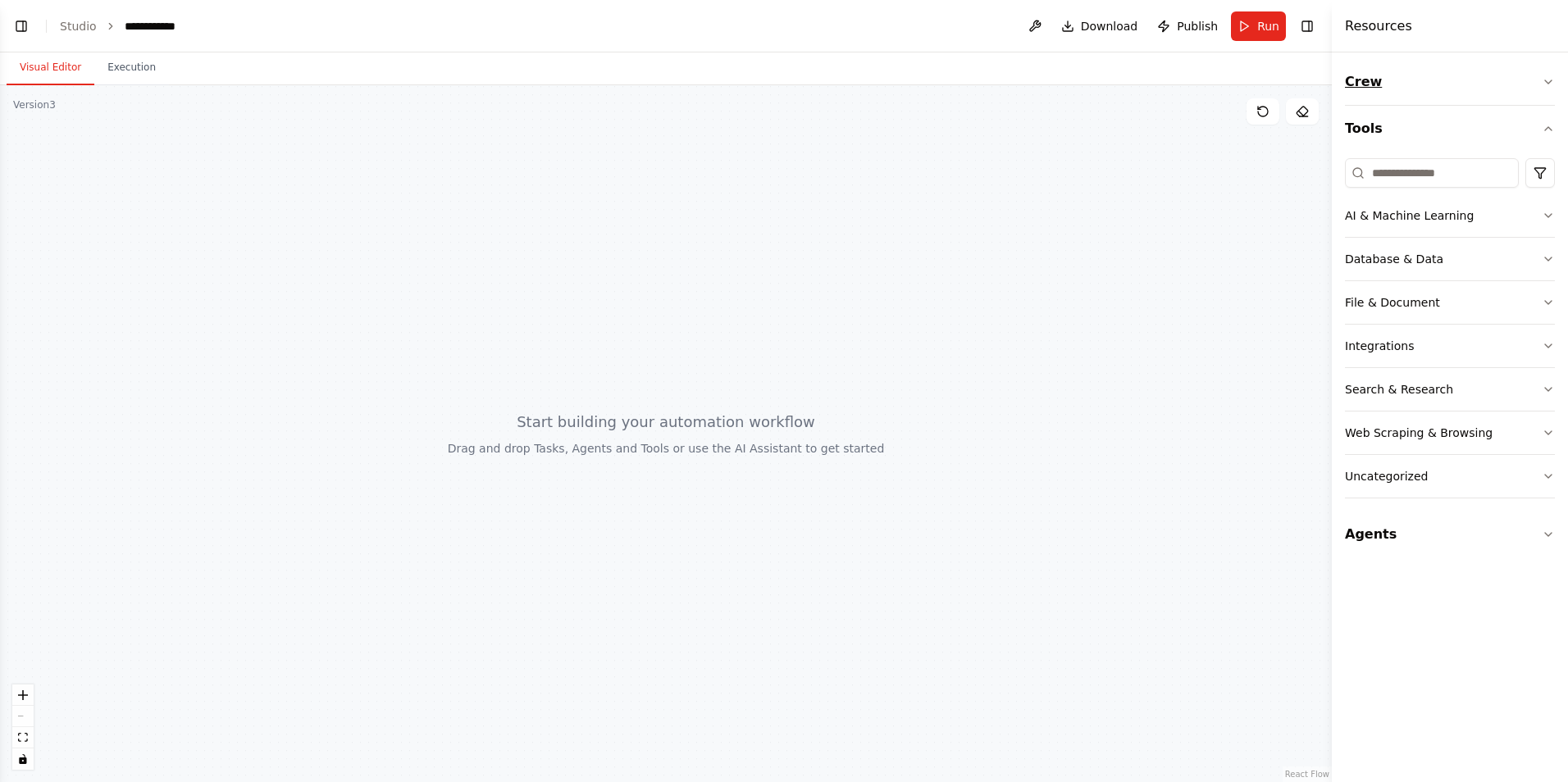
click at [1367, 85] on button "Crew" at bounding box center [1449, 81] width 210 height 46
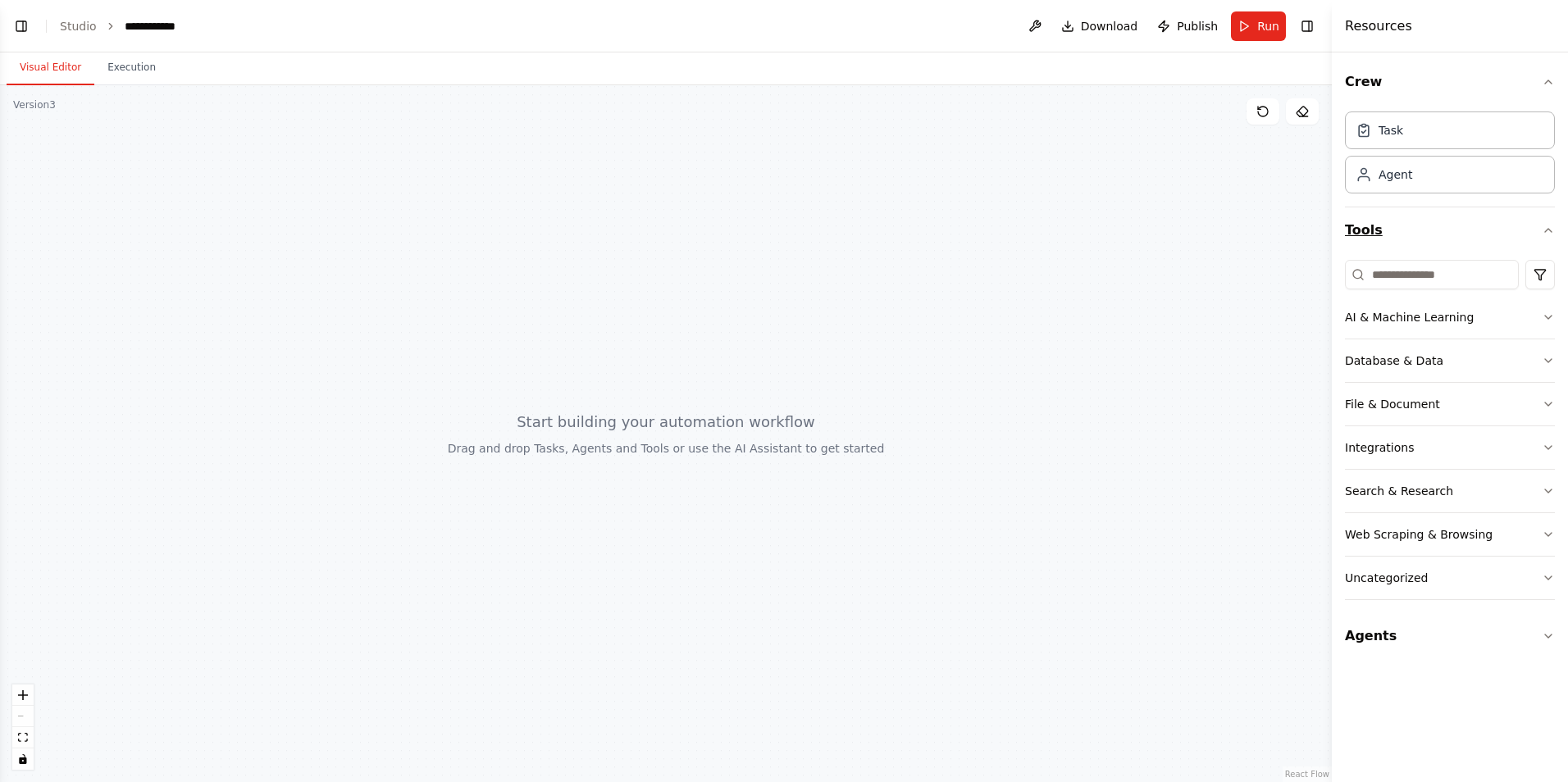
click at [1356, 222] on button "Tools" at bounding box center [1449, 230] width 210 height 46
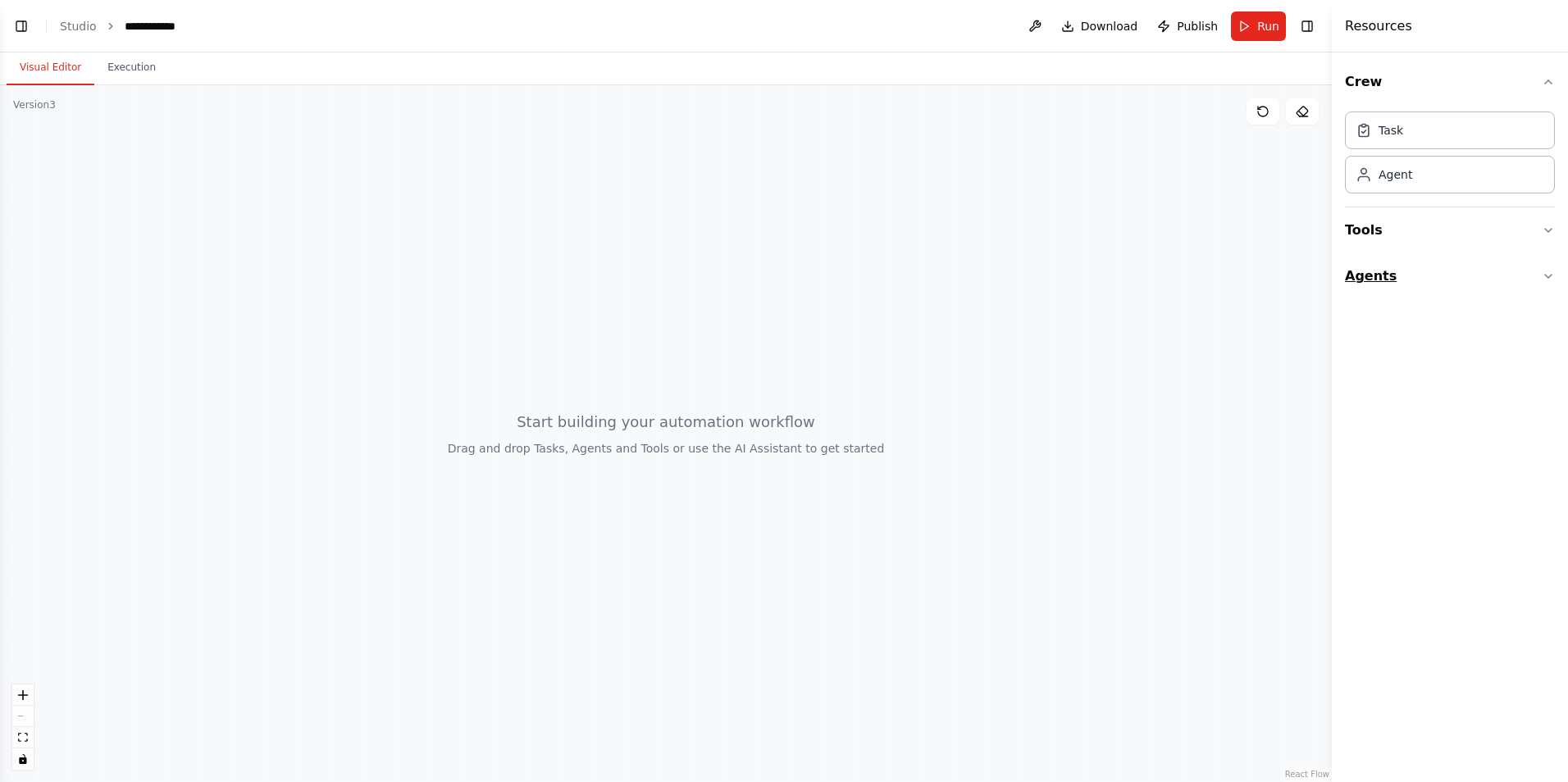
click at [1358, 282] on button "Agents" at bounding box center [1449, 276] width 210 height 46
click at [1372, 88] on button "Crew" at bounding box center [1449, 81] width 210 height 46
click at [1383, 181] on button "Agents" at bounding box center [1449, 174] width 210 height 46
click at [1207, 395] on div at bounding box center [665, 433] width 1331 height 697
click at [1374, 17] on h4 "Resources" at bounding box center [1378, 26] width 67 height 20
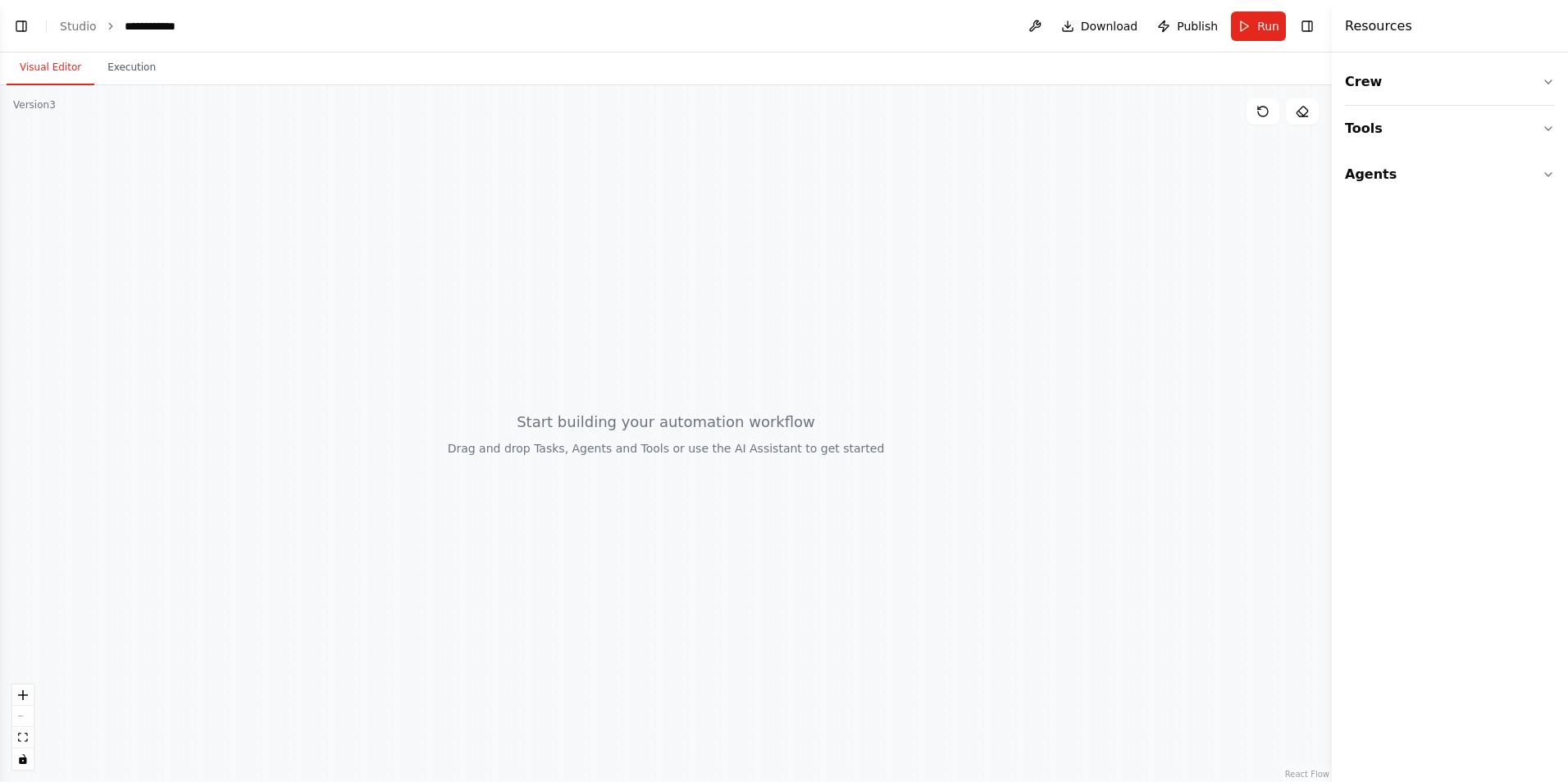
click at [1386, 31] on h4 "Resources" at bounding box center [1378, 26] width 67 height 20
drag, startPoint x: 1386, startPoint y: 31, endPoint x: 1270, endPoint y: 205, distance: 209.1
click at [1281, 237] on div at bounding box center [665, 433] width 1331 height 697
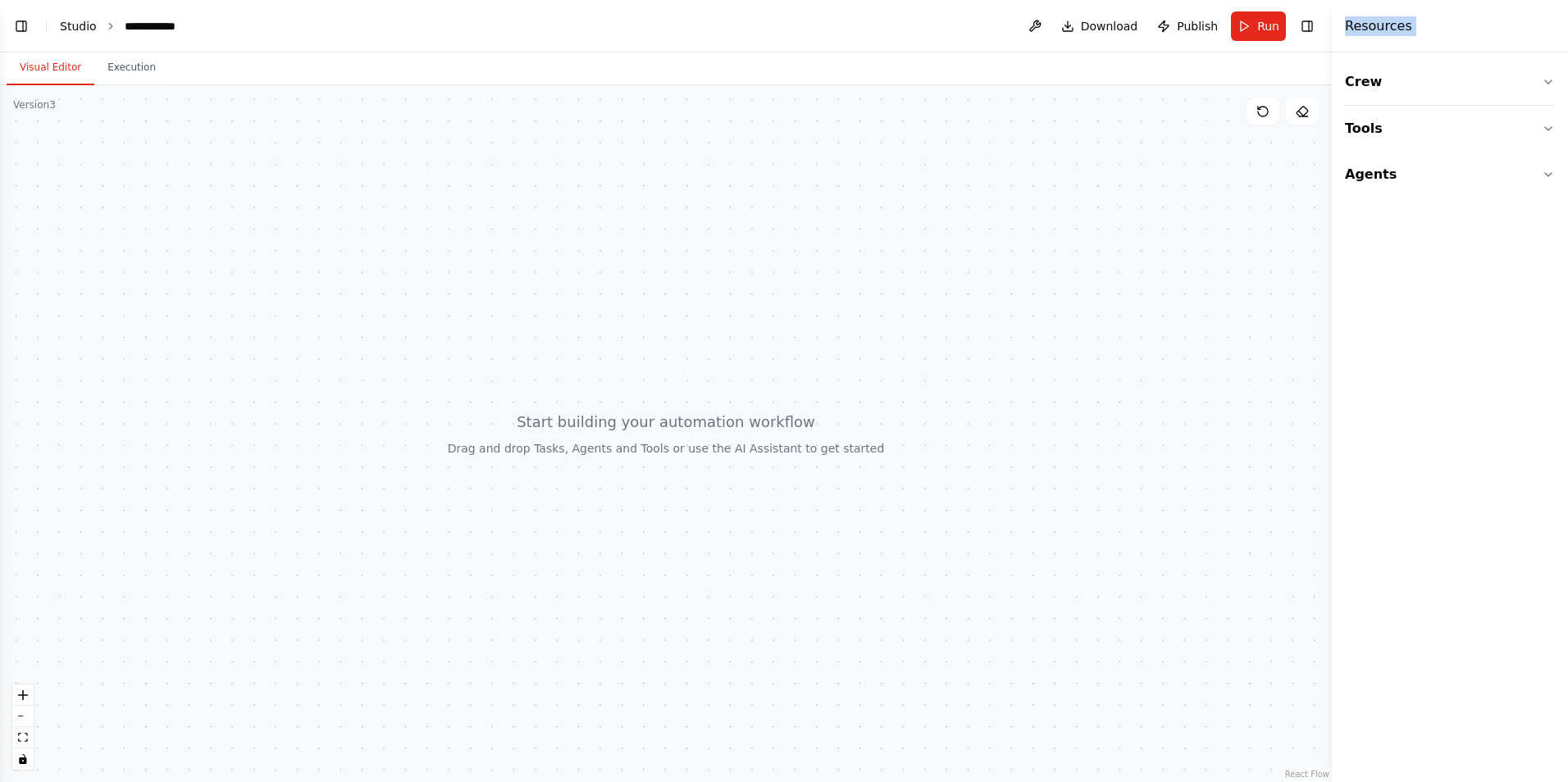
click at [88, 30] on link "Studio" at bounding box center [78, 26] width 36 height 13
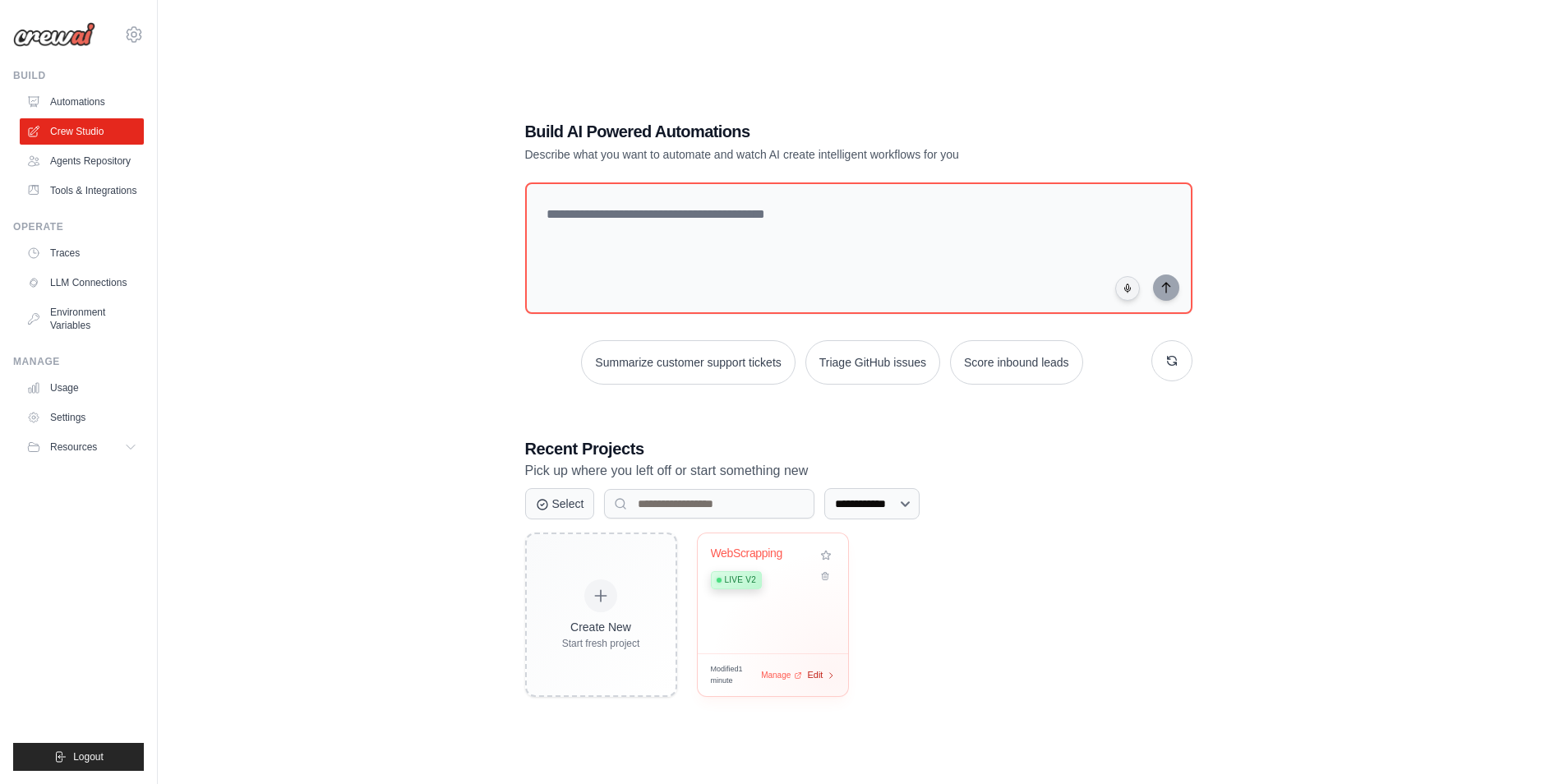
click at [832, 674] on icon at bounding box center [832, 675] width 9 height 9
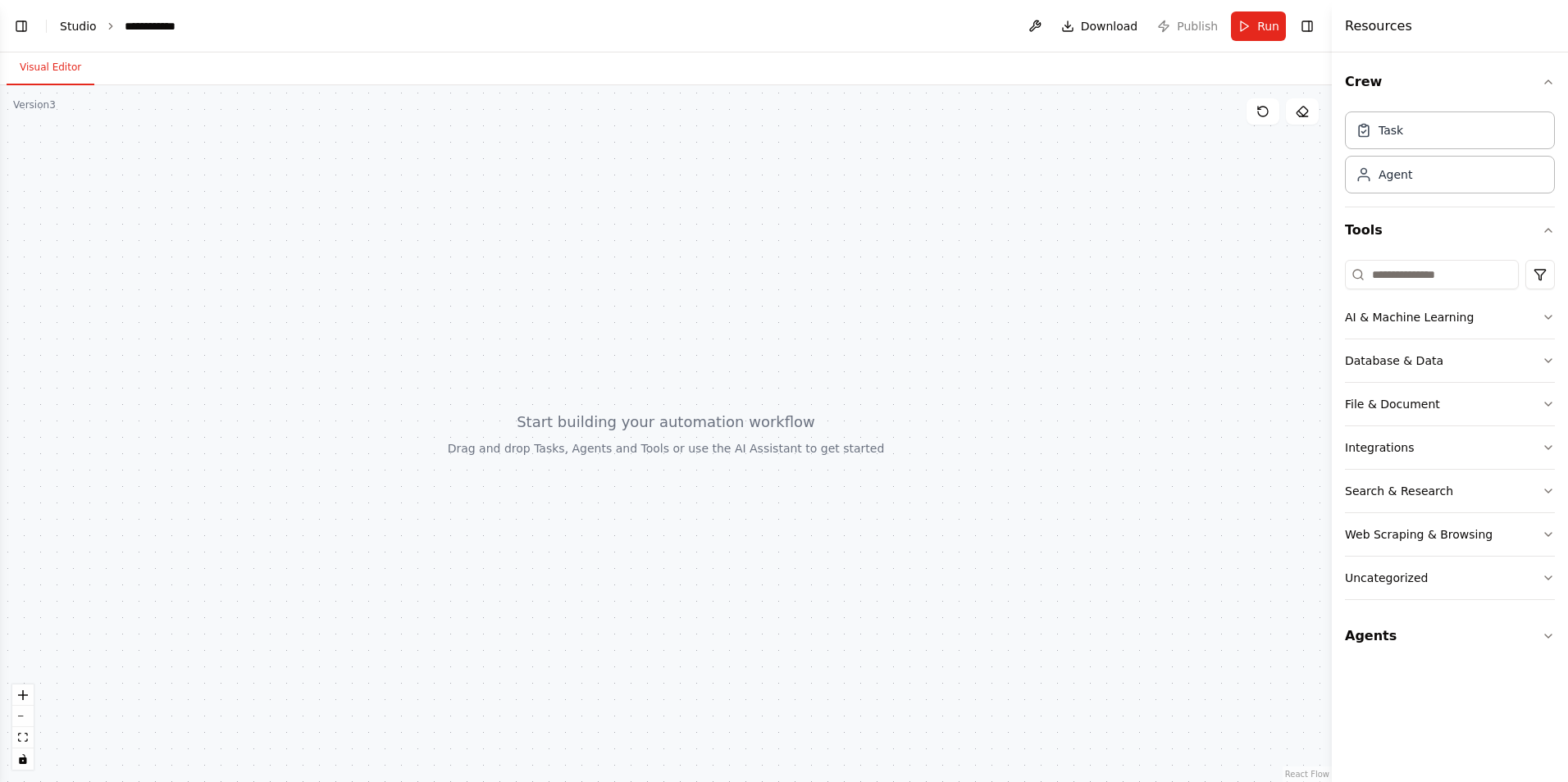
click at [83, 25] on link "Studio" at bounding box center [78, 26] width 36 height 13
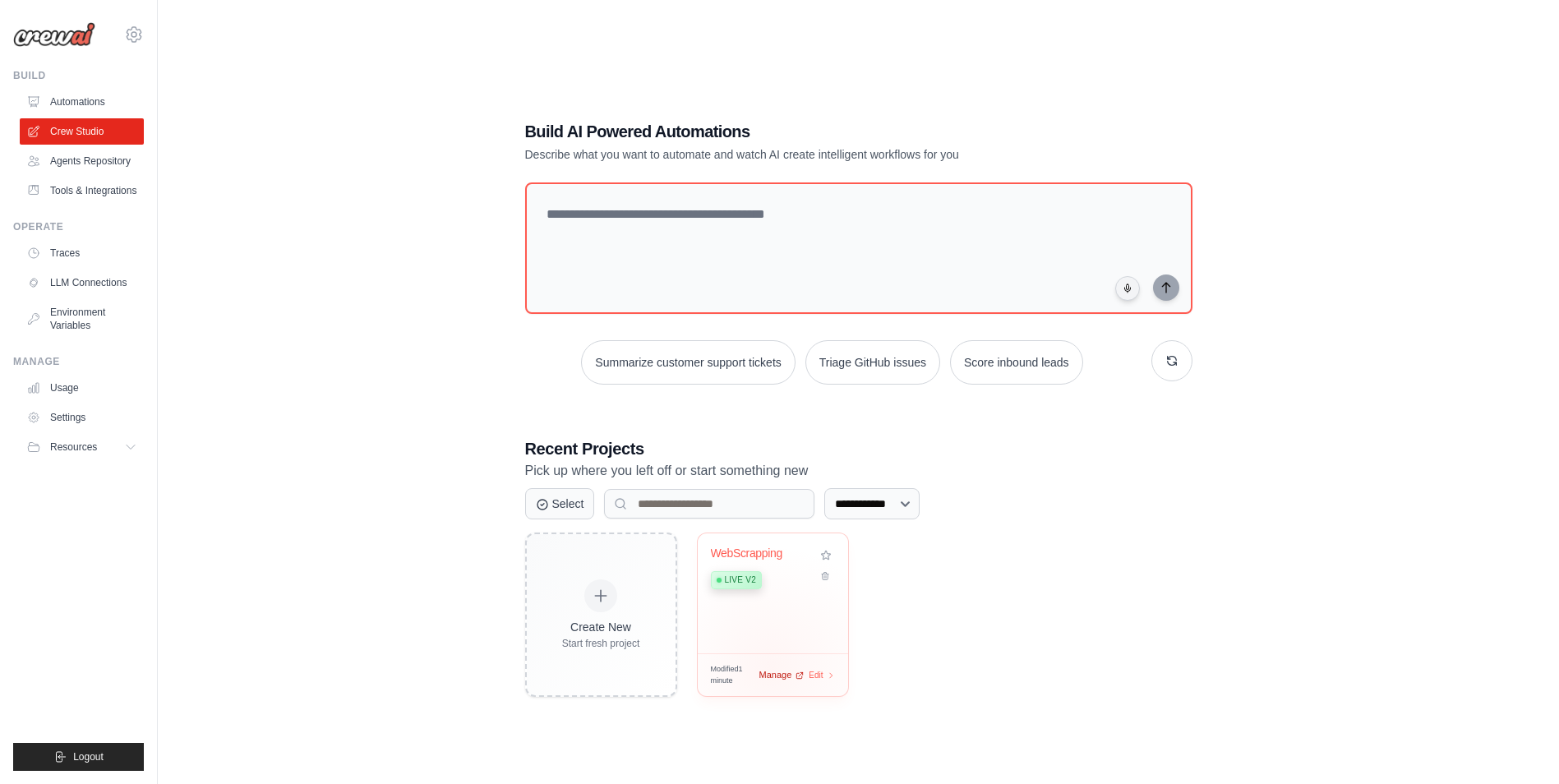
click at [772, 668] on span "Manage" at bounding box center [776, 674] width 33 height 14
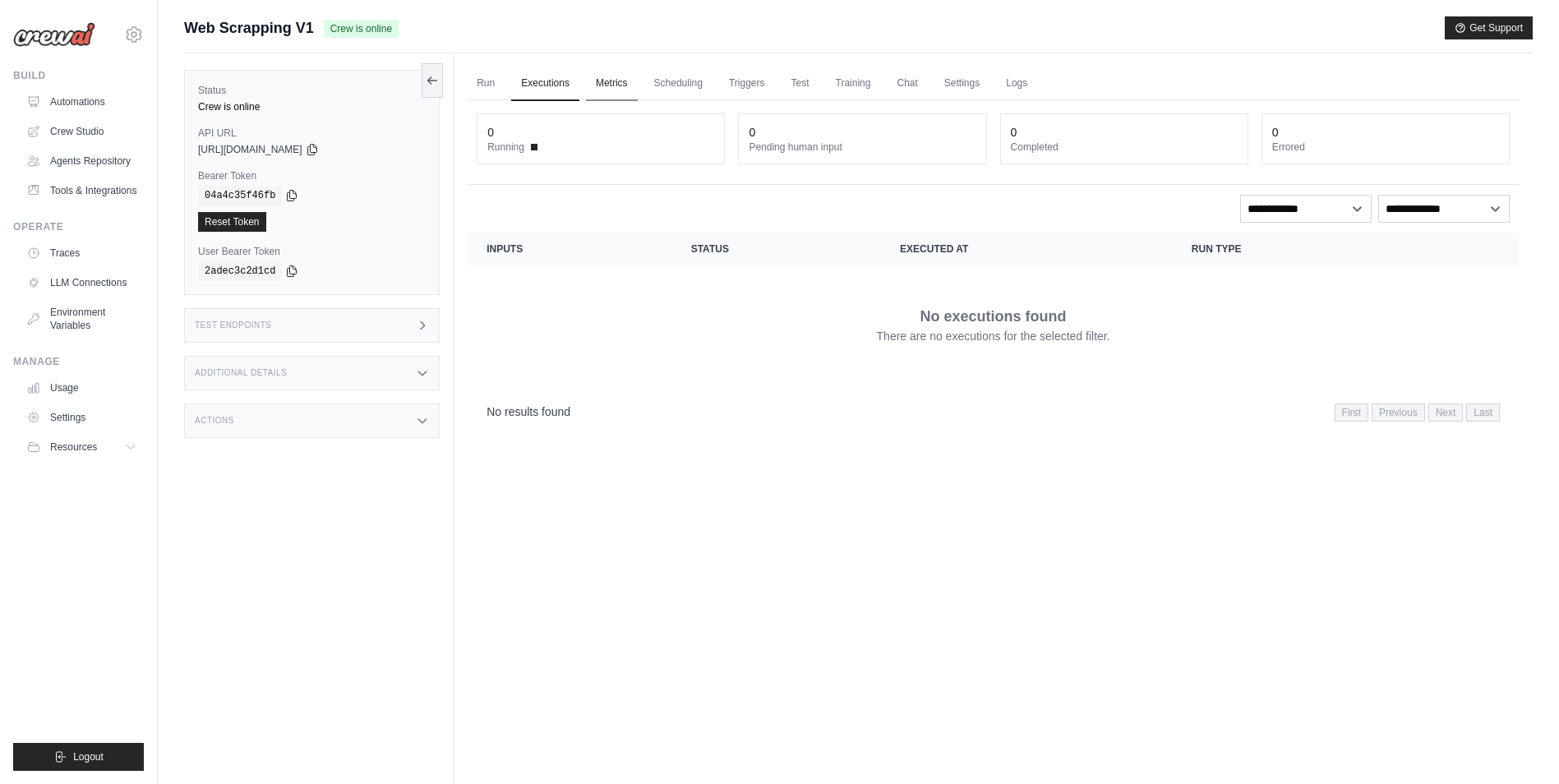
click at [628, 79] on link "Metrics" at bounding box center [612, 83] width 52 height 35
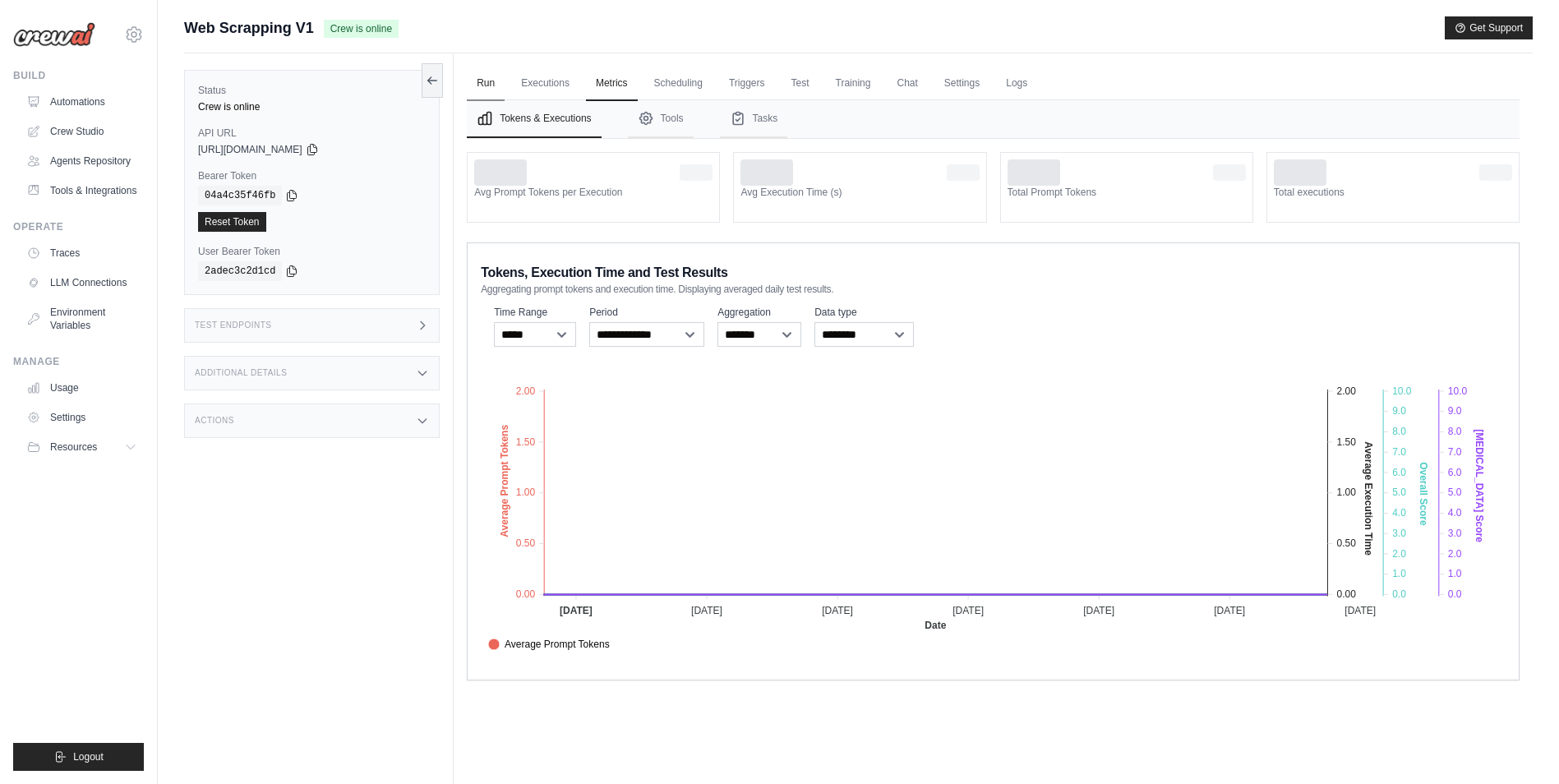
click at [486, 75] on link "Run" at bounding box center [486, 83] width 38 height 35
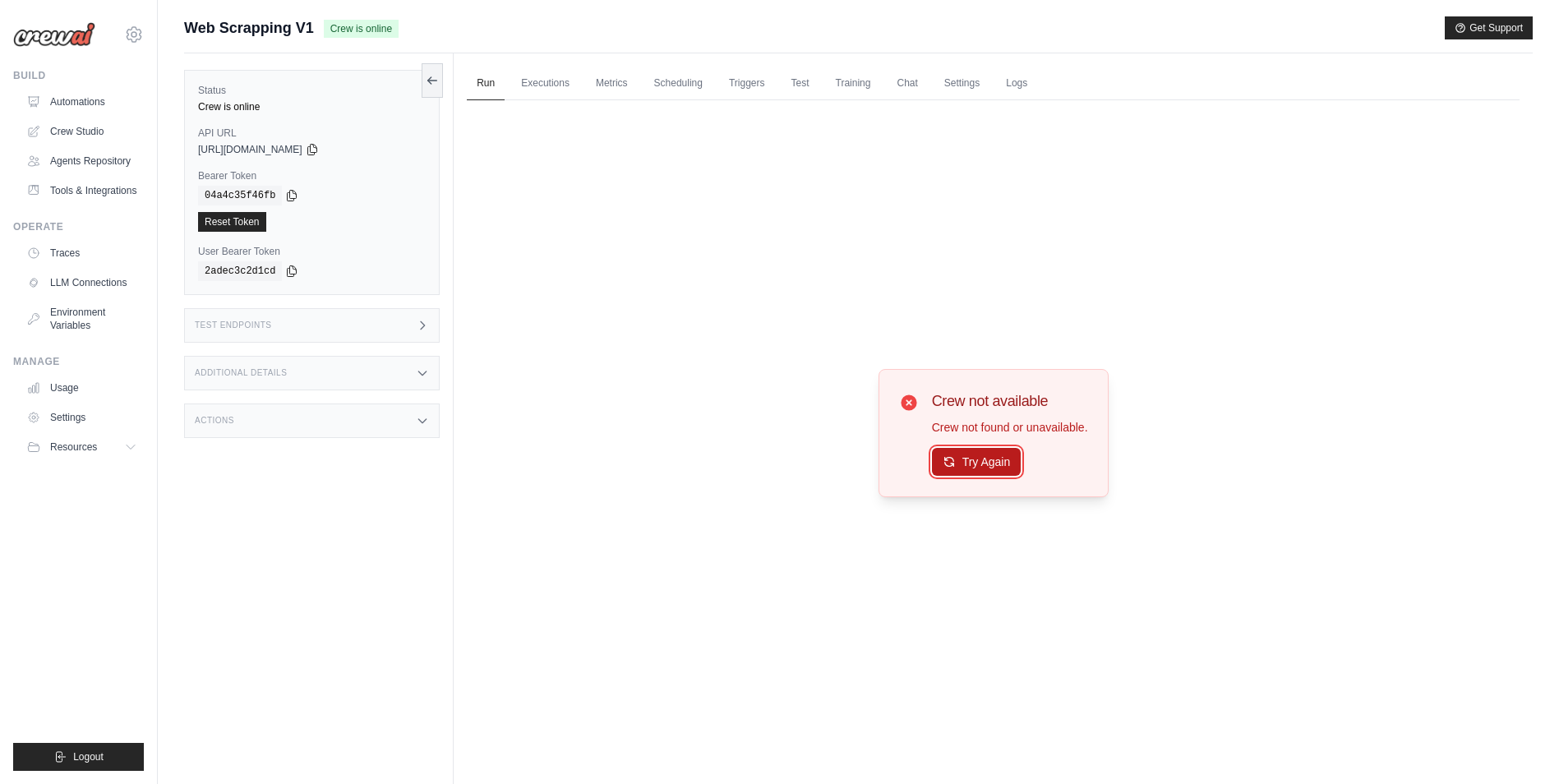
click at [967, 456] on button "Try Again" at bounding box center [977, 462] width 90 height 28
click at [738, 463] on div "Crew not available Crew not found or unavailable. Try Again" at bounding box center [993, 433] width 1053 height 667
click at [527, 86] on link "Executions" at bounding box center [545, 83] width 68 height 35
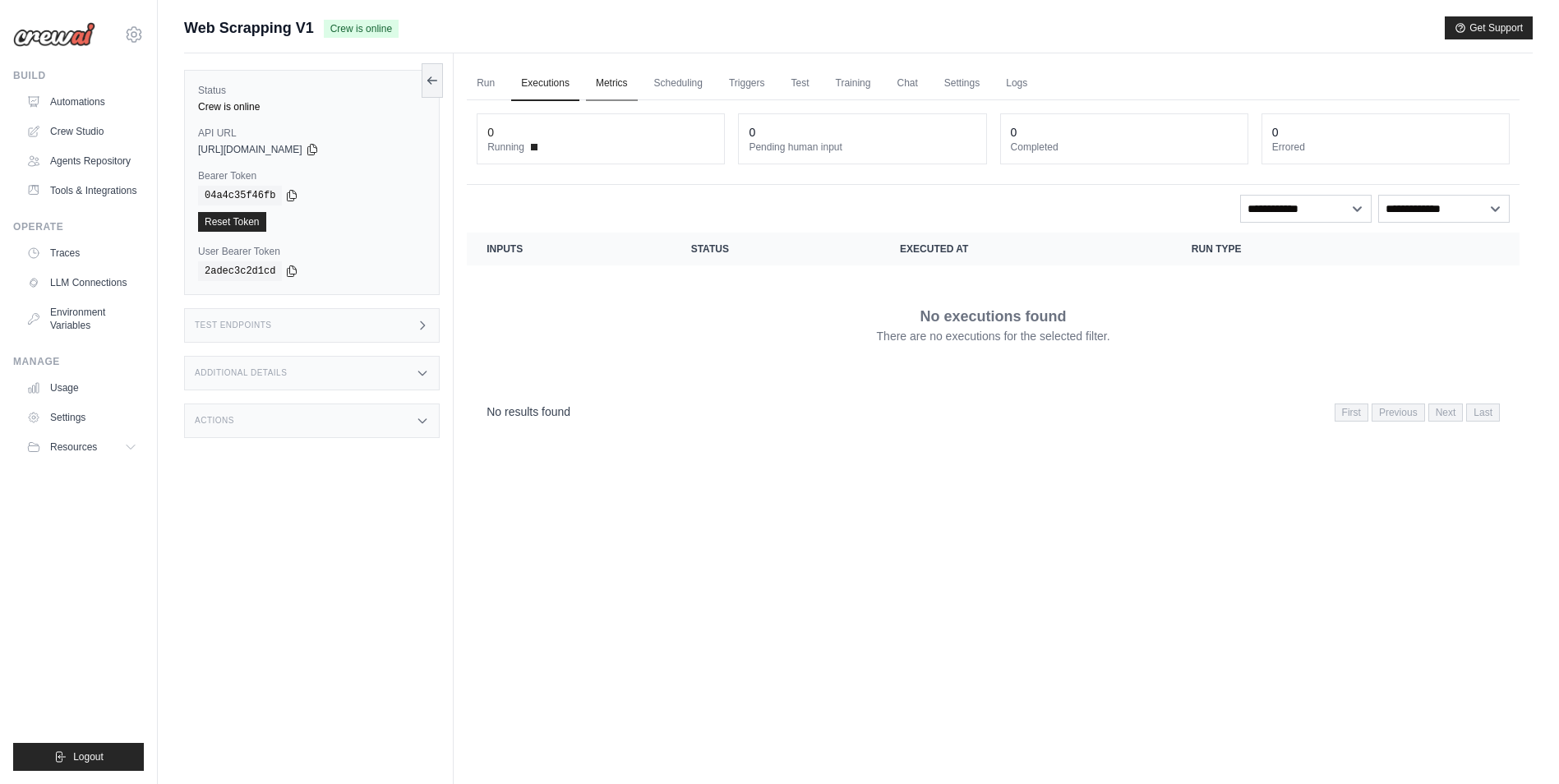
click at [618, 83] on link "Metrics" at bounding box center [612, 83] width 52 height 35
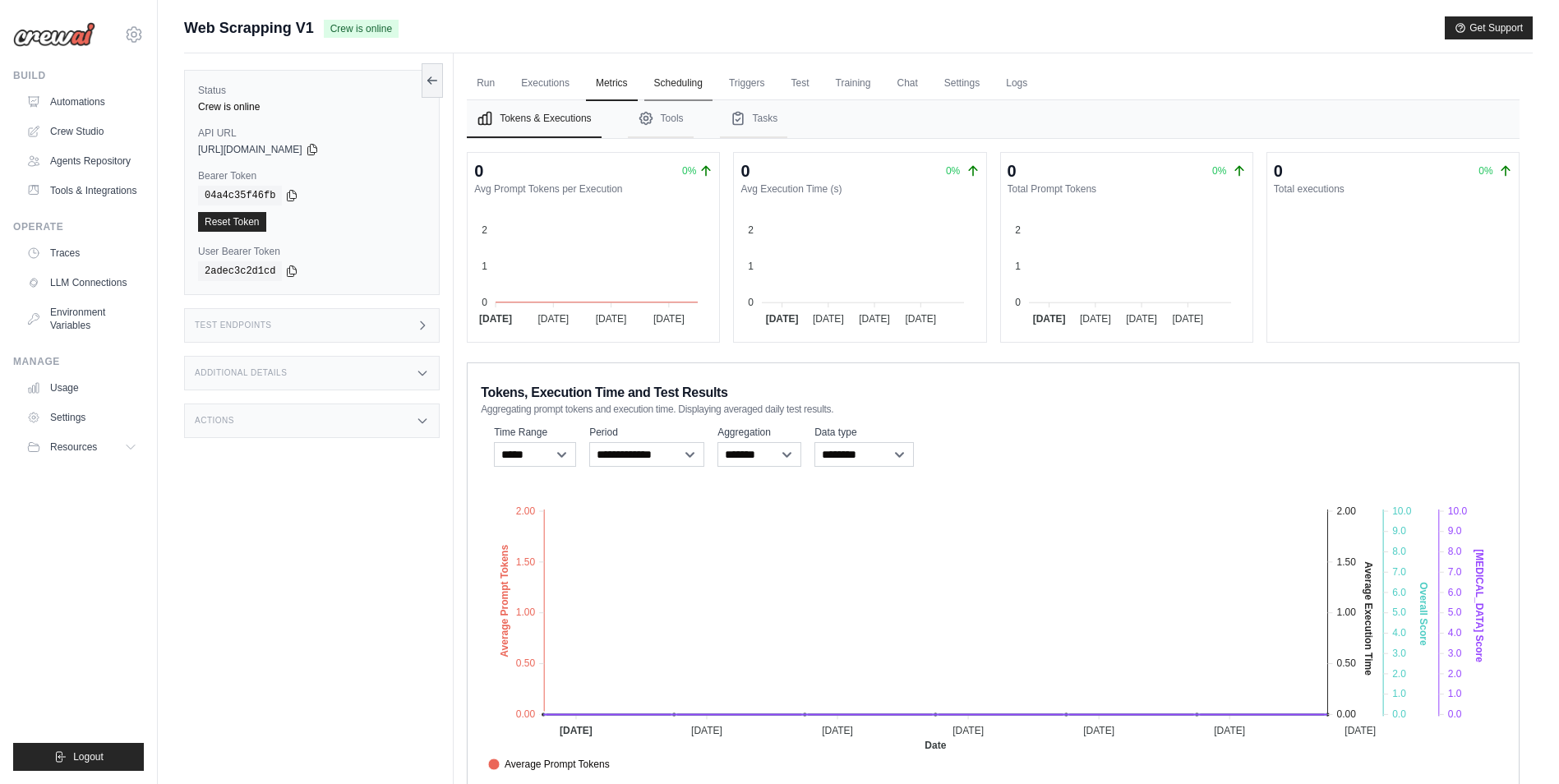
click at [702, 83] on link "Scheduling" at bounding box center [678, 83] width 68 height 35
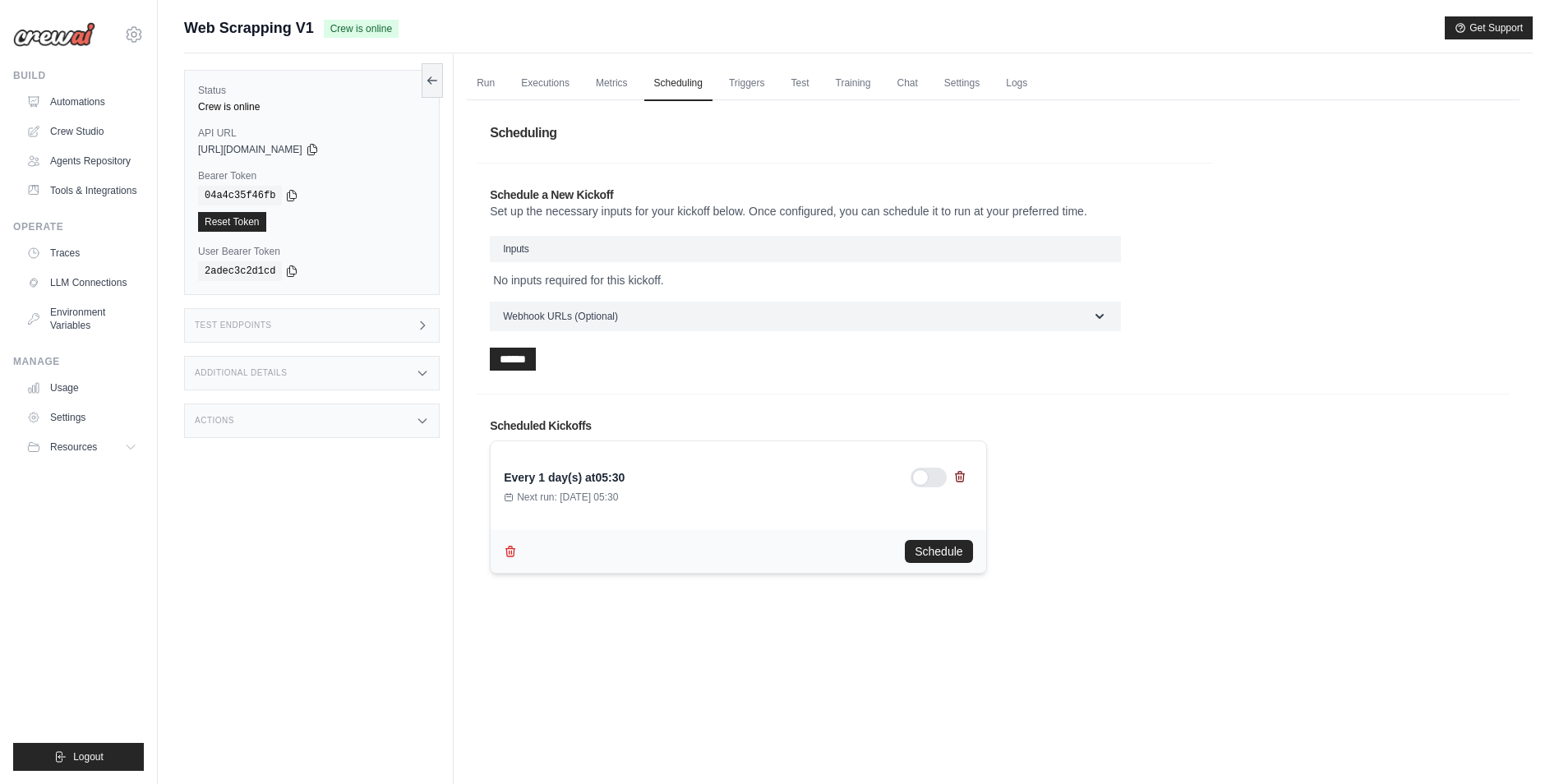
click at [963, 476] on icon at bounding box center [960, 476] width 9 height 10
click at [702, 586] on div "Run Executions Metrics Scheduling Triggers Test Training Chat Settings Logs 0 R…" at bounding box center [993, 445] width 1080 height 784
click at [739, 82] on link "Triggers" at bounding box center [748, 83] width 56 height 35
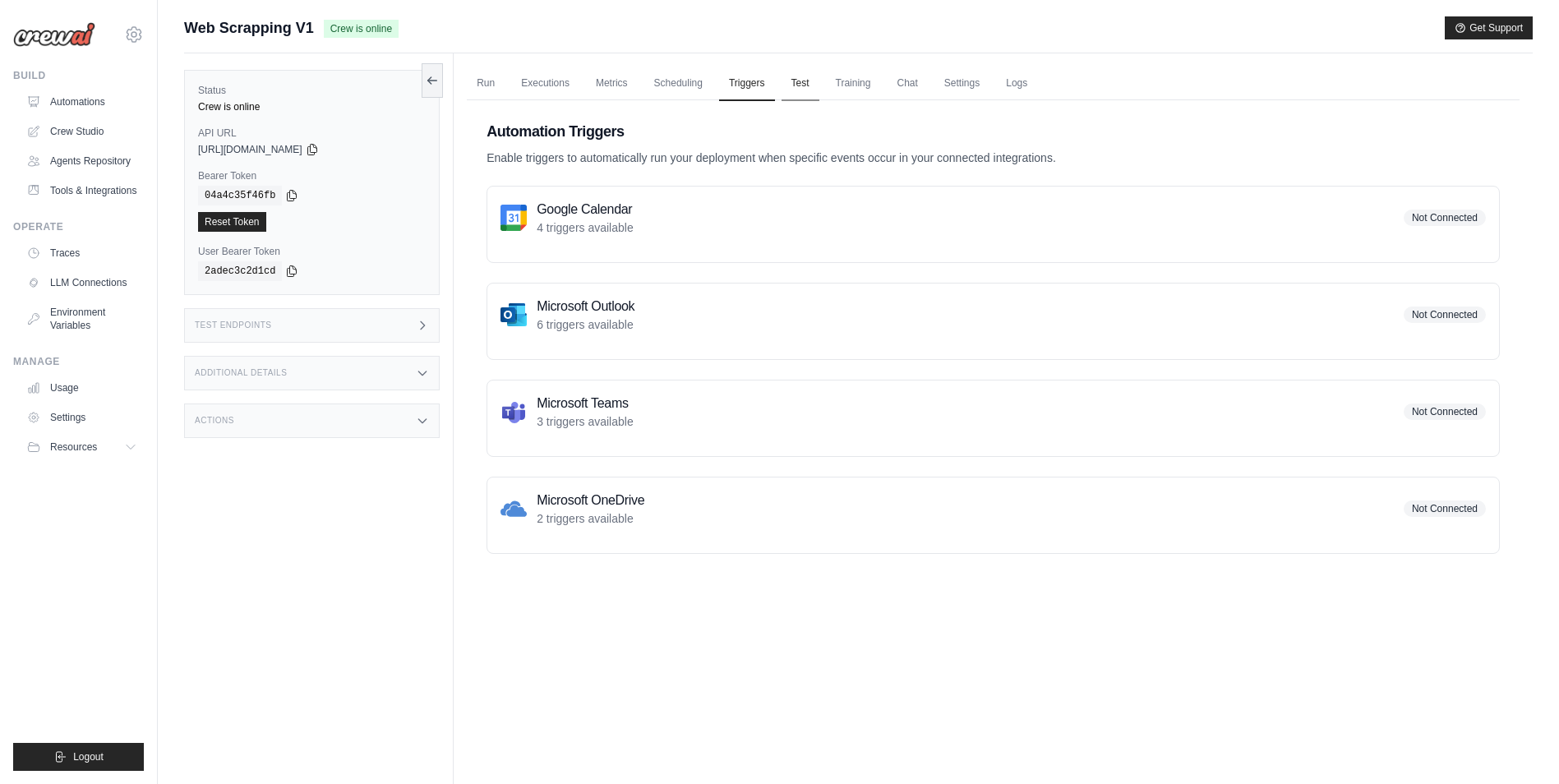
click at [803, 85] on link "Test" at bounding box center [800, 83] width 38 height 35
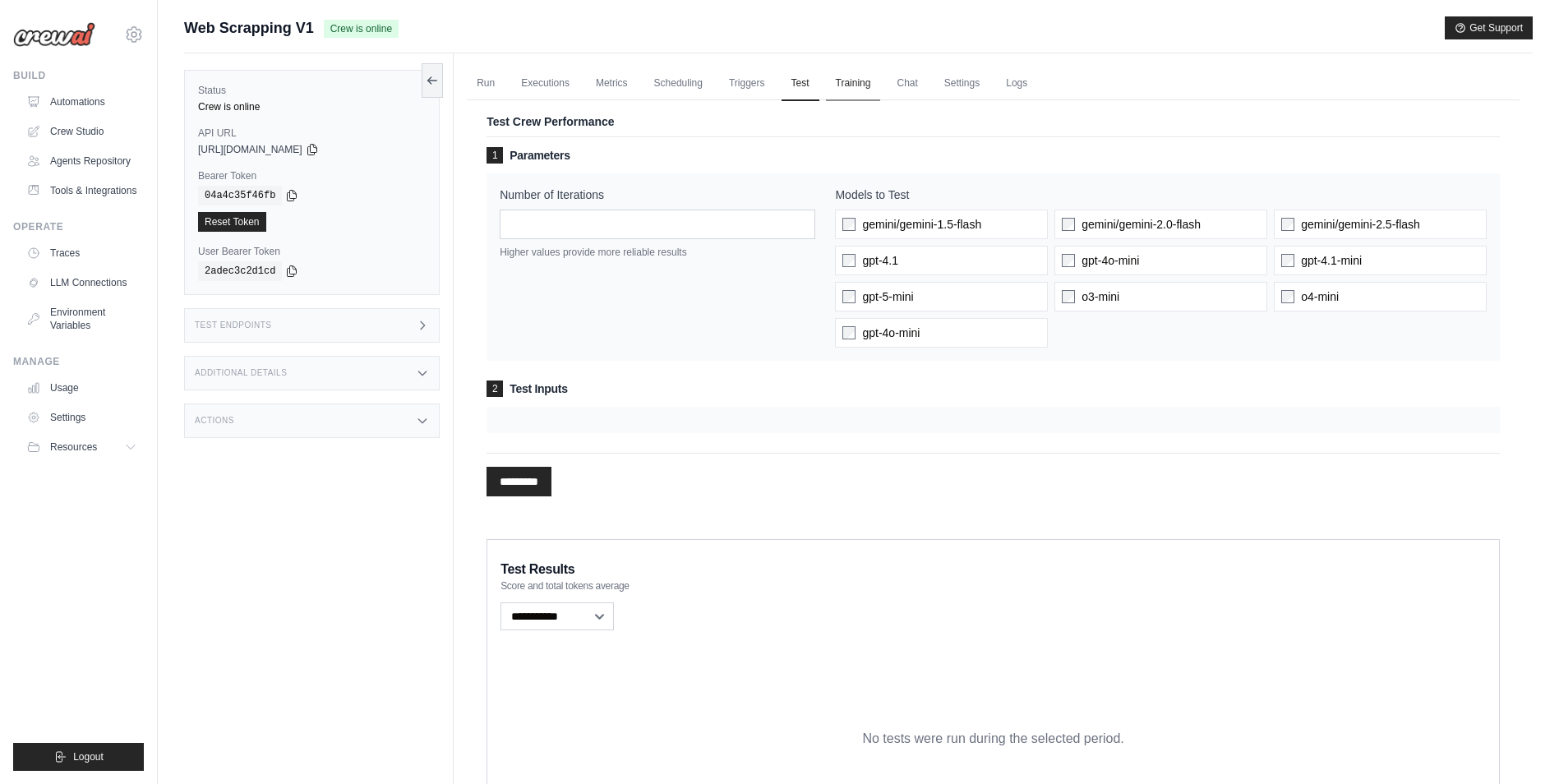
click at [852, 79] on link "Training" at bounding box center [854, 83] width 55 height 35
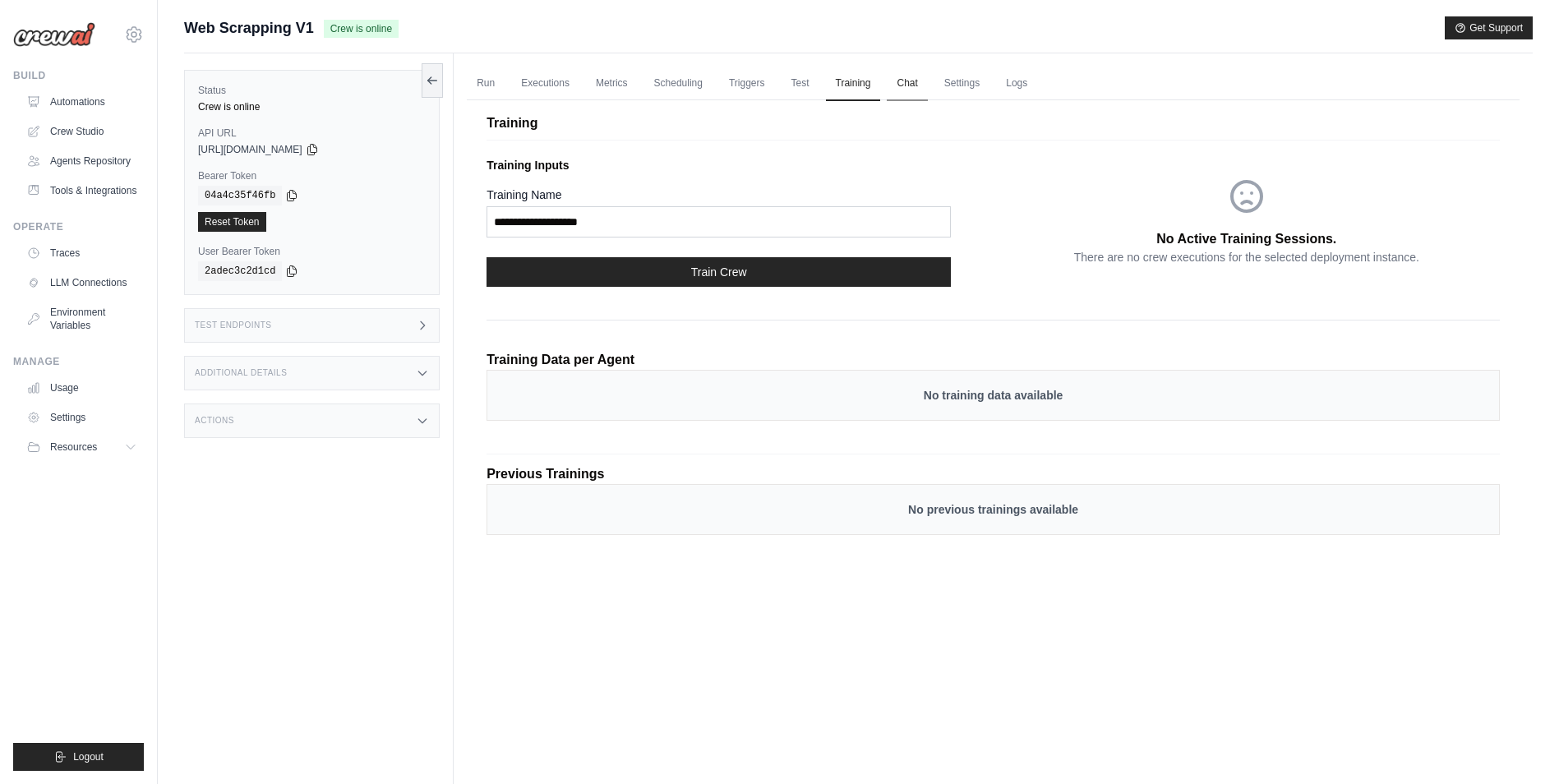
click at [908, 77] on link "Chat" at bounding box center [907, 83] width 40 height 35
click at [960, 83] on link "Settings" at bounding box center [961, 83] width 55 height 35
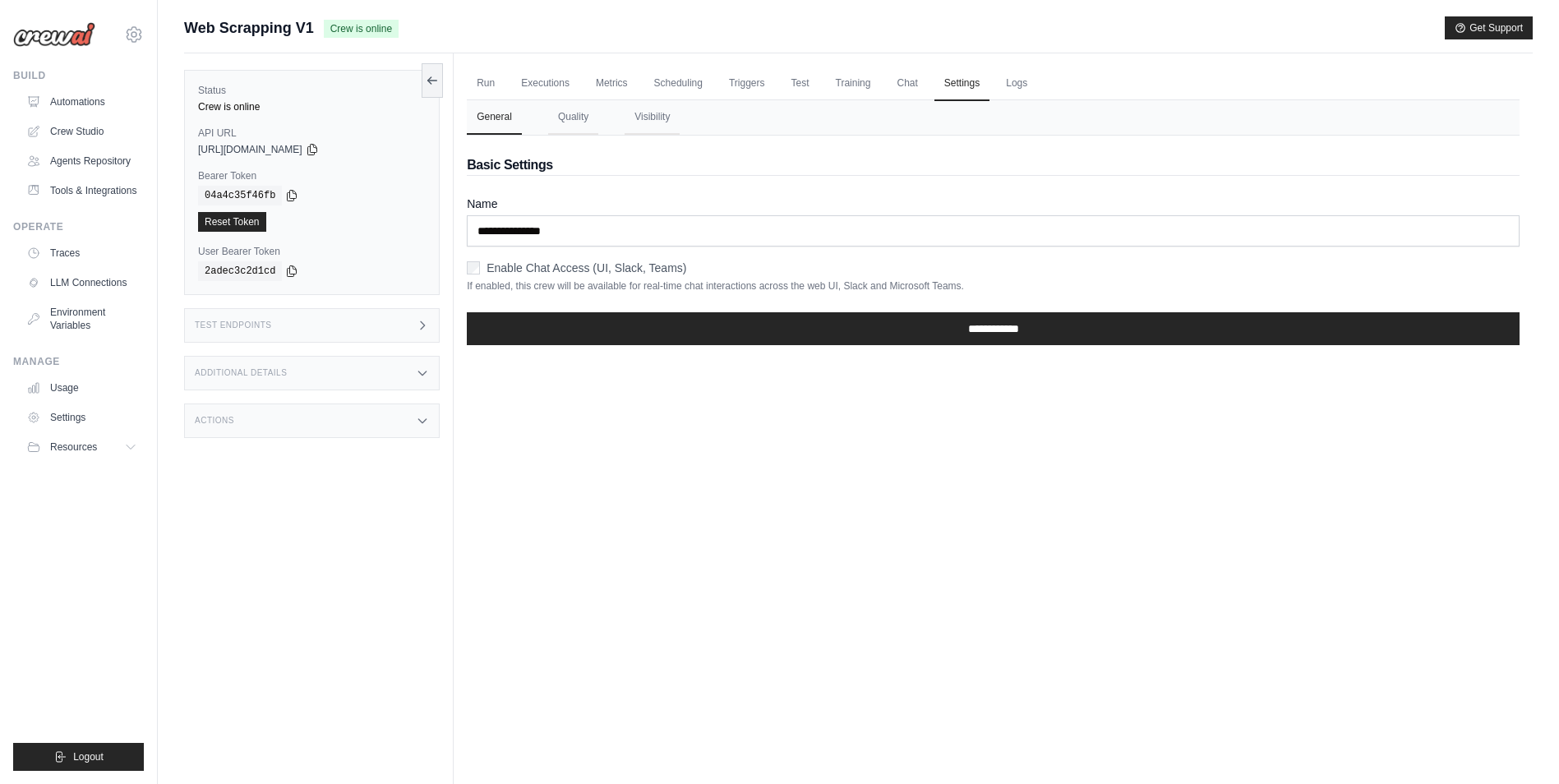
click at [325, 326] on div "Test Endpoints" at bounding box center [311, 325] width 256 height 35
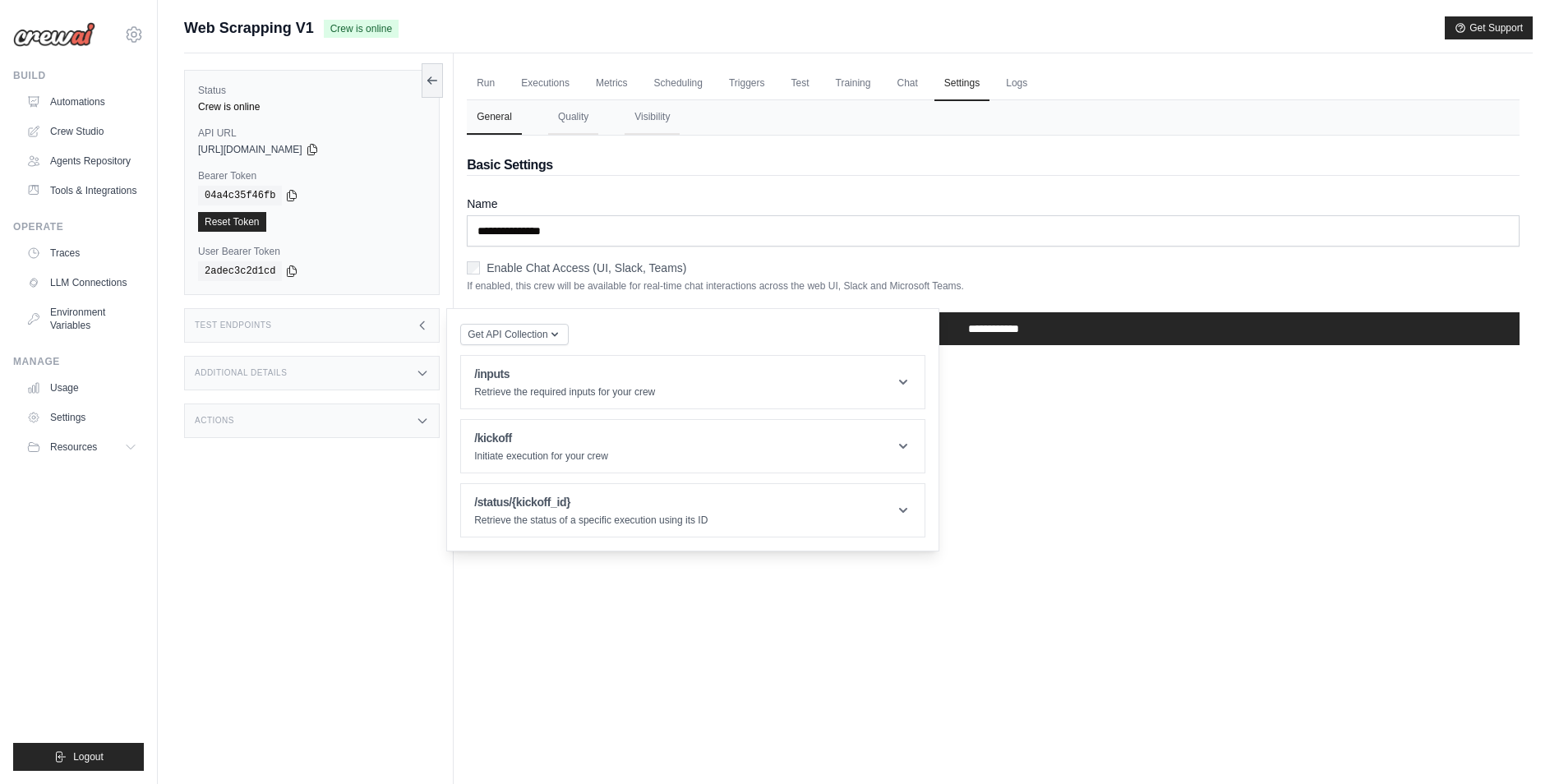
click at [325, 326] on div "Test Endpoints" at bounding box center [311, 325] width 256 height 35
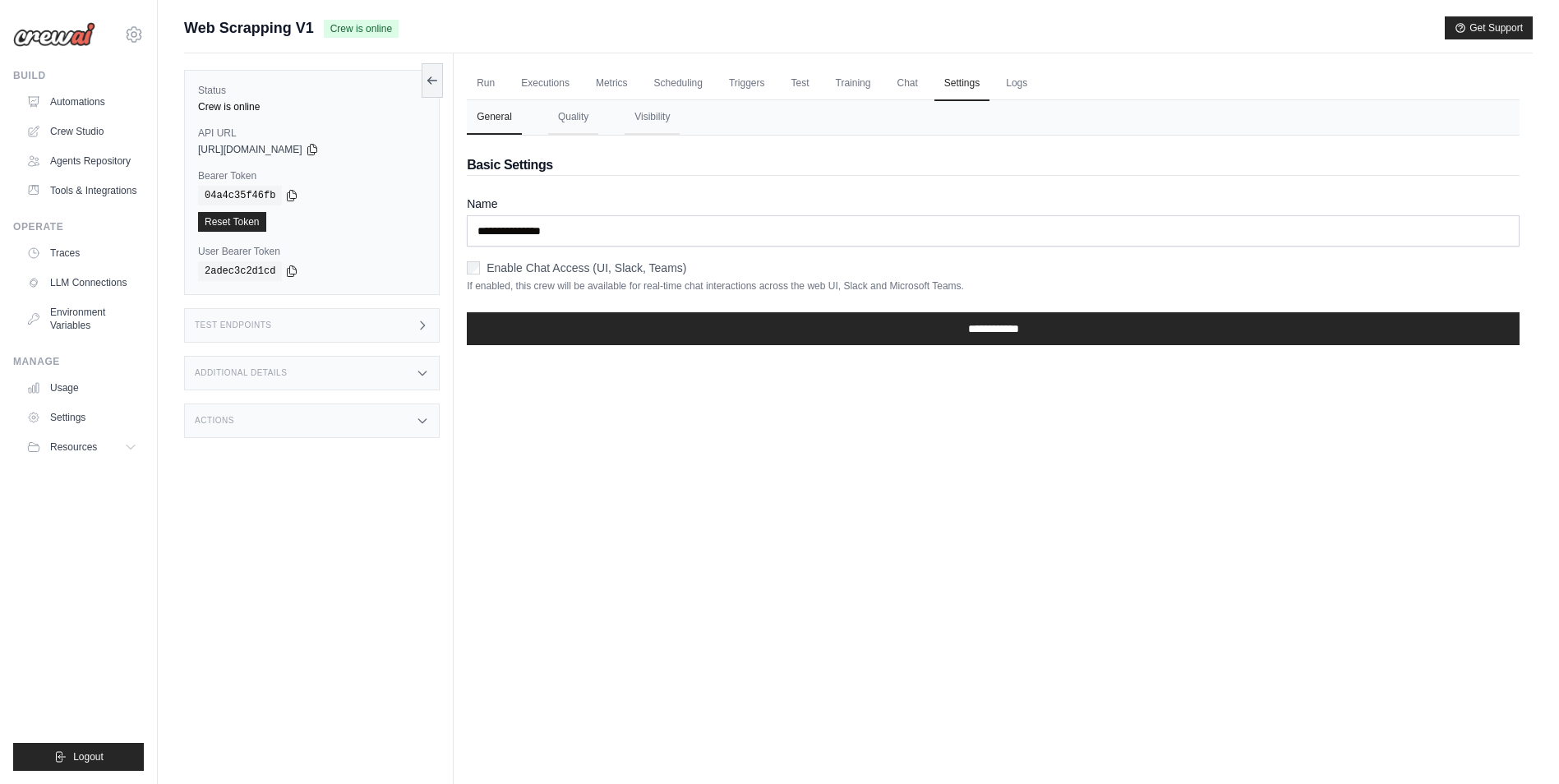
click at [310, 367] on div "Additional Details" at bounding box center [311, 372] width 256 height 35
click at [302, 415] on div "Actions" at bounding box center [311, 420] width 256 height 35
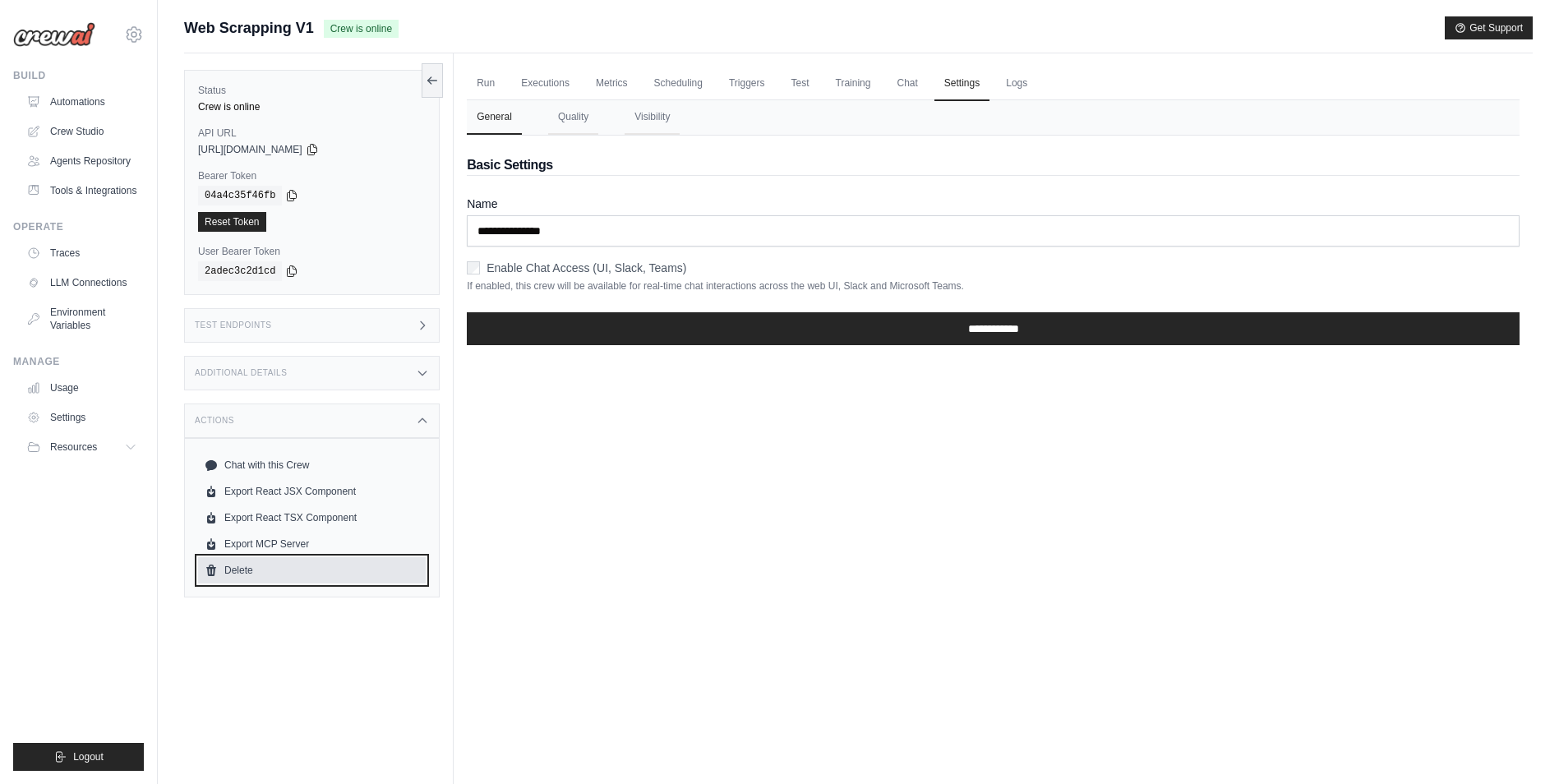
click at [258, 571] on link "Delete" at bounding box center [311, 570] width 228 height 26
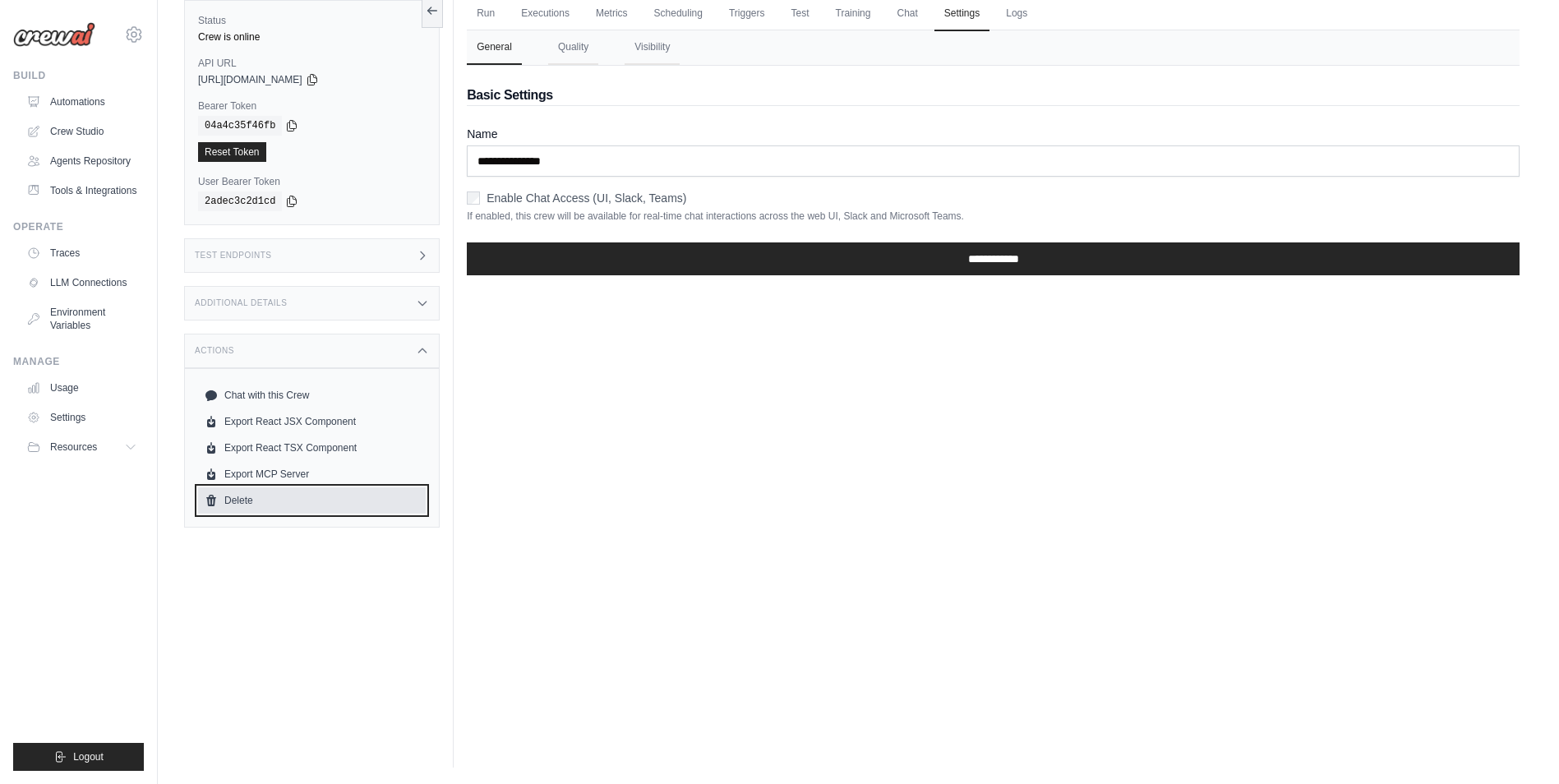
click at [259, 499] on link "Delete" at bounding box center [311, 501] width 228 height 26
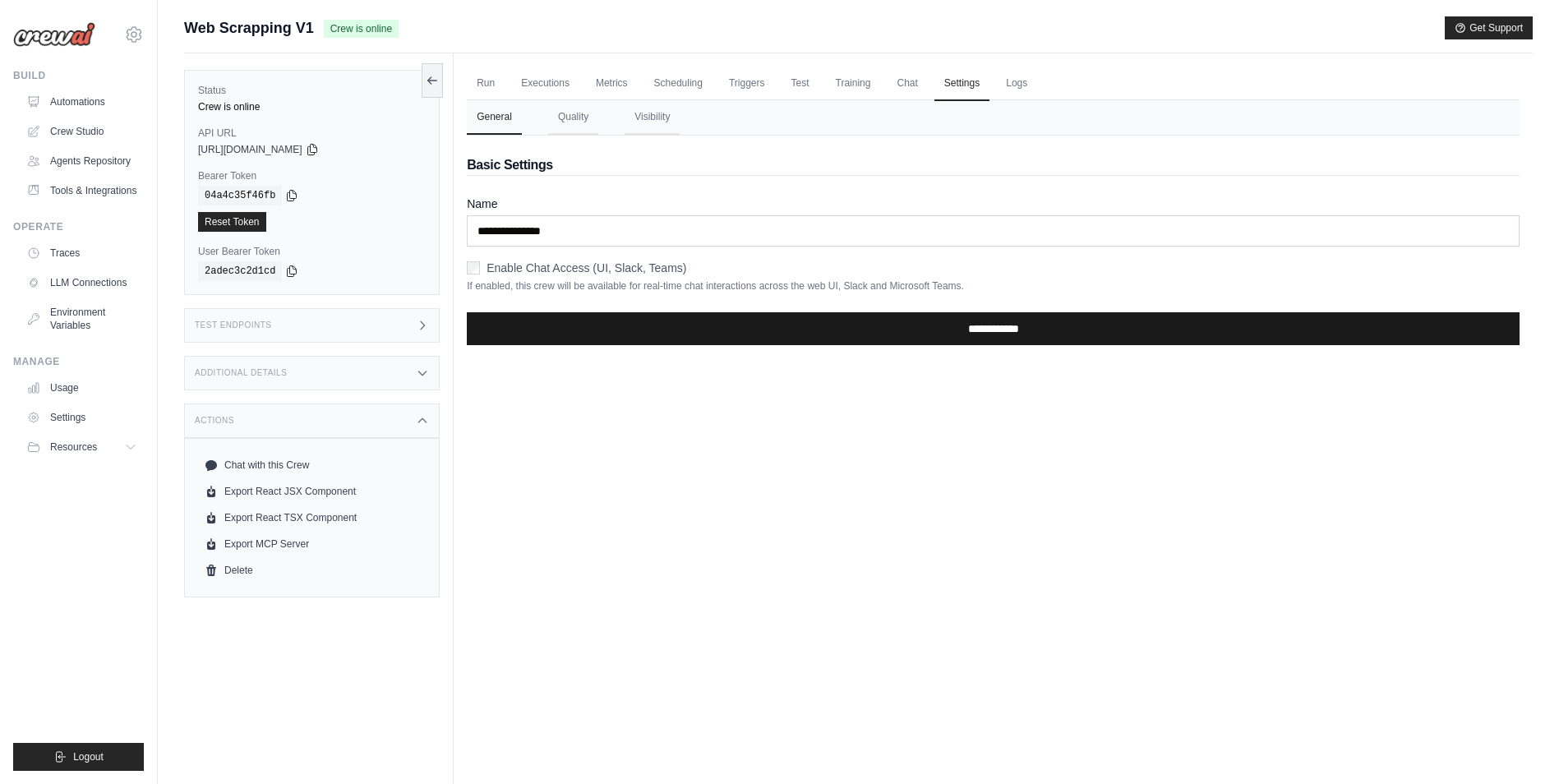
click at [966, 331] on input "**********" at bounding box center [993, 328] width 1053 height 33
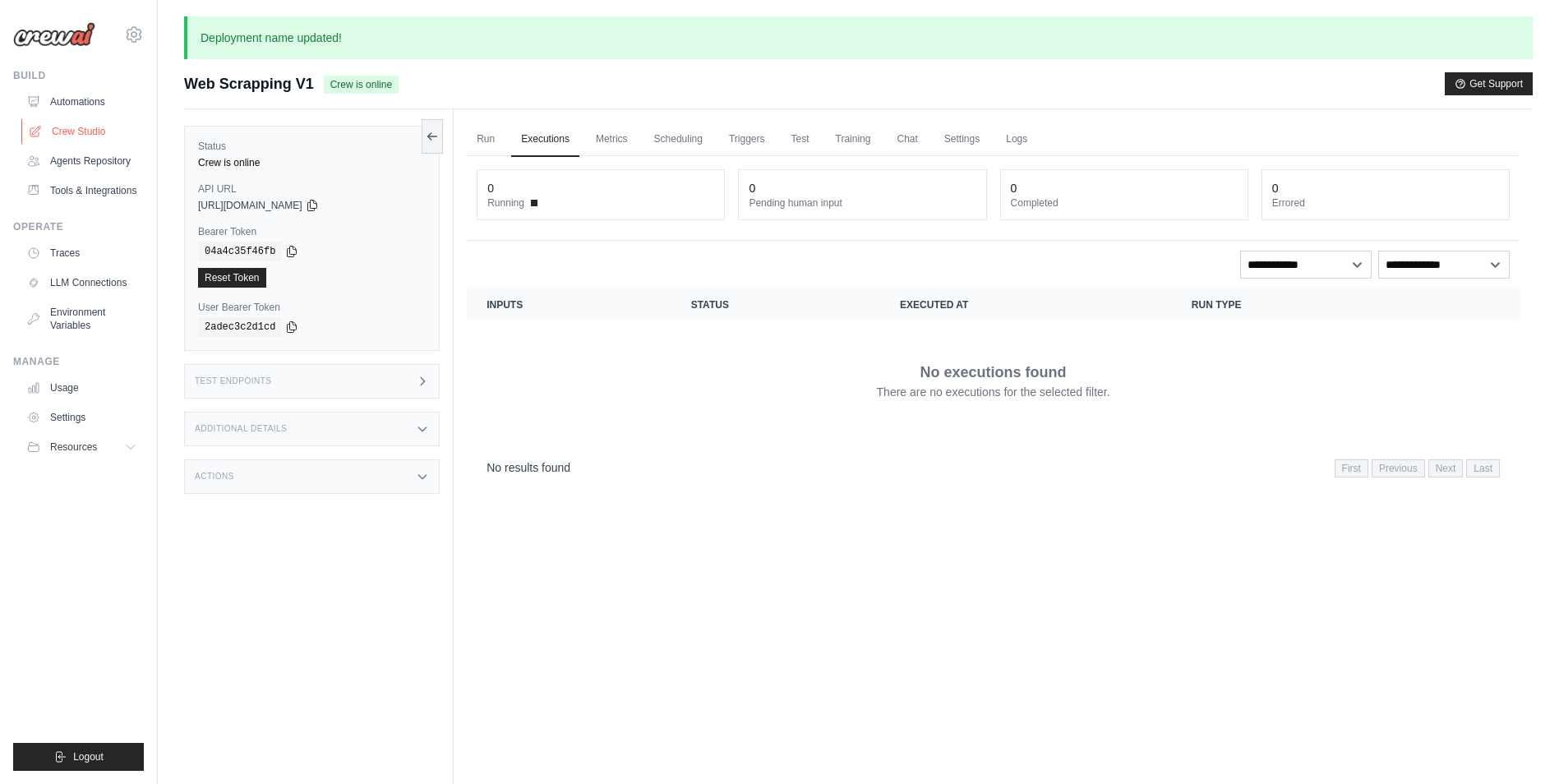
click at [81, 121] on link "Crew Studio" at bounding box center [83, 131] width 124 height 26
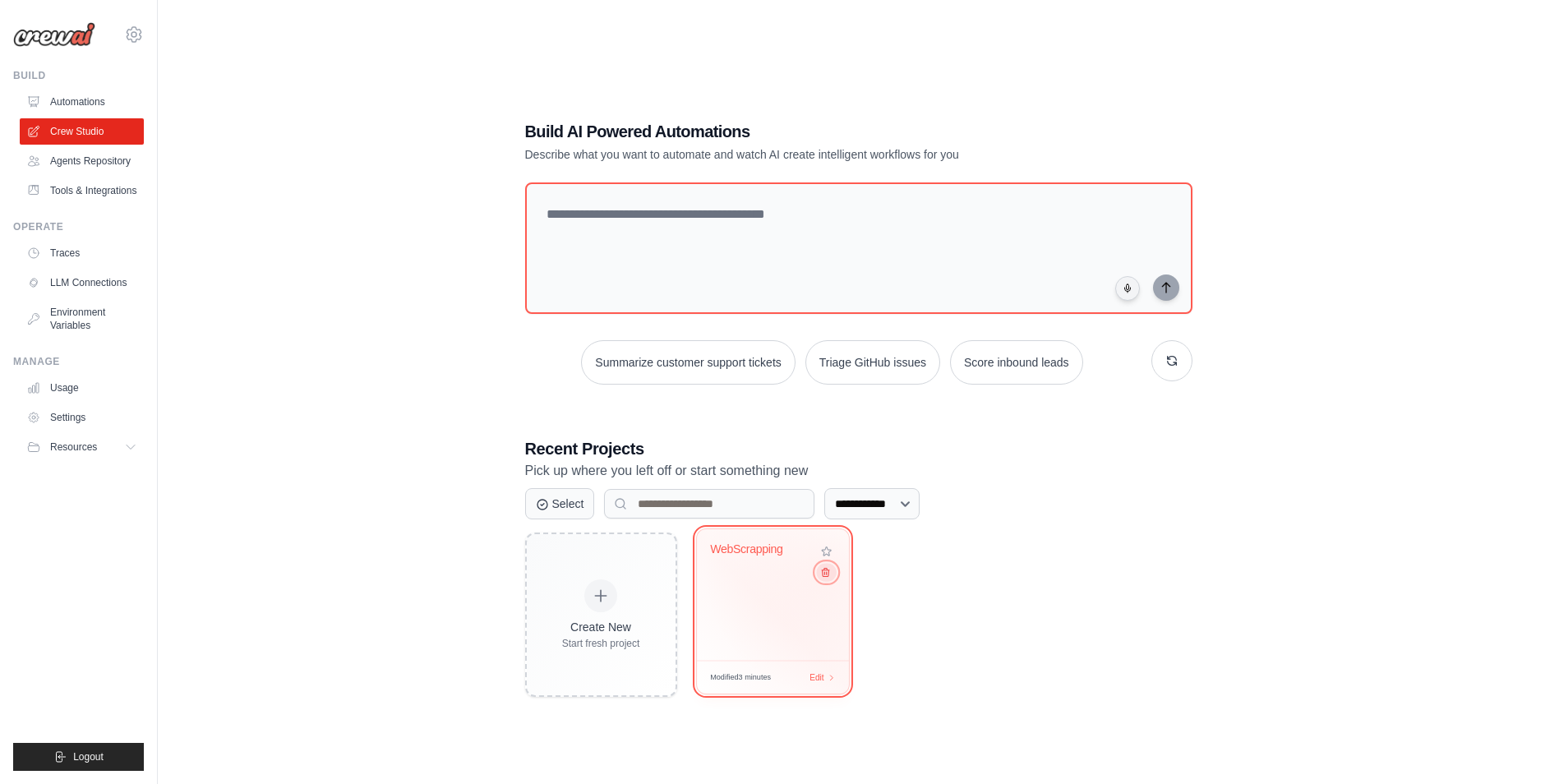
click at [827, 576] on icon at bounding box center [825, 572] width 10 height 10
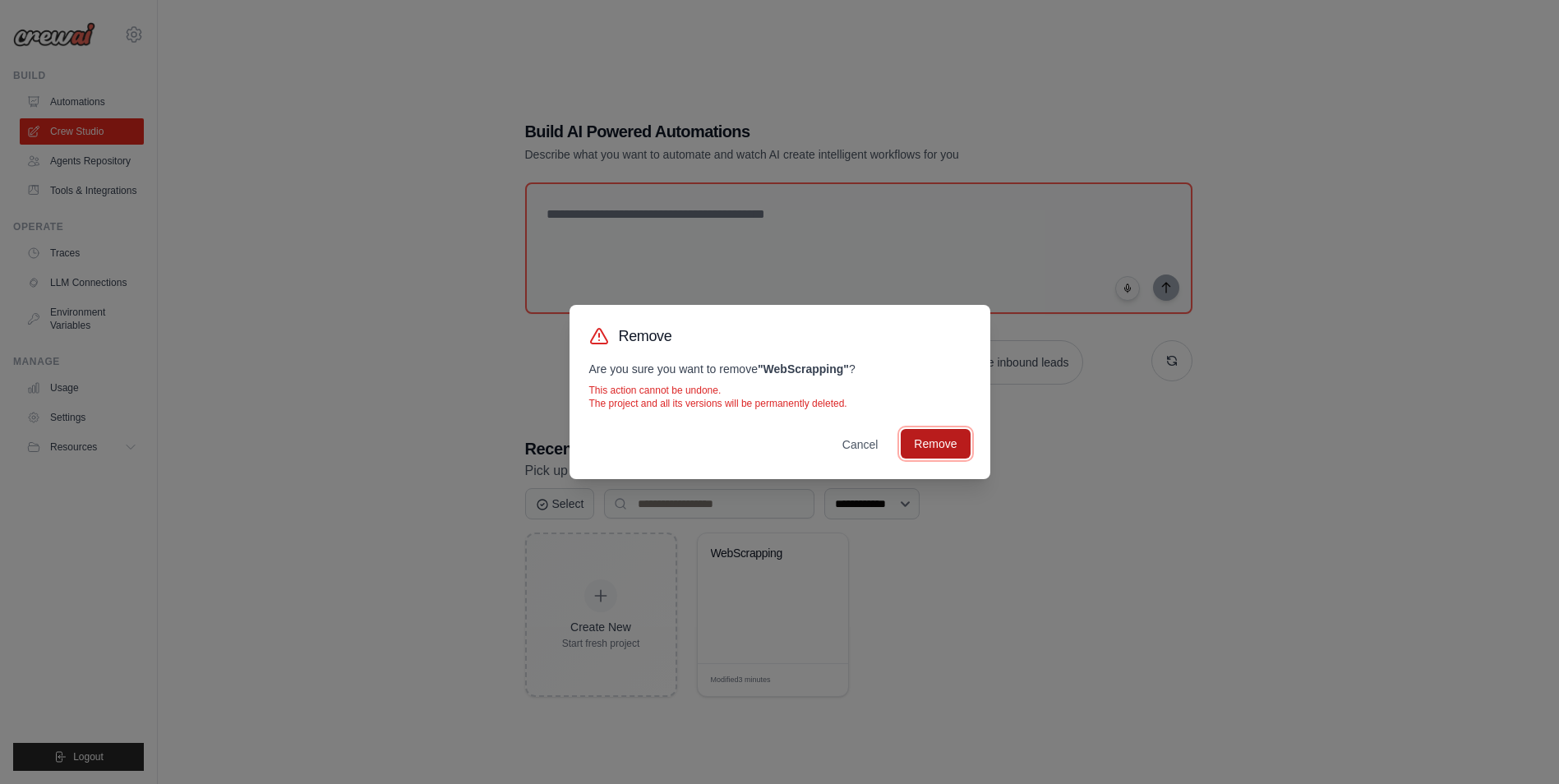
click at [931, 445] on button "Remove" at bounding box center [936, 444] width 69 height 30
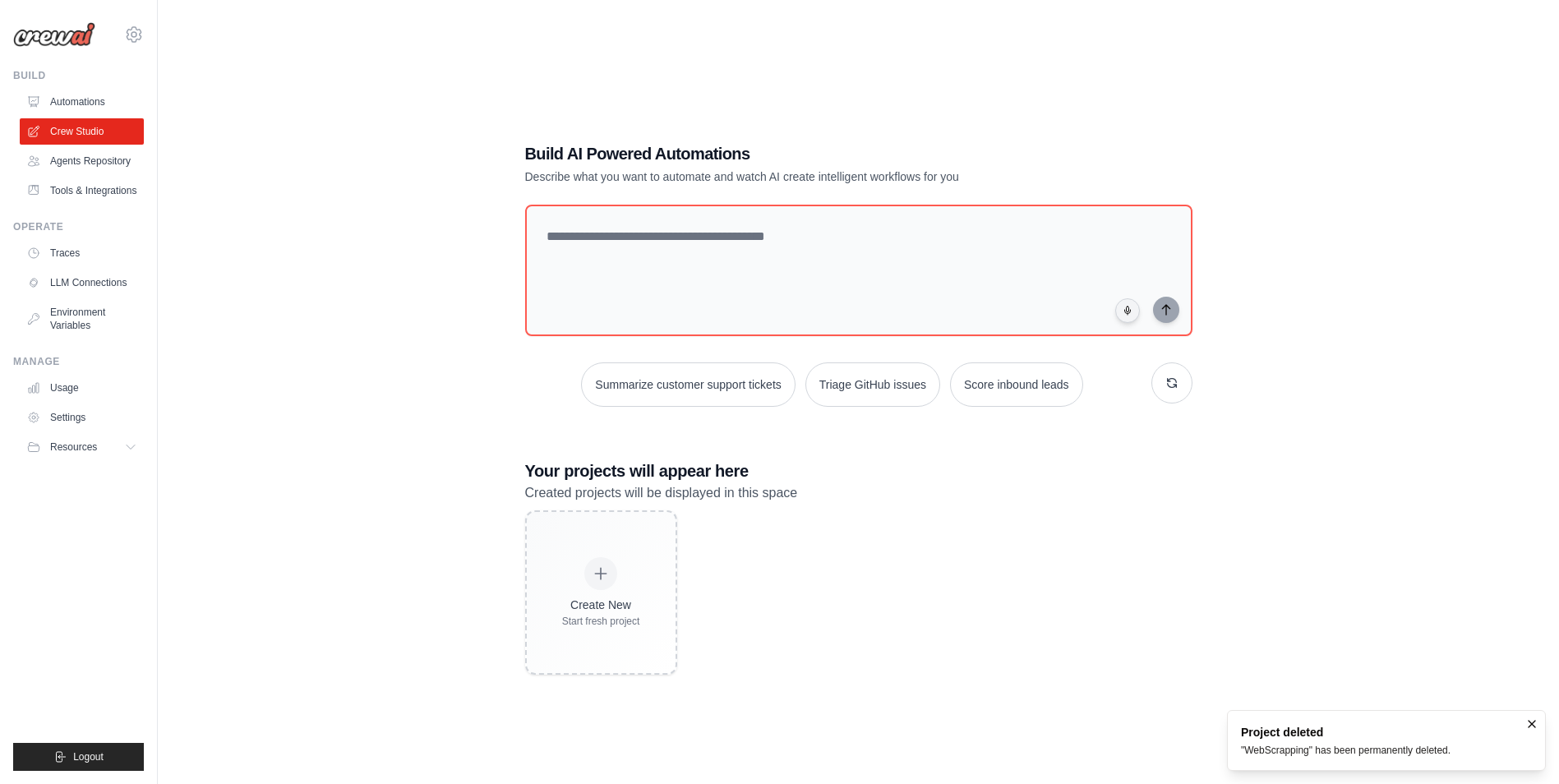
click at [878, 652] on div "Create New Start fresh project" at bounding box center [859, 592] width 668 height 164
